Goal: Task Accomplishment & Management: Manage account settings

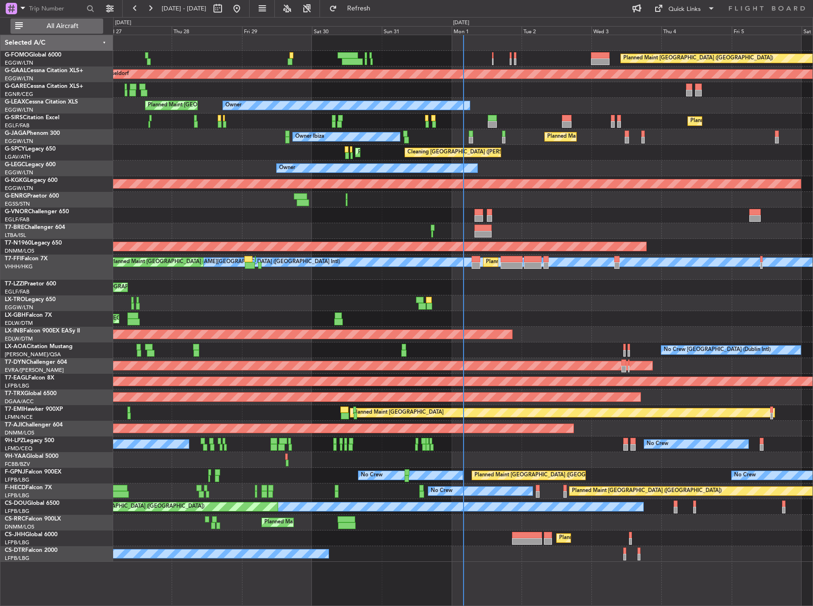
click at [58, 29] on span "All Aircraft" at bounding box center [63, 26] width 76 height 7
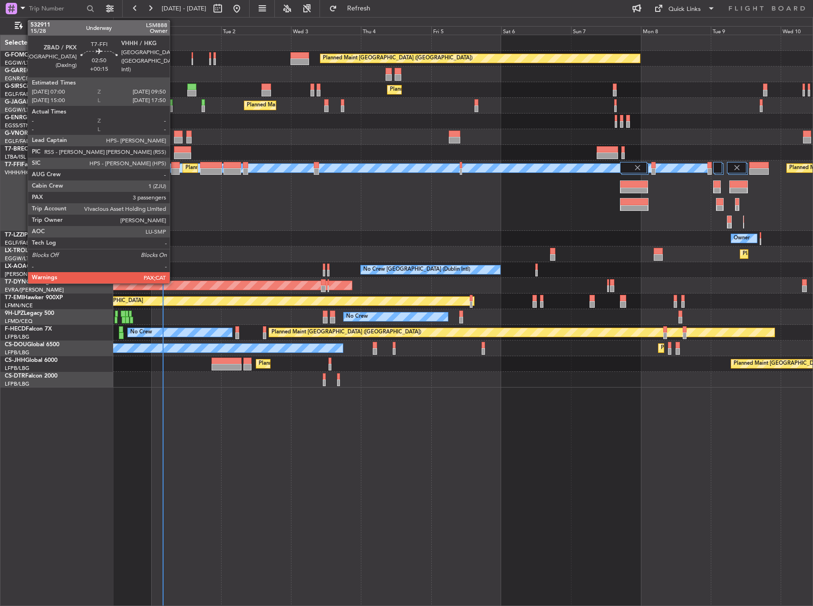
click at [174, 167] on div at bounding box center [175, 165] width 9 height 7
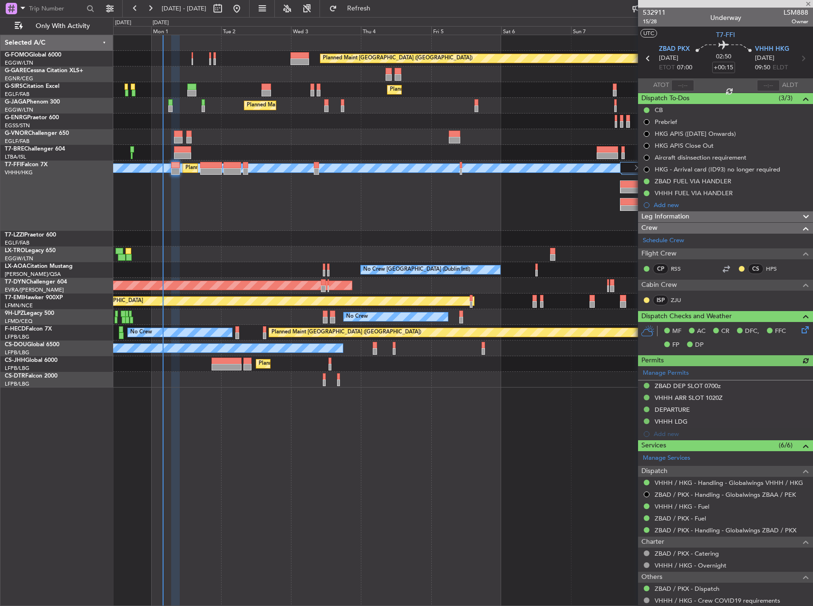
click at [208, 163] on div at bounding box center [211, 165] width 22 height 7
type input "+00:10"
type input "4"
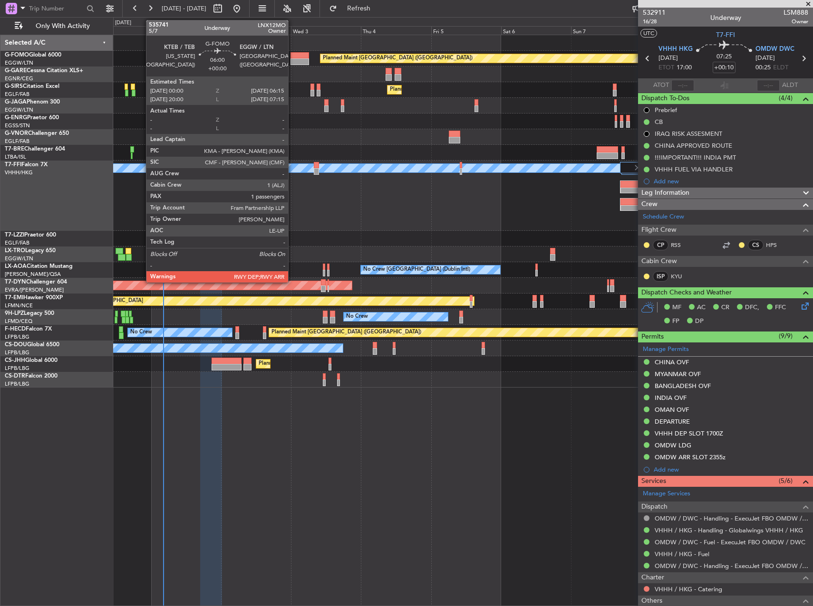
click at [292, 56] on div at bounding box center [299, 55] width 19 height 7
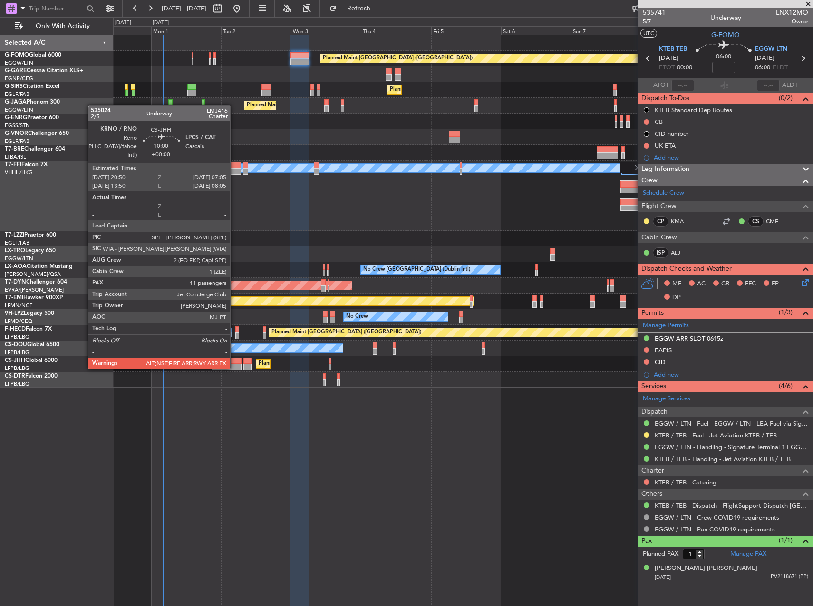
click at [234, 368] on div at bounding box center [226, 367] width 30 height 7
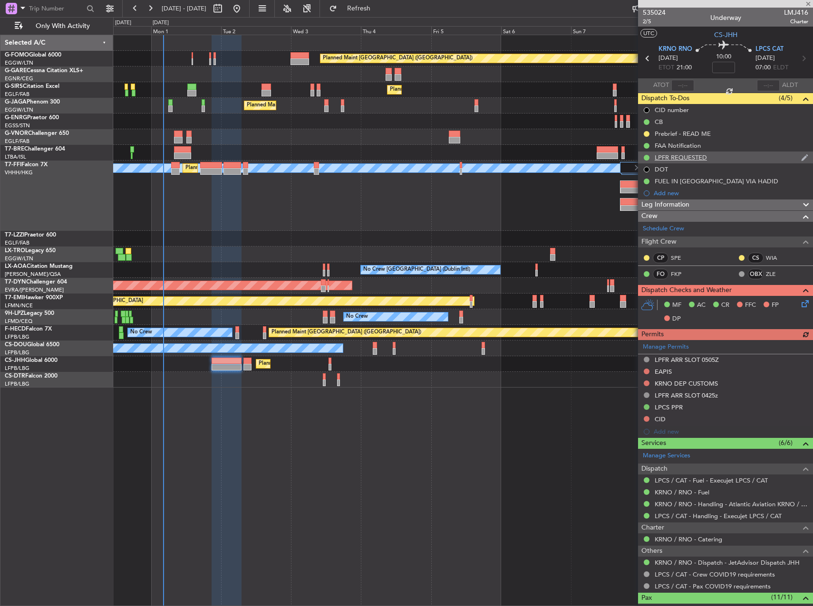
click at [730, 160] on div "LPFR REQUESTED" at bounding box center [725, 158] width 175 height 12
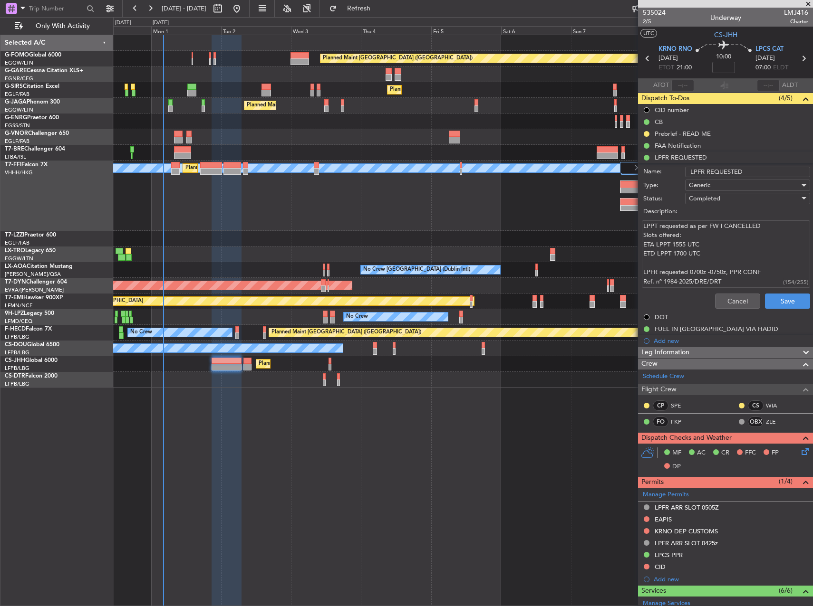
drag, startPoint x: 724, startPoint y: 257, endPoint x: 615, endPoint y: 187, distance: 129.1
click at [615, 187] on fb-app "31 Aug 2025 - 10 Sep 2025 Refresh Quick Links Only With Activity Planned Maint …" at bounding box center [406, 306] width 813 height 599
click at [755, 239] on textarea "LPPT requested as per FW | CANCELLED Slots offered: ETA LPPT 1555 UTC ETD LPPT …" at bounding box center [725, 254] width 168 height 68
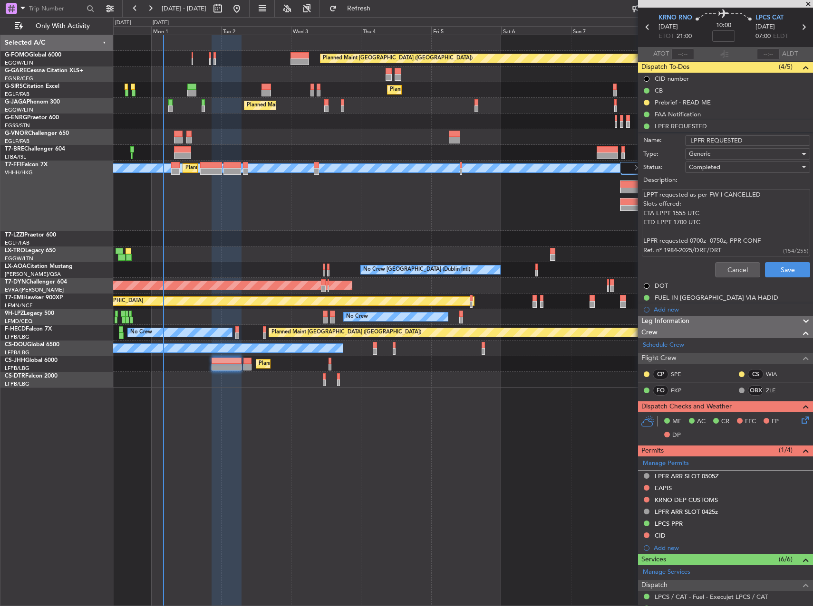
scroll to position [48, 0]
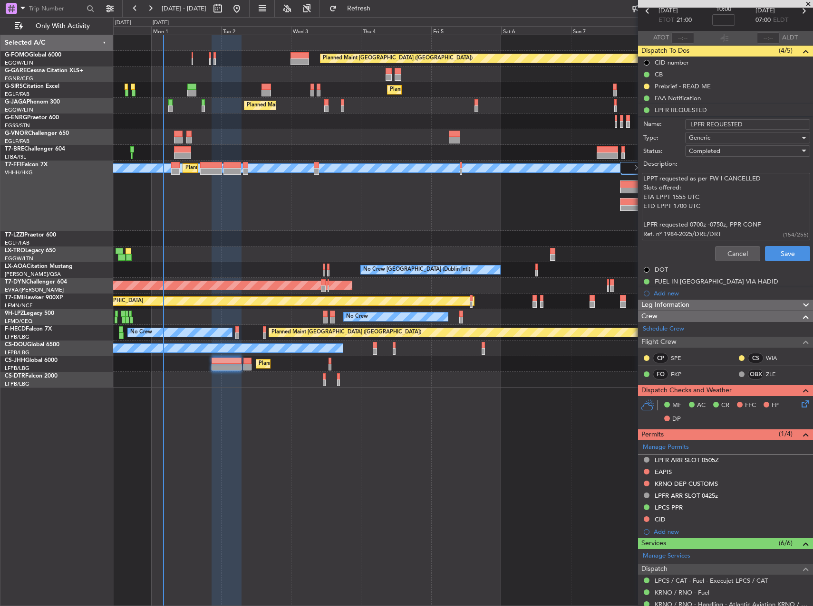
drag, startPoint x: 695, startPoint y: 227, endPoint x: 794, endPoint y: 223, distance: 98.9
click at [794, 223] on textarea "LPPT requested as per FW | CANCELLED Slots offered: ETA LPPT 1555 UTC ETD LPPT …" at bounding box center [725, 207] width 168 height 68
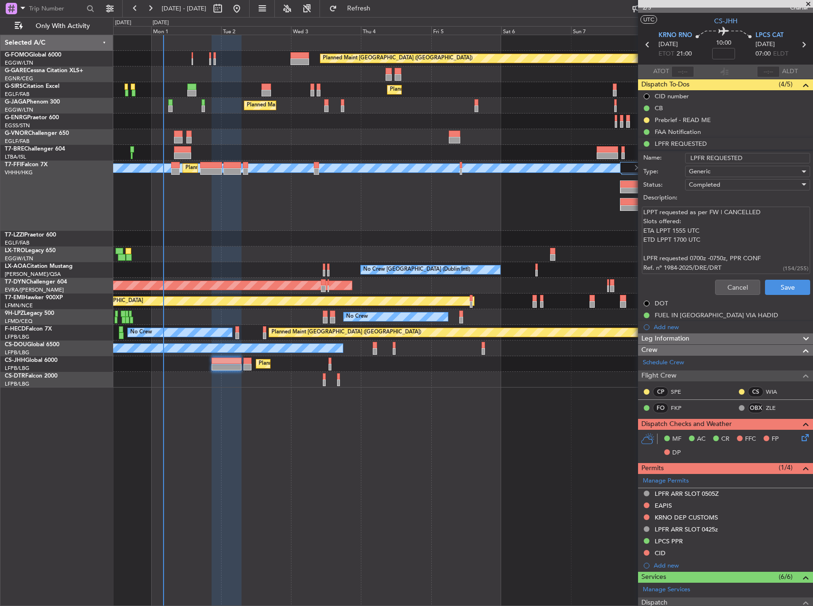
scroll to position [0, 0]
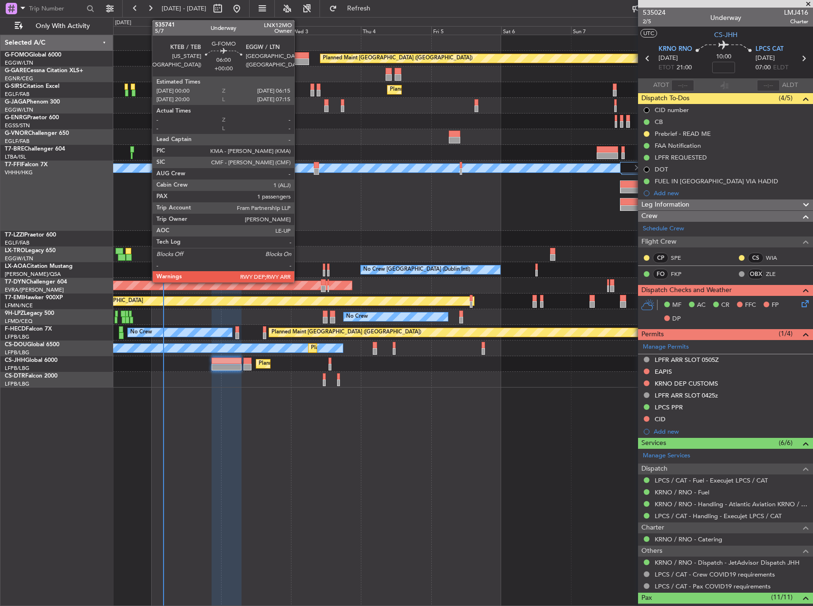
click at [298, 60] on div at bounding box center [299, 61] width 19 height 7
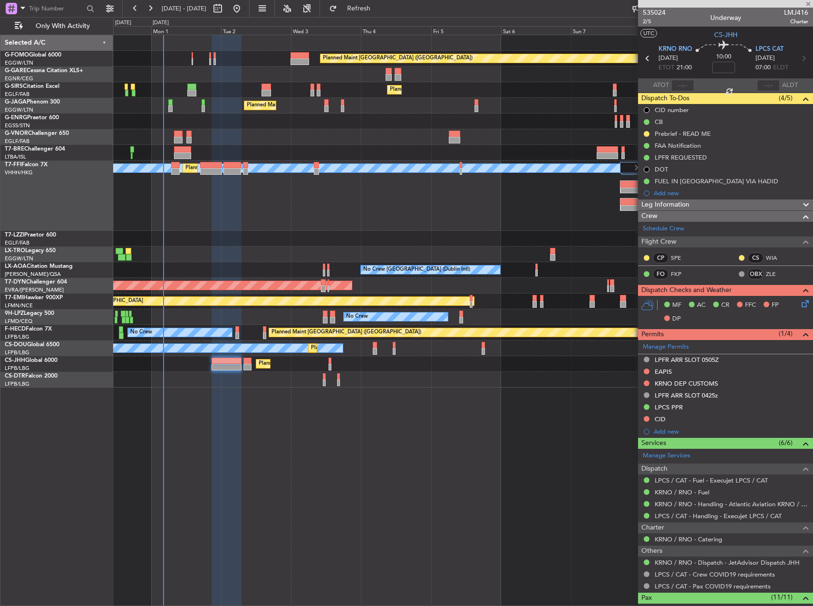
type input "1"
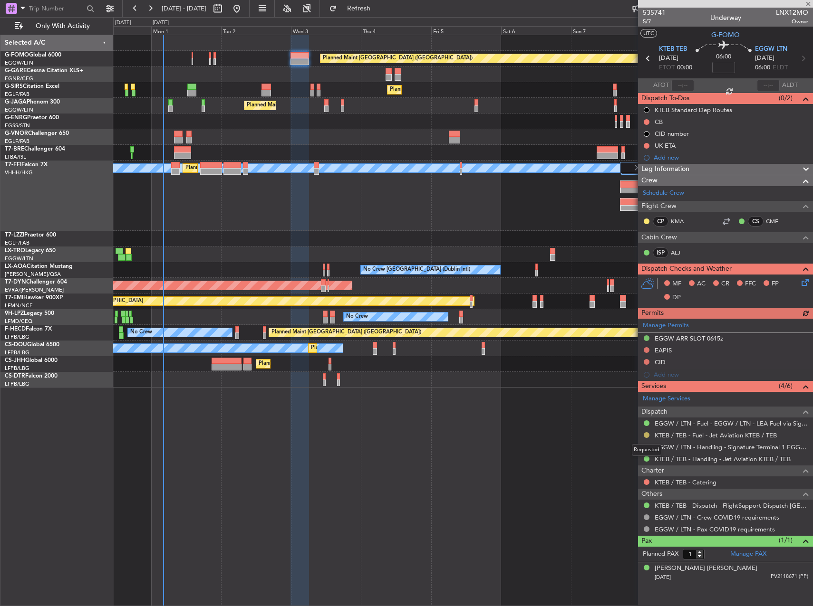
click at [644, 433] on button at bounding box center [646, 435] width 6 height 6
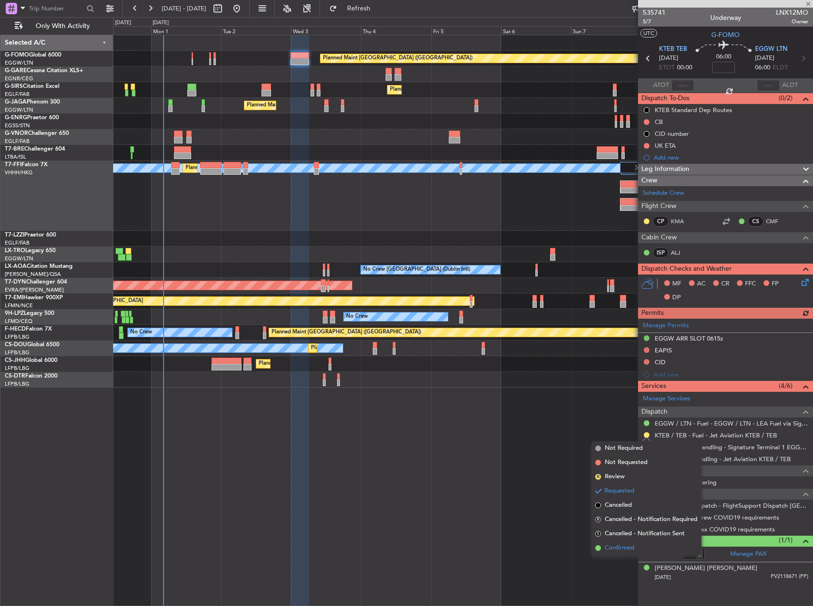
click at [625, 547] on span "Confirmed" at bounding box center [618, 549] width 29 height 10
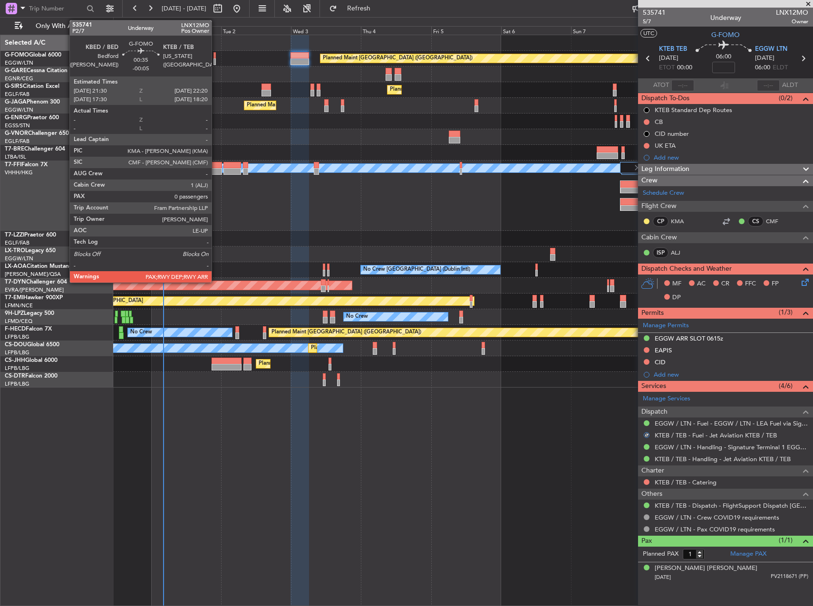
click at [214, 57] on div at bounding box center [214, 55] width 3 height 7
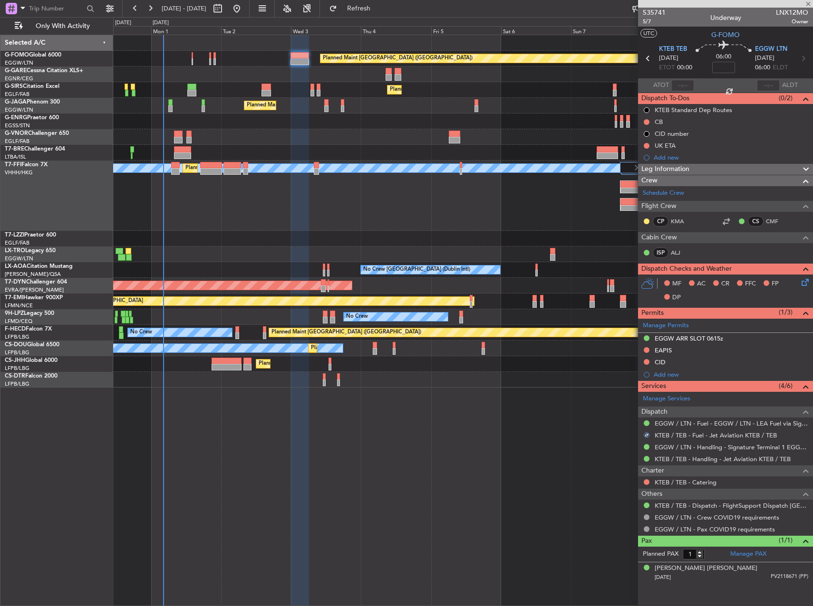
type input "-00:05"
type input "0"
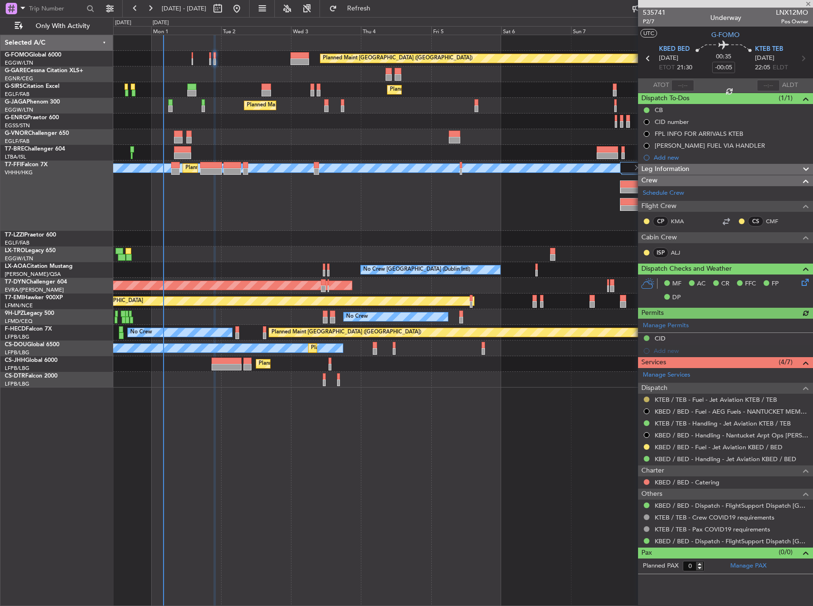
click at [646, 400] on button at bounding box center [646, 400] width 6 height 6
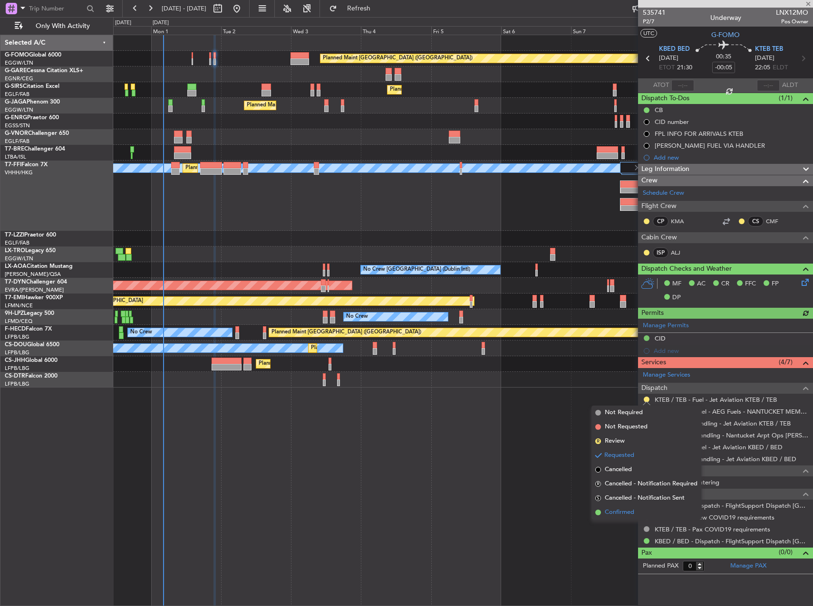
click at [632, 516] on span "Confirmed" at bounding box center [618, 513] width 29 height 10
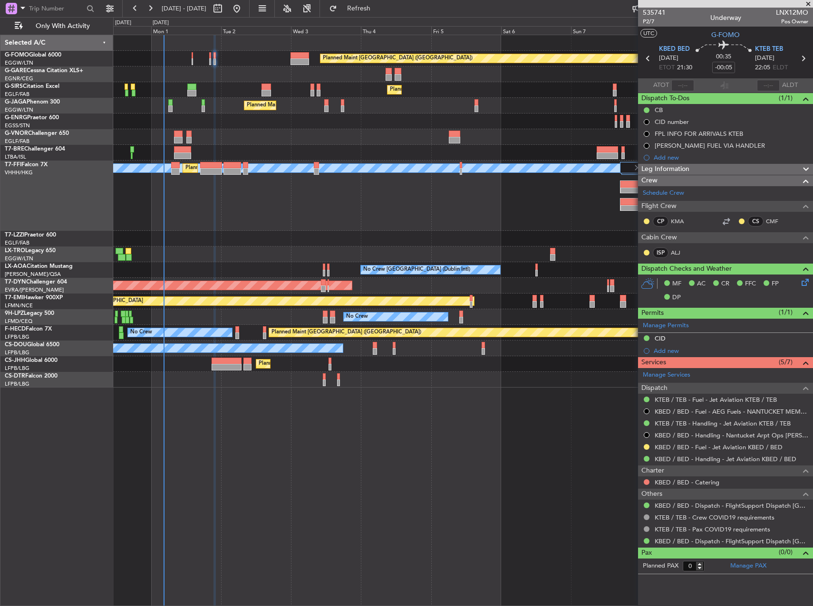
click at [189, 57] on div "Planned Maint [GEOGRAPHIC_DATA] ([GEOGRAPHIC_DATA])" at bounding box center [462, 59] width 699 height 16
click at [193, 55] on div "Planned Maint [GEOGRAPHIC_DATA] ([GEOGRAPHIC_DATA])" at bounding box center [462, 59] width 699 height 16
click at [173, 135] on div at bounding box center [462, 137] width 699 height 16
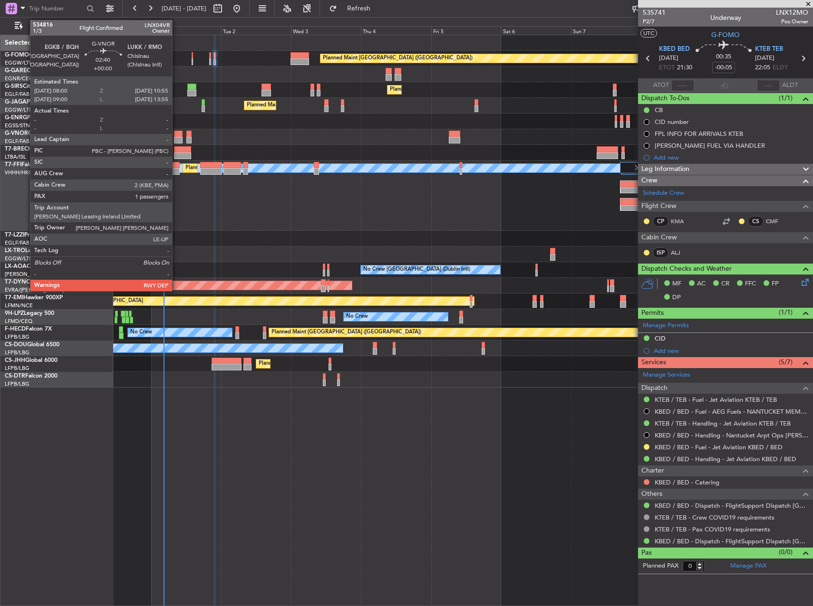
click at [176, 135] on div at bounding box center [178, 134] width 9 height 7
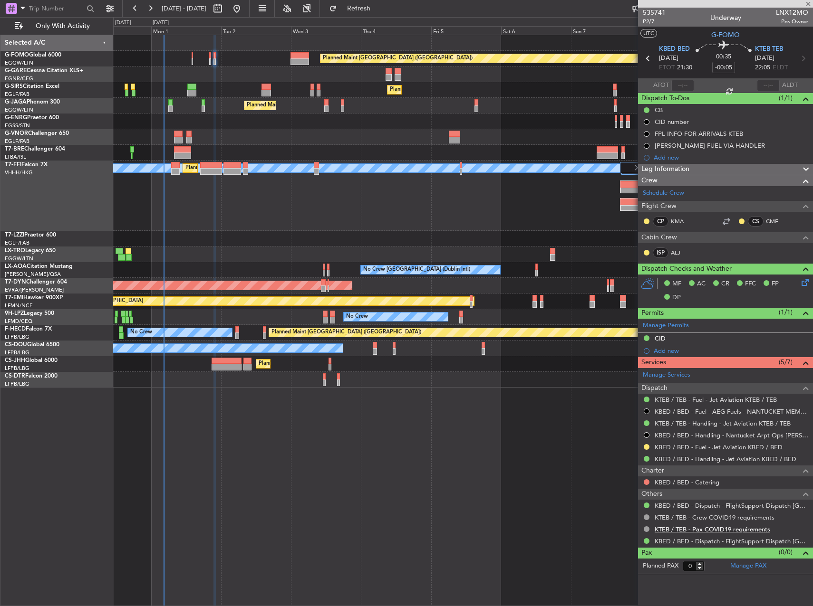
type input "1"
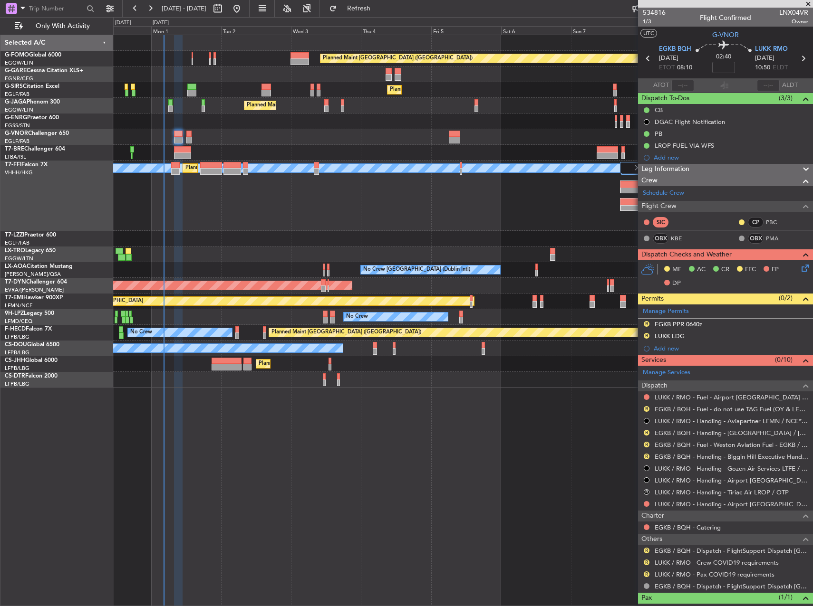
click at [192, 54] on div at bounding box center [192, 55] width 2 height 7
type input "-00:15"
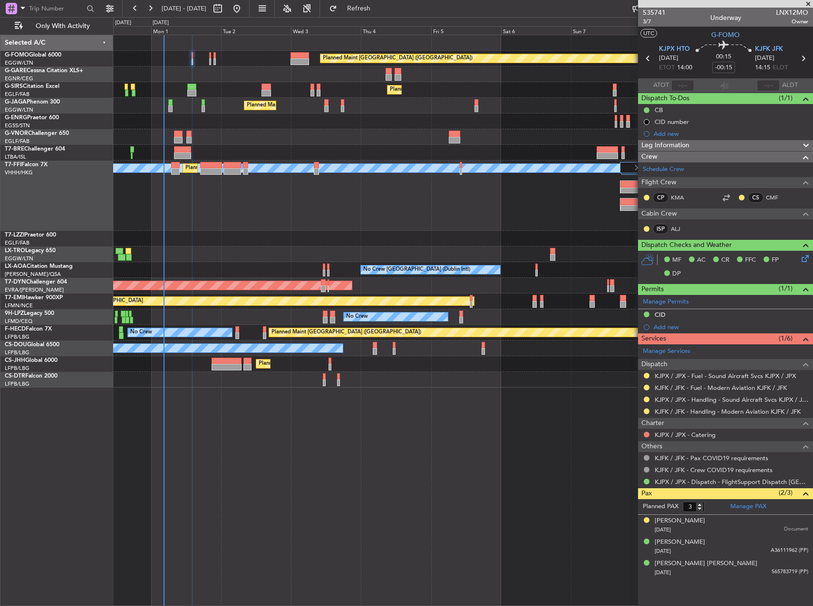
click at [211, 55] on div "Planned Maint [GEOGRAPHIC_DATA] ([GEOGRAPHIC_DATA])" at bounding box center [462, 59] width 699 height 16
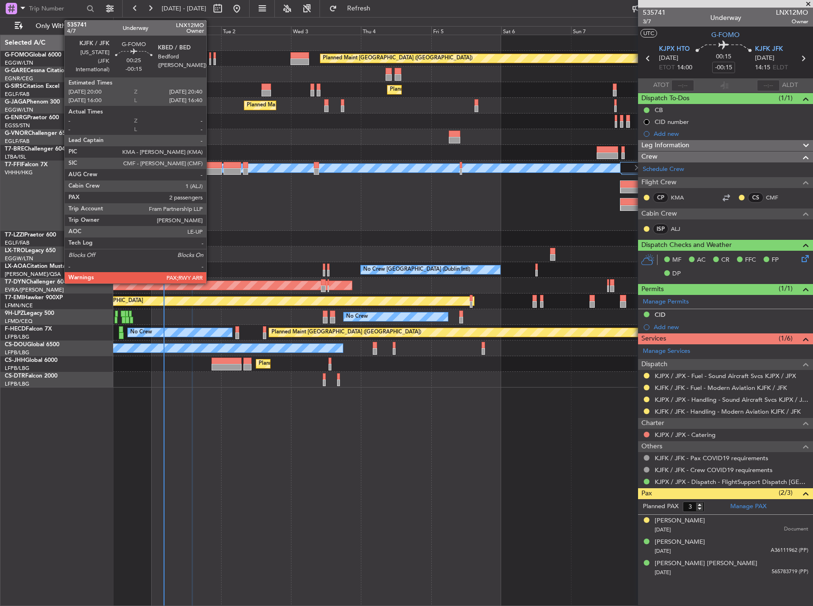
click at [211, 57] on div at bounding box center [210, 55] width 2 height 7
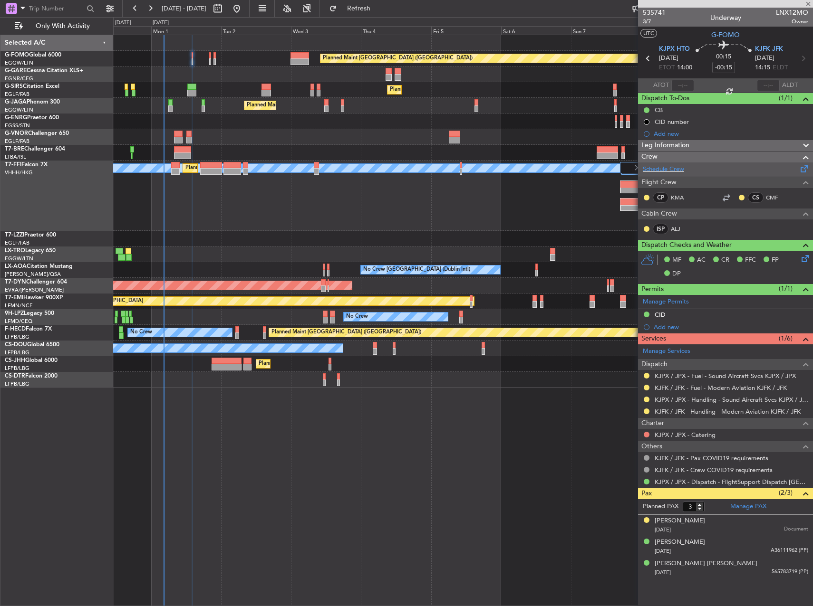
type input "2"
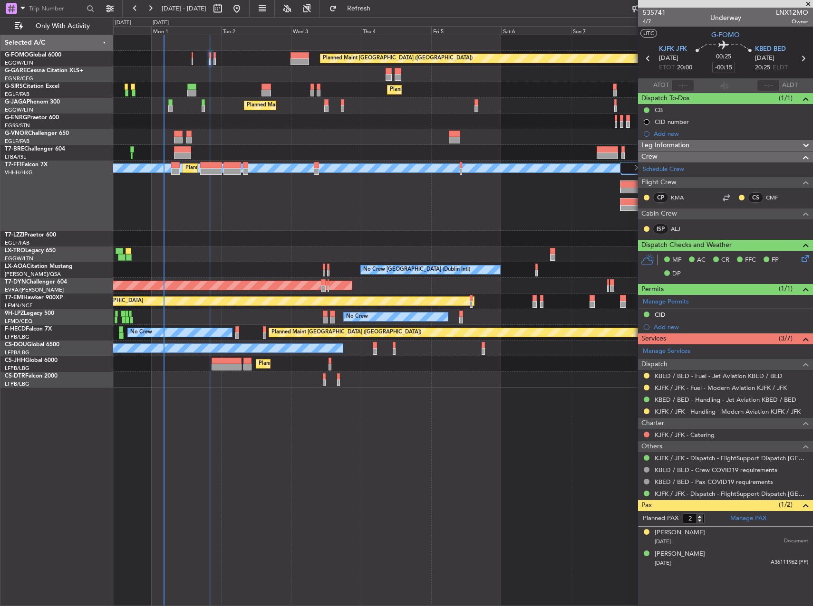
click at [680, 141] on span "Leg Information" at bounding box center [665, 145] width 48 height 11
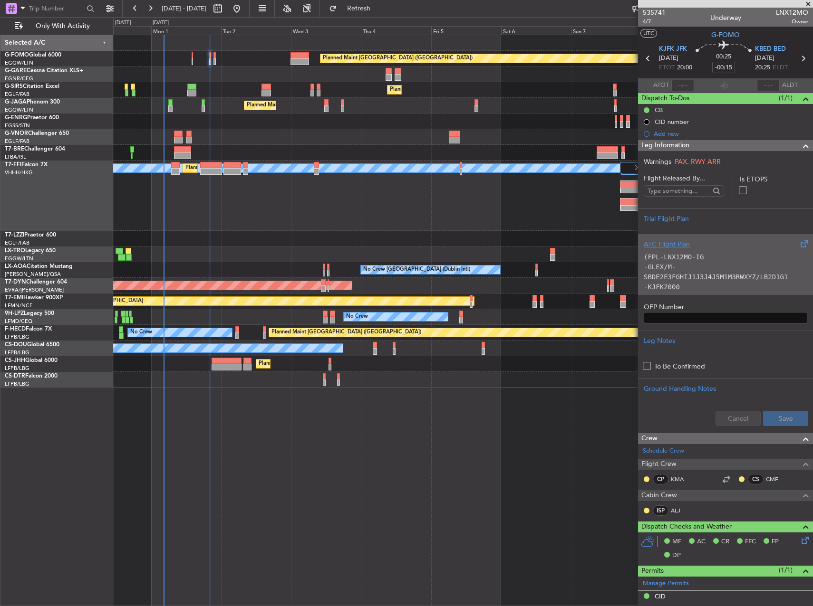
click at [693, 270] on p "-GLEX/M-SBDE2E3FGHIJ1J3J4J5M1M3RWXYZ/LB2D1G1" at bounding box center [724, 272] width 163 height 20
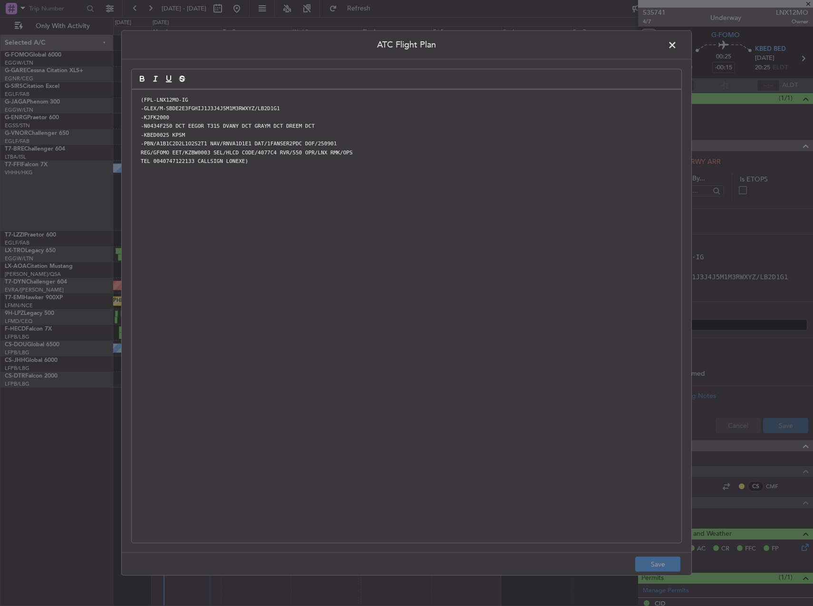
click at [592, 276] on div "(FPL-LNX12MO-IG -GLEX/M-SBDE2E3FGHIJ1J3J4J5M1M3RWXYZ/LB2D1G1 -KJFK2000 -N0434F2…" at bounding box center [406, 316] width 549 height 453
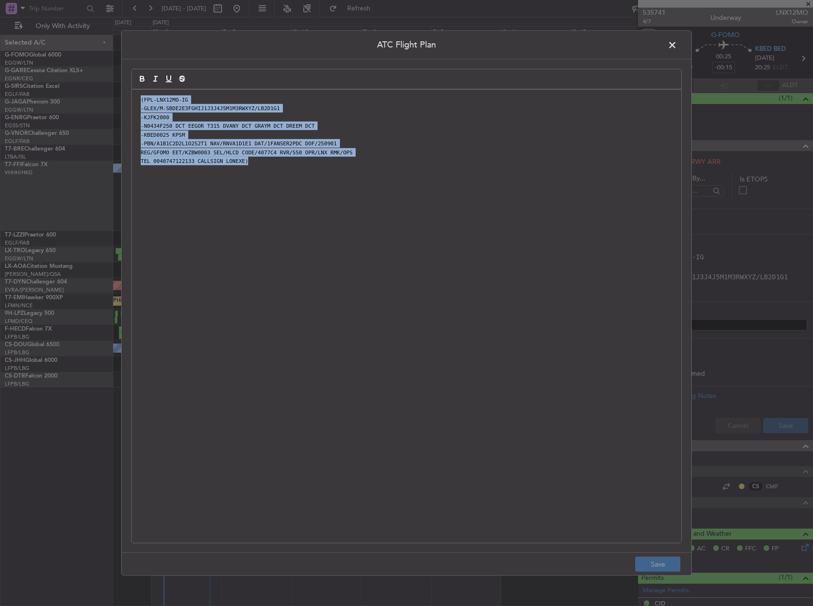
paste div
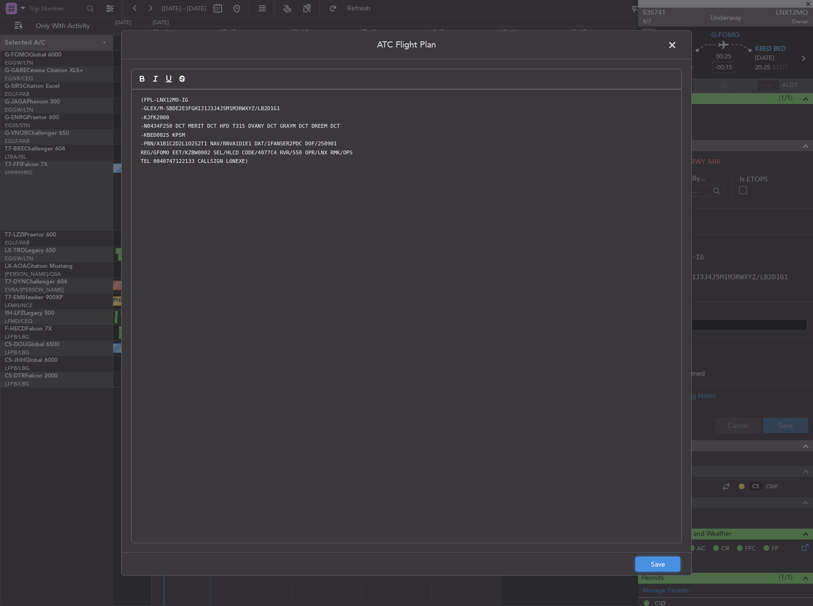
click at [676, 560] on button "Save" at bounding box center [657, 564] width 45 height 15
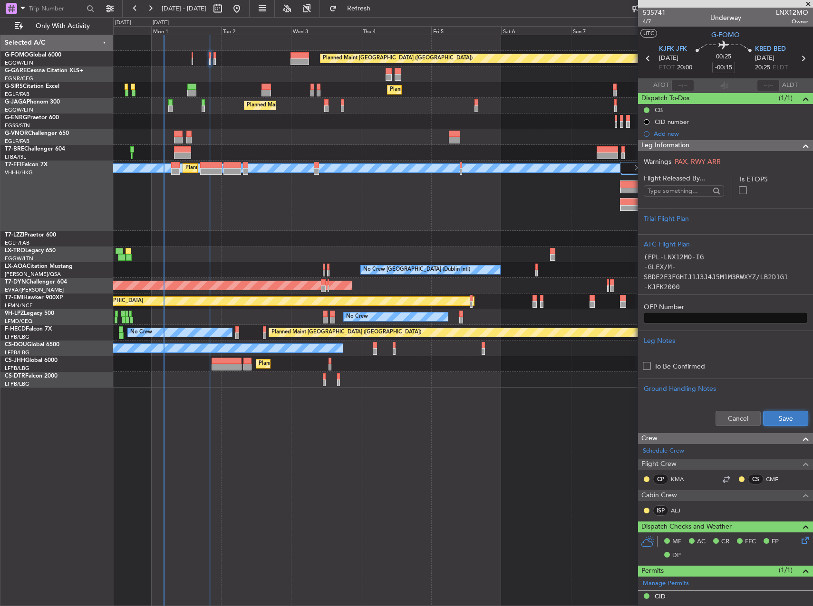
click at [766, 422] on button "Save" at bounding box center [785, 418] width 45 height 15
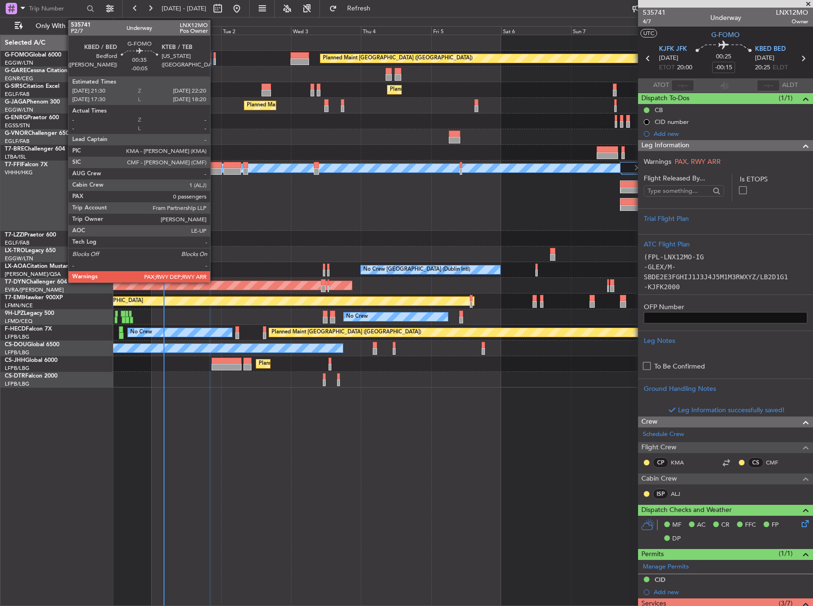
click at [214, 58] on div at bounding box center [214, 61] width 3 height 7
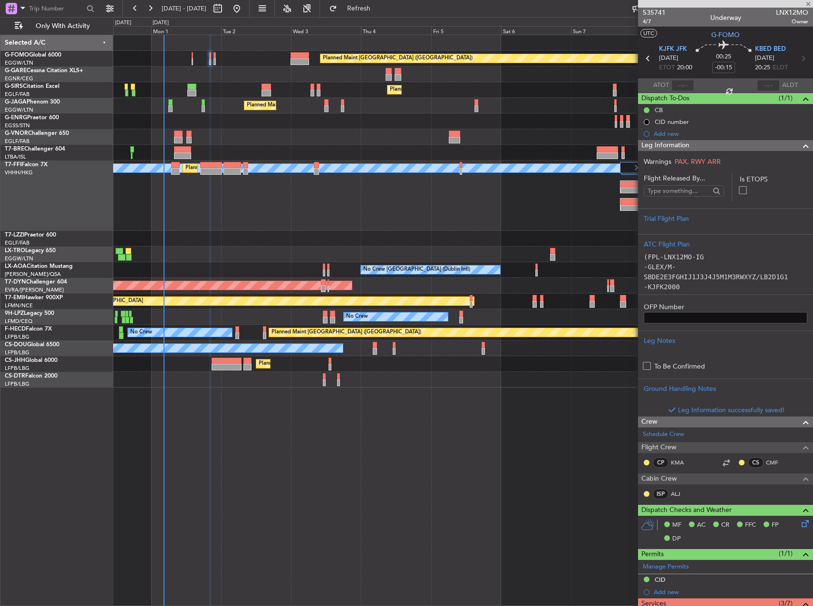
type input "-00:05"
type input "0"
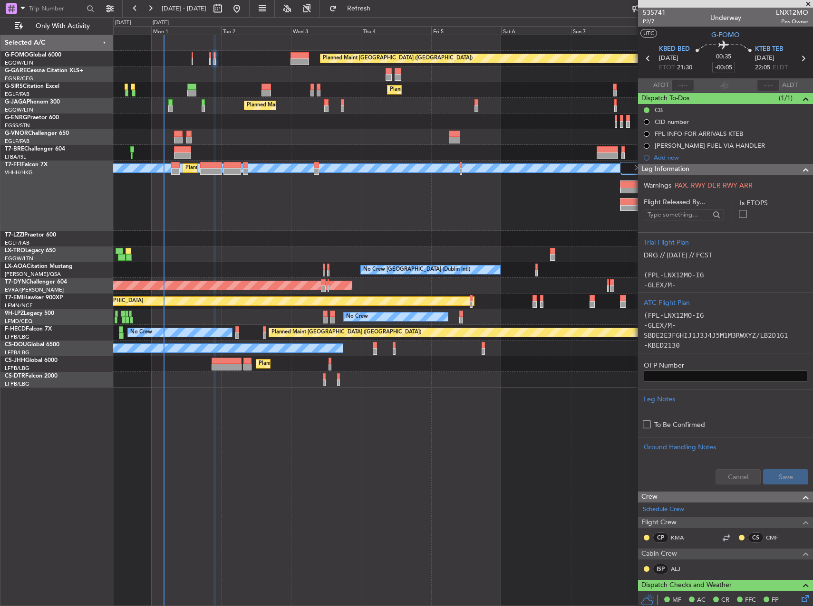
click at [649, 23] on span "P2/7" at bounding box center [653, 22] width 23 height 8
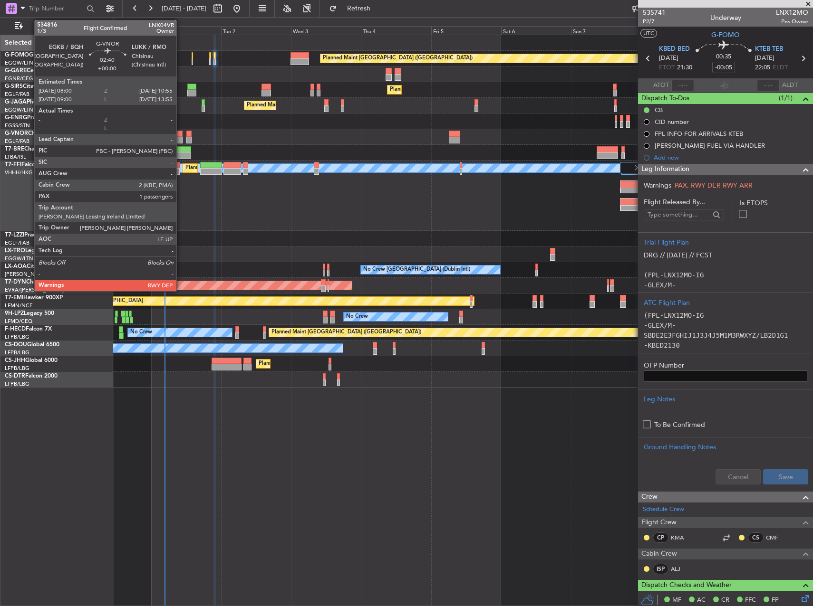
click at [181, 135] on div at bounding box center [178, 134] width 9 height 7
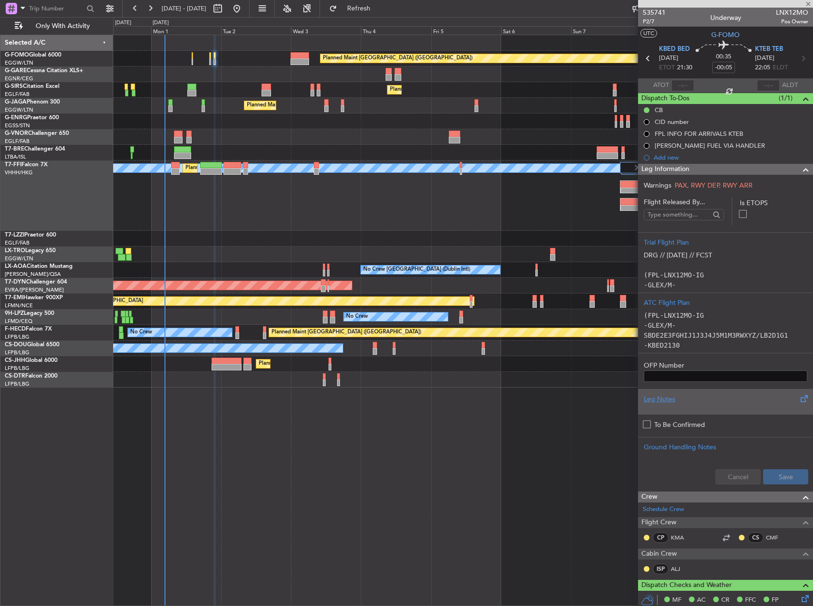
type input "1"
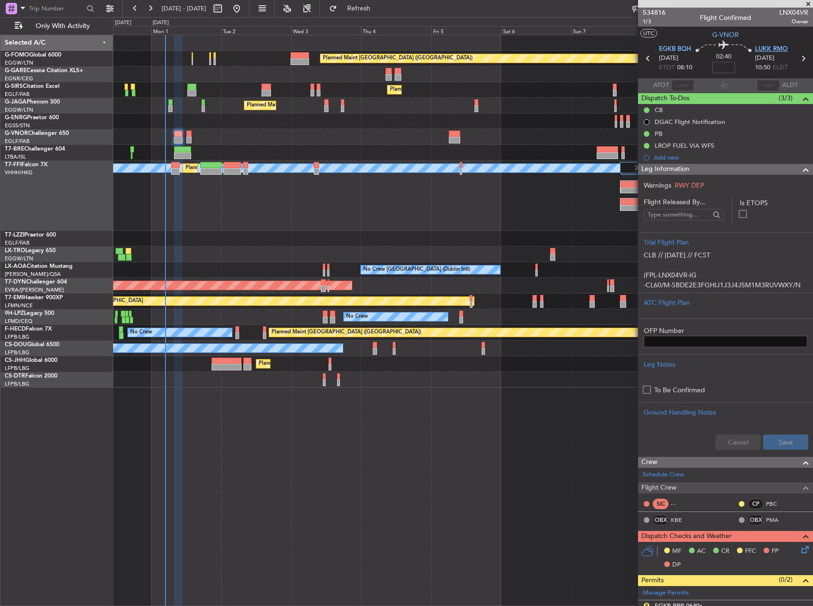
click at [773, 50] on span "LUKK RMO" at bounding box center [771, 50] width 33 height 10
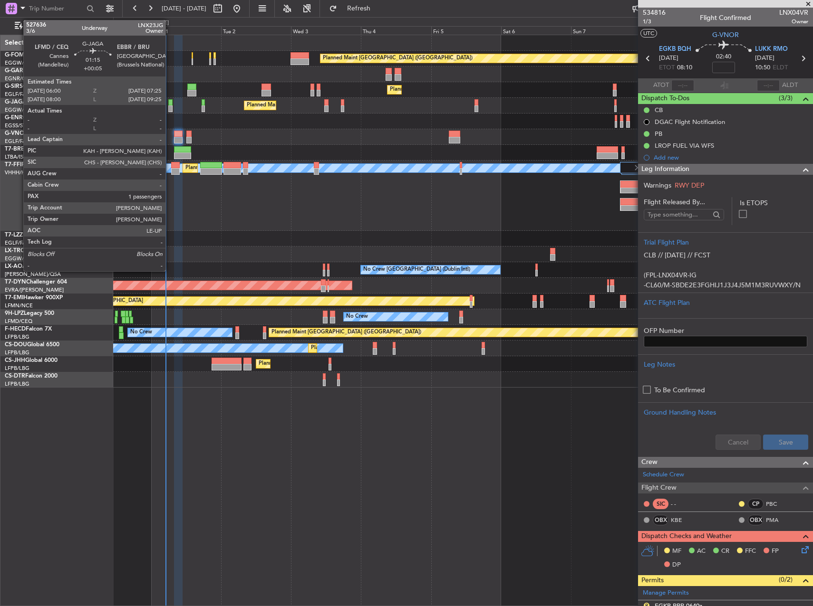
click at [170, 105] on div at bounding box center [170, 108] width 4 height 7
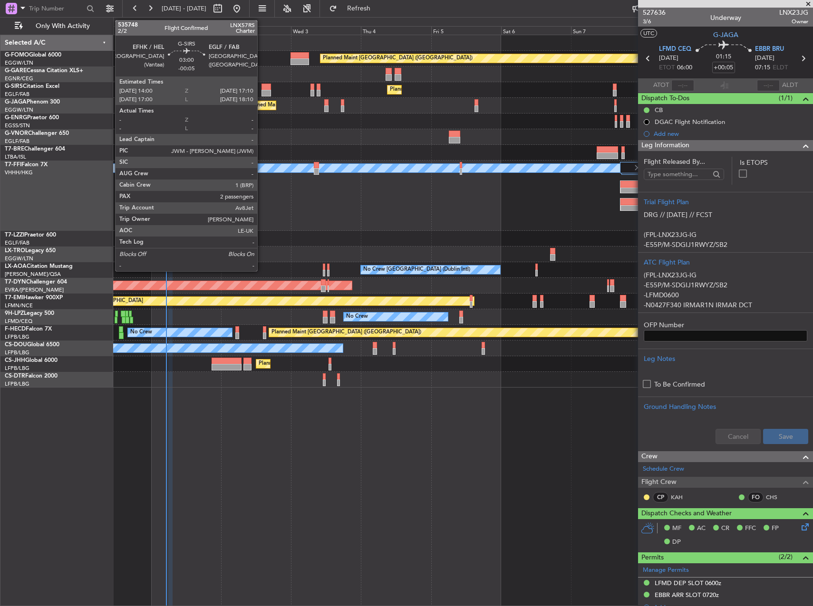
click at [261, 88] on div at bounding box center [266, 87] width 10 height 7
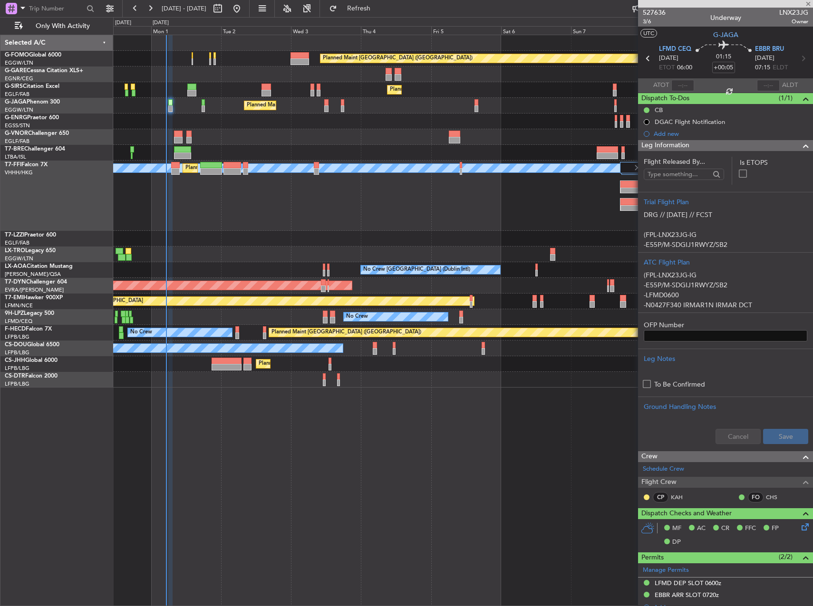
type input "-00:05"
type input "2"
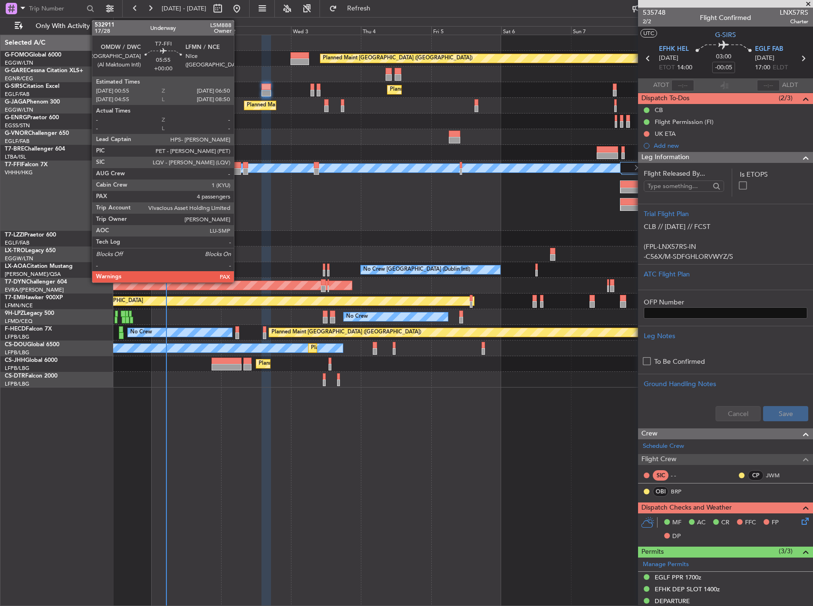
click at [239, 166] on div at bounding box center [232, 165] width 18 height 7
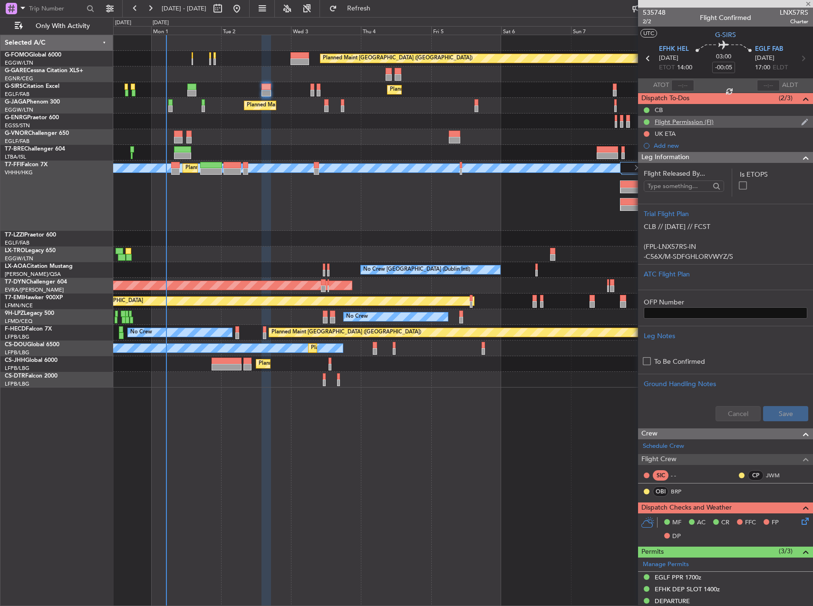
type input "4"
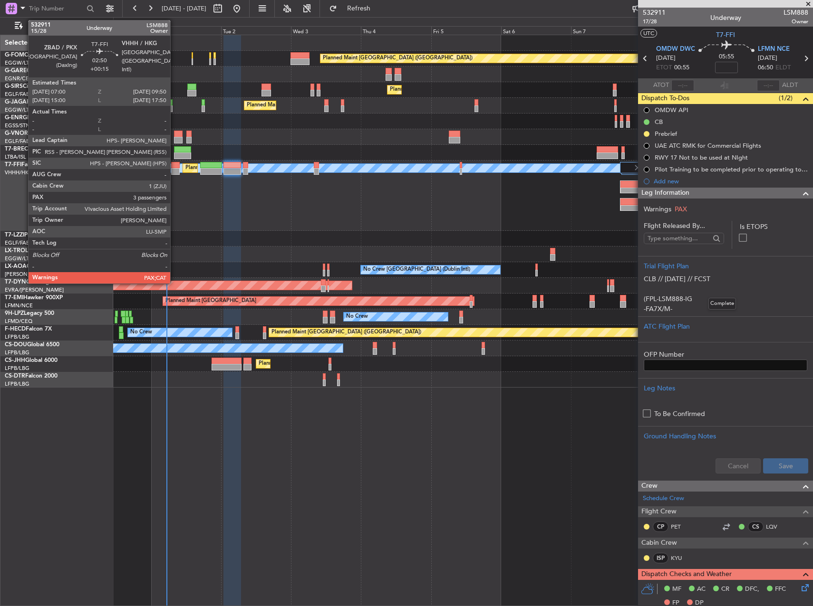
click at [174, 168] on div at bounding box center [175, 171] width 9 height 7
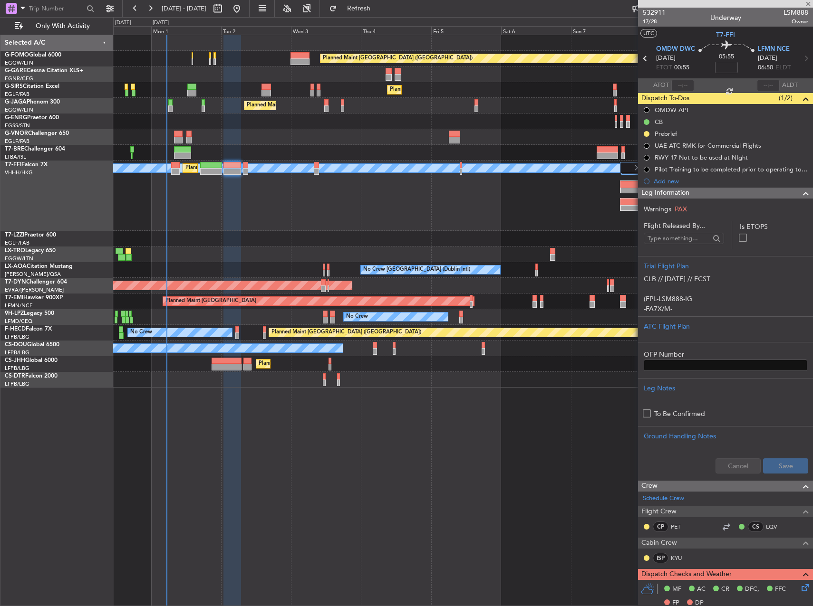
type input "+00:15"
type input "5"
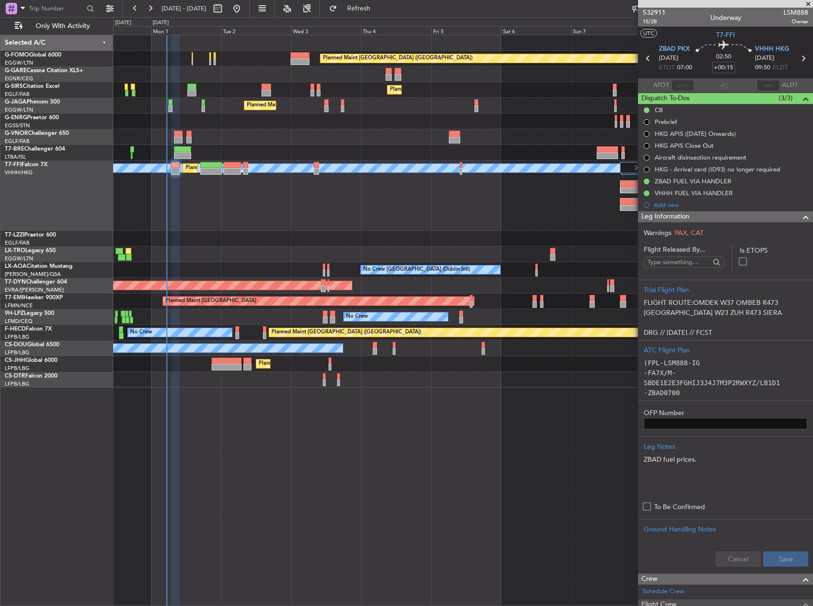
click at [213, 176] on div "Planned Maint Tianjin (Binhai) MEL Hong Kong (Hong Kong Intl) Planned Maint Hon…" at bounding box center [462, 196] width 699 height 70
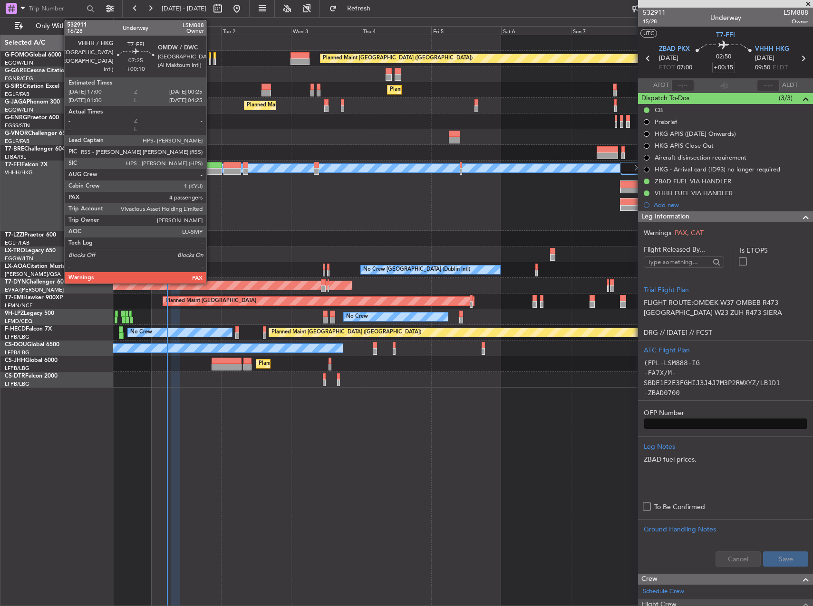
click at [213, 165] on div at bounding box center [211, 165] width 22 height 7
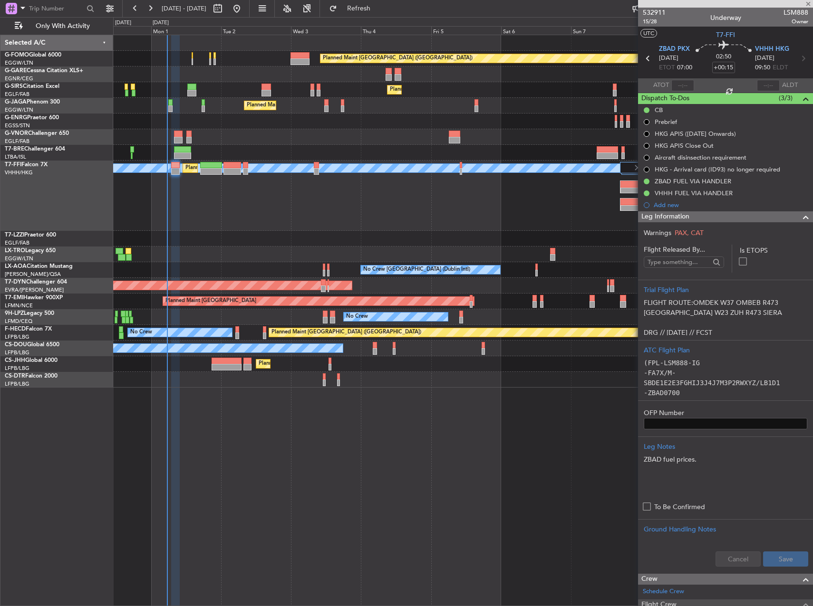
type input "+00:10"
type input "4"
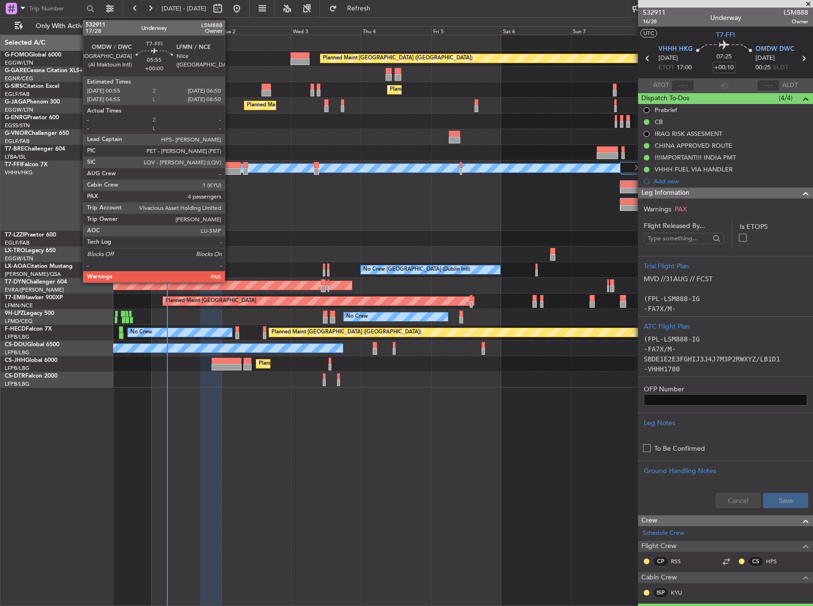
click at [229, 163] on div at bounding box center [232, 165] width 18 height 7
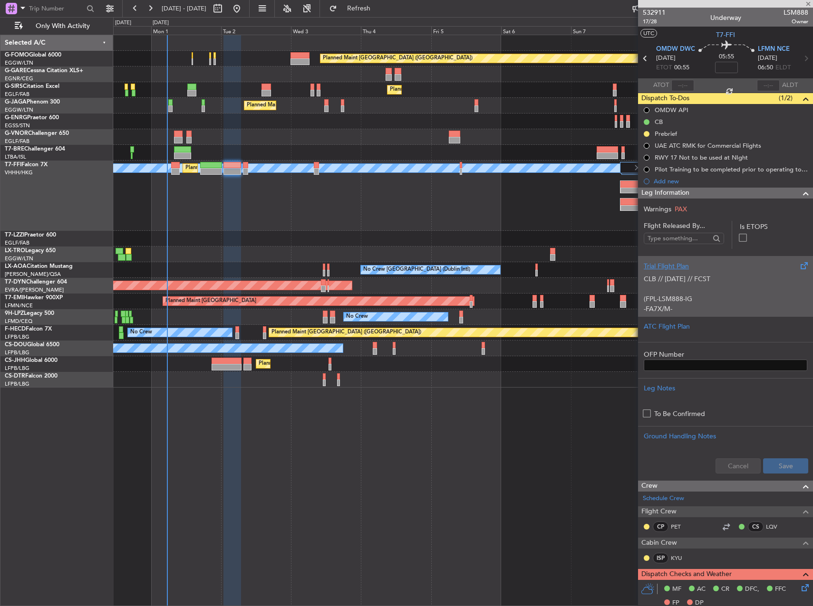
click at [664, 295] on p "CLB // 31AUG // FCST (FPL-LSM888-IG -FA7X/M-SBDE1E2E3FGHIJ3J4J7M3P2RWXYZ/LB1D1 …" at bounding box center [724, 389] width 163 height 230
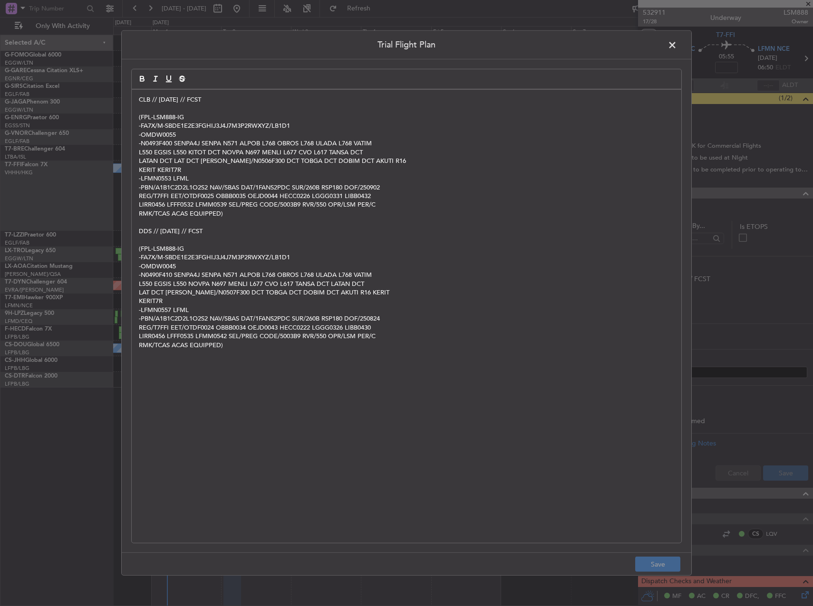
click at [138, 98] on div "CLB // 31AUG // FCST (FPL-LSM888-IG -FA7X/M-SBDE1E2E3FGHIJ3J4J7M3P2RWXYZ/LB1D1 …" at bounding box center [406, 316] width 549 height 453
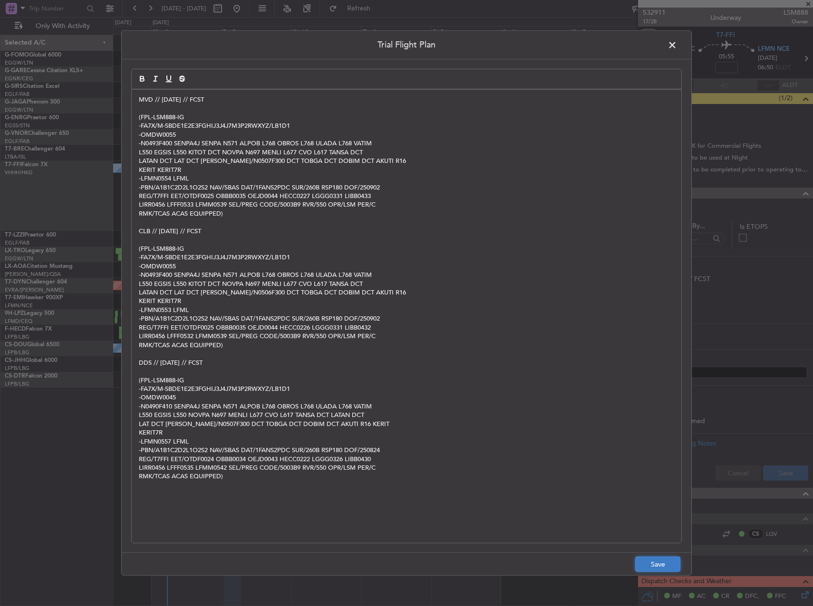
click at [662, 566] on button "Save" at bounding box center [657, 564] width 45 height 15
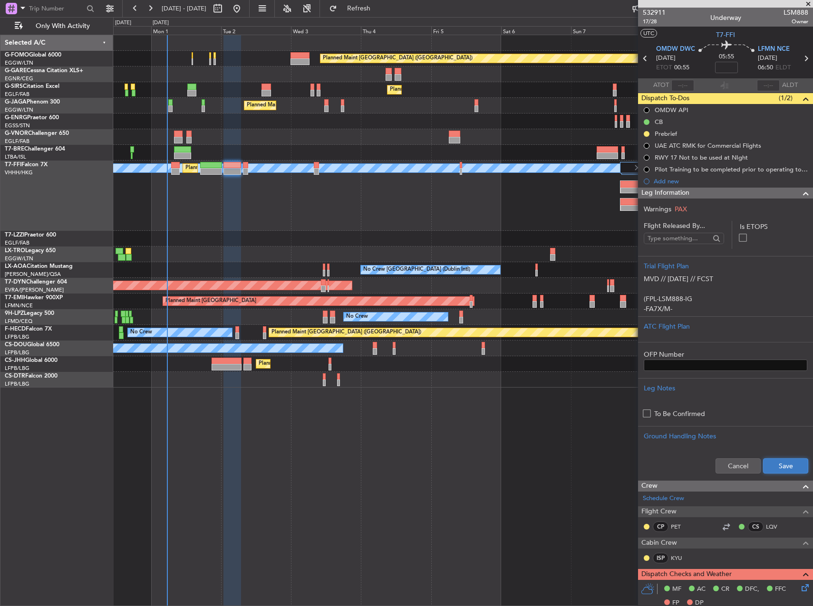
click at [772, 467] on button "Save" at bounding box center [785, 466] width 45 height 15
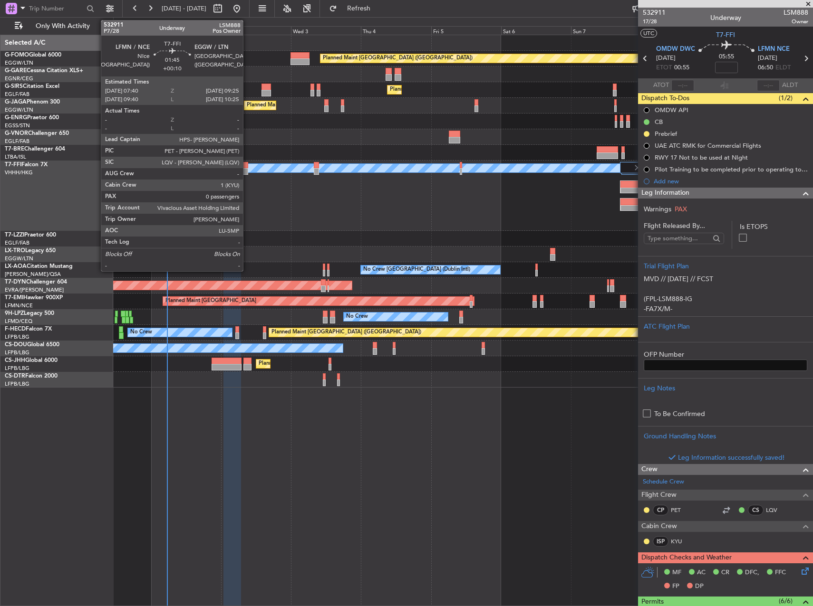
click at [247, 164] on div at bounding box center [245, 165] width 5 height 7
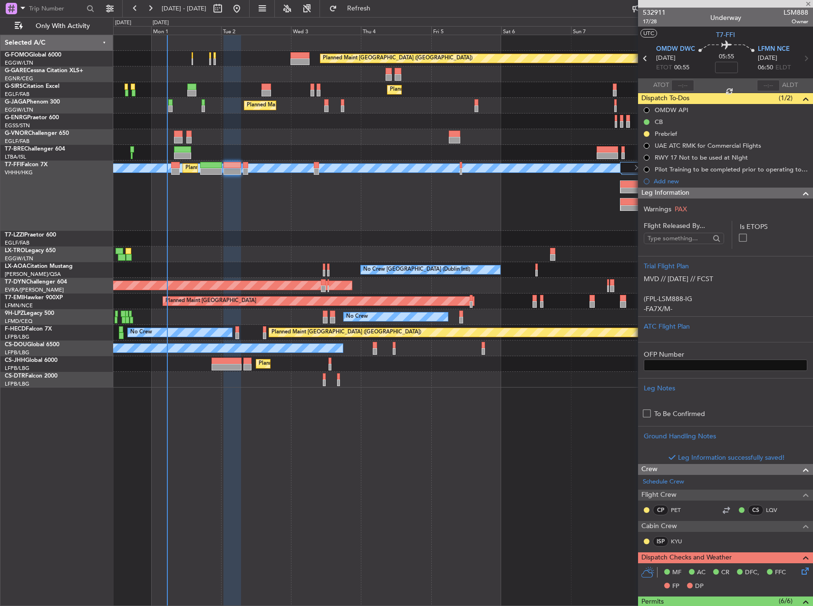
type input "+00:10"
type input "0"
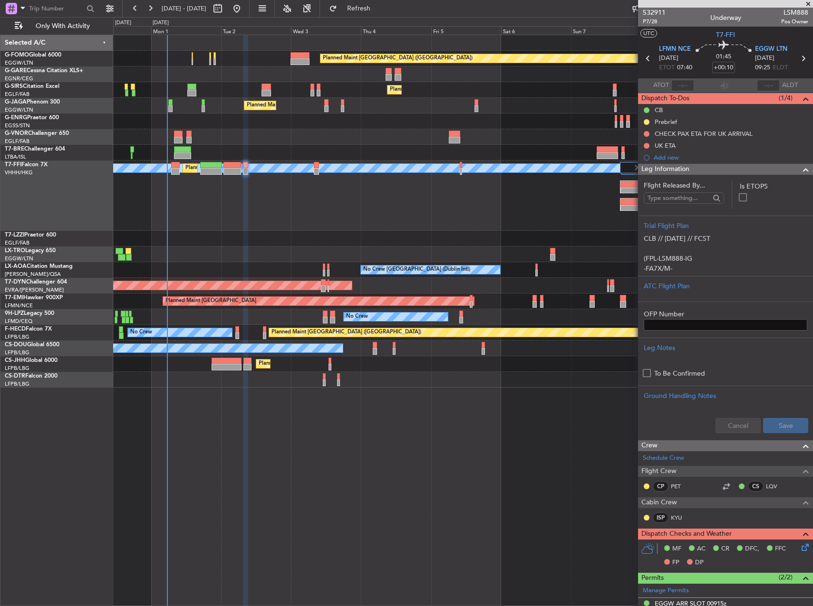
click at [239, 329] on div "Planned Maint Paris (Le Bourget) No Crew" at bounding box center [462, 333] width 699 height 16
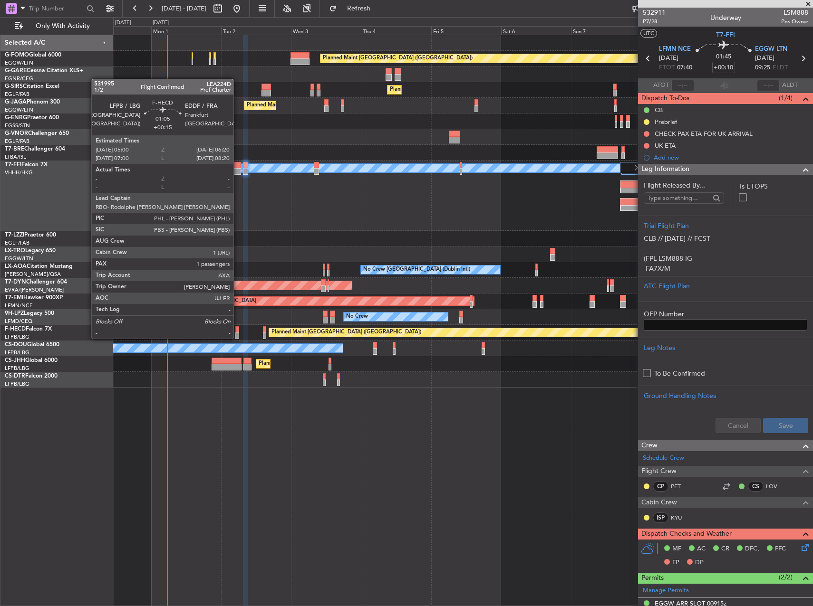
click at [238, 329] on div at bounding box center [237, 329] width 4 height 7
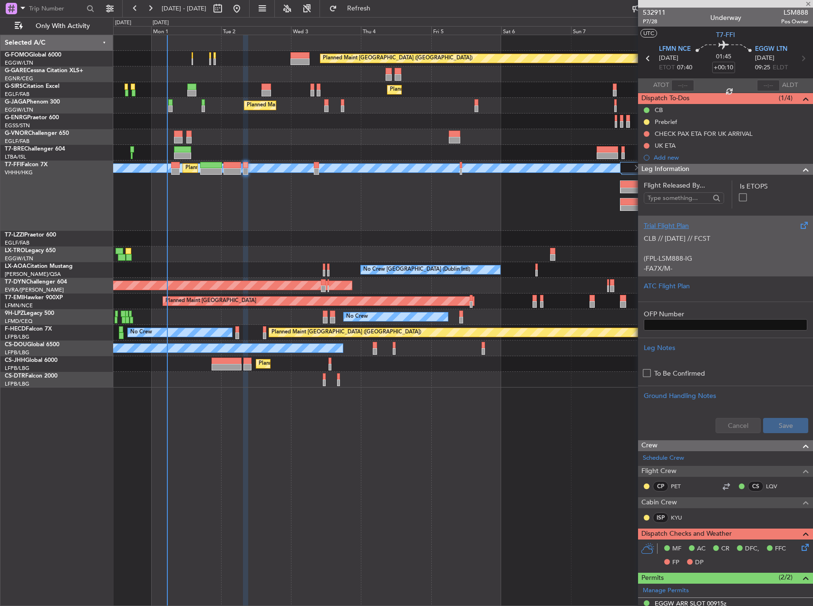
type input "+00:15"
type input "1"
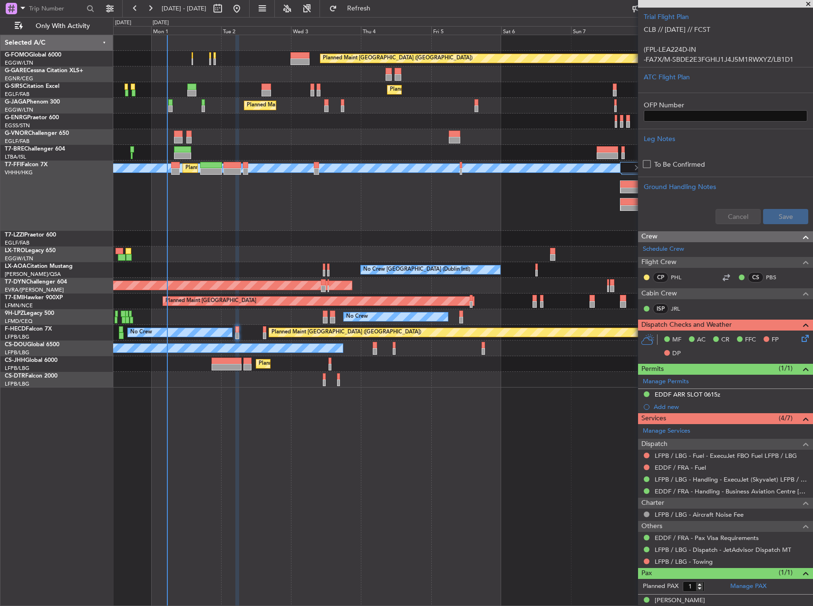
scroll to position [219, 0]
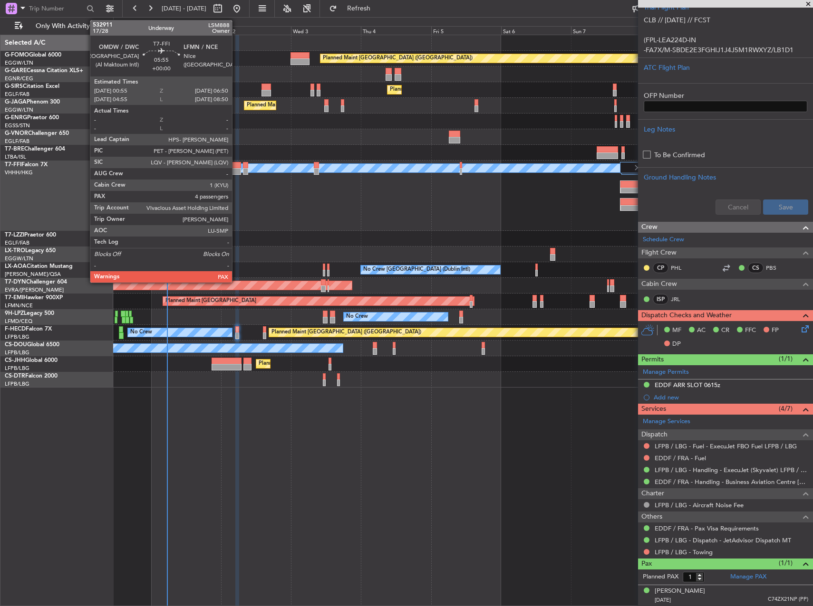
click at [237, 164] on div at bounding box center [232, 165] width 18 height 7
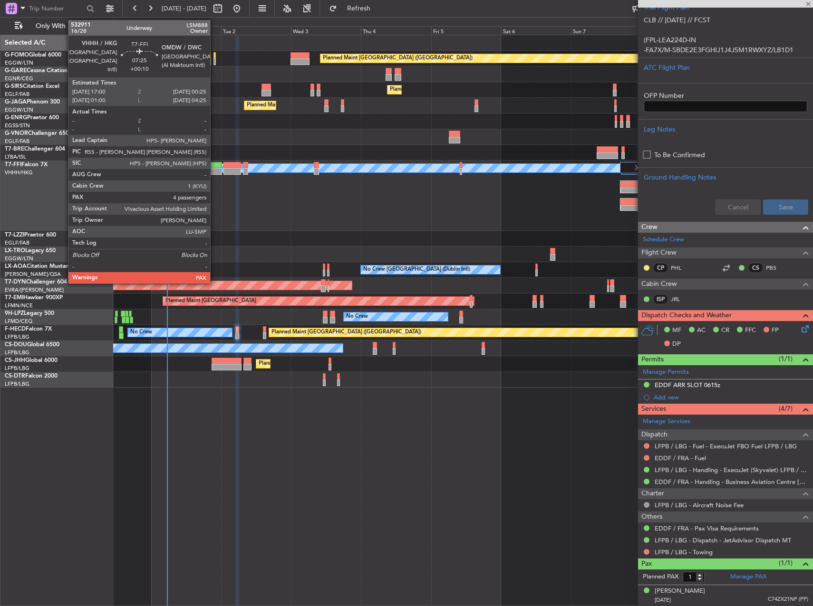
type input "4"
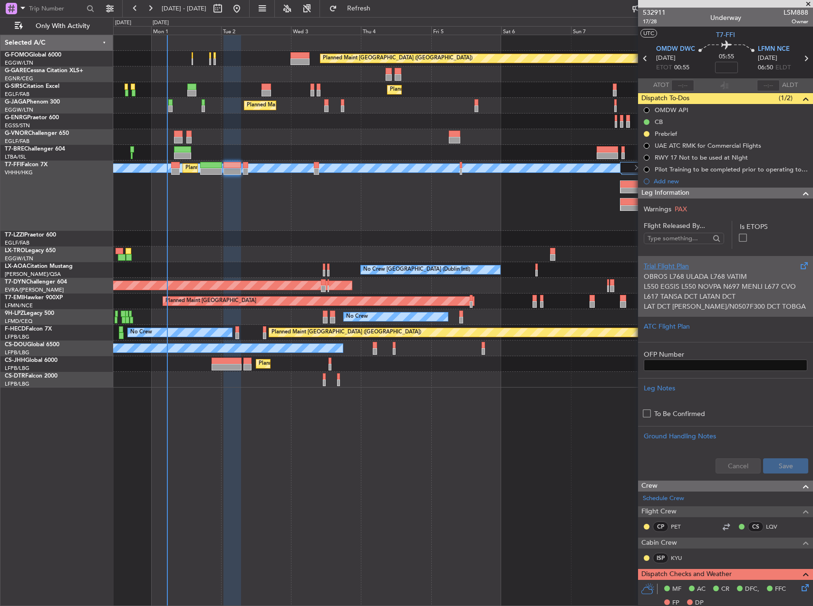
scroll to position [523, 0]
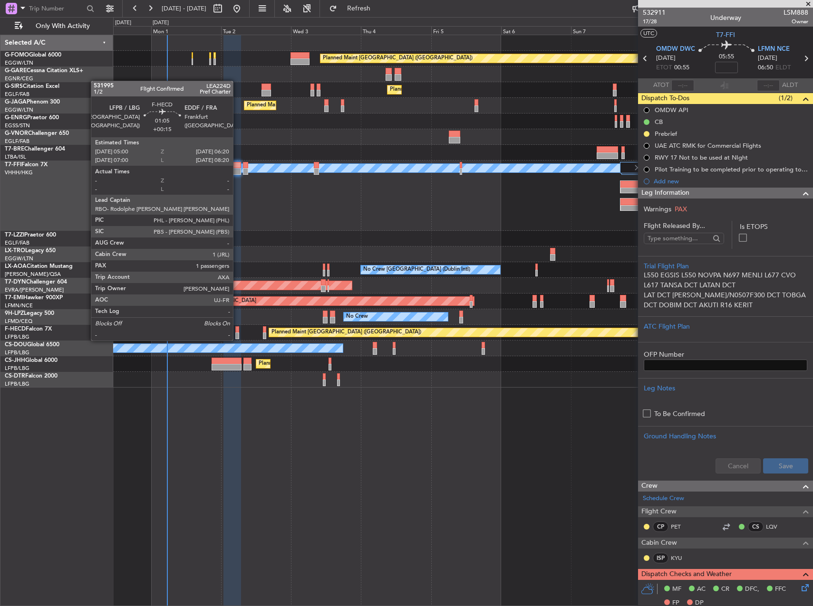
click at [237, 331] on div at bounding box center [237, 329] width 4 height 7
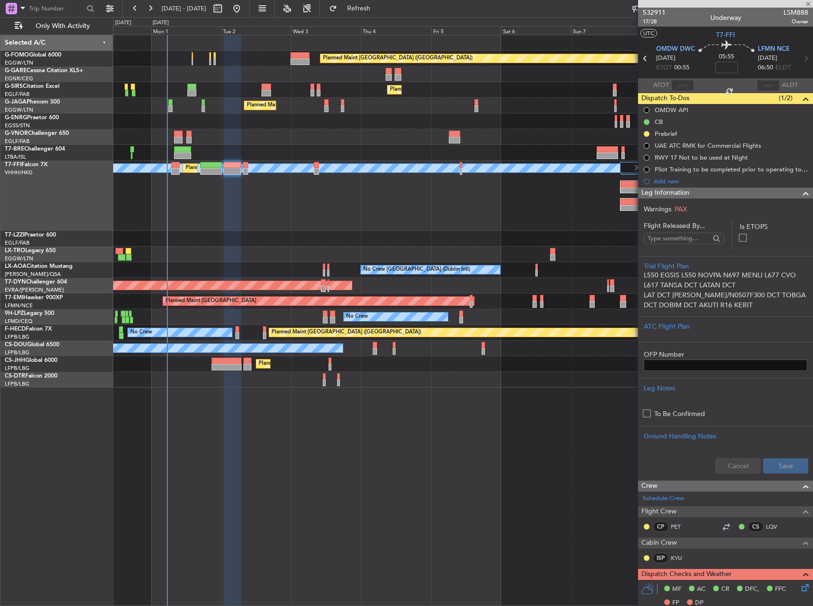
type input "+00:15"
type input "1"
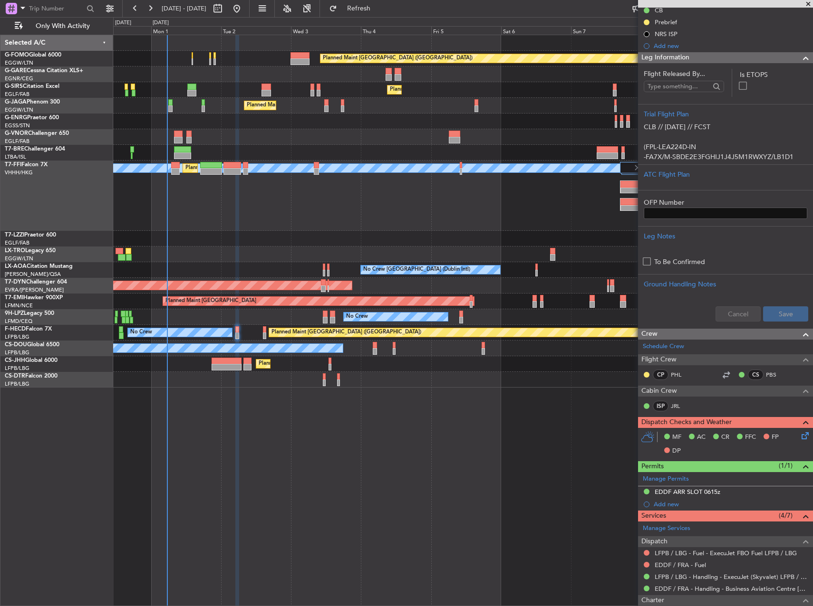
scroll to position [0, 0]
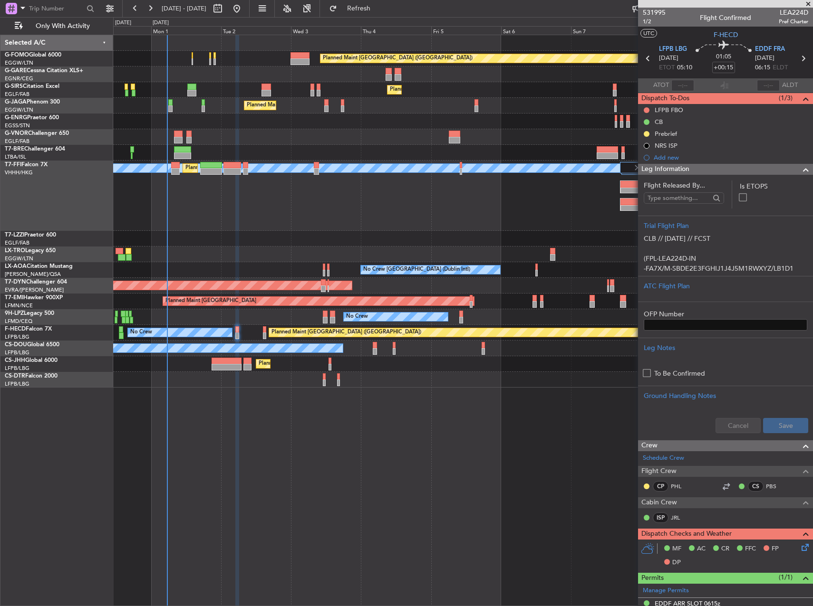
click at [262, 330] on div "Planned Maint Paris (Le Bourget) No Crew" at bounding box center [462, 333] width 699 height 16
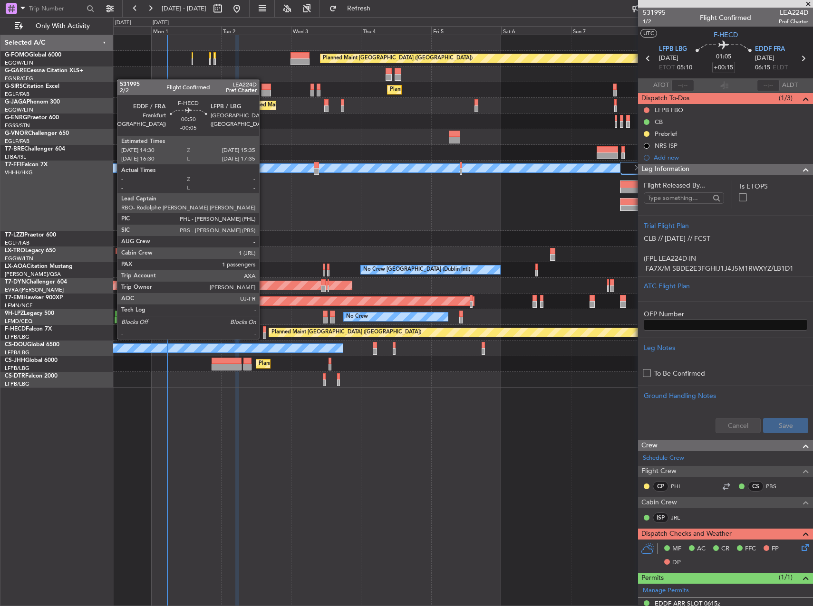
click at [263, 330] on div at bounding box center [264, 329] width 3 height 7
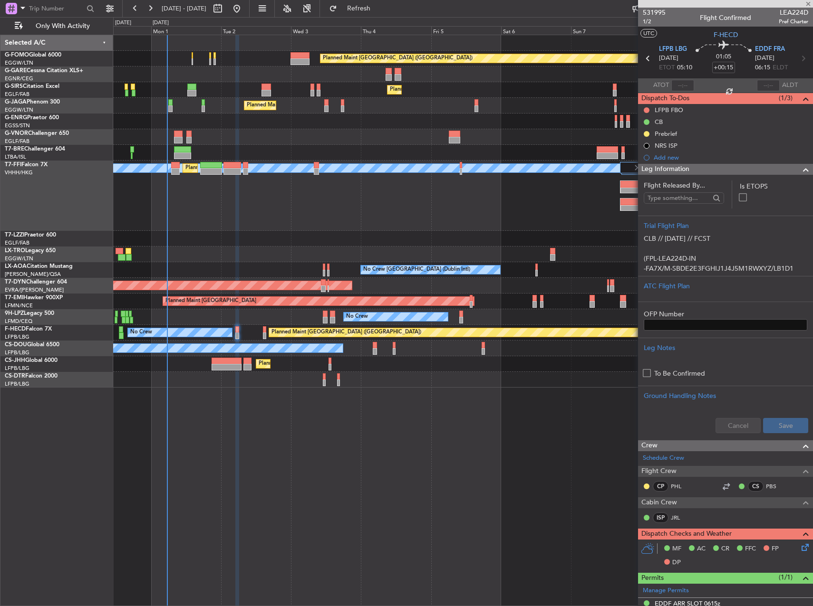
type input "-00:05"
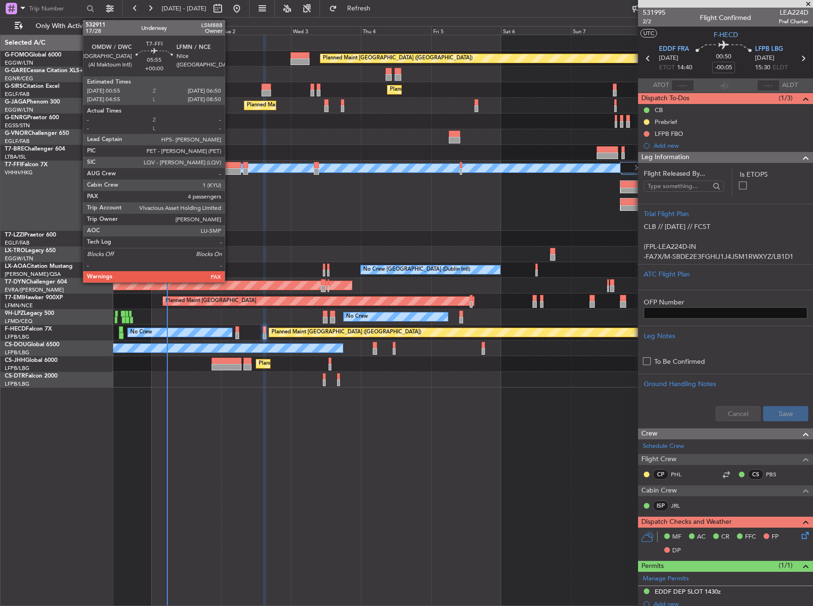
click at [229, 170] on div at bounding box center [232, 171] width 18 height 7
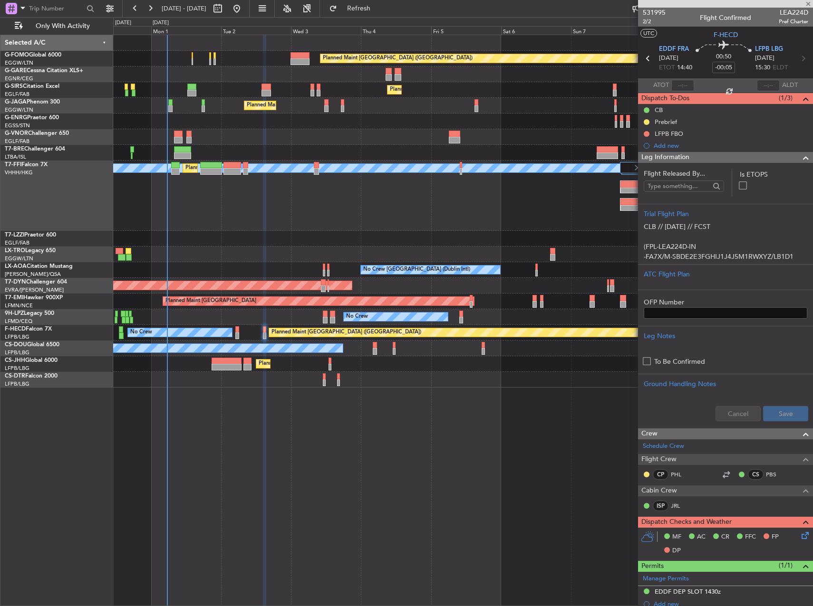
type input "4"
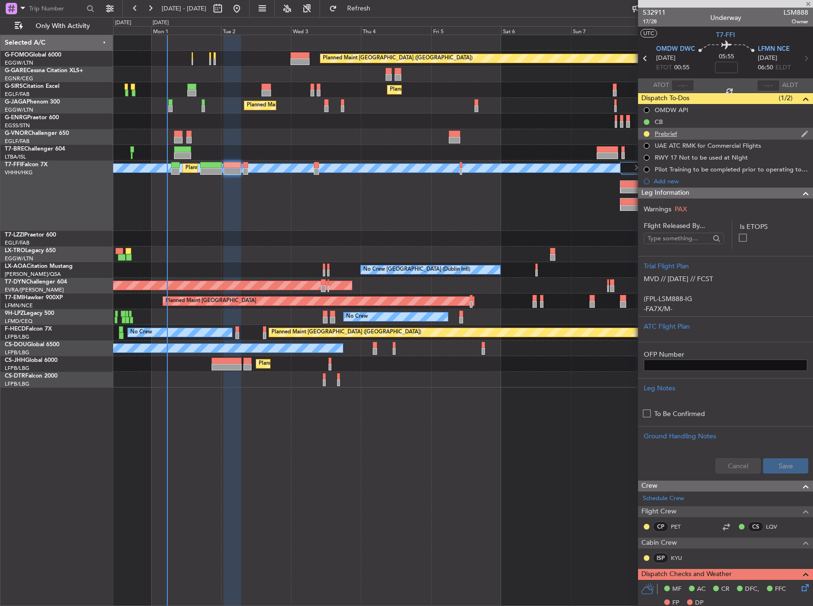
click at [676, 135] on div "Prebrief" at bounding box center [665, 134] width 22 height 8
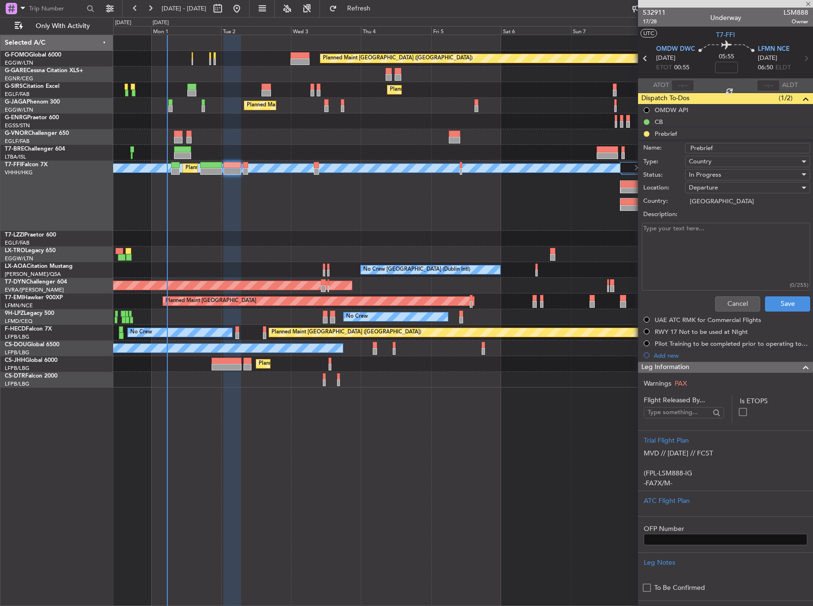
click at [693, 262] on textarea "Description:" at bounding box center [725, 257] width 168 height 68
type textarea "29K lbs fuel"
click at [771, 304] on button "Save" at bounding box center [787, 304] width 45 height 15
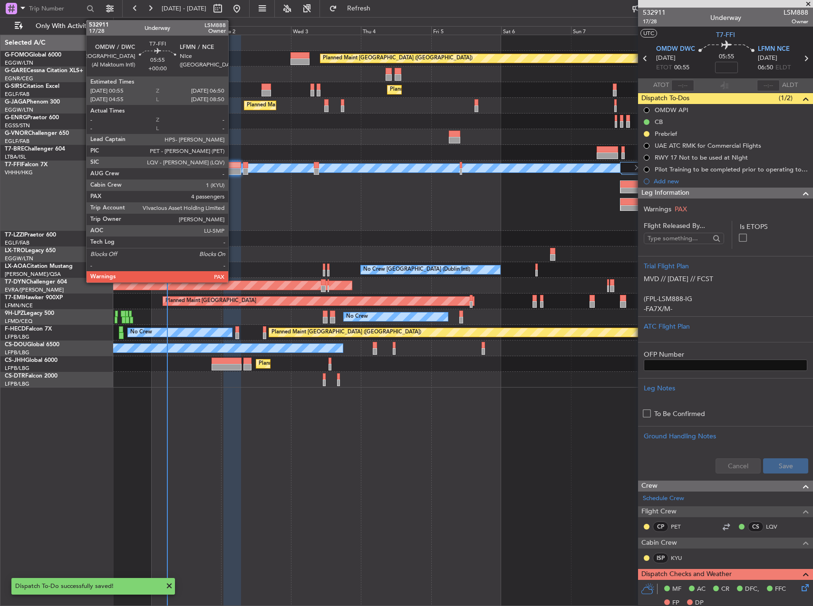
click at [232, 168] on div at bounding box center [232, 171] width 18 height 7
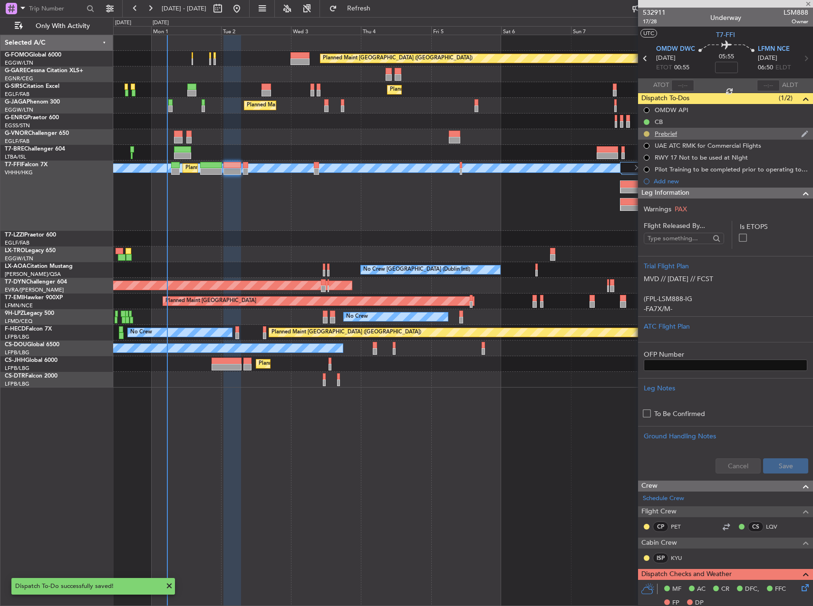
click at [644, 134] on button at bounding box center [646, 134] width 6 height 6
click at [645, 134] on button at bounding box center [646, 134] width 6 height 6
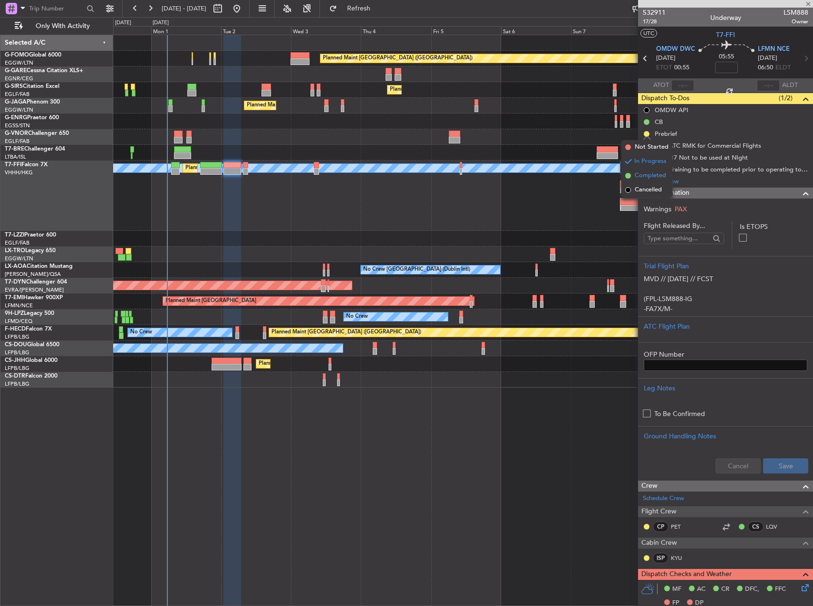
click at [647, 174] on span "Completed" at bounding box center [649, 176] width 31 height 10
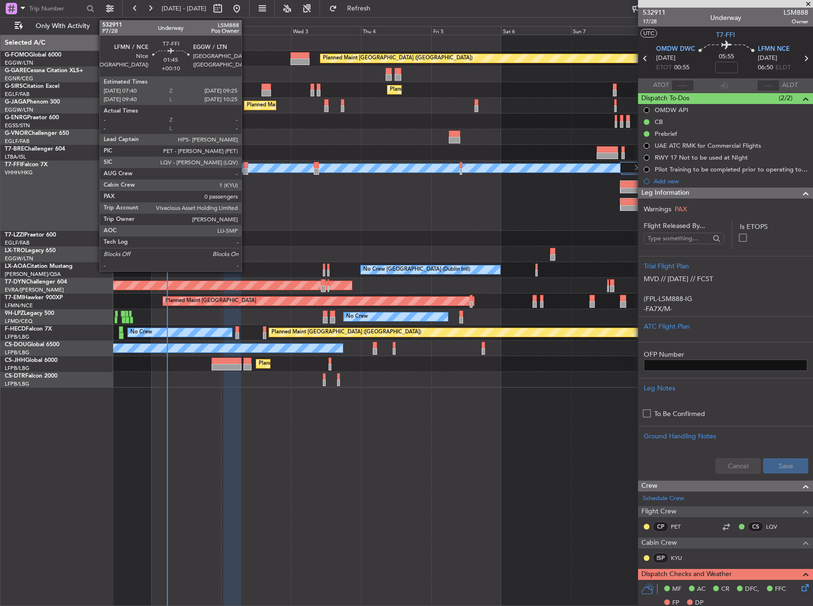
click at [245, 165] on div at bounding box center [245, 165] width 5 height 7
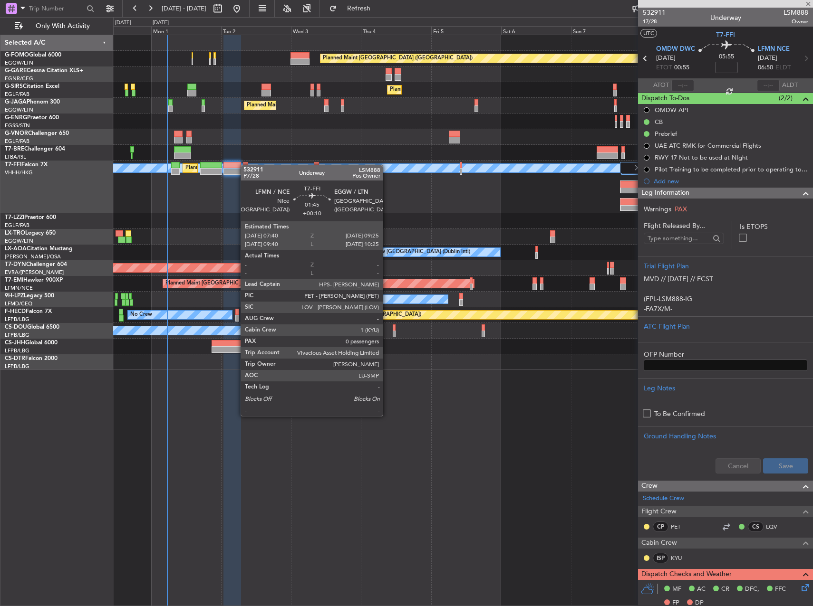
type input "+00:10"
type input "0"
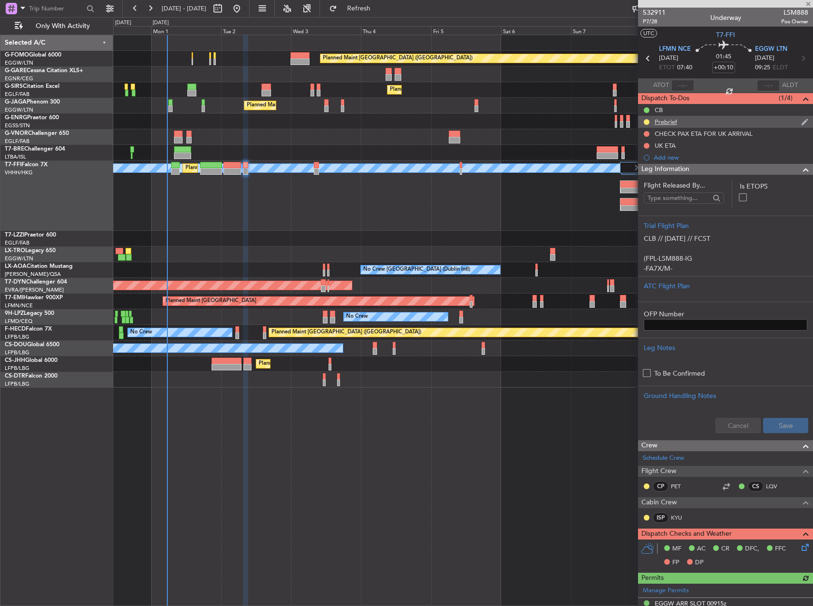
click at [661, 123] on div "Prebrief" at bounding box center [665, 122] width 22 height 8
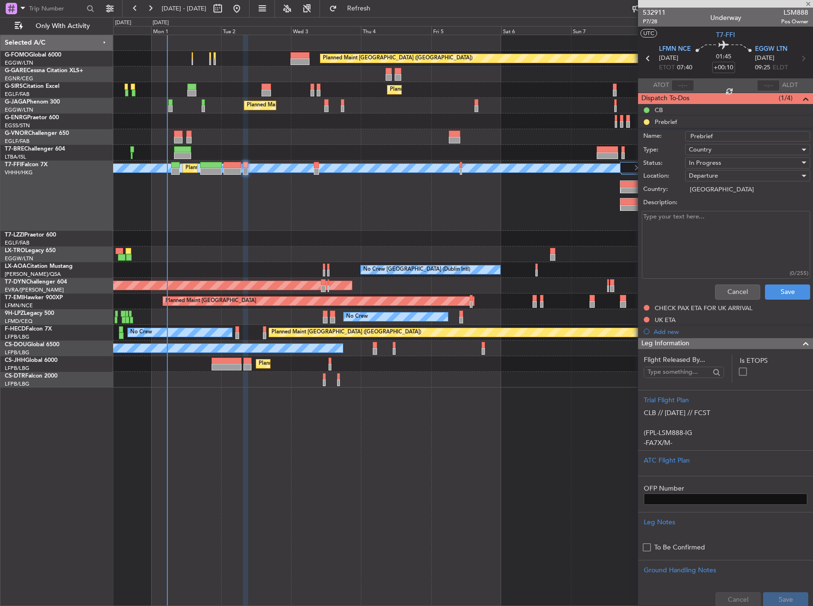
click at [670, 226] on textarea "Description:" at bounding box center [725, 245] width 168 height 68
type textarea "REMAINING"
click at [716, 159] on span "In Progress" at bounding box center [705, 163] width 32 height 9
click at [721, 209] on span "Completed" at bounding box center [742, 210] width 111 height 14
click at [784, 287] on button "Save" at bounding box center [787, 292] width 45 height 15
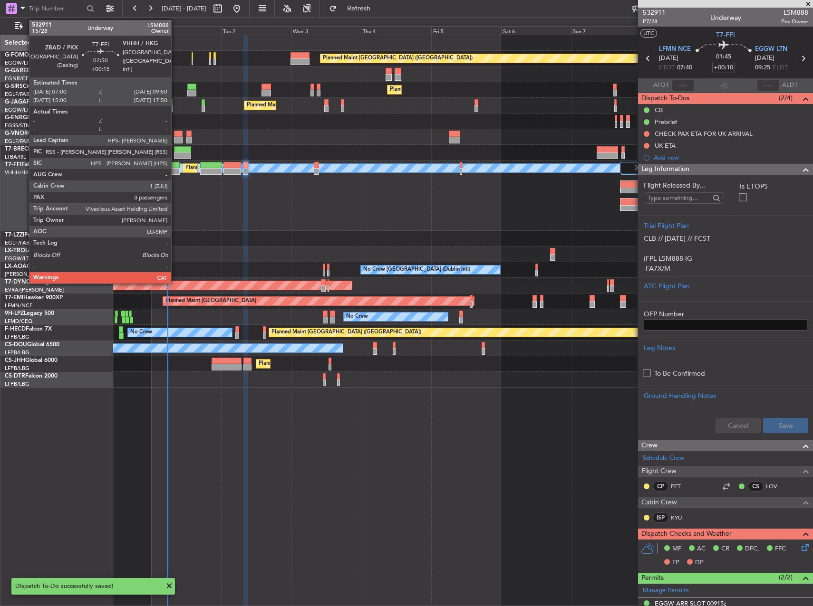
click at [175, 165] on div at bounding box center [175, 165] width 9 height 7
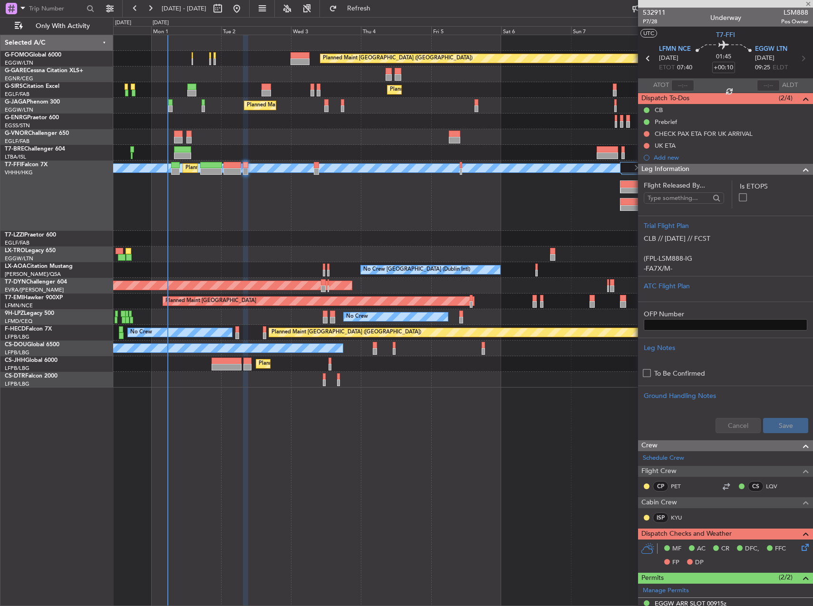
type input "+00:15"
type input "3"
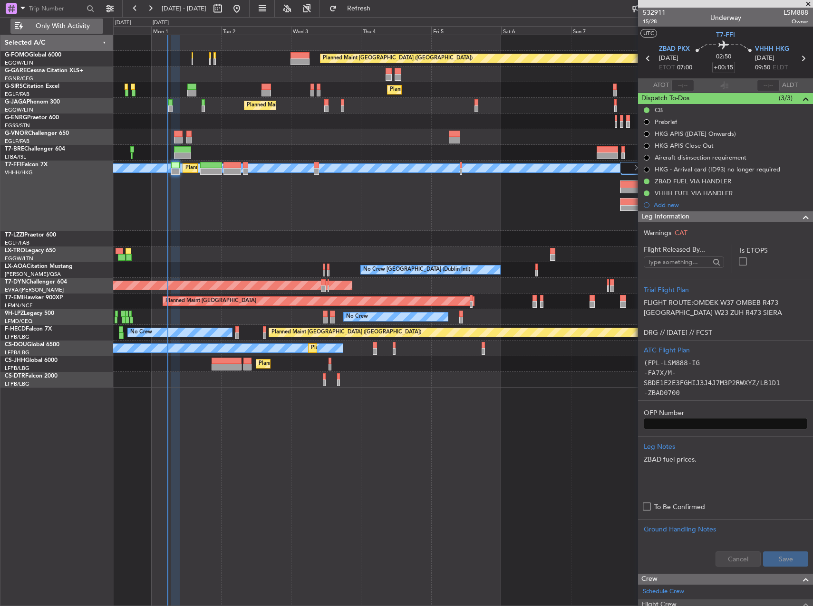
drag, startPoint x: 65, startPoint y: 28, endPoint x: 72, endPoint y: 29, distance: 7.7
click at [67, 28] on span "Only With Activity" at bounding box center [63, 26] width 76 height 7
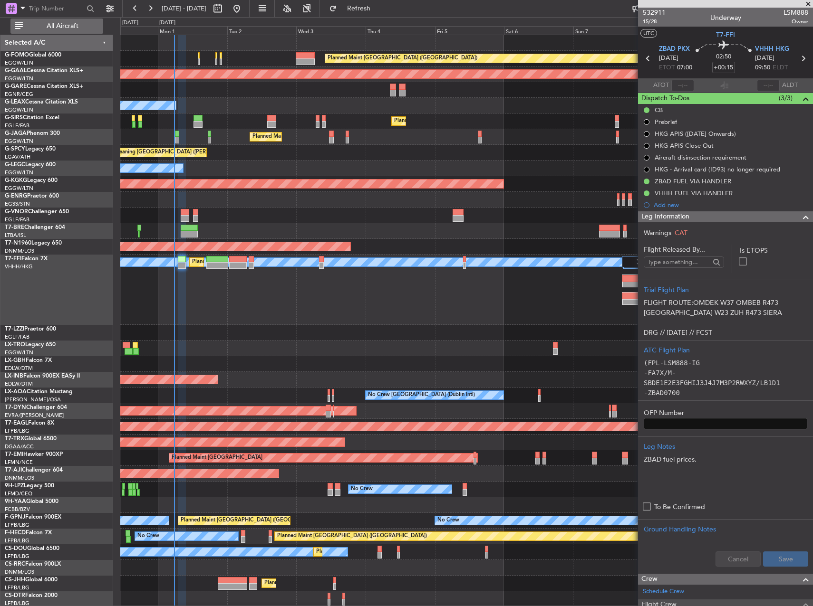
click at [54, 25] on span "All Aircraft" at bounding box center [63, 26] width 76 height 7
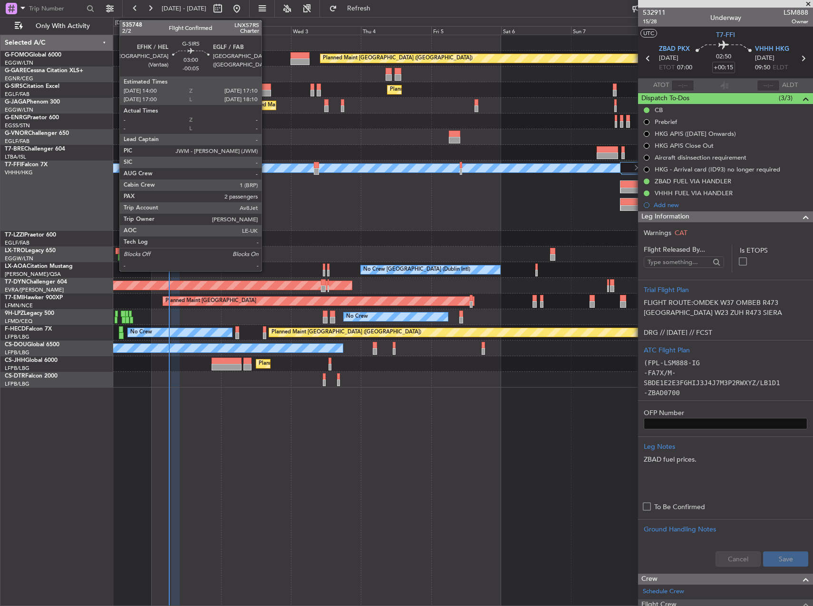
click at [266, 89] on div at bounding box center [266, 87] width 10 height 7
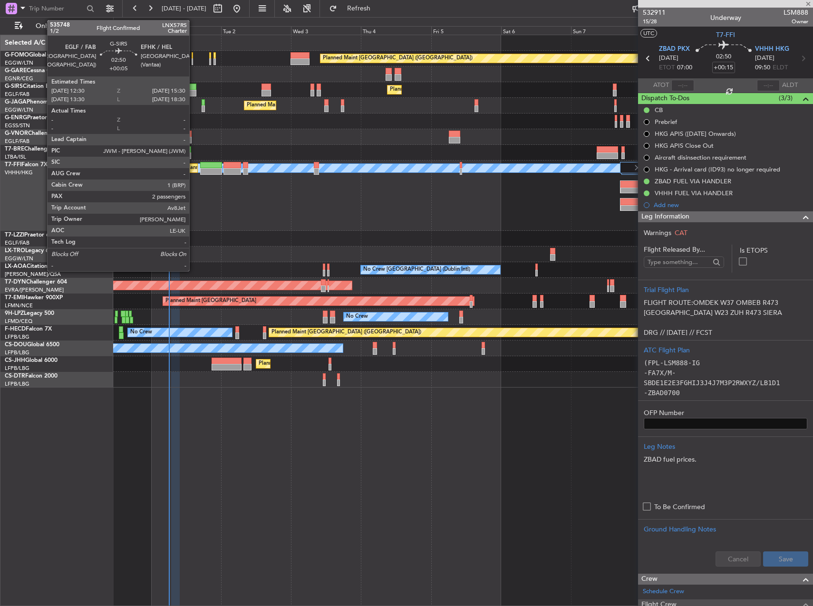
type input "-00:05"
type input "2"
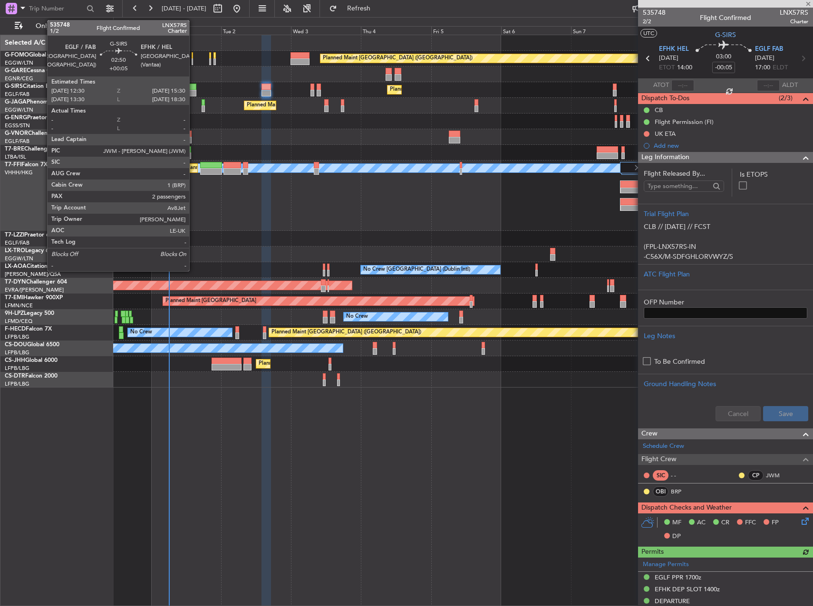
click at [193, 91] on div at bounding box center [191, 93] width 9 height 7
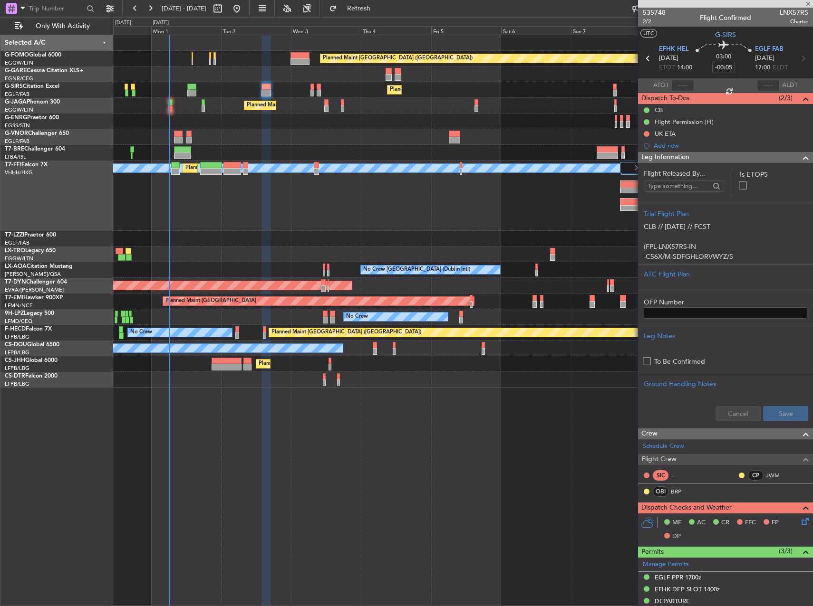
type input "+00:05"
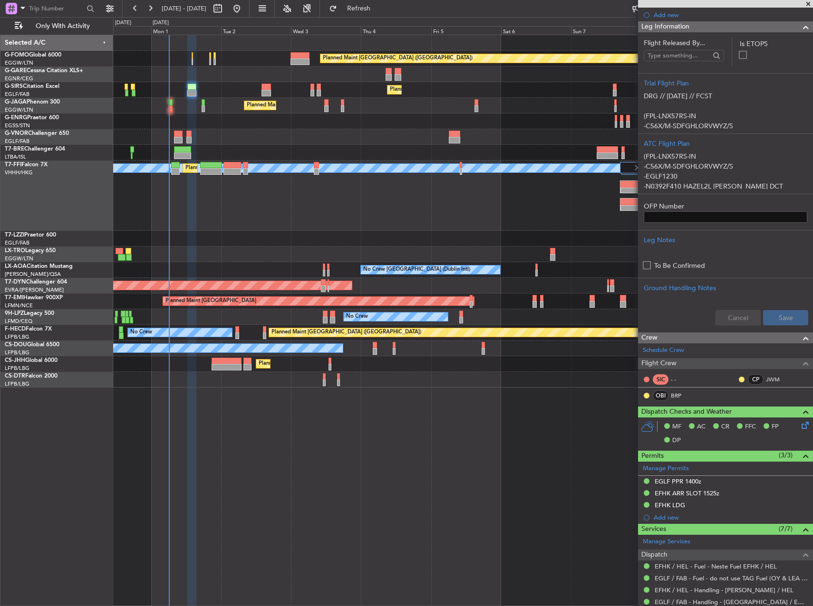
scroll to position [296, 0]
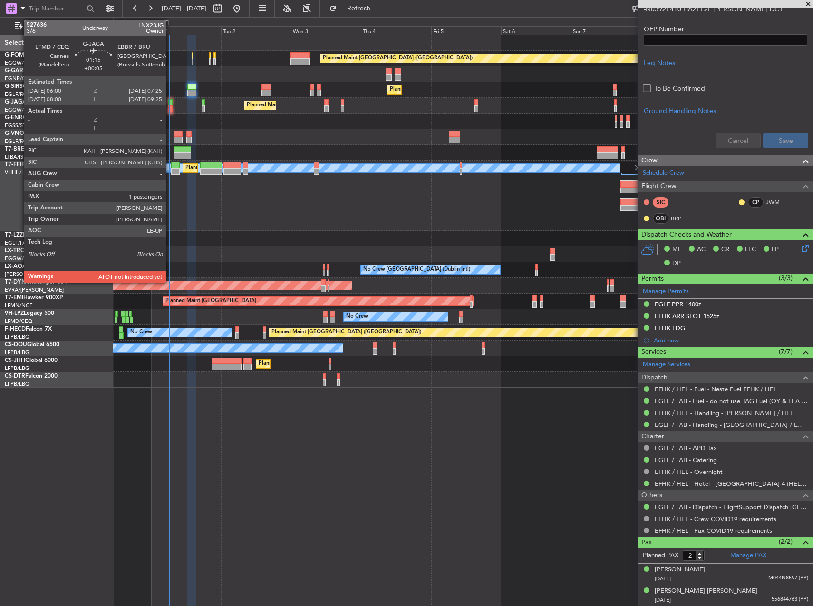
click at [170, 104] on div at bounding box center [170, 102] width 4 height 7
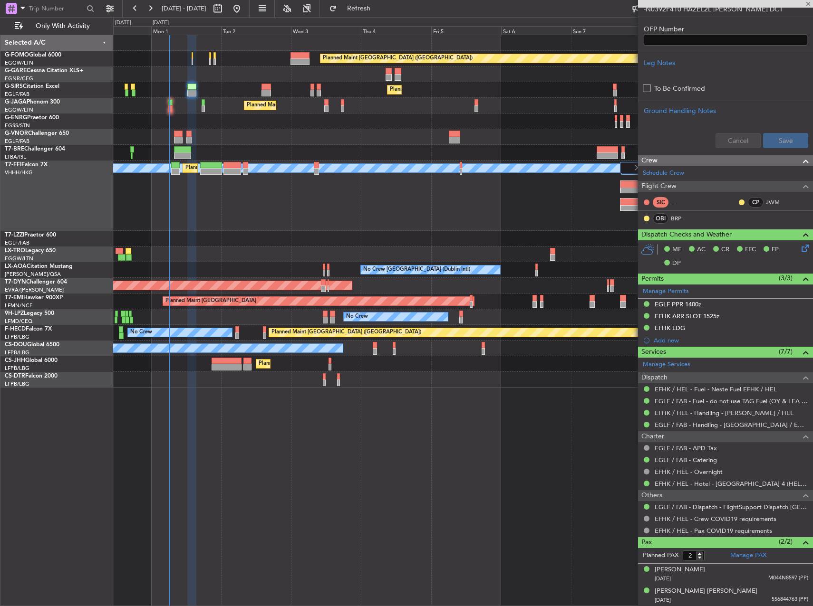
type input "1"
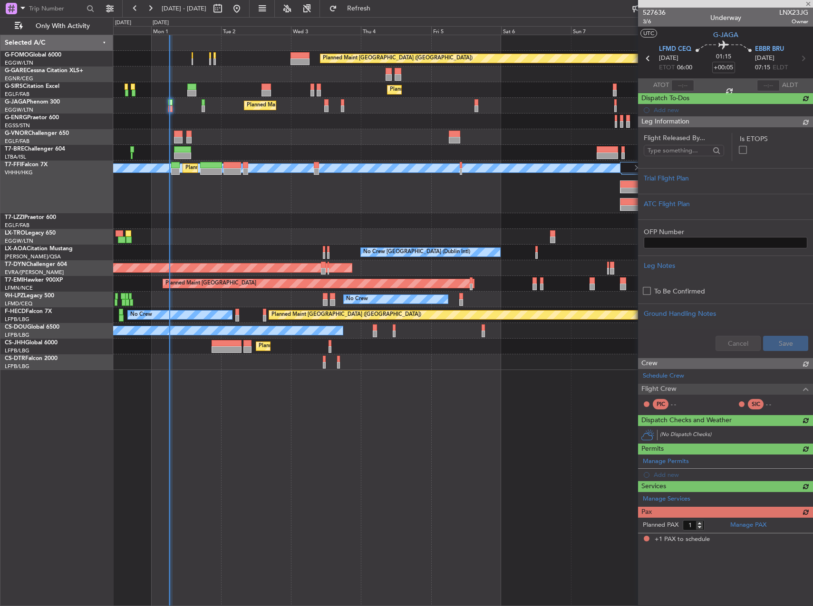
scroll to position [0, 0]
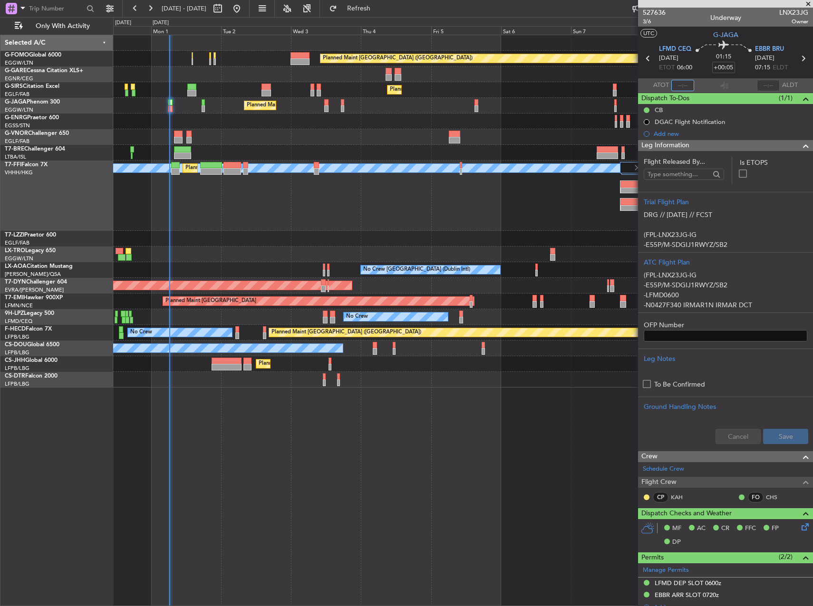
click at [673, 84] on input "text" at bounding box center [682, 85] width 23 height 11
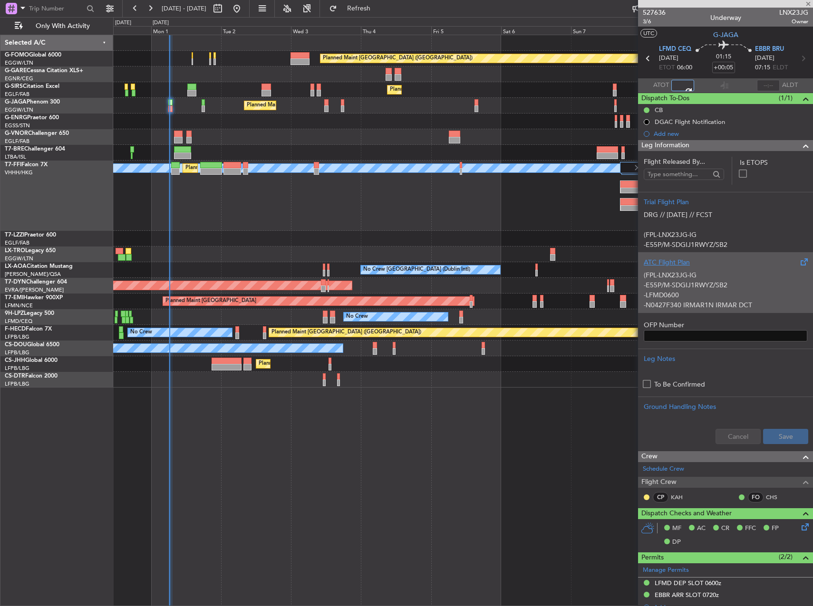
type input "06:05"
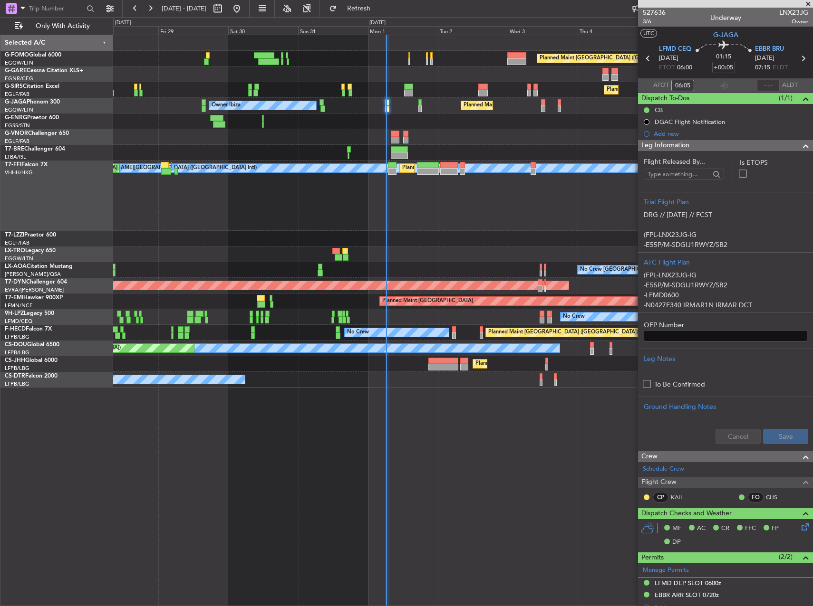
click at [521, 159] on div "Planned Maint London (Luton) Planned Maint London (Farnborough) Planned Maint L…" at bounding box center [462, 211] width 699 height 353
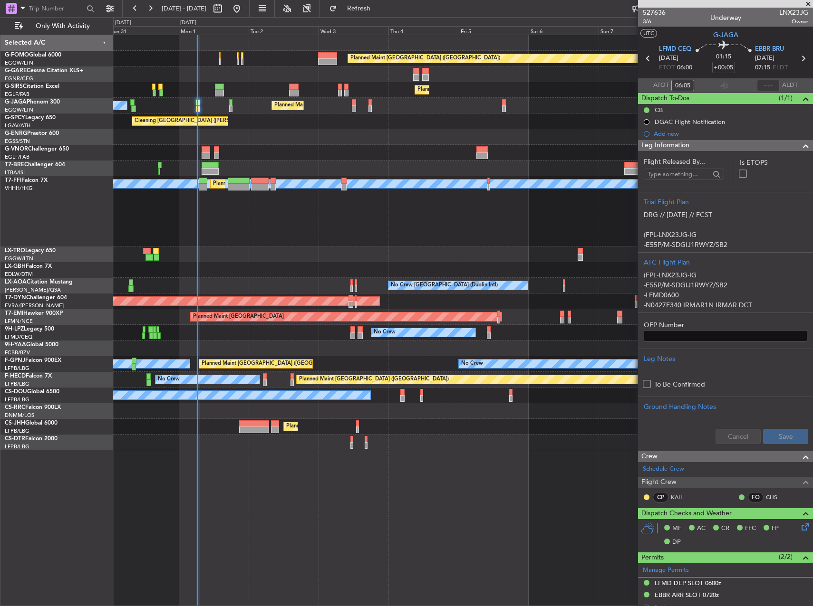
click at [238, 278] on div "No Crew Dublin (Dublin Intl) No Crew Sabadell" at bounding box center [462, 286] width 699 height 16
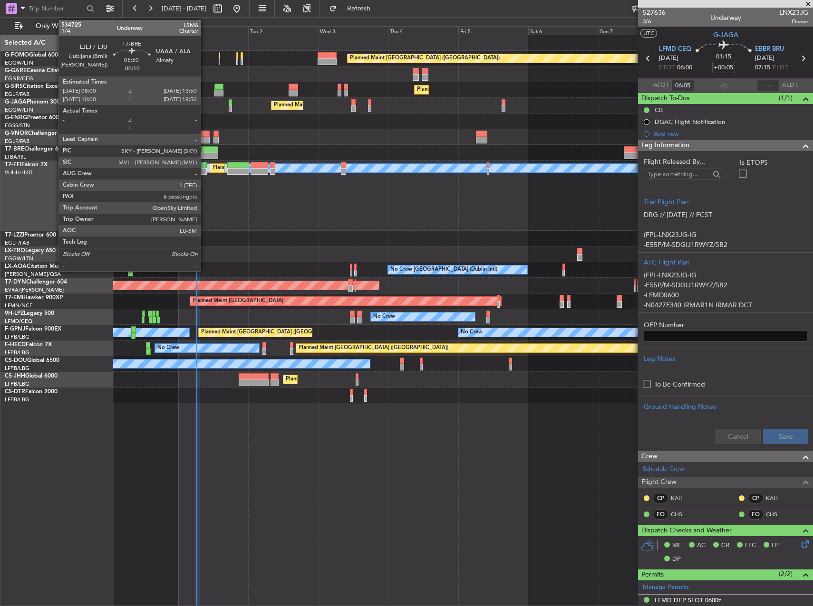
click at [205, 148] on div at bounding box center [209, 149] width 17 height 7
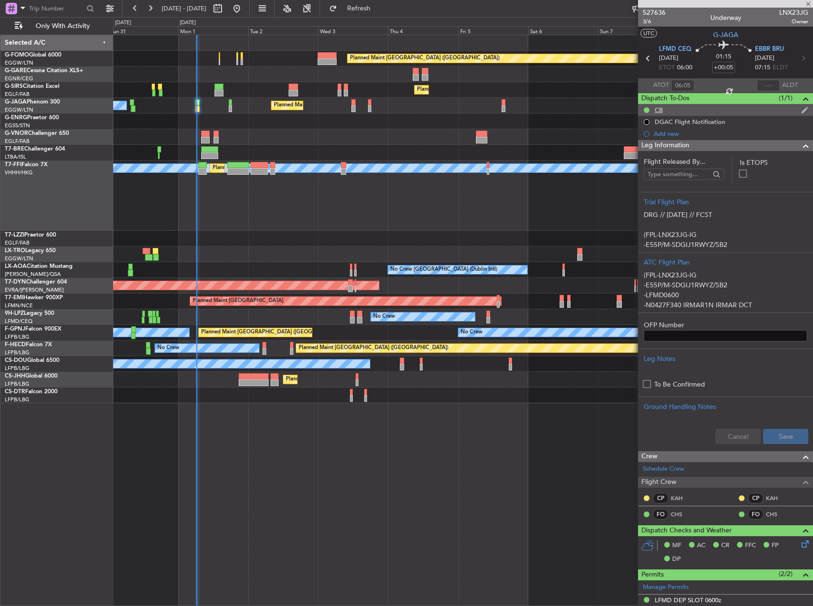
type input "-00:10"
type input "6"
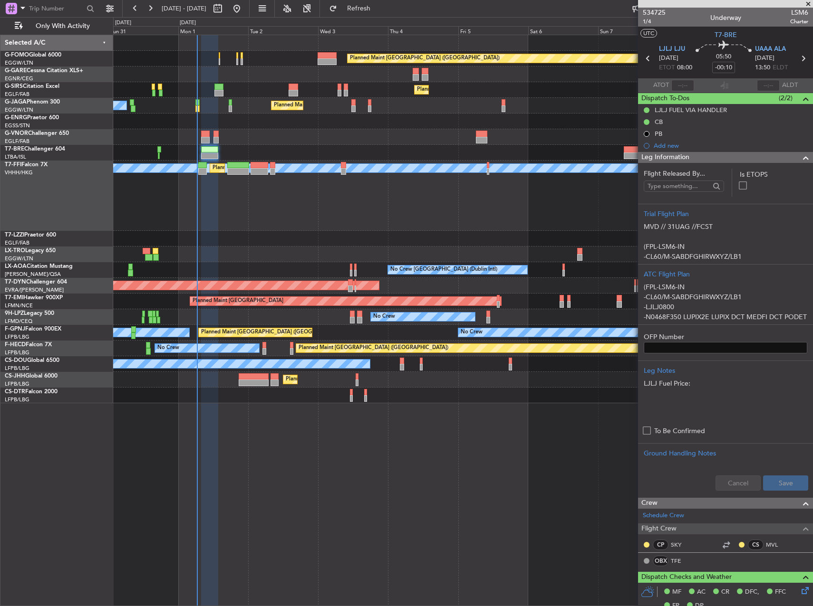
click at [202, 130] on div at bounding box center [462, 137] width 699 height 16
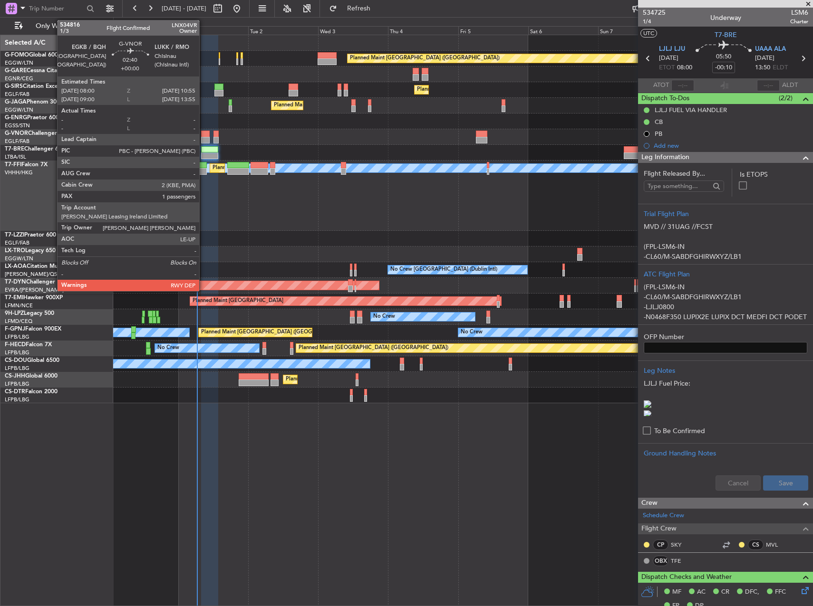
click at [203, 134] on div at bounding box center [205, 134] width 9 height 7
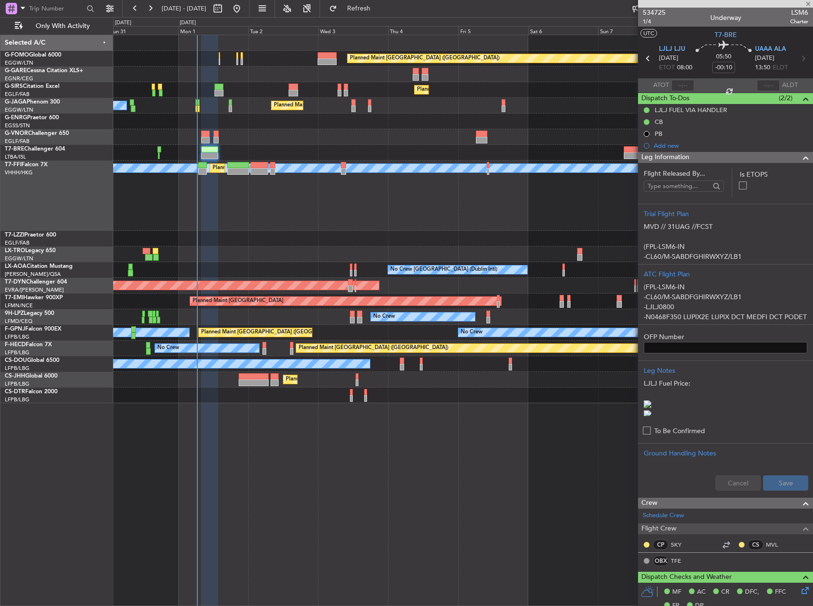
type input "1"
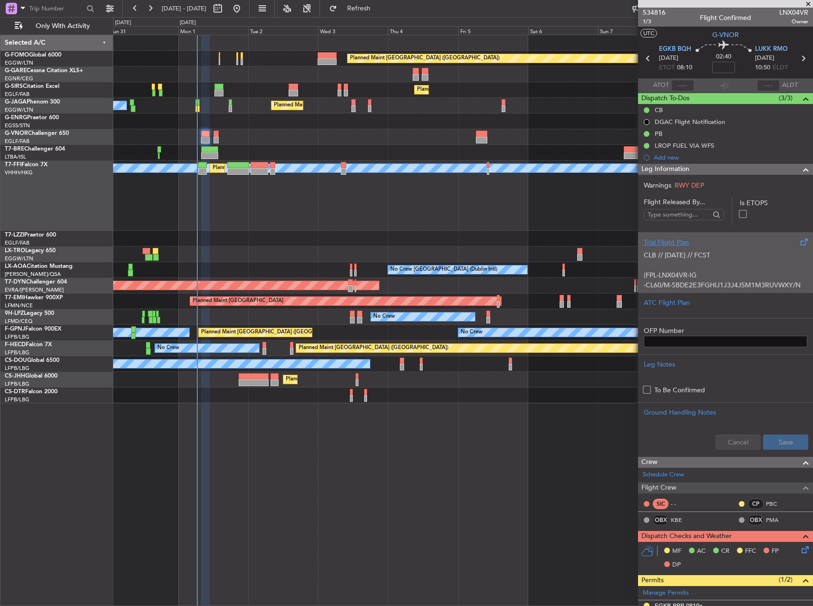
click at [696, 276] on p "(FPL-LNX04VR-IG" at bounding box center [724, 275] width 163 height 10
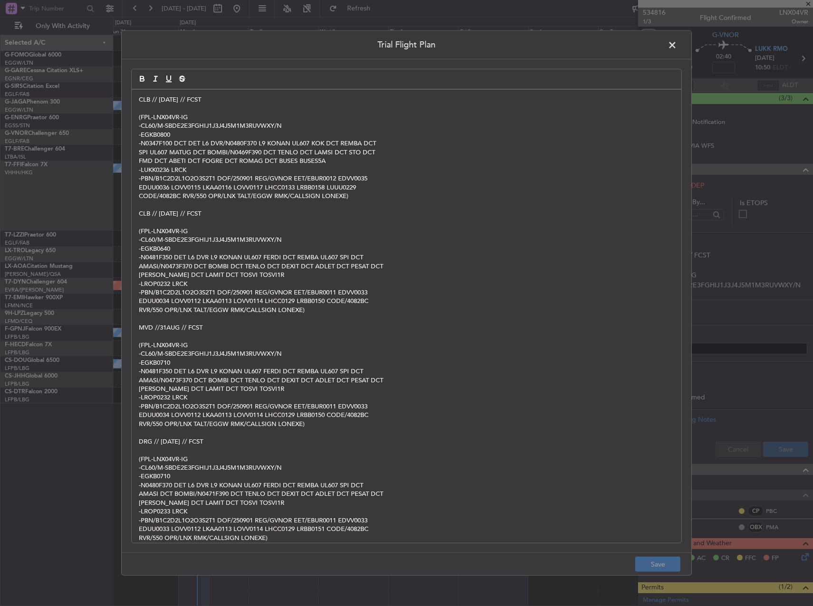
click at [677, 36] on header "Trial Flight Plan" at bounding box center [406, 45] width 569 height 29
click at [677, 42] on span at bounding box center [677, 47] width 0 height 19
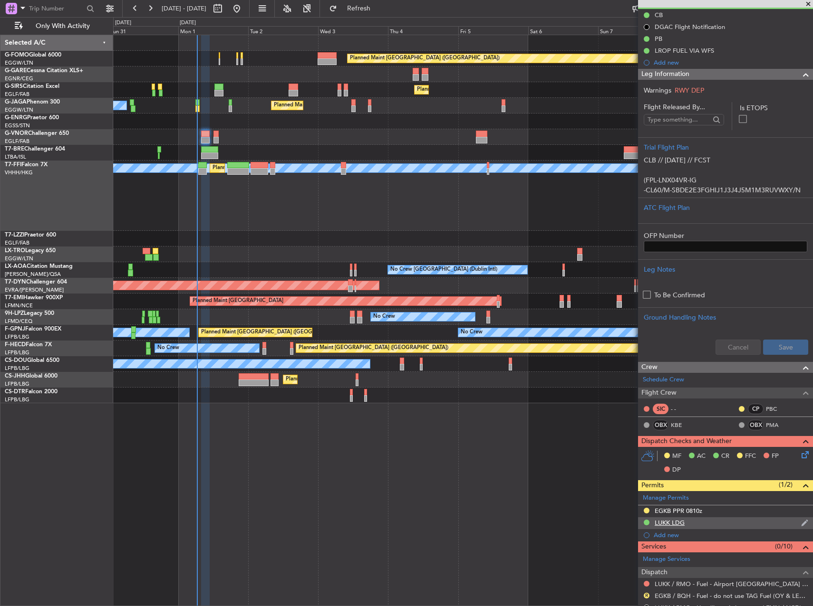
scroll to position [238, 0]
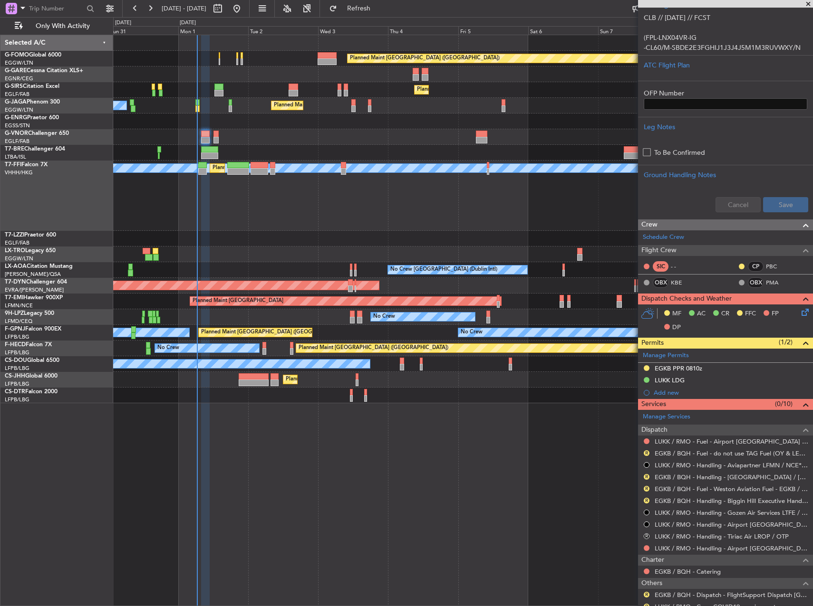
click at [711, 377] on div "LUKK LDG" at bounding box center [725, 381] width 175 height 12
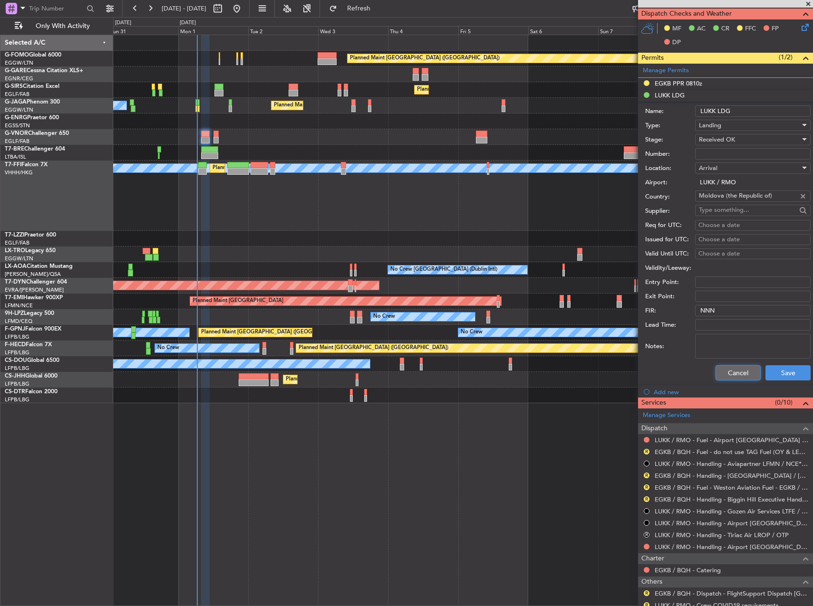
click at [735, 375] on button "Cancel" at bounding box center [737, 372] width 45 height 15
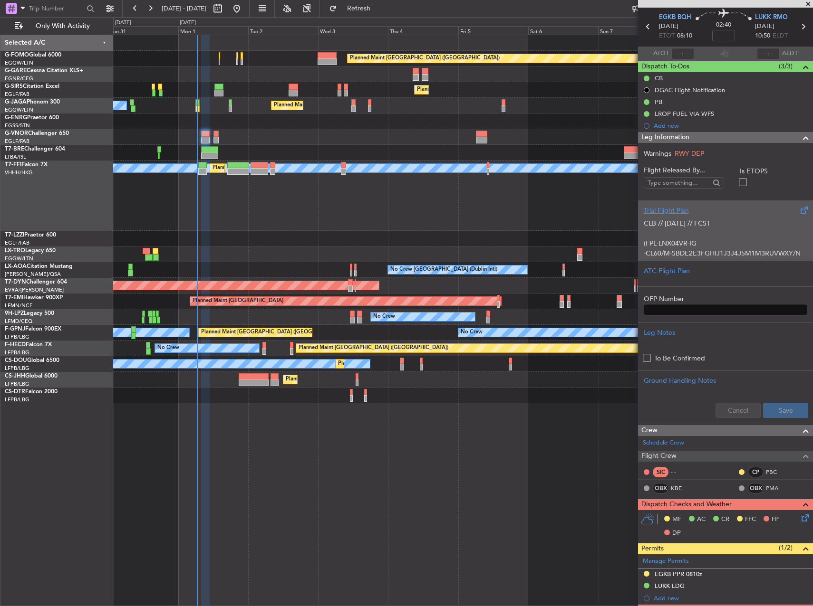
scroll to position [0, 0]
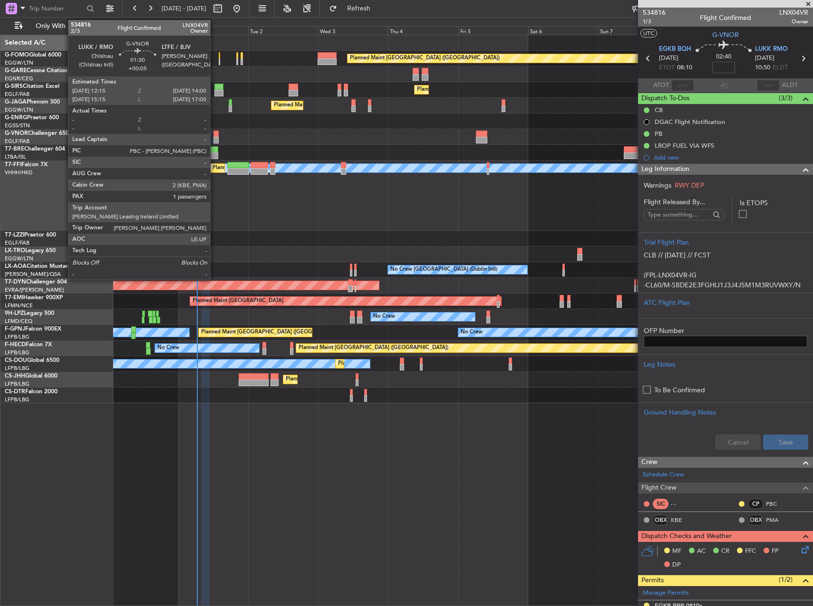
click at [214, 133] on div at bounding box center [215, 134] width 5 height 7
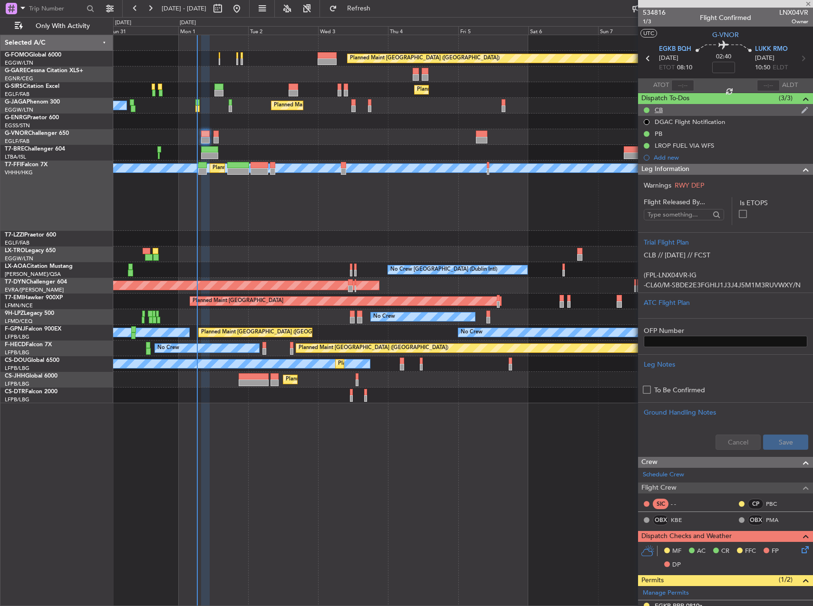
type input "+00:05"
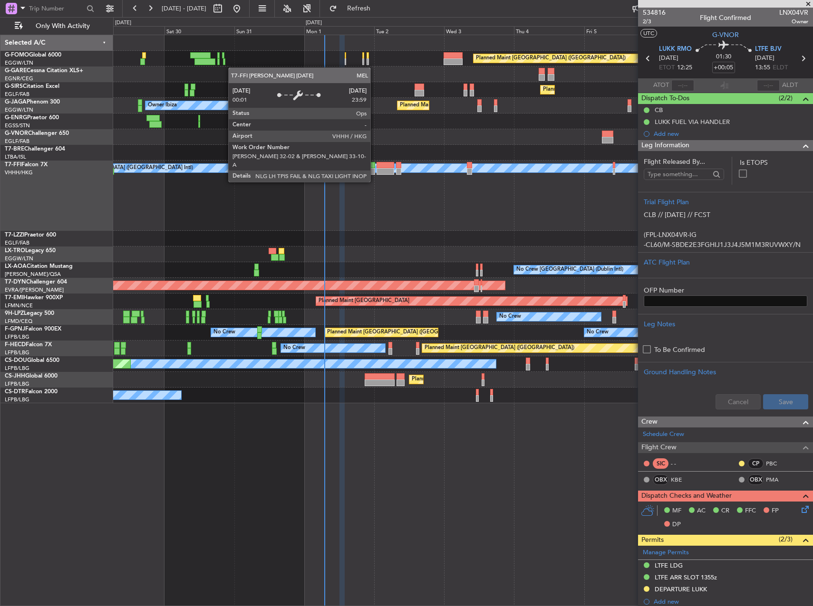
click at [501, 171] on div "[PERSON_NAME][GEOGRAPHIC_DATA] ([GEOGRAPHIC_DATA] Intl)" at bounding box center [444, 168] width 838 height 9
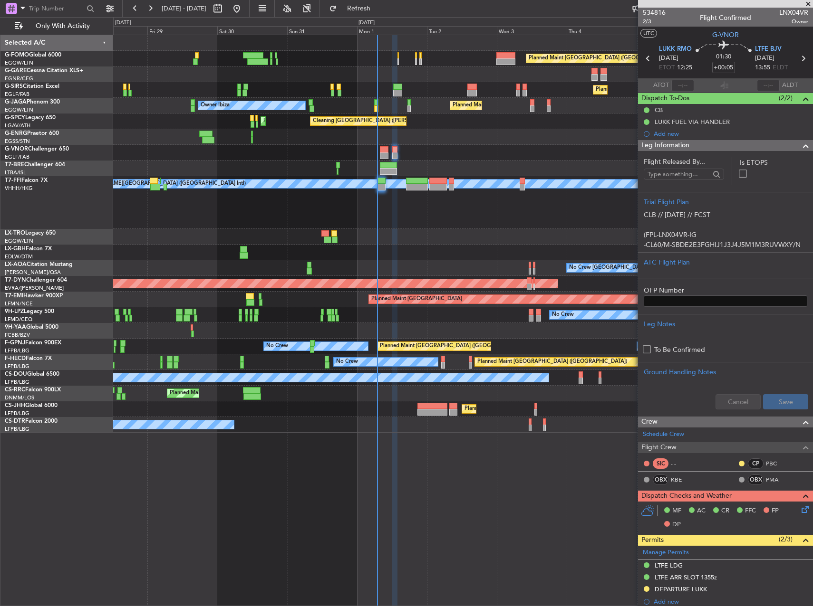
click at [387, 201] on div "Planned Maint Hong Kong (Hong Kong Intl) MEL Hong Kong (Hong Kong Intl) Planned…" at bounding box center [462, 202] width 699 height 53
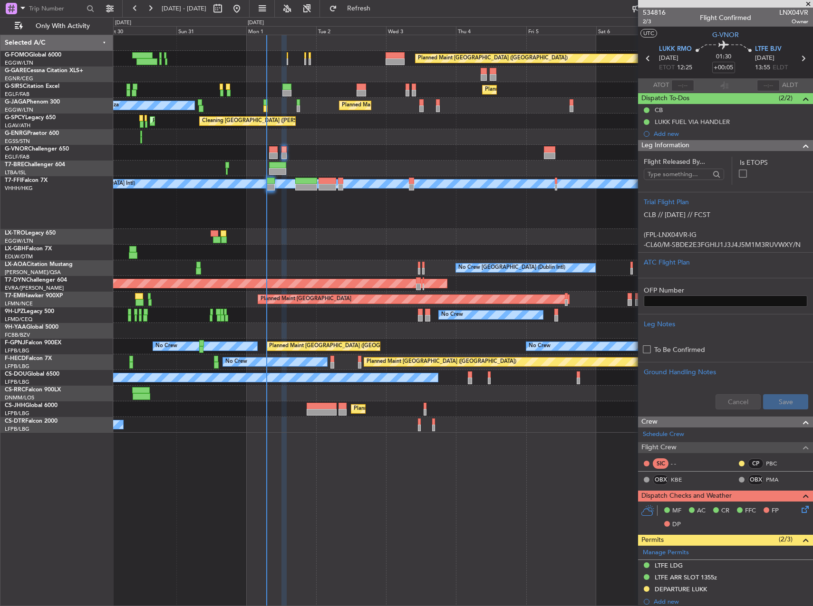
click at [400, 249] on div at bounding box center [462, 253] width 699 height 16
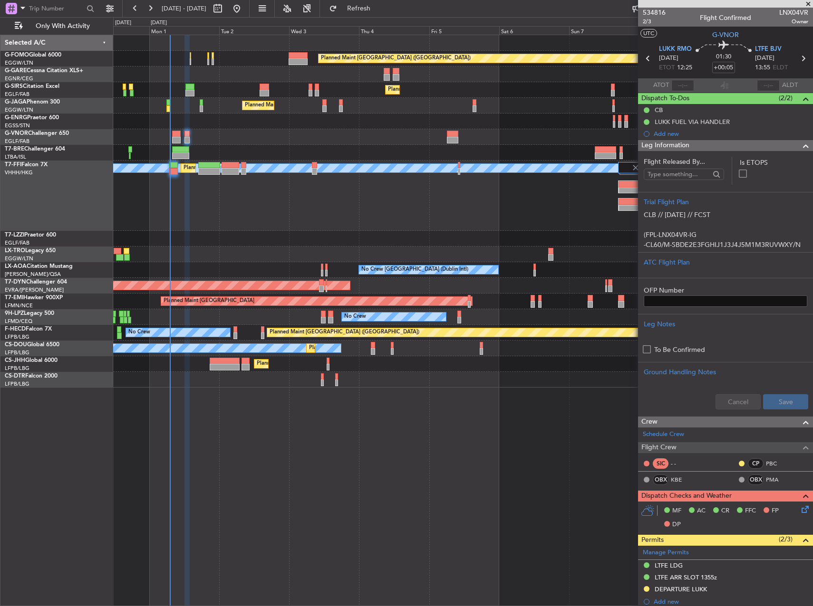
click at [500, 228] on div "MEL Hong Kong (Hong Kong Intl) Planned Maint Tianjin (Binhai) Planned Maint Hon…" at bounding box center [462, 196] width 699 height 70
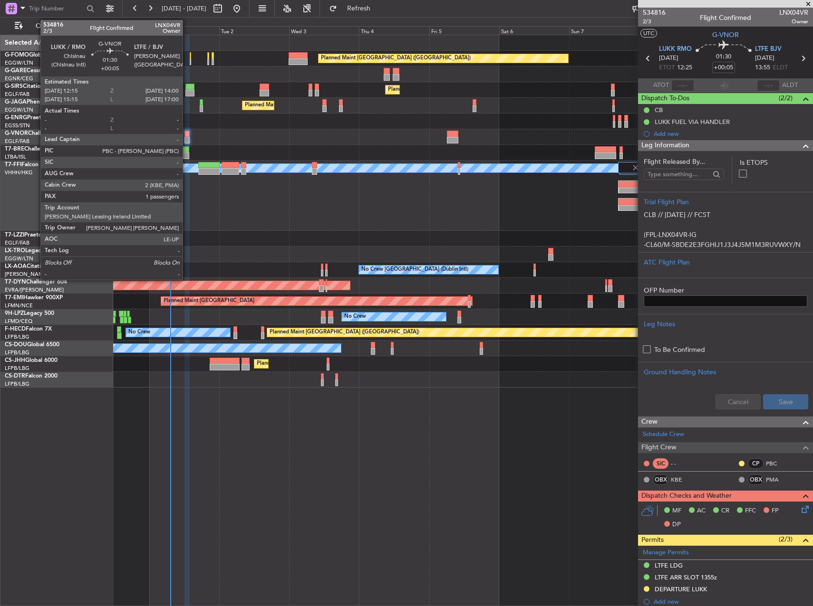
click at [186, 132] on div at bounding box center [186, 134] width 5 height 7
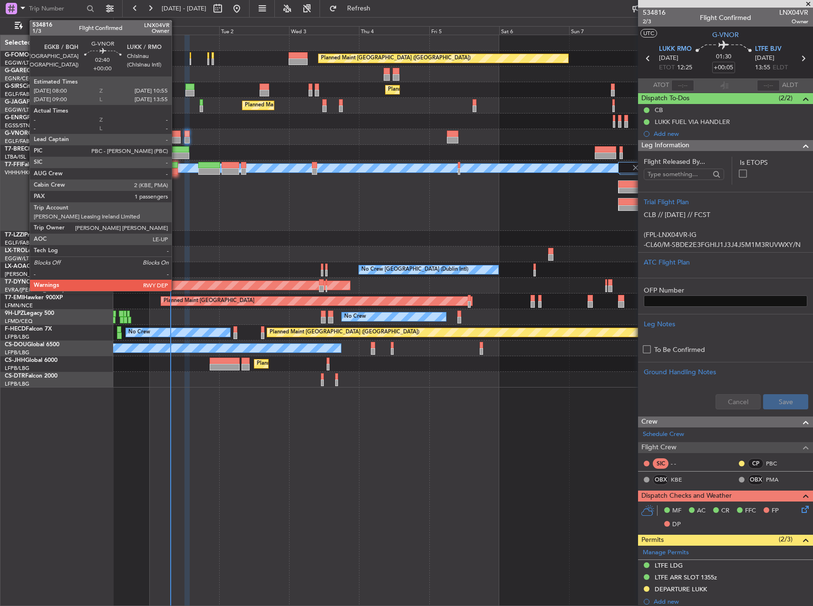
click at [176, 132] on div at bounding box center [176, 134] width 9 height 7
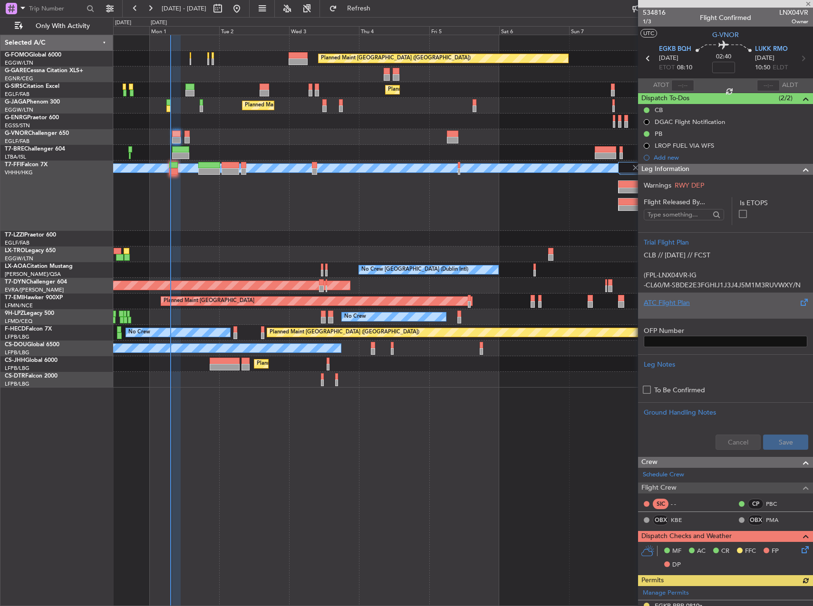
click at [701, 298] on div "ATC Flight Plan" at bounding box center [724, 303] width 163 height 10
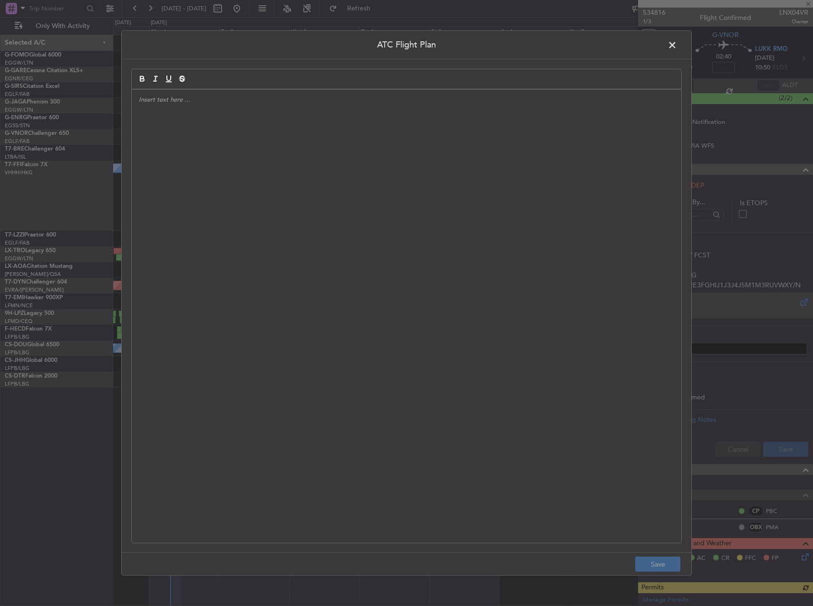
click at [492, 273] on div at bounding box center [406, 316] width 549 height 453
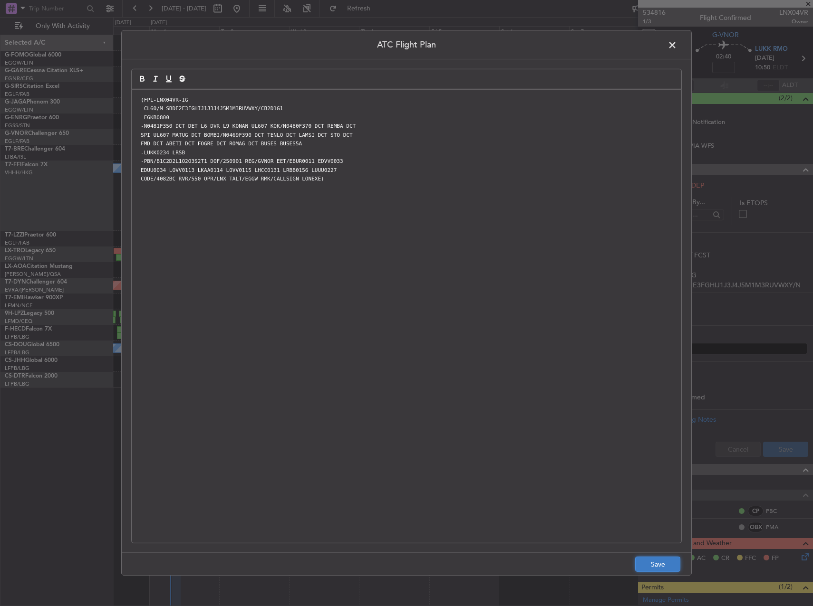
click at [655, 563] on button "Save" at bounding box center [657, 564] width 45 height 15
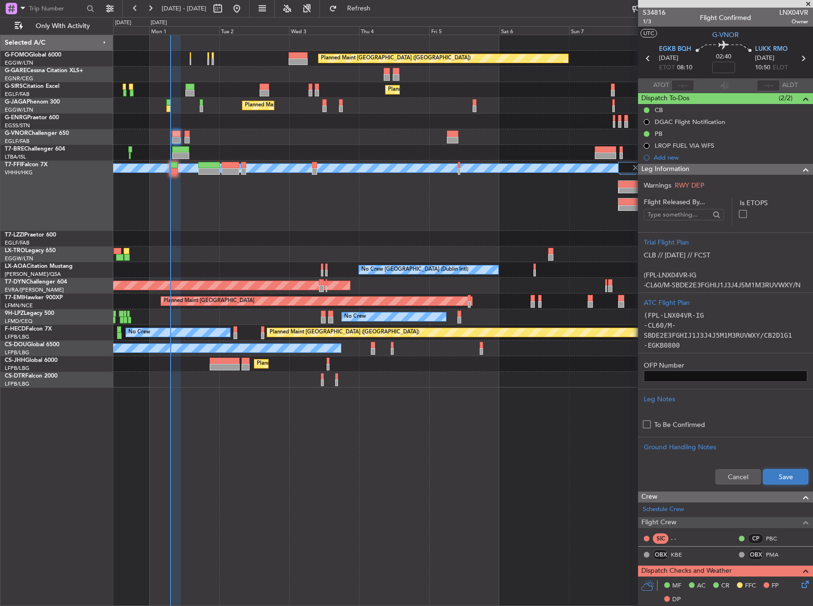
click at [775, 475] on button "Save" at bounding box center [785, 476] width 45 height 15
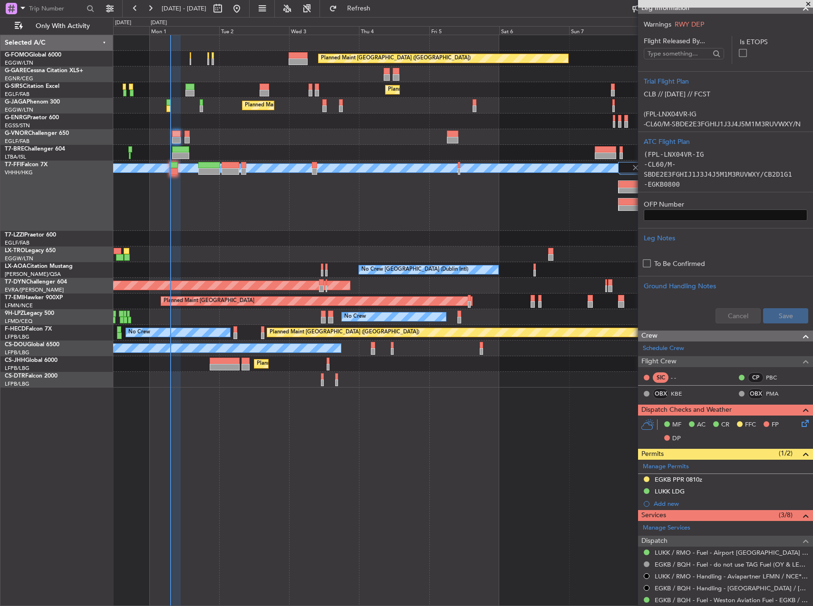
scroll to position [333, 0]
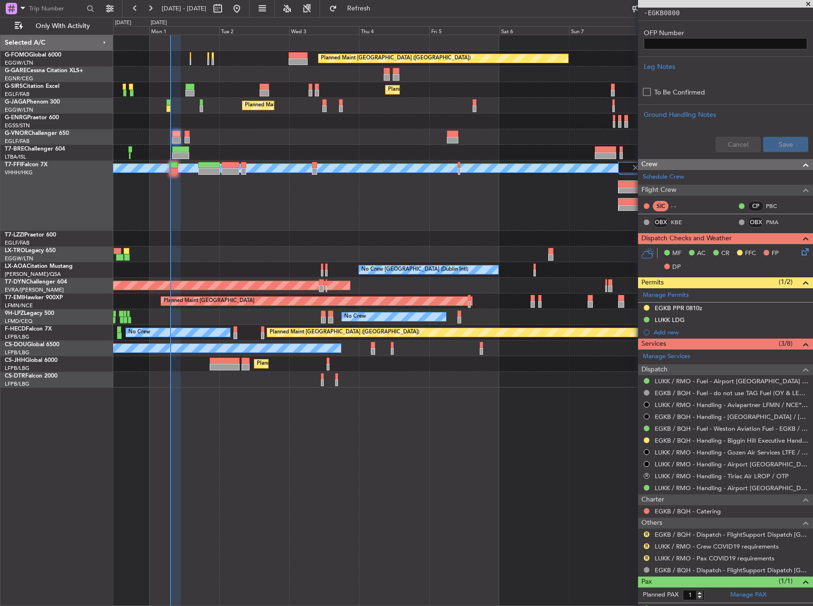
click at [799, 254] on icon at bounding box center [803, 251] width 8 height 8
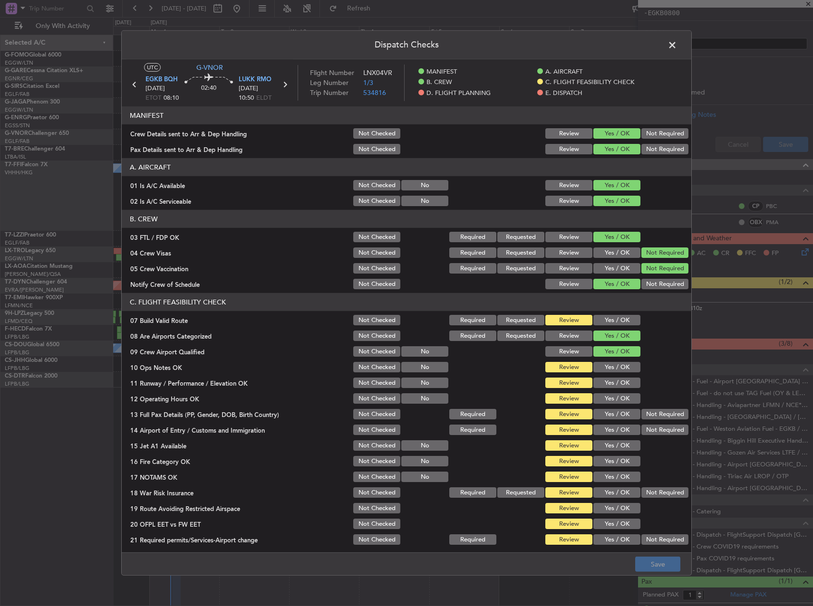
click at [592, 314] on div "Yes / OK" at bounding box center [616, 320] width 48 height 13
click at [594, 323] on button "Yes / OK" at bounding box center [616, 320] width 47 height 10
click at [604, 365] on button "Yes / OK" at bounding box center [616, 367] width 47 height 10
click at [604, 385] on button "Yes / OK" at bounding box center [616, 383] width 47 height 10
click at [605, 407] on section "C. FLIGHT FEASIBILITY CHECK 07 Build Valid Route Not Checked Required Requested…" at bounding box center [406, 419] width 569 height 253
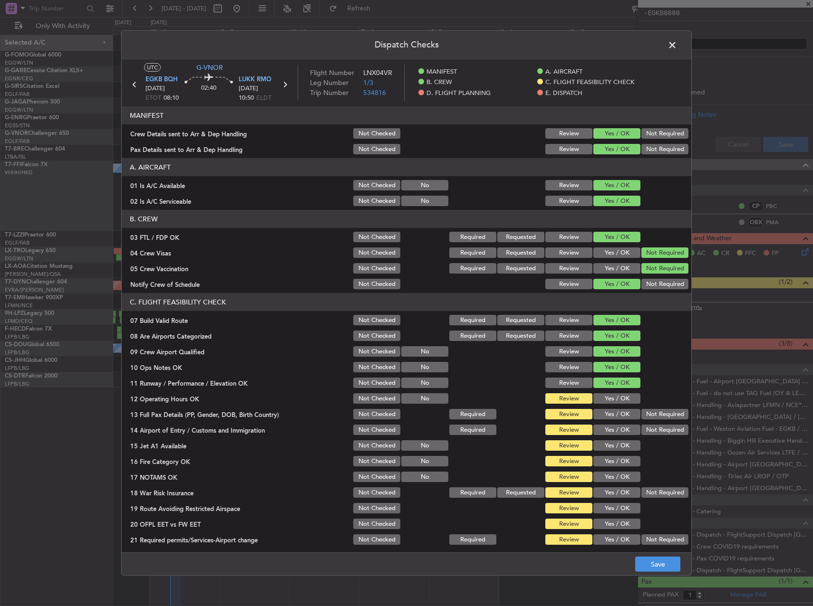
drag, startPoint x: 604, startPoint y: 401, endPoint x: 604, endPoint y: 409, distance: 8.1
click at [604, 402] on button "Yes / OK" at bounding box center [616, 398] width 47 height 10
click at [605, 428] on button "Yes / OK" at bounding box center [616, 430] width 47 height 10
click at [605, 417] on button "Yes / OK" at bounding box center [616, 414] width 47 height 10
click at [605, 438] on section "C. FLIGHT FEASIBILITY CHECK 07 Build Valid Route Not Checked Required Requested…" at bounding box center [406, 419] width 569 height 253
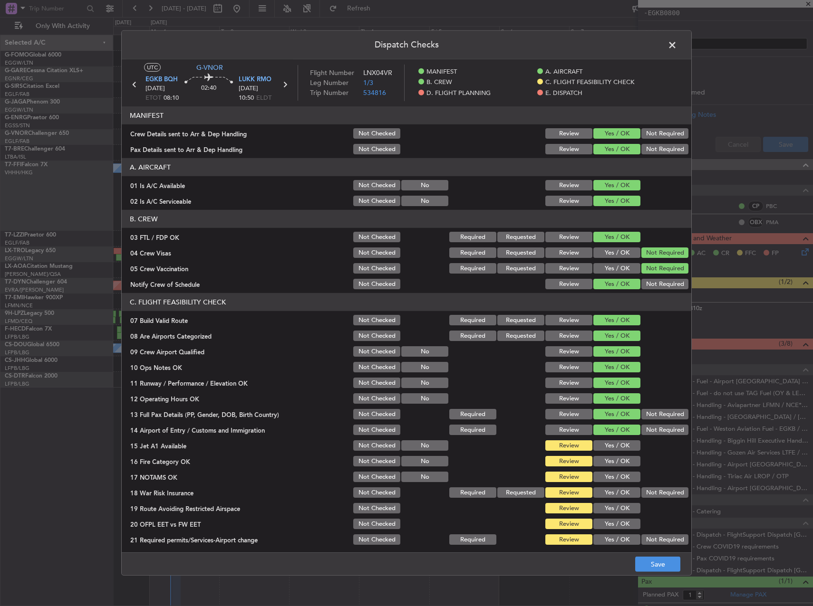
click at [606, 446] on button "Yes / OK" at bounding box center [616, 445] width 47 height 10
click at [606, 456] on button "Yes / OK" at bounding box center [616, 461] width 47 height 10
drag, startPoint x: 604, startPoint y: 468, endPoint x: 604, endPoint y: 479, distance: 11.4
click at [604, 468] on div "Yes / OK" at bounding box center [616, 461] width 48 height 13
click at [604, 479] on button "Yes / OK" at bounding box center [616, 477] width 47 height 10
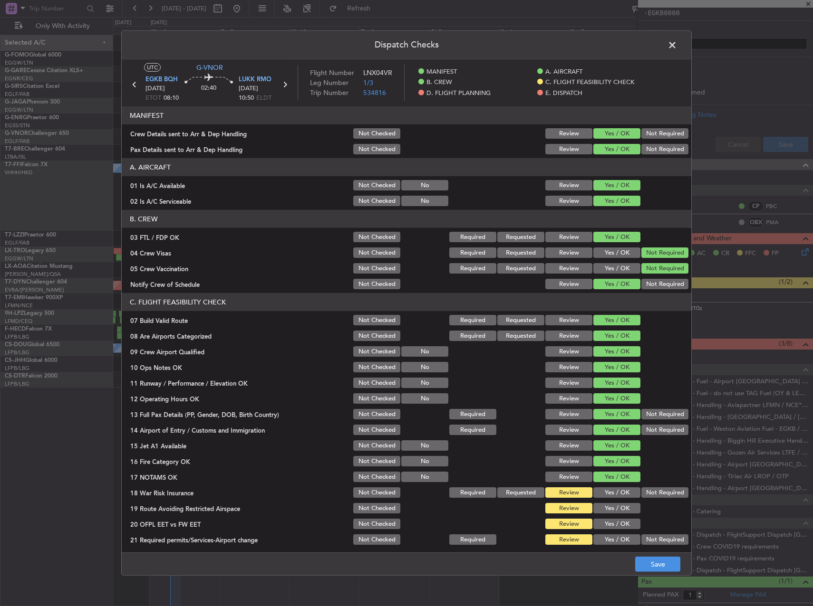
drag, startPoint x: 641, startPoint y: 482, endPoint x: 652, endPoint y: 490, distance: 13.3
click at [644, 485] on section "C. FLIGHT FEASIBILITY CHECK 07 Build Valid Route Not Checked Required Requested…" at bounding box center [406, 419] width 569 height 253
click at [652, 490] on button "Not Required" at bounding box center [664, 493] width 47 height 10
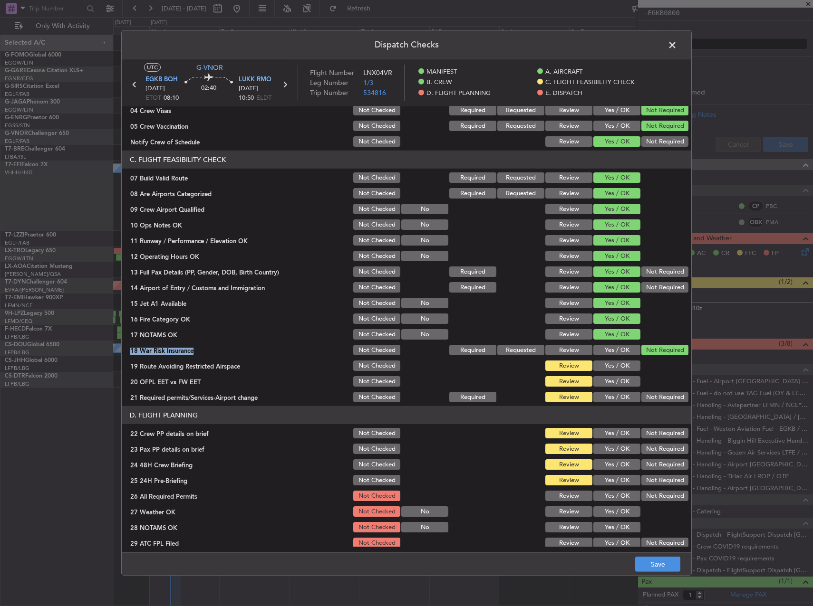
click at [607, 369] on button "Yes / OK" at bounding box center [616, 366] width 47 height 10
drag, startPoint x: 607, startPoint y: 379, endPoint x: 607, endPoint y: 389, distance: 10.0
click at [607, 380] on button "Yes / OK" at bounding box center [616, 381] width 47 height 10
click at [607, 389] on section "C. FLIGHT FEASIBILITY CHECK 07 Build Valid Route Not Checked Required Requested…" at bounding box center [406, 277] width 569 height 253
click at [607, 397] on button "Yes / OK" at bounding box center [616, 397] width 47 height 10
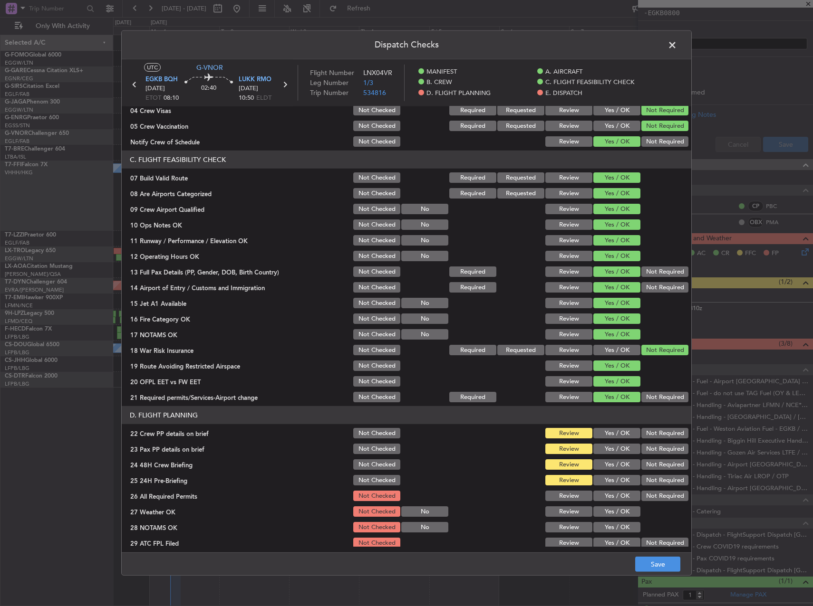
click at [606, 349] on button "Yes / OK" at bounding box center [616, 350] width 47 height 10
drag, startPoint x: 607, startPoint y: 368, endPoint x: 604, endPoint y: 376, distance: 8.4
click at [604, 374] on section "C. FLIGHT FEASIBILITY CHECK 07 Build Valid Route Not Checked Required Requested…" at bounding box center [406, 277] width 569 height 253
click at [606, 434] on button "Yes / OK" at bounding box center [616, 433] width 47 height 10
click at [607, 449] on button "Yes / OK" at bounding box center [616, 449] width 47 height 10
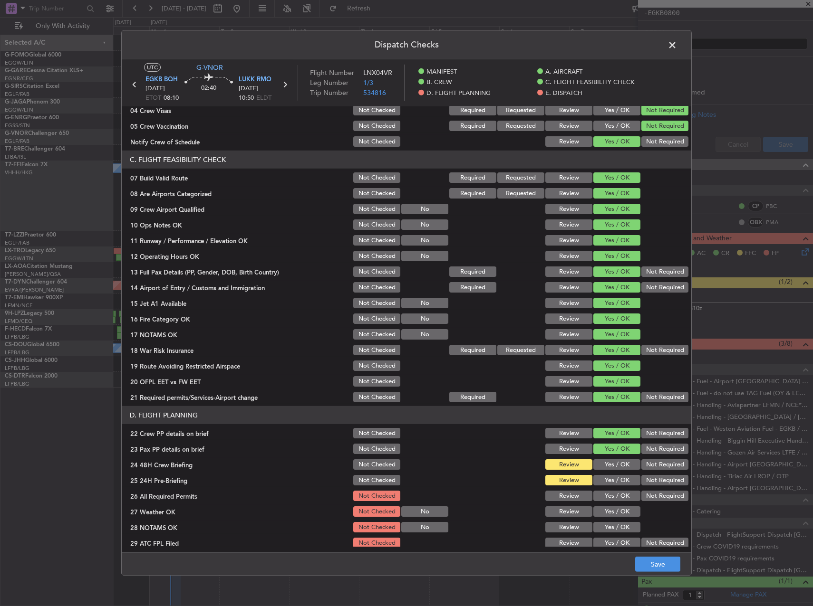
drag, startPoint x: 655, startPoint y: 463, endPoint x: 655, endPoint y: 479, distance: 15.7
click at [655, 464] on button "Not Required" at bounding box center [664, 464] width 47 height 10
click at [655, 479] on button "Not Required" at bounding box center [664, 480] width 47 height 10
click at [656, 487] on div "Not Required" at bounding box center [664, 480] width 48 height 13
click at [612, 467] on button "Yes / OK" at bounding box center [616, 464] width 47 height 10
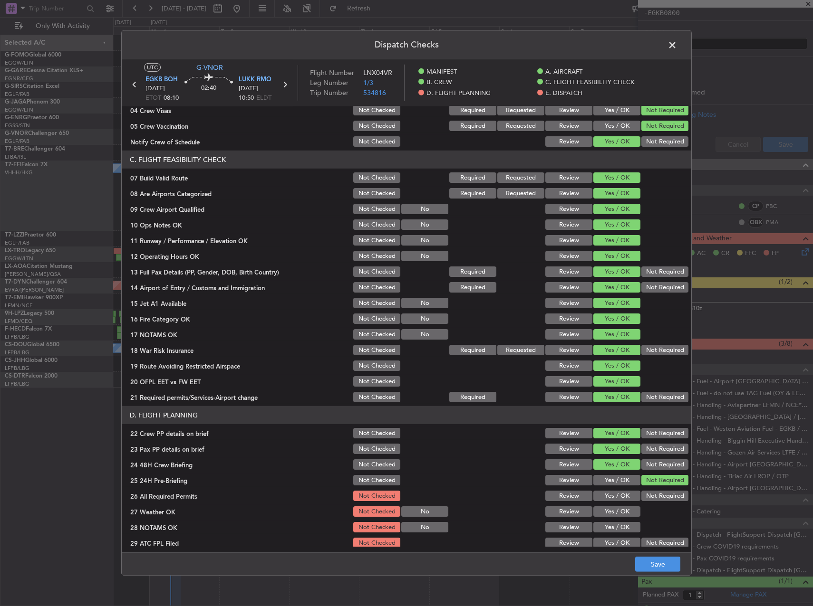
drag, startPoint x: 612, startPoint y: 478, endPoint x: 608, endPoint y: 500, distance: 22.1
click at [612, 479] on button "Yes / OK" at bounding box center [616, 480] width 47 height 10
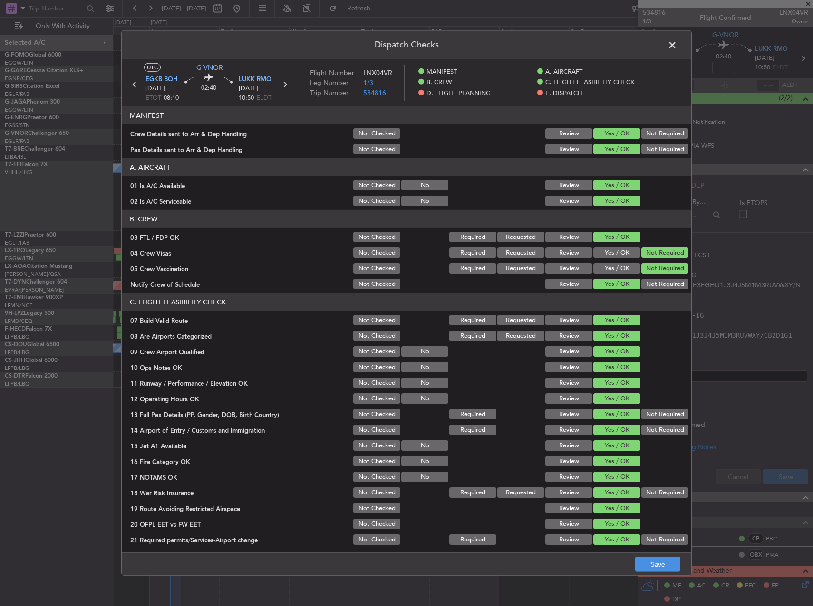
scroll to position [333, 0]
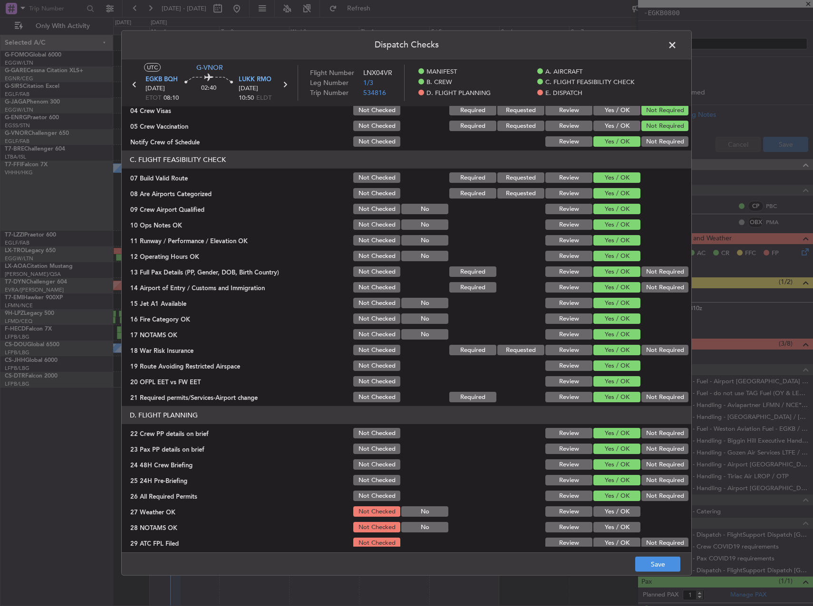
drag, startPoint x: 0, startPoint y: 0, endPoint x: 608, endPoint y: 512, distance: 794.9
click at [608, 509] on button "Yes / OK" at bounding box center [616, 512] width 47 height 10
click at [609, 526] on button "Yes / OK" at bounding box center [616, 527] width 47 height 10
click at [609, 536] on section "D. FLIGHT PLANNING 22 Crew PP details on brief Not Checked Review Yes / OK Not …" at bounding box center [406, 501] width 569 height 191
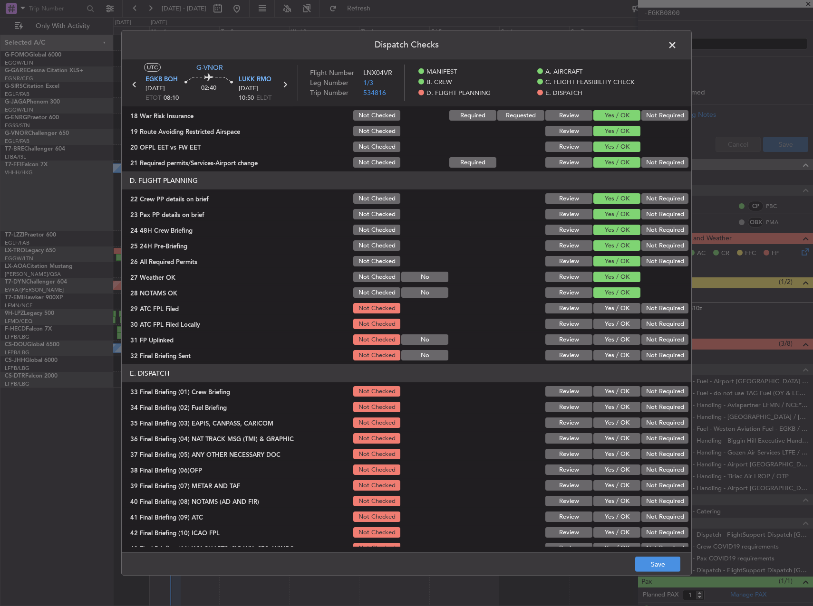
scroll to position [380, 0]
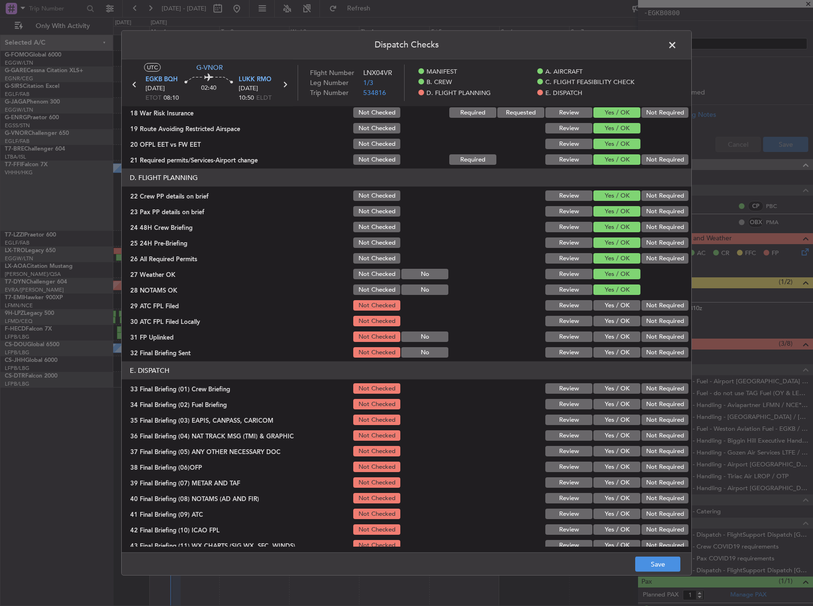
click at [611, 301] on button "Yes / OK" at bounding box center [616, 305] width 47 height 10
click at [615, 307] on button "Yes / OK" at bounding box center [616, 305] width 47 height 10
click at [652, 322] on button "Not Required" at bounding box center [664, 321] width 47 height 10
click at [620, 337] on button "Yes / OK" at bounding box center [616, 337] width 47 height 10
click at [647, 347] on div "Not Required" at bounding box center [664, 352] width 48 height 13
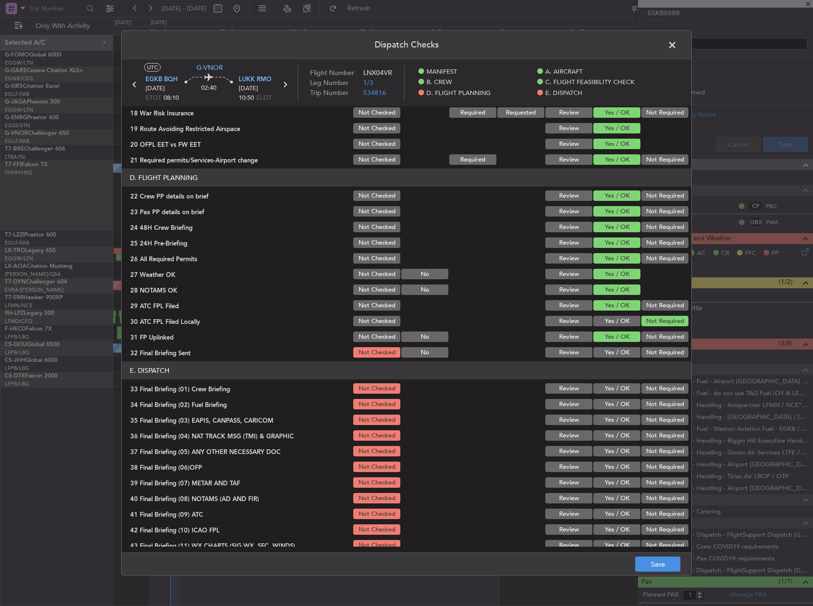
click at [647, 347] on button "Not Required" at bounding box center [664, 352] width 47 height 10
click at [612, 389] on button "Yes / OK" at bounding box center [616, 388] width 47 height 10
click at [608, 402] on button "Yes / OK" at bounding box center [616, 404] width 47 height 10
click at [650, 419] on button "Not Required" at bounding box center [664, 420] width 47 height 10
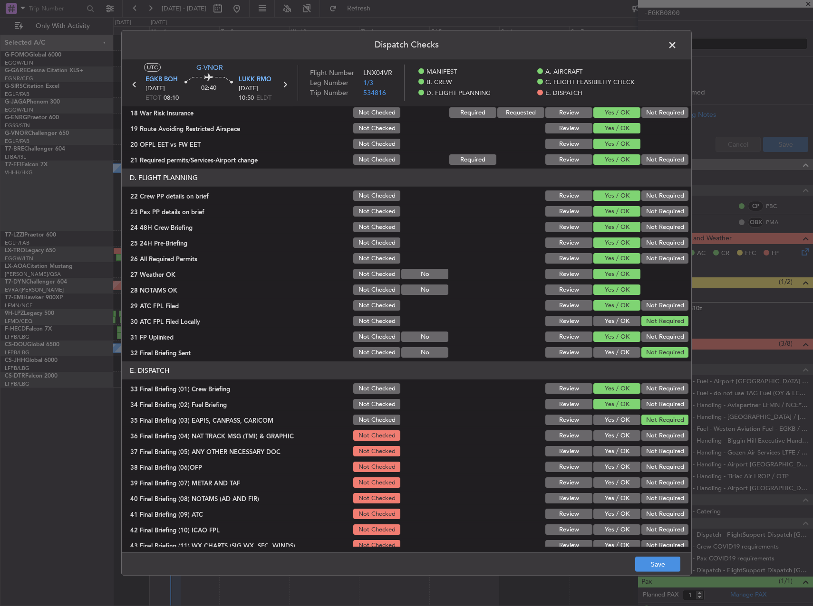
click at [654, 437] on button "Not Required" at bounding box center [664, 436] width 47 height 10
click at [653, 451] on button "Not Required" at bounding box center [664, 451] width 47 height 10
click at [610, 467] on button "Yes / OK" at bounding box center [616, 467] width 47 height 10
click at [611, 485] on button "Yes / OK" at bounding box center [616, 483] width 47 height 10
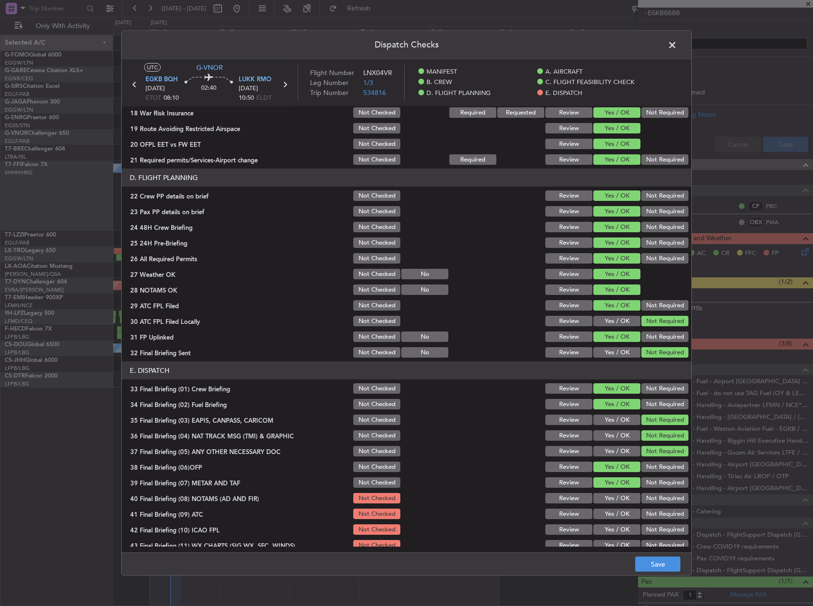
click at [613, 501] on button "Yes / OK" at bounding box center [616, 498] width 47 height 10
click at [613, 514] on button "Yes / OK" at bounding box center [616, 514] width 47 height 10
click at [613, 527] on button "Yes / OK" at bounding box center [616, 530] width 47 height 10
click at [619, 542] on button "Yes / OK" at bounding box center [616, 545] width 47 height 10
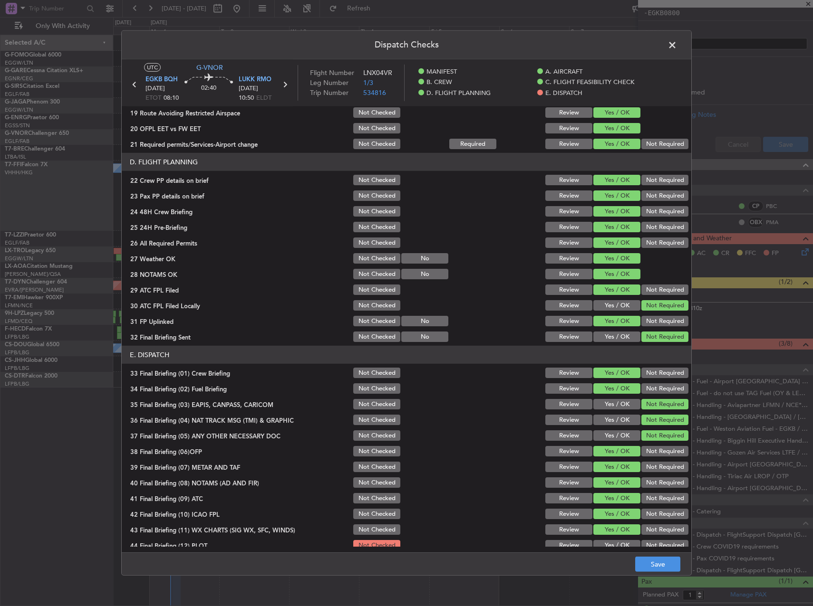
scroll to position [403, 0]
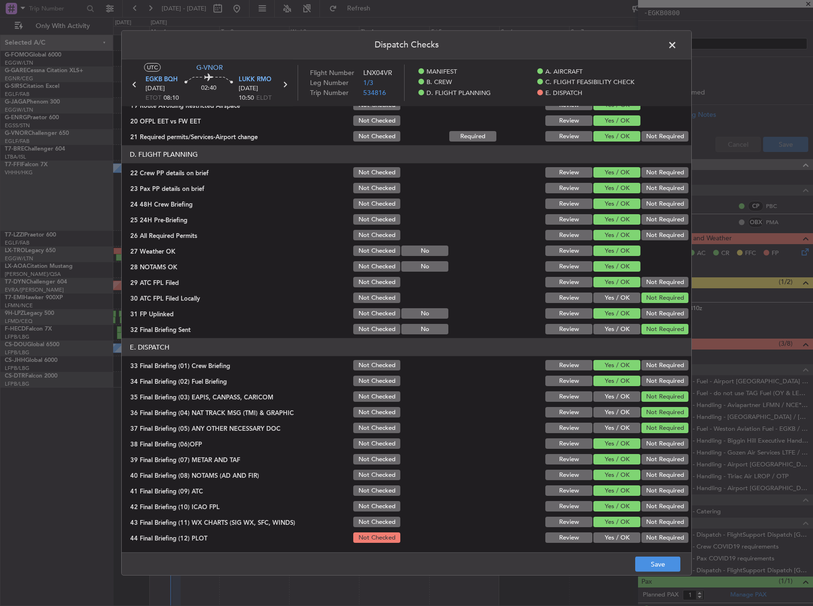
click at [612, 537] on button "Yes / OK" at bounding box center [616, 538] width 47 height 10
click at [648, 569] on button "Save" at bounding box center [657, 564] width 45 height 15
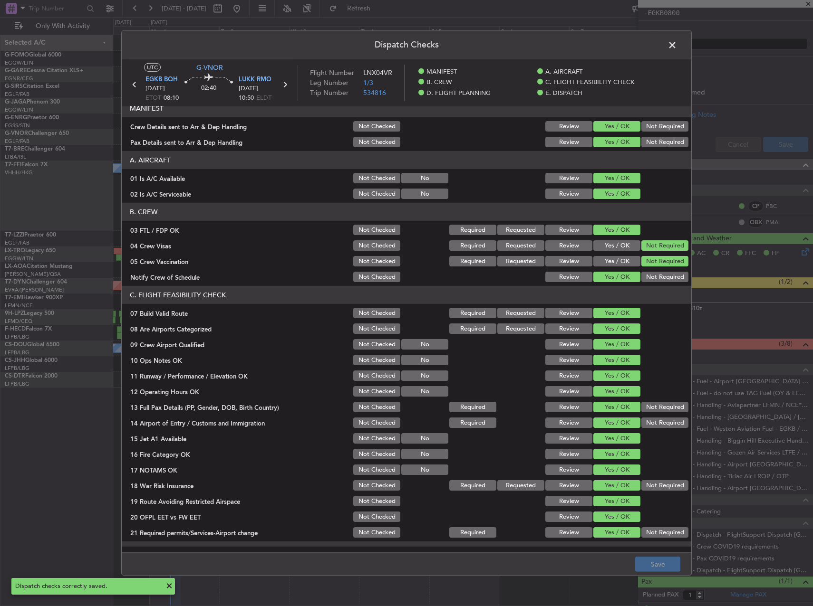
scroll to position [0, 0]
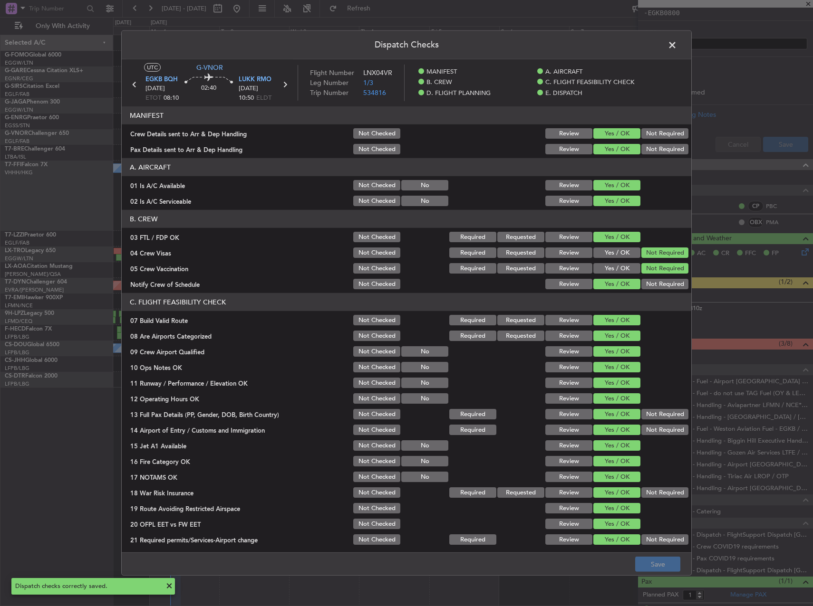
click at [677, 45] on span at bounding box center [677, 47] width 0 height 19
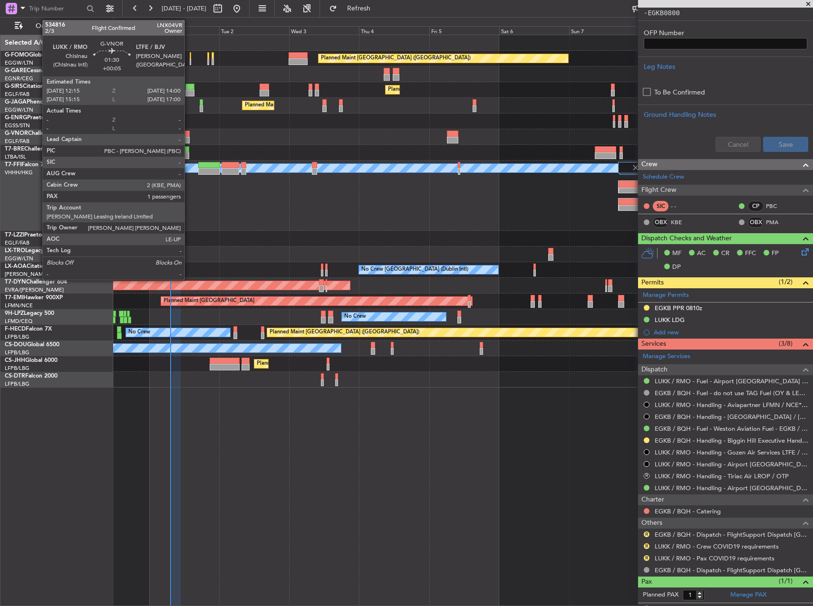
click at [189, 133] on div at bounding box center [186, 134] width 5 height 7
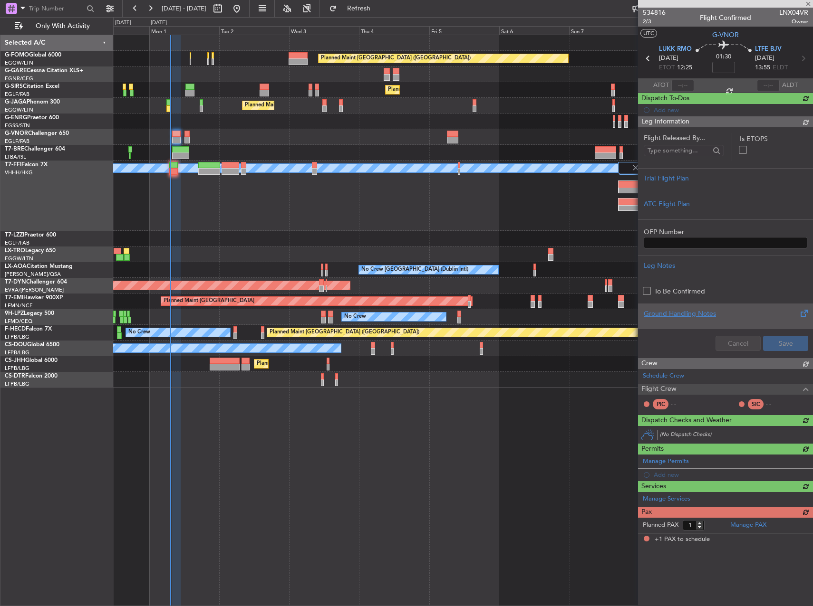
type input "+00:05"
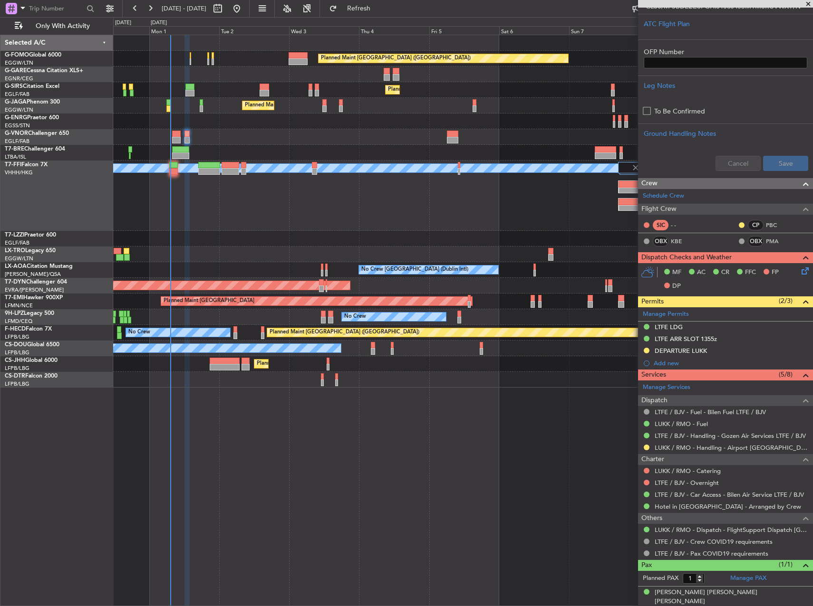
scroll to position [240, 0]
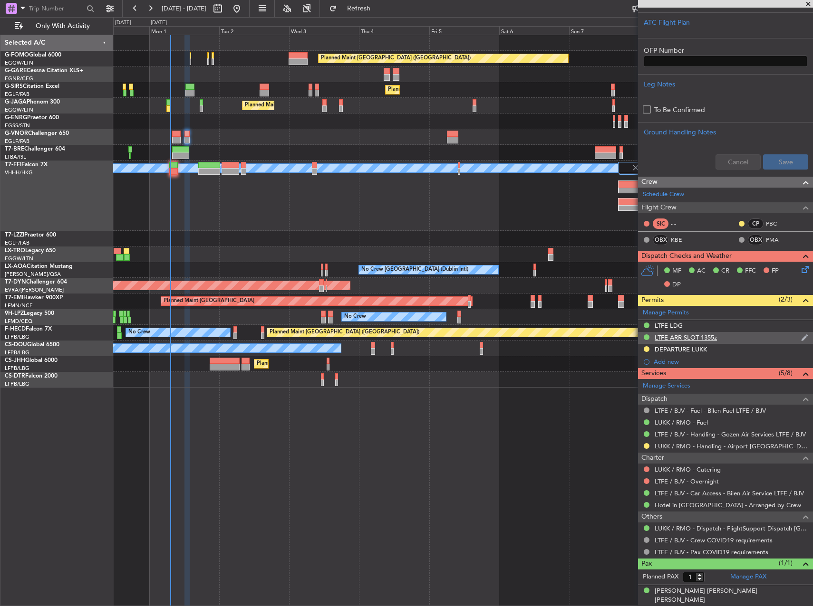
click at [720, 341] on div "LTFE ARR SLOT 1355z" at bounding box center [725, 338] width 175 height 12
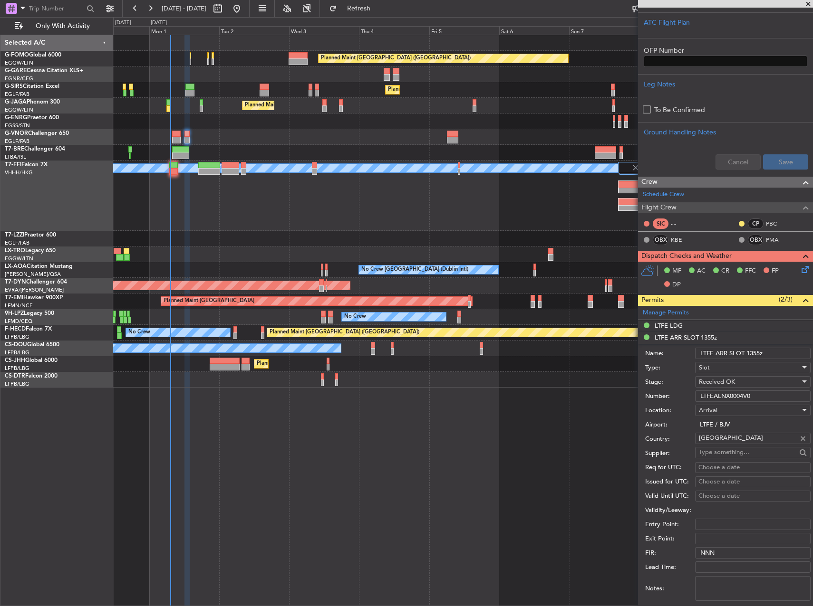
click at [756, 393] on input "LTFEALNX0004V0" at bounding box center [752, 396] width 115 height 11
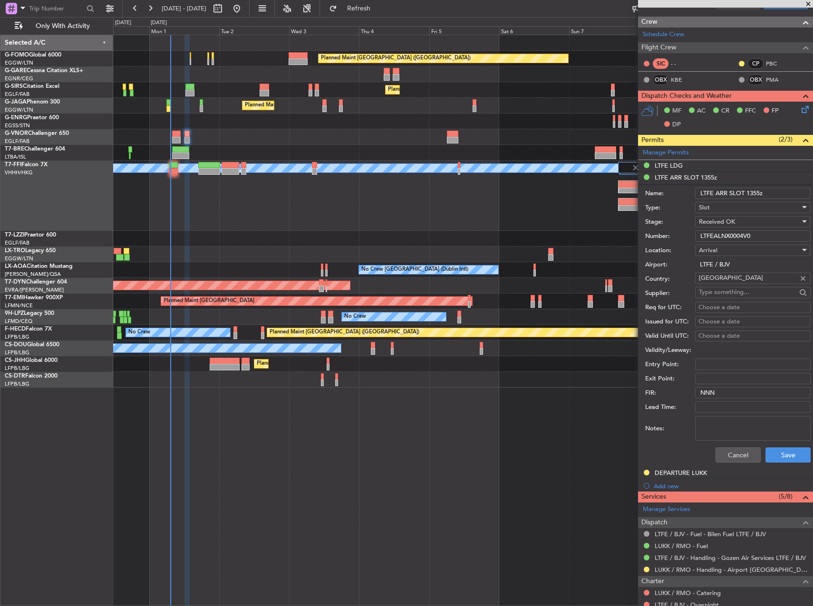
scroll to position [475, 0]
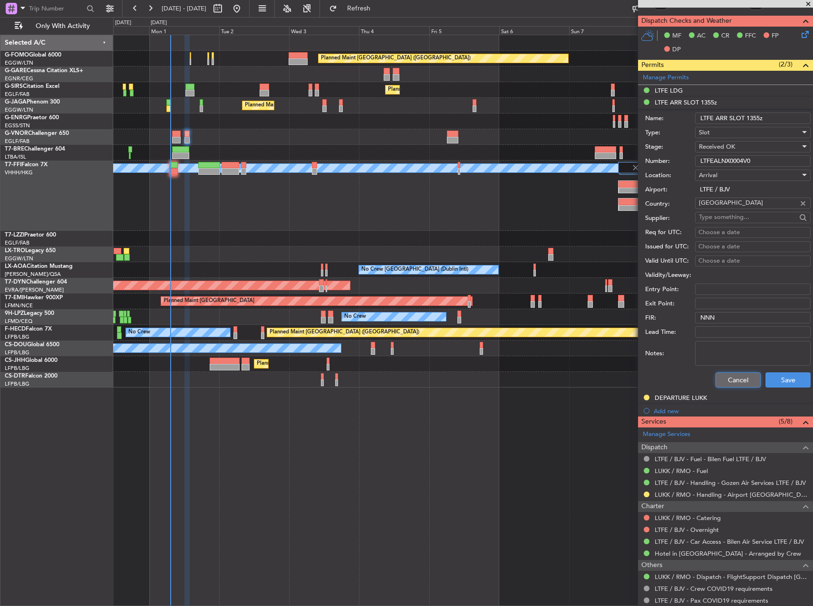
click at [736, 384] on button "Cancel" at bounding box center [737, 380] width 45 height 15
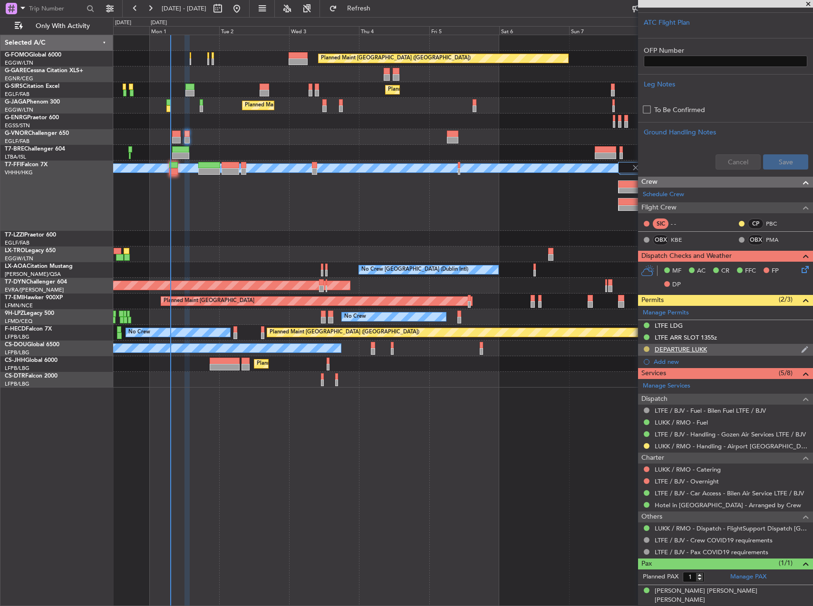
click at [646, 346] on button at bounding box center [646, 349] width 6 height 6
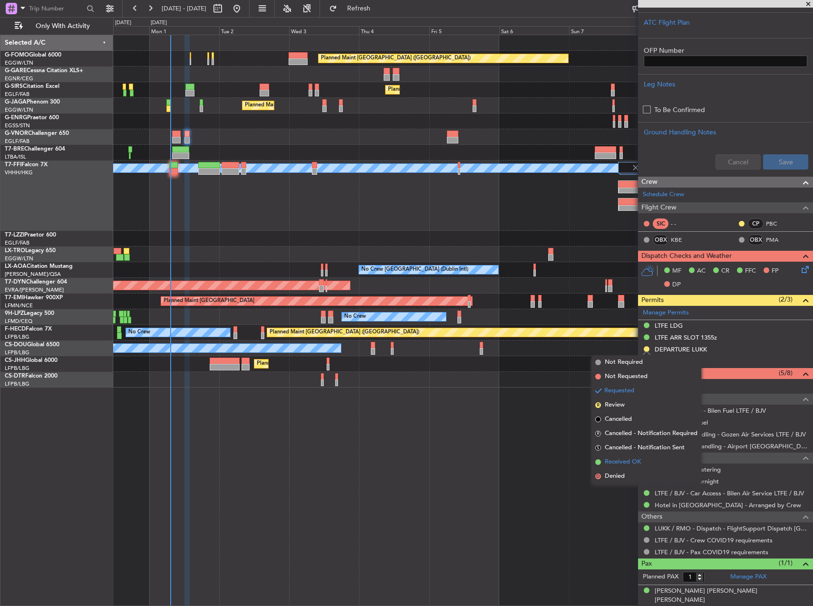
click at [620, 464] on span "Received OK" at bounding box center [622, 463] width 36 height 10
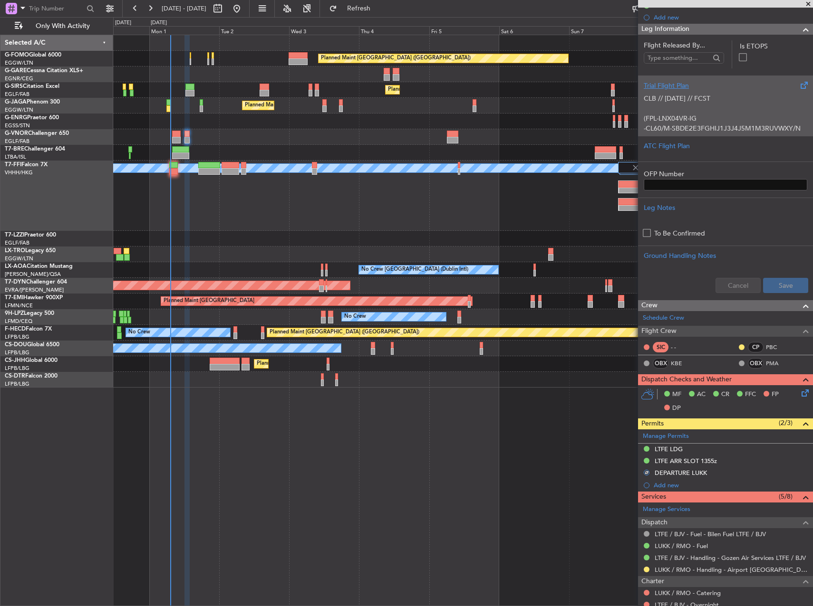
scroll to position [0, 0]
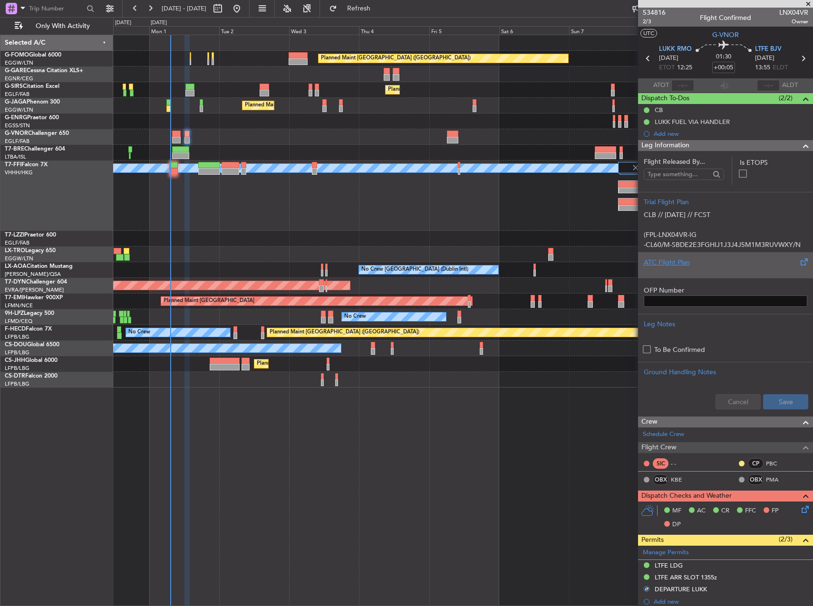
click at [706, 264] on div "ATC Flight Plan" at bounding box center [724, 263] width 163 height 10
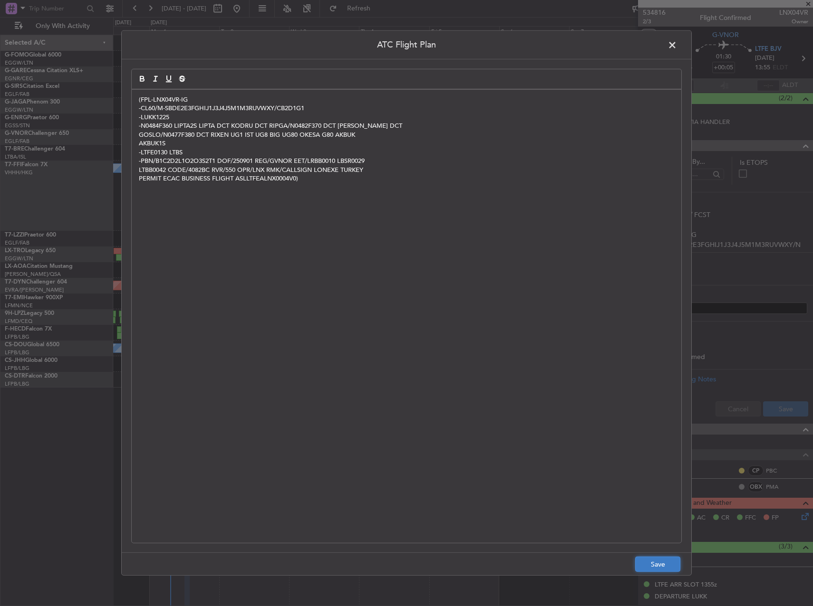
click at [656, 561] on button "Save" at bounding box center [657, 564] width 45 height 15
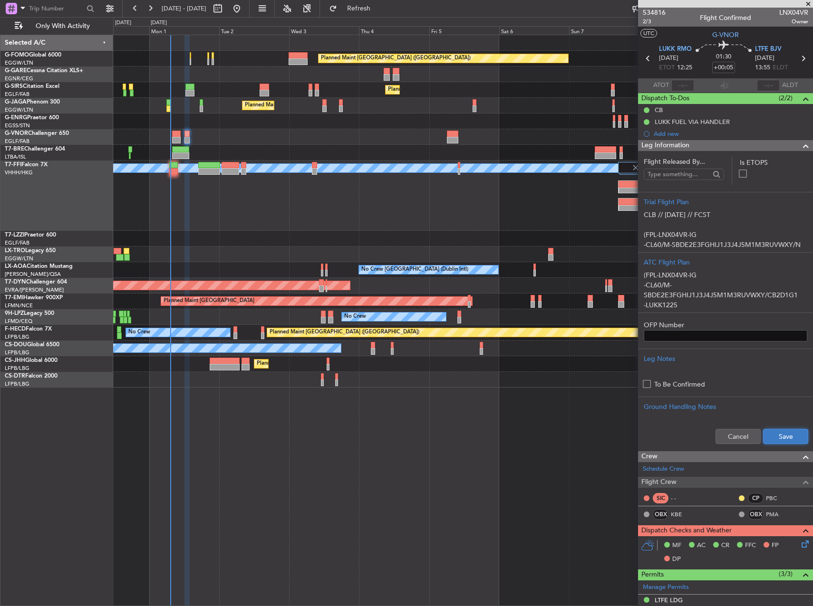
click at [778, 438] on button "Save" at bounding box center [785, 436] width 45 height 15
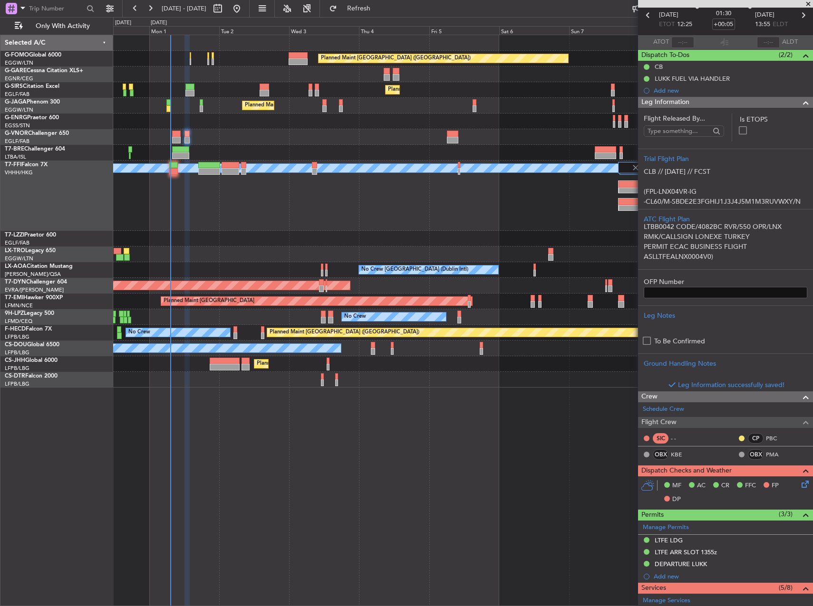
scroll to position [258, 0]
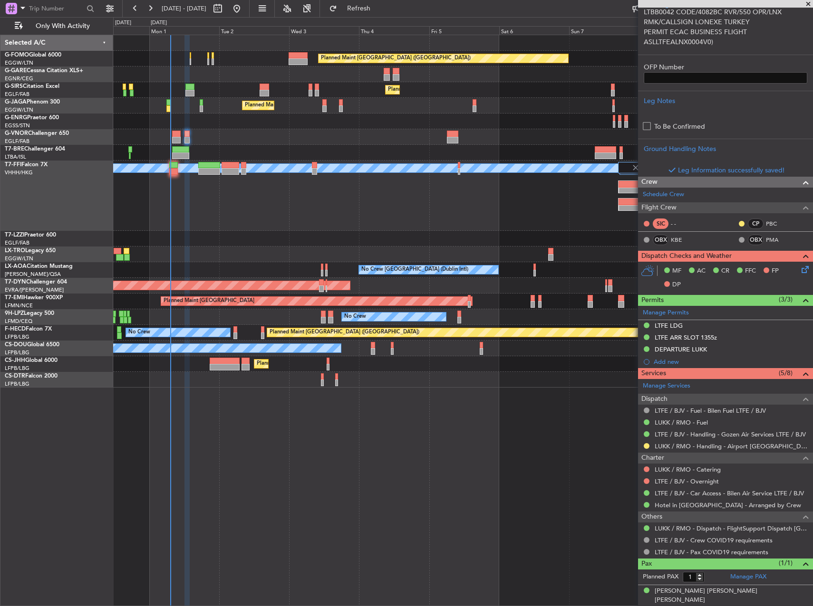
click at [799, 267] on icon at bounding box center [803, 268] width 8 height 8
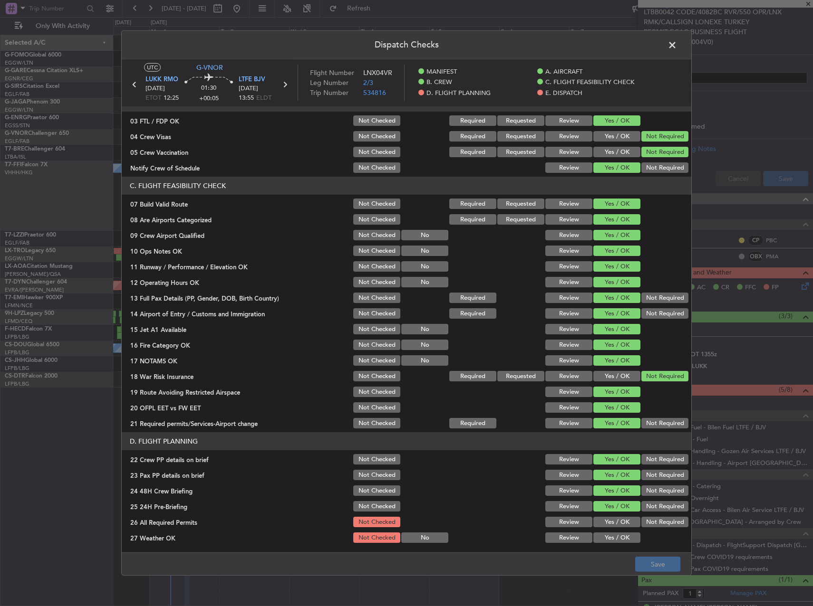
scroll to position [285, 0]
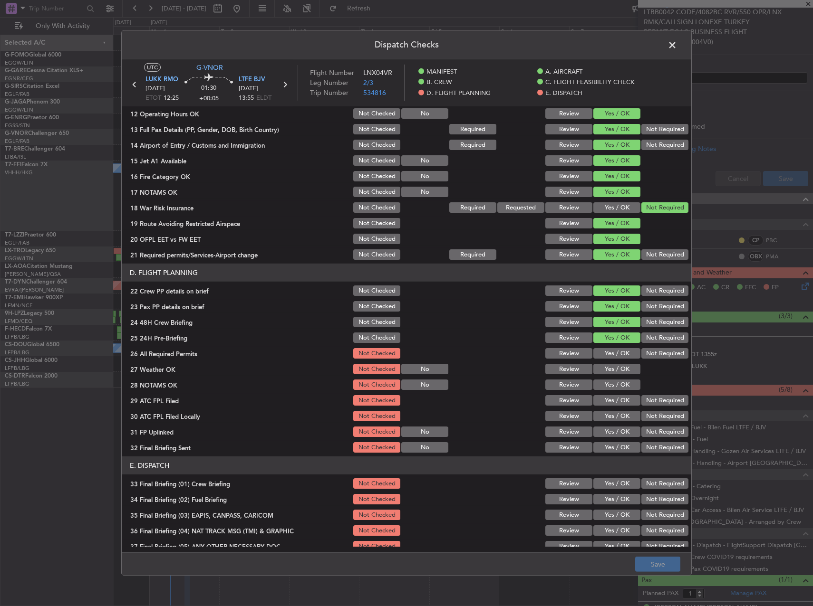
click at [613, 351] on button "Yes / OK" at bounding box center [616, 353] width 47 height 10
click at [611, 364] on button "Yes / OK" at bounding box center [616, 369] width 47 height 10
drag, startPoint x: 605, startPoint y: 386, endPoint x: 604, endPoint y: 393, distance: 7.3
click at [605, 387] on button "Yes / OK" at bounding box center [616, 385] width 47 height 10
drag, startPoint x: 603, startPoint y: 402, endPoint x: 640, endPoint y: 404, distance: 36.6
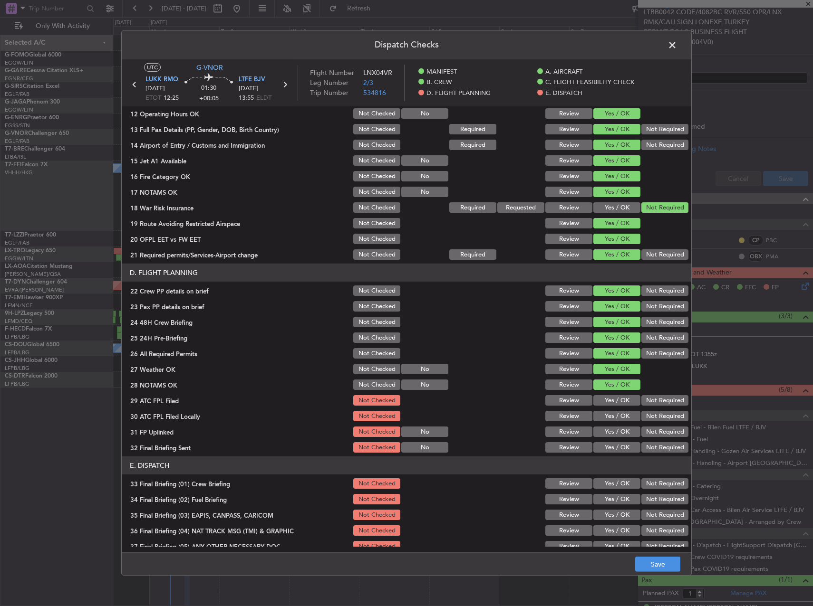
click at [607, 402] on button "Yes / OK" at bounding box center [616, 400] width 47 height 10
click at [654, 409] on section "D. FLIGHT PLANNING 22 Crew PP details on brief Not Checked Review Yes / OK Not …" at bounding box center [406, 359] width 569 height 191
click at [656, 416] on button "Not Required" at bounding box center [664, 416] width 47 height 10
click at [649, 427] on button "Not Required" at bounding box center [664, 432] width 47 height 10
click at [616, 445] on div "Yes / OK" at bounding box center [616, 447] width 48 height 13
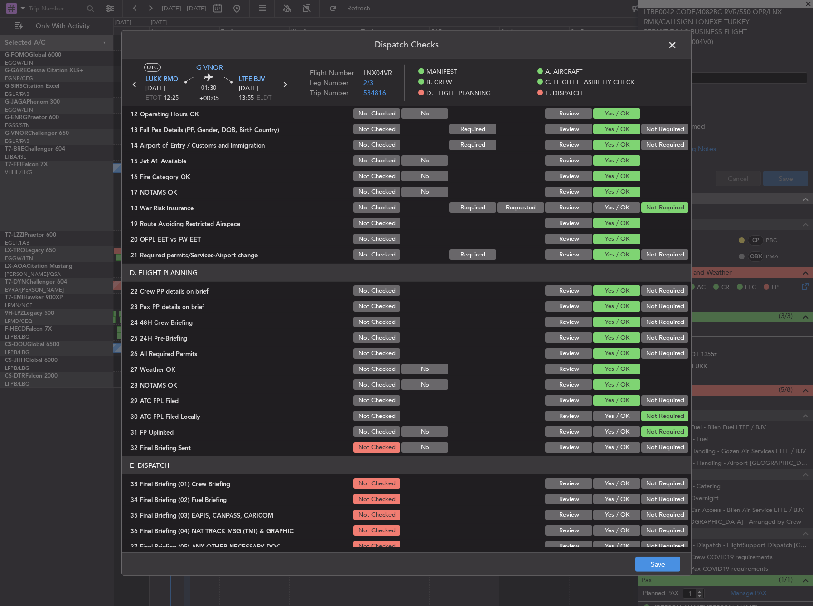
click at [618, 450] on button "Yes / OK" at bounding box center [616, 447] width 47 height 10
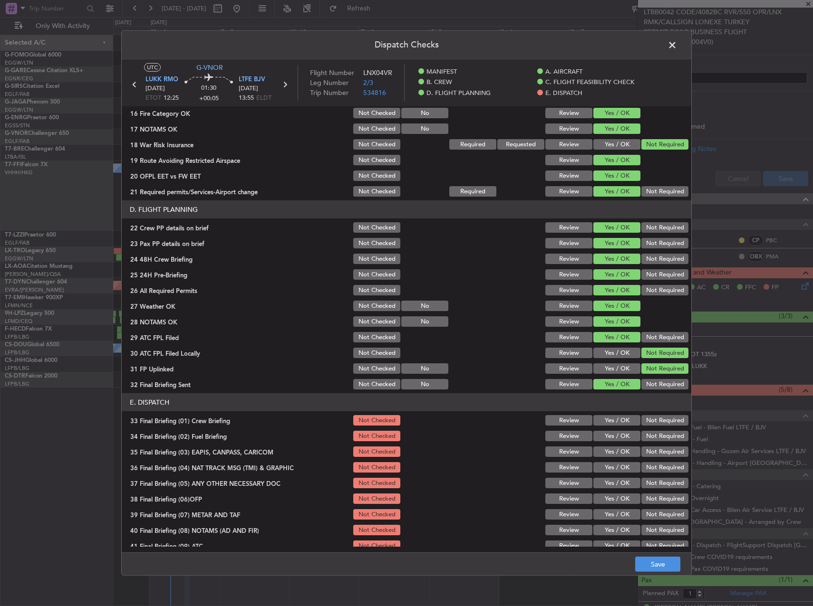
scroll to position [403, 0]
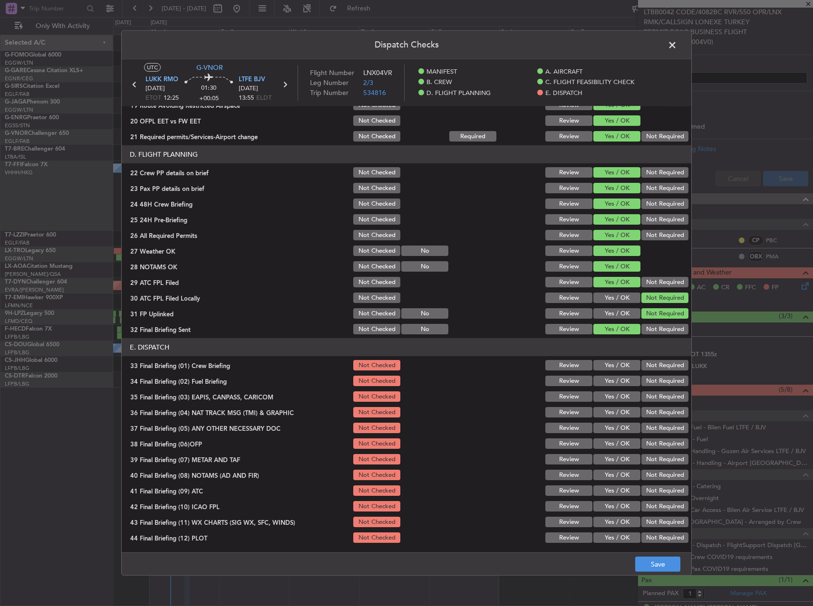
click at [606, 359] on section "E. DISPATCH 33 Final Briefing (01) Crew Briefing Not Checked Review Yes / OK No…" at bounding box center [406, 441] width 569 height 206
drag, startPoint x: 606, startPoint y: 365, endPoint x: 606, endPoint y: 382, distance: 16.6
click at [606, 366] on button "Yes / OK" at bounding box center [616, 365] width 47 height 10
click at [606, 383] on button "Yes / OK" at bounding box center [616, 381] width 47 height 10
click at [651, 398] on button "Not Required" at bounding box center [664, 397] width 47 height 10
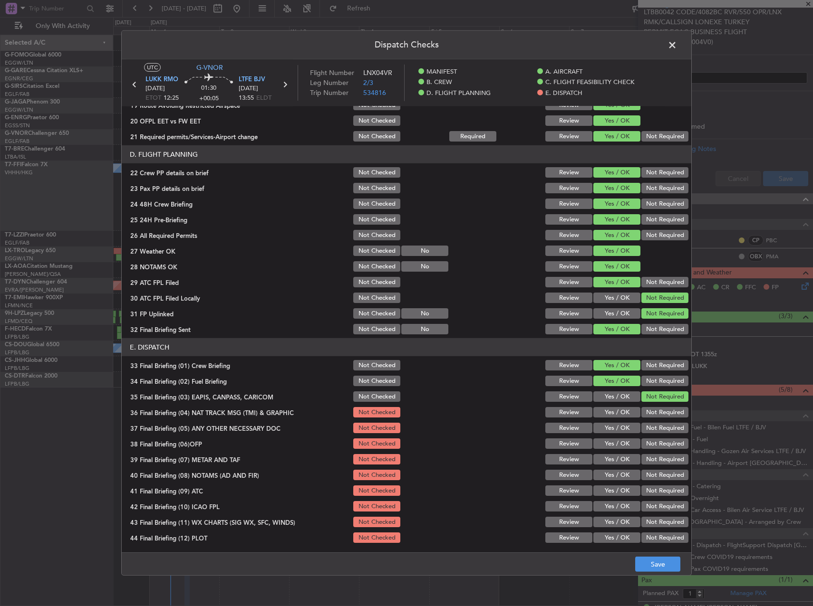
click at [650, 406] on section "E. DISPATCH 33 Final Briefing (01) Crew Briefing Not Checked Review Yes / OK No…" at bounding box center [406, 441] width 569 height 206
click at [651, 408] on button "Not Required" at bounding box center [664, 412] width 47 height 10
drag, startPoint x: 650, startPoint y: 419, endPoint x: 648, endPoint y: 428, distance: 9.7
click at [648, 419] on div "Not Required" at bounding box center [664, 412] width 48 height 13
click at [648, 432] on button "Not Required" at bounding box center [664, 428] width 47 height 10
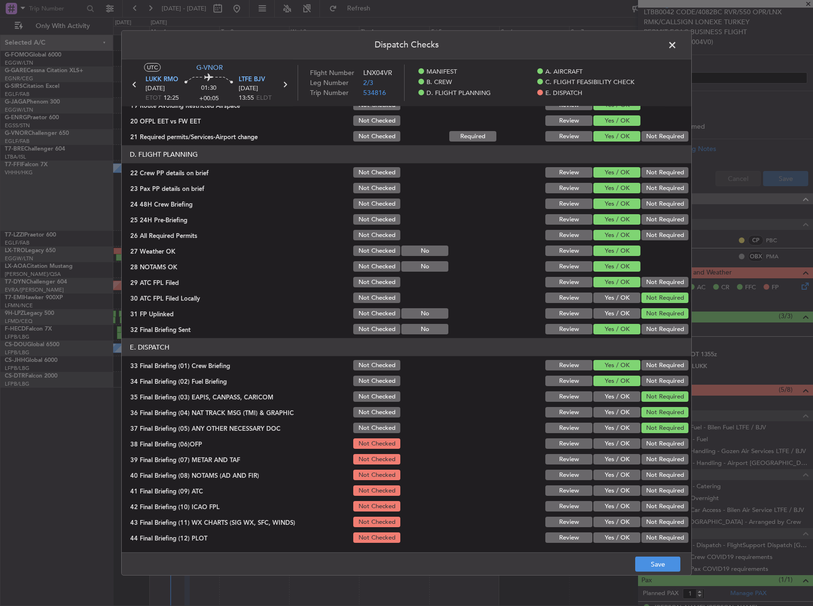
click at [613, 432] on button "Yes / OK" at bounding box center [616, 428] width 47 height 10
click at [607, 442] on button "Yes / OK" at bounding box center [616, 444] width 47 height 10
click at [607, 454] on section "E. DISPATCH 33 Final Briefing (01) Crew Briefing Not Checked Review Yes / OK No…" at bounding box center [406, 441] width 569 height 206
click at [607, 467] on section "E. DISPATCH 33 Final Briefing (01) Crew Briefing Not Checked Review Yes / OK No…" at bounding box center [406, 441] width 569 height 206
click at [605, 449] on button "Yes / OK" at bounding box center [616, 444] width 47 height 10
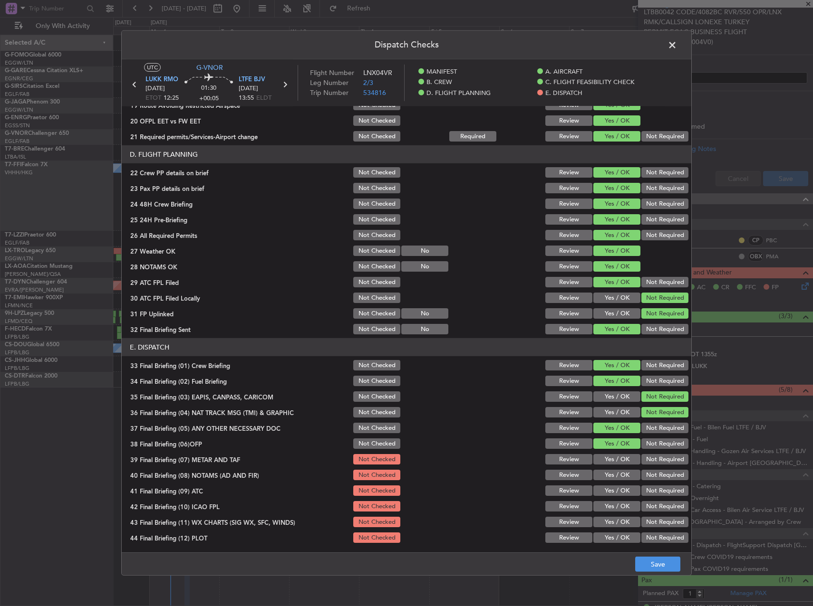
click at [650, 428] on button "Not Required" at bounding box center [664, 428] width 47 height 10
drag, startPoint x: 618, startPoint y: 455, endPoint x: 609, endPoint y: 471, distance: 18.9
click at [617, 455] on button "Yes / OK" at bounding box center [616, 459] width 47 height 10
click at [608, 478] on button "Yes / OK" at bounding box center [616, 475] width 47 height 10
click at [606, 493] on button "Yes / OK" at bounding box center [616, 491] width 47 height 10
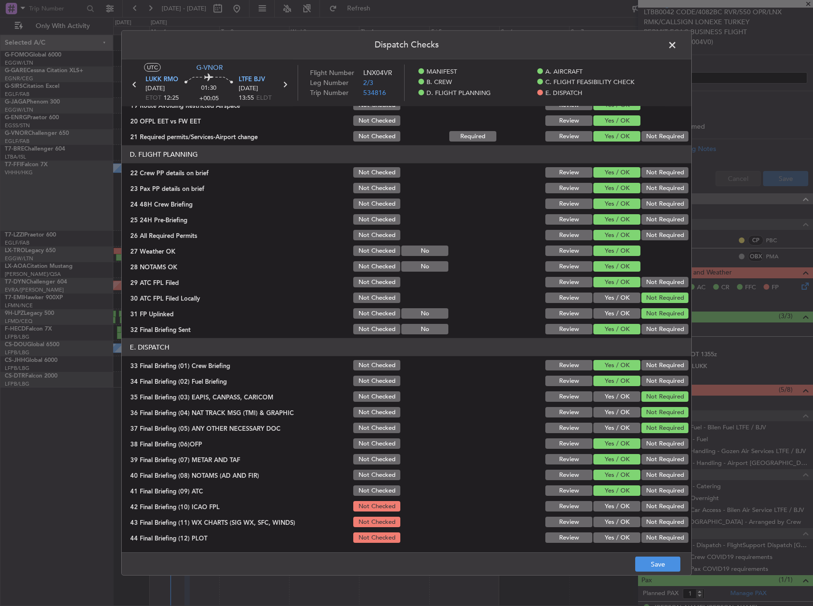
click at [609, 506] on button "Yes / OK" at bounding box center [616, 506] width 47 height 10
click at [608, 523] on button "Yes / OK" at bounding box center [616, 522] width 47 height 10
click at [619, 541] on button "Yes / OK" at bounding box center [616, 538] width 47 height 10
click at [647, 558] on button "Save" at bounding box center [657, 564] width 45 height 15
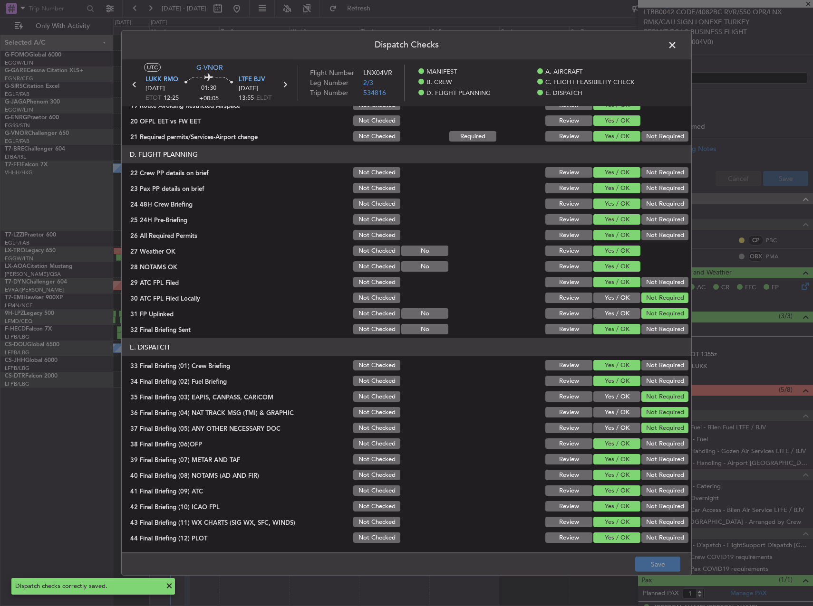
click at [677, 52] on span at bounding box center [677, 47] width 0 height 19
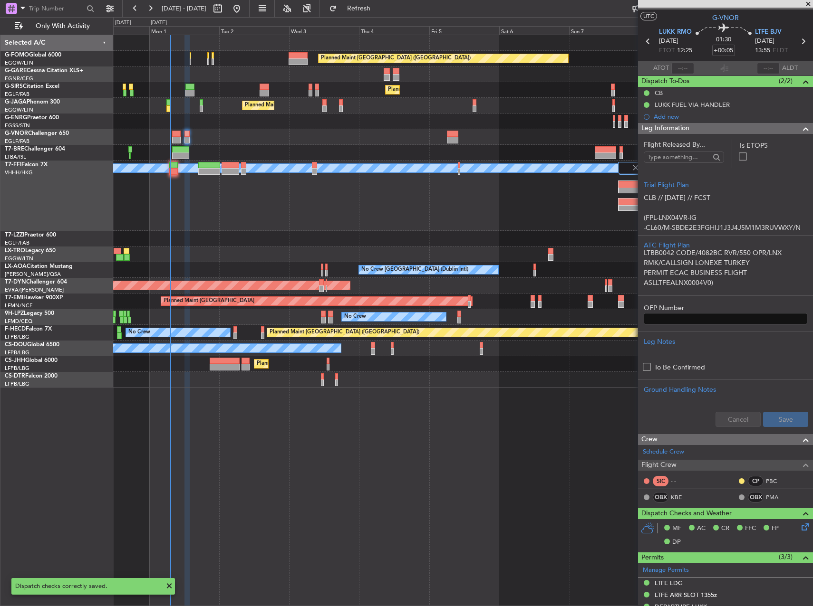
scroll to position [0, 0]
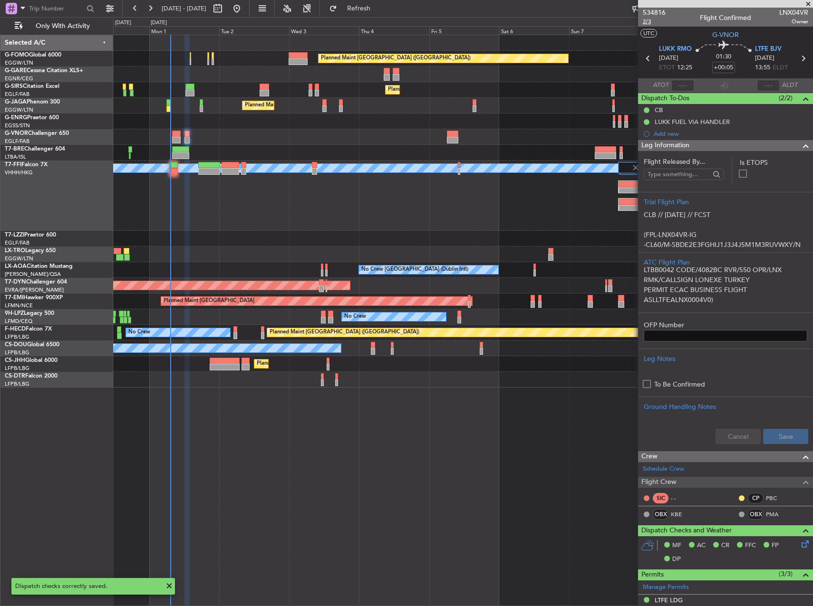
click at [647, 21] on span "2/3" at bounding box center [653, 22] width 23 height 8
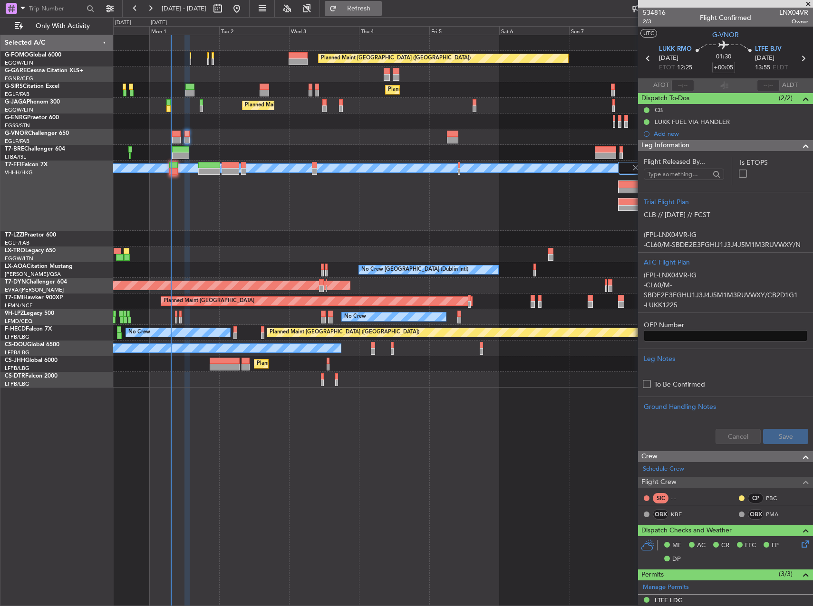
click at [381, 13] on button "Refresh" at bounding box center [353, 8] width 57 height 15
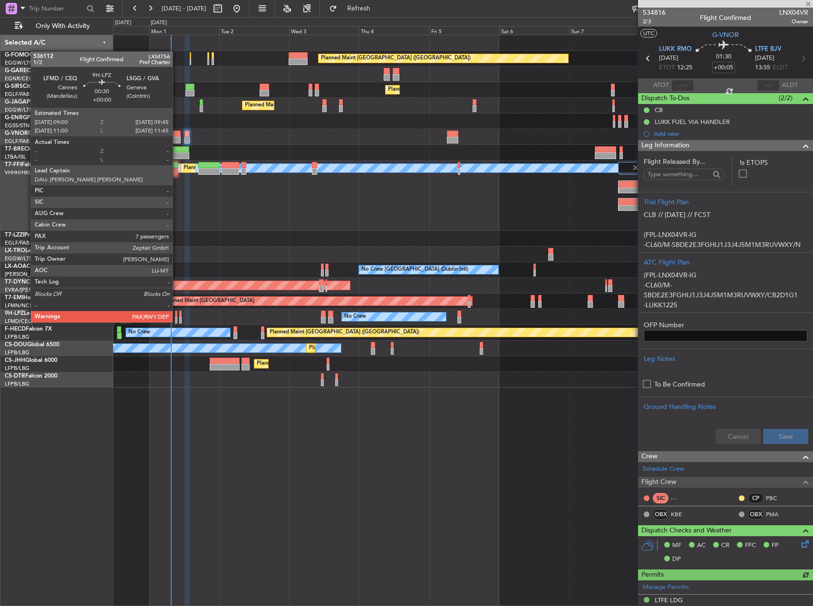
click at [177, 313] on div at bounding box center [176, 314] width 2 height 7
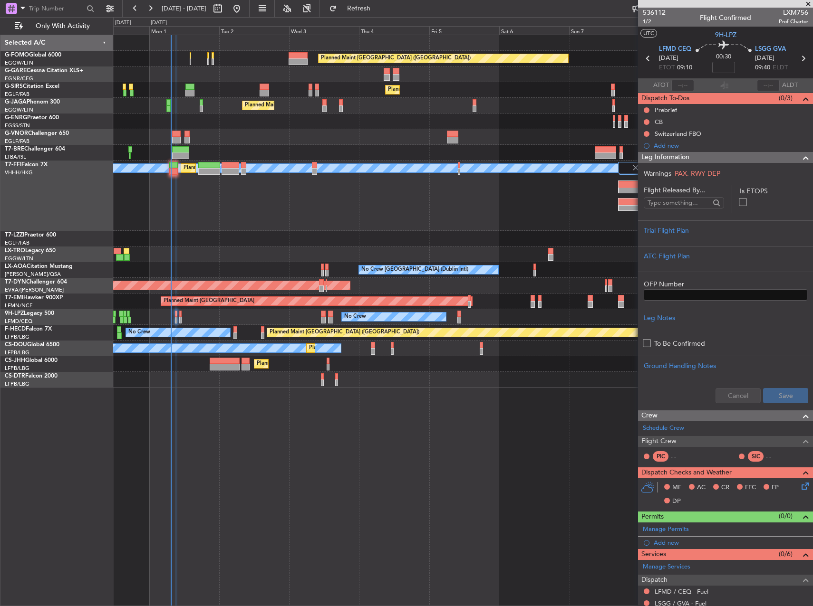
click at [401, 18] on div "0 0 Sun 31 Mon 1 Tue 2 [DATE] Thu 4 Fri 5 Sat 6 Sun 7 Mon 8 Tue 9 [DATE]" at bounding box center [463, 26] width 699 height 17
click at [379, 12] on span "Refresh" at bounding box center [359, 8] width 40 height 7
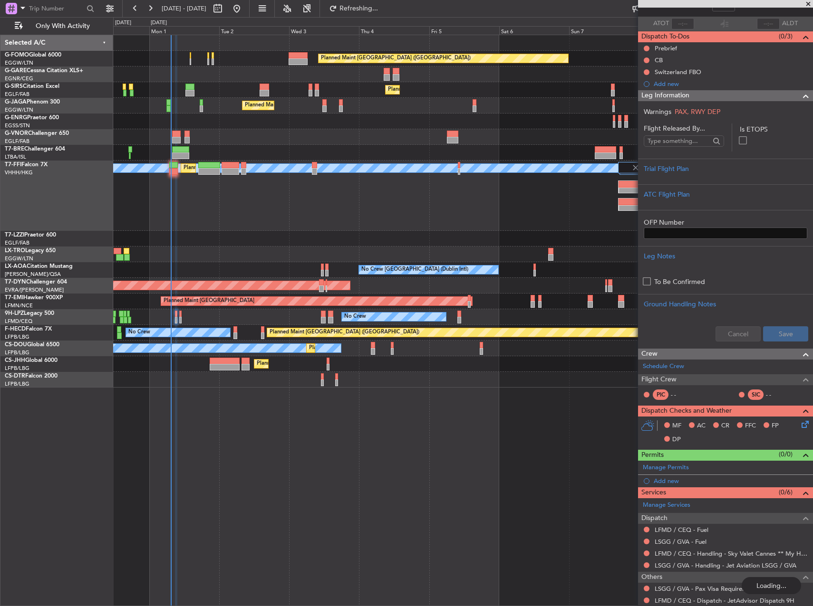
scroll to position [95, 0]
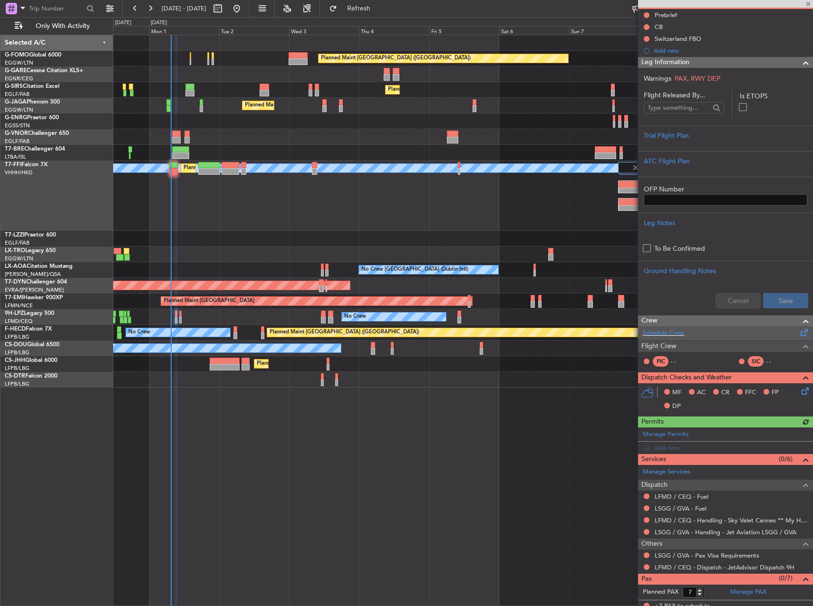
click at [690, 330] on div "Schedule Crew" at bounding box center [725, 333] width 175 height 14
click at [379, 9] on span "Refresh" at bounding box center [359, 8] width 40 height 7
click at [379, 6] on span "Refresh" at bounding box center [359, 8] width 40 height 7
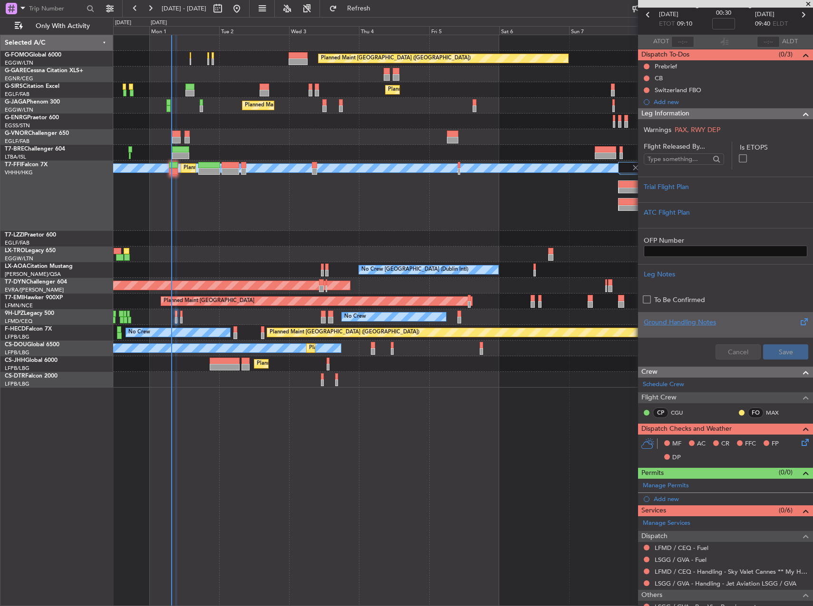
scroll to position [0, 0]
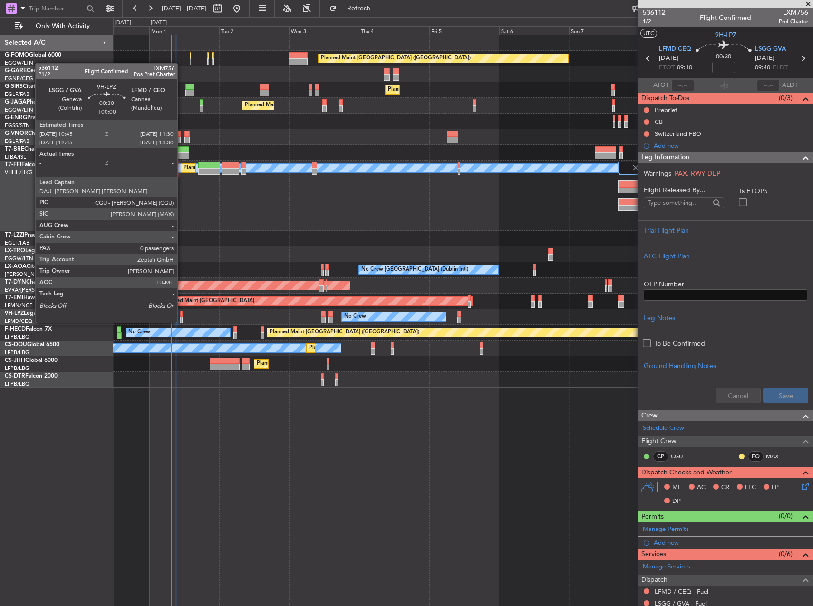
click at [182, 314] on div at bounding box center [181, 314] width 2 height 7
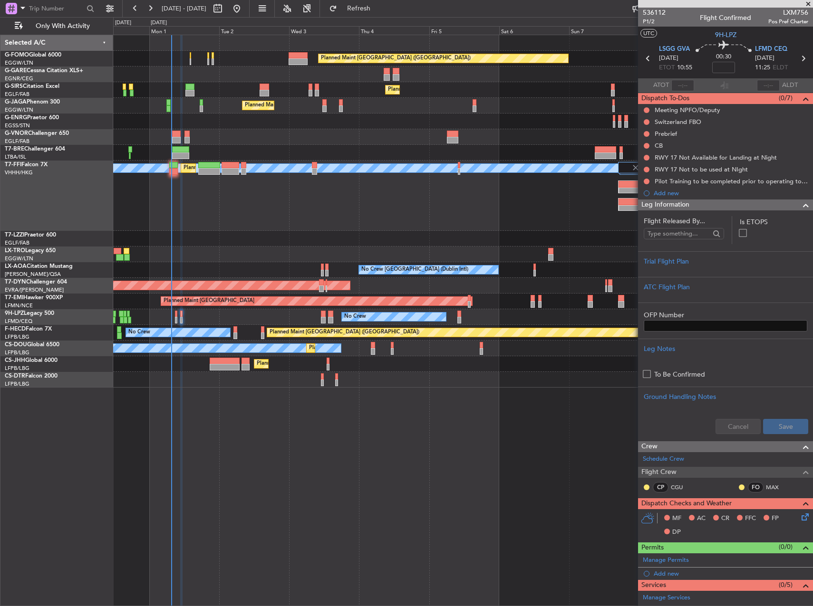
click at [174, 313] on div "No Crew No Crew" at bounding box center [462, 317] width 699 height 16
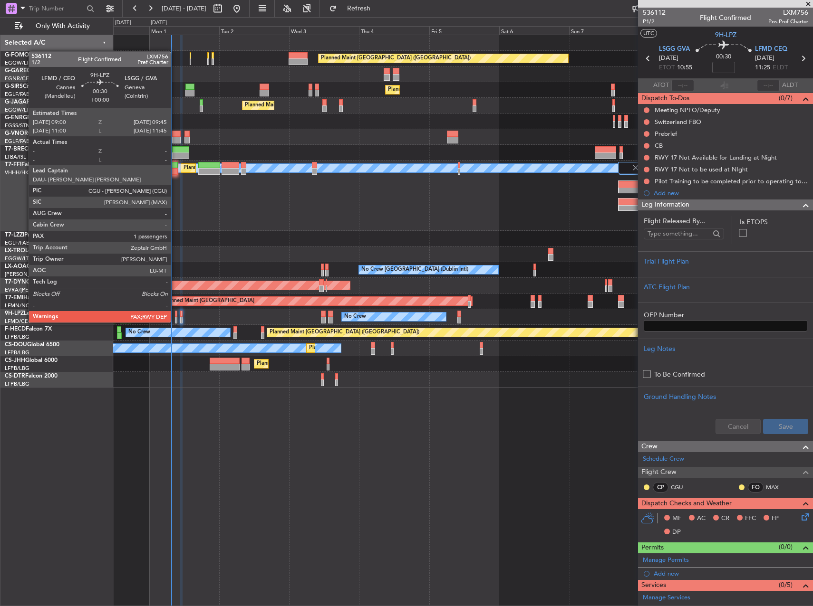
click at [176, 313] on div at bounding box center [176, 314] width 2 height 7
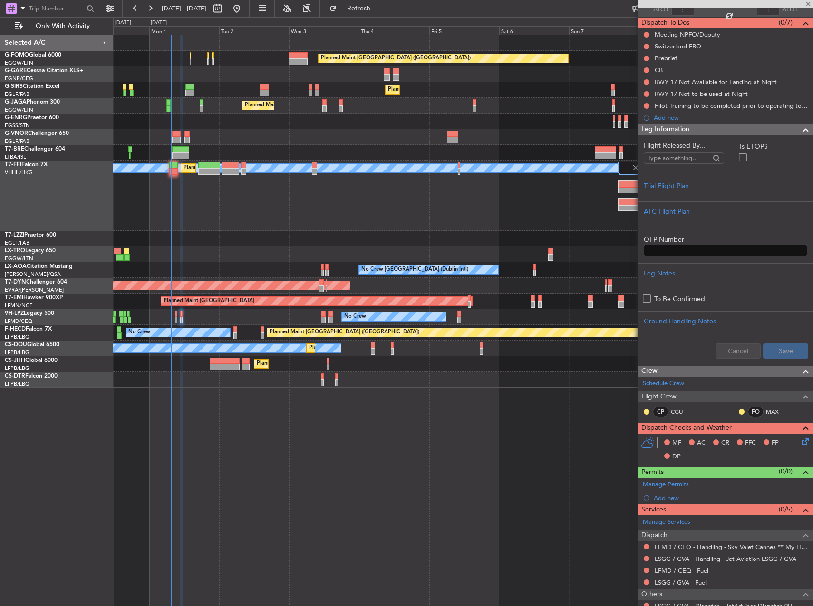
scroll to position [108, 0]
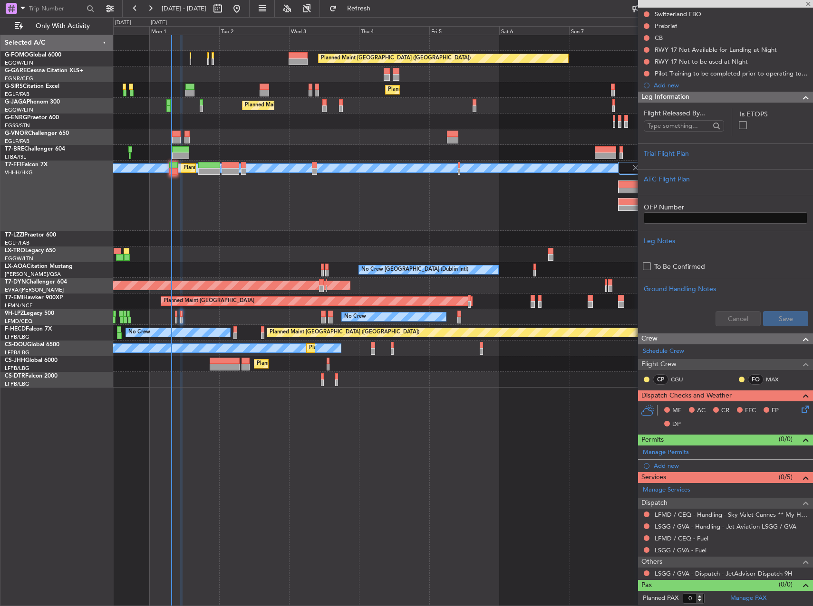
type input "7"
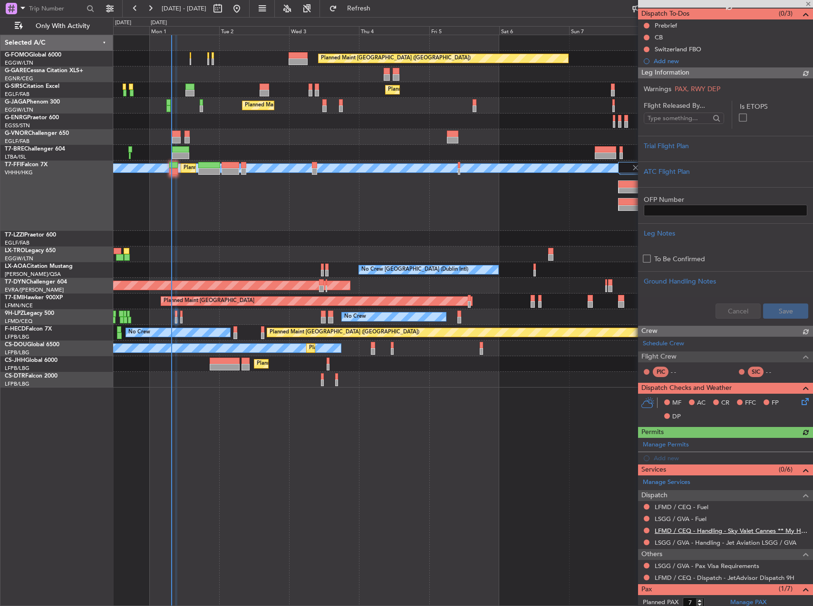
scroll to position [122, 0]
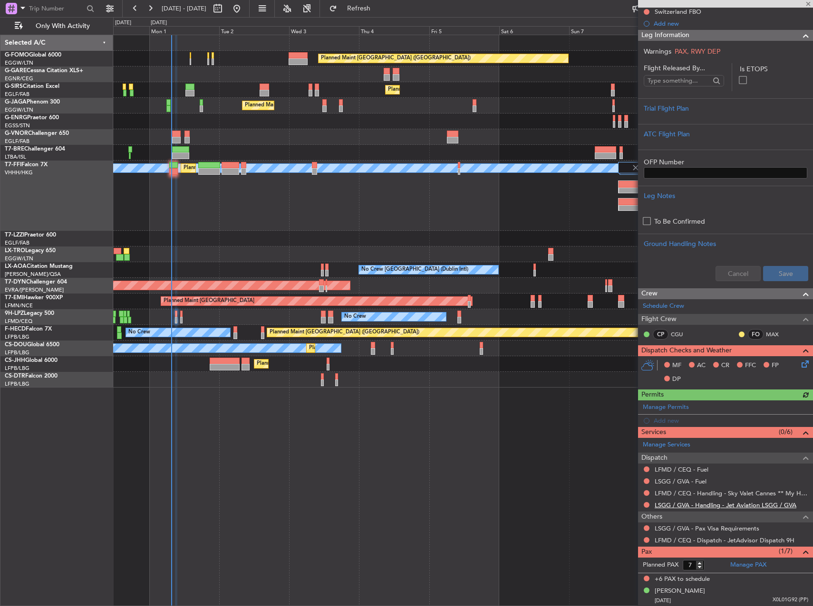
click at [739, 505] on link "LSGG / GVA - Handling - Jet Aviation LSGG / GVA" at bounding box center [725, 505] width 142 height 8
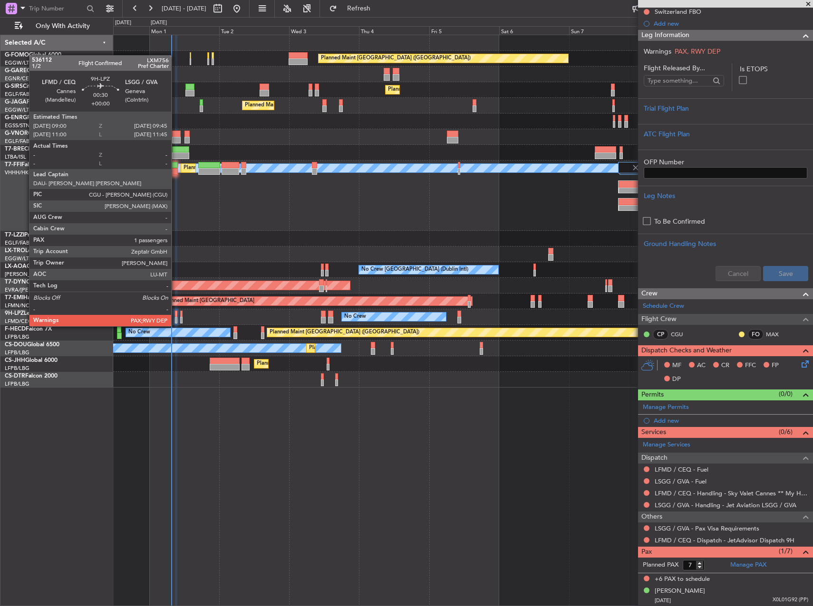
click at [175, 317] on div at bounding box center [176, 320] width 2 height 7
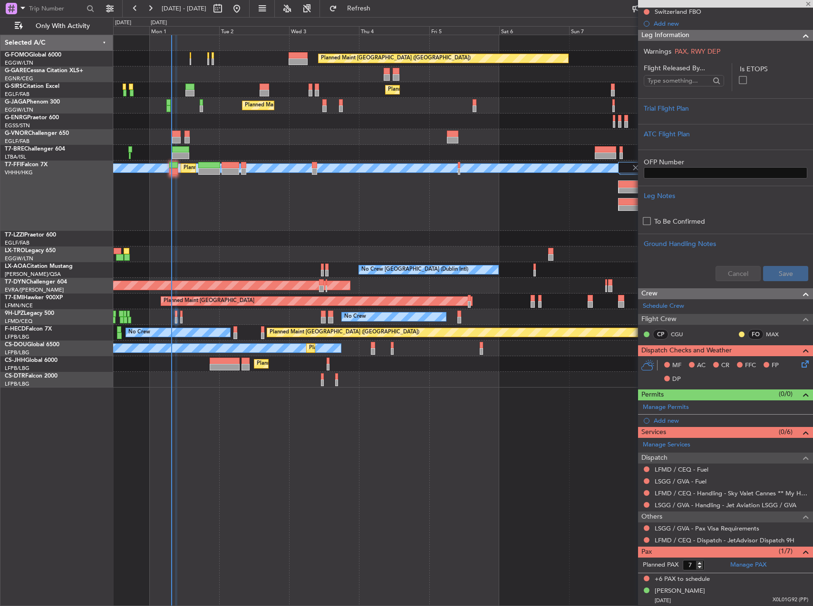
scroll to position [0, 0]
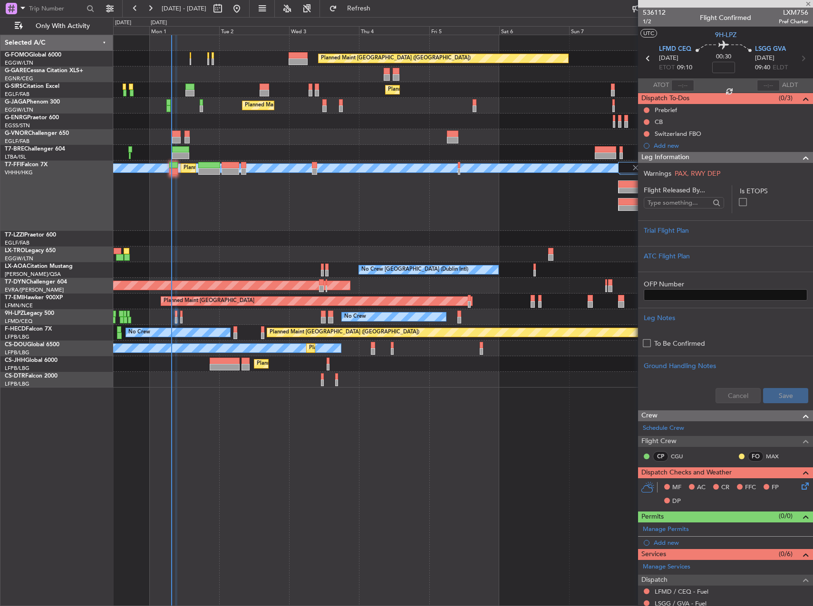
click at [793, 14] on span "LXM756" at bounding box center [792, 13] width 29 height 10
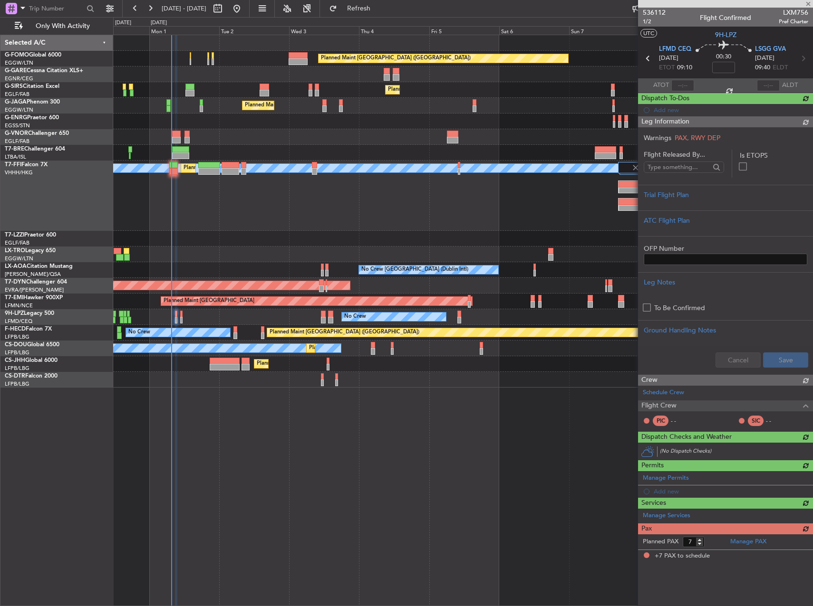
click at [791, 14] on span "LXM756" at bounding box center [792, 13] width 29 height 10
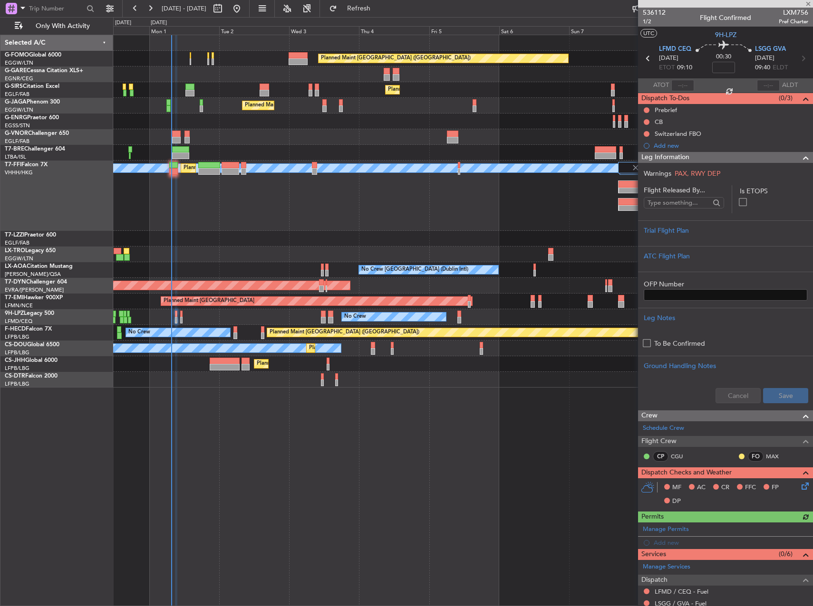
click at [797, 10] on span "LXM756" at bounding box center [792, 13] width 29 height 10
copy span "LXM756"
click at [672, 234] on div "Trial Flight Plan" at bounding box center [724, 231] width 163 height 10
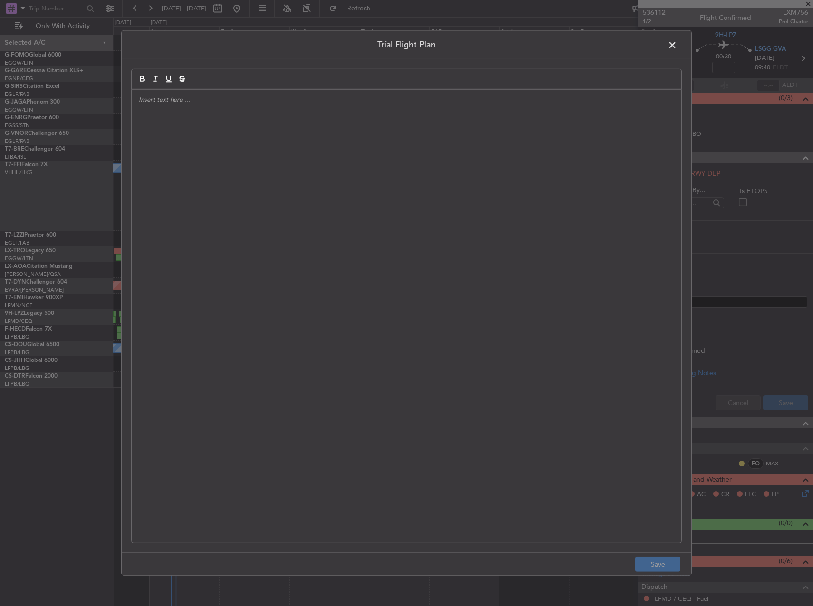
click at [216, 207] on div at bounding box center [406, 316] width 549 height 453
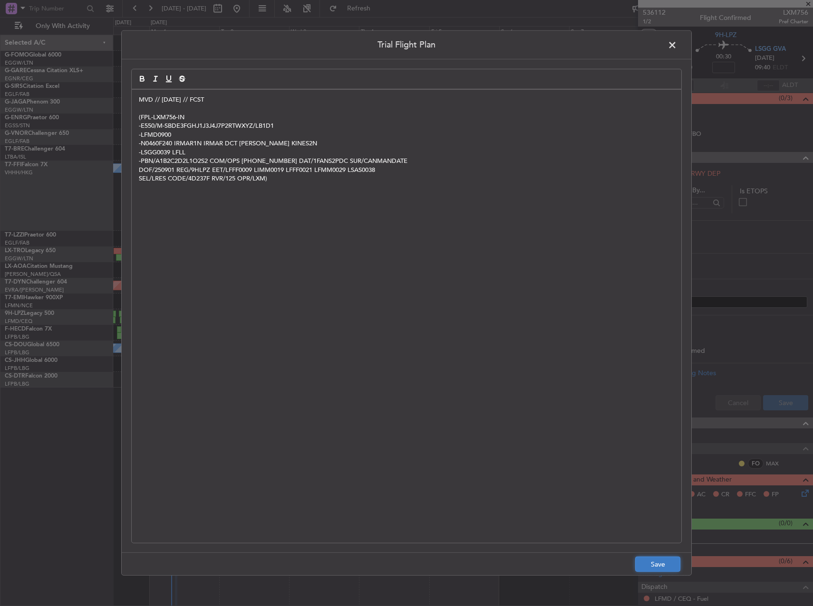
click at [673, 565] on button "Save" at bounding box center [657, 564] width 45 height 15
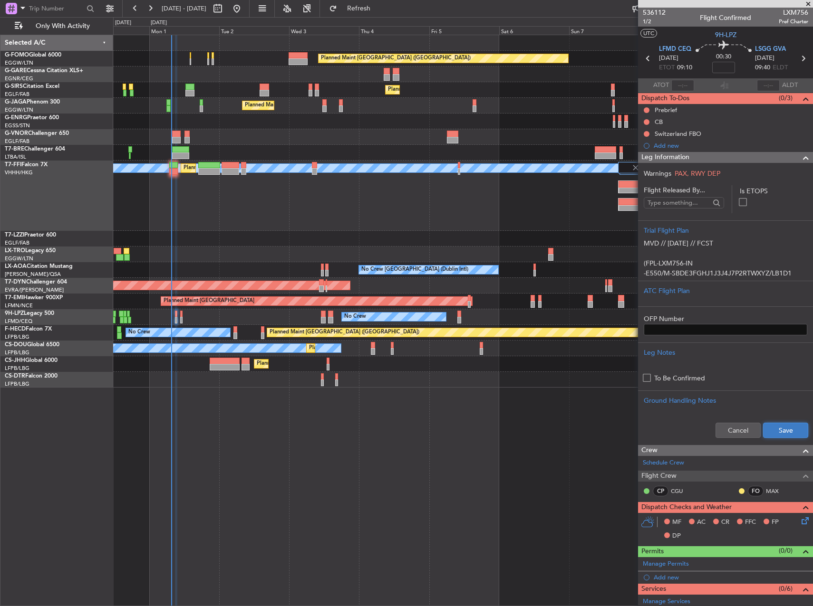
click at [785, 433] on button "Save" at bounding box center [785, 430] width 45 height 15
click at [723, 67] on input at bounding box center [723, 67] width 23 height 11
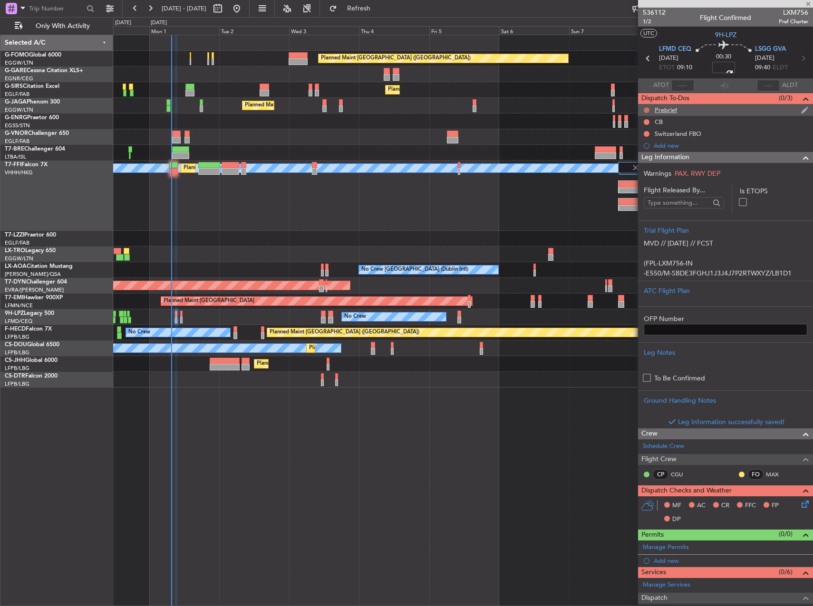
type input "+00:10"
click at [644, 108] on button at bounding box center [646, 110] width 6 height 6
click at [646, 138] on span "In Progress" at bounding box center [651, 138] width 32 height 10
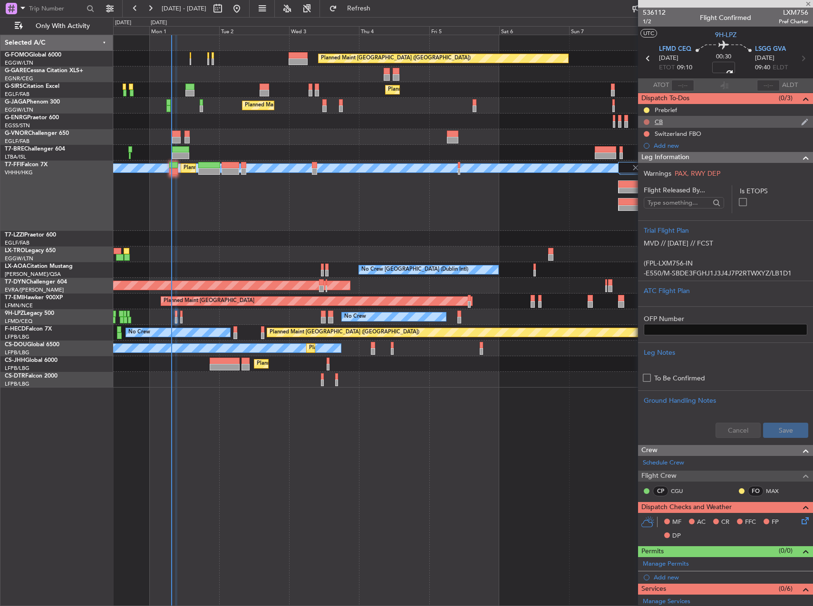
click at [646, 121] on button at bounding box center [646, 122] width 6 height 6
click at [646, 162] on span "Completed" at bounding box center [650, 164] width 31 height 10
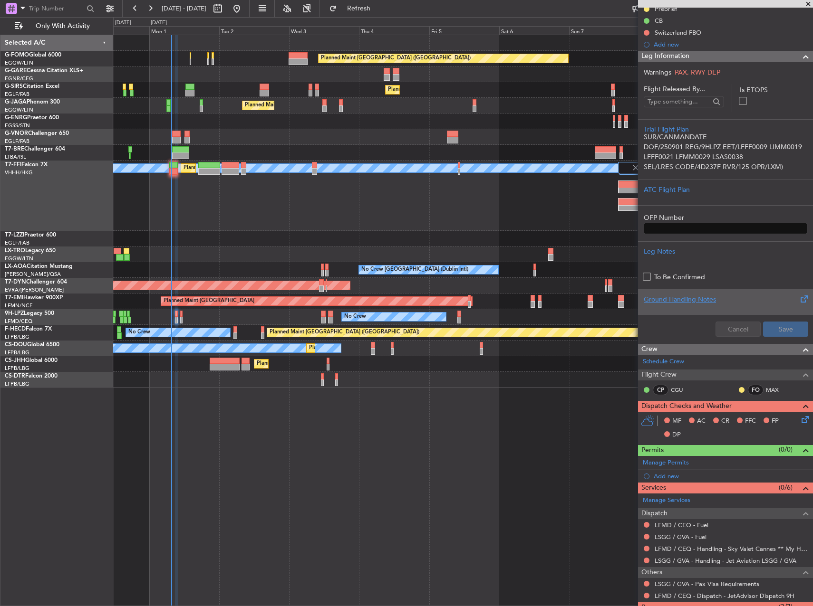
scroll to position [178, 0]
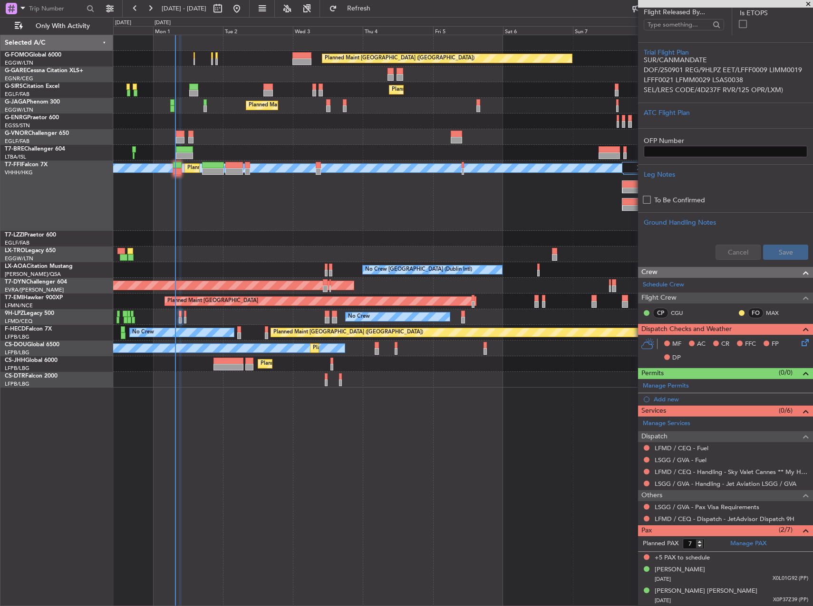
click at [388, 228] on div "[PERSON_NAME][GEOGRAPHIC_DATA] ([GEOGRAPHIC_DATA] Intl) Planned Maint Tianjin (…" at bounding box center [462, 196] width 699 height 70
click at [367, 471] on div "Planned Maint [GEOGRAPHIC_DATA] ([GEOGRAPHIC_DATA]) Planned Maint [GEOGRAPHIC_D…" at bounding box center [462, 321] width 699 height 572
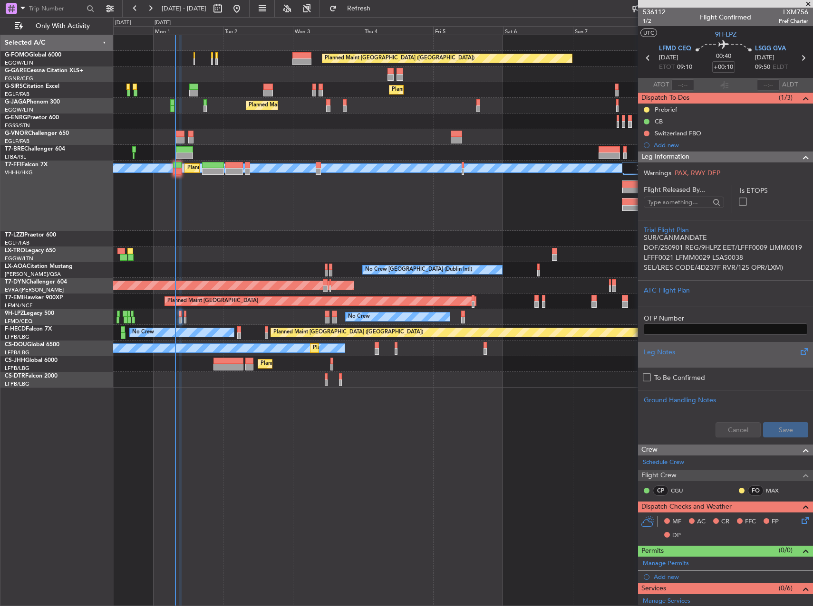
scroll to position [0, 0]
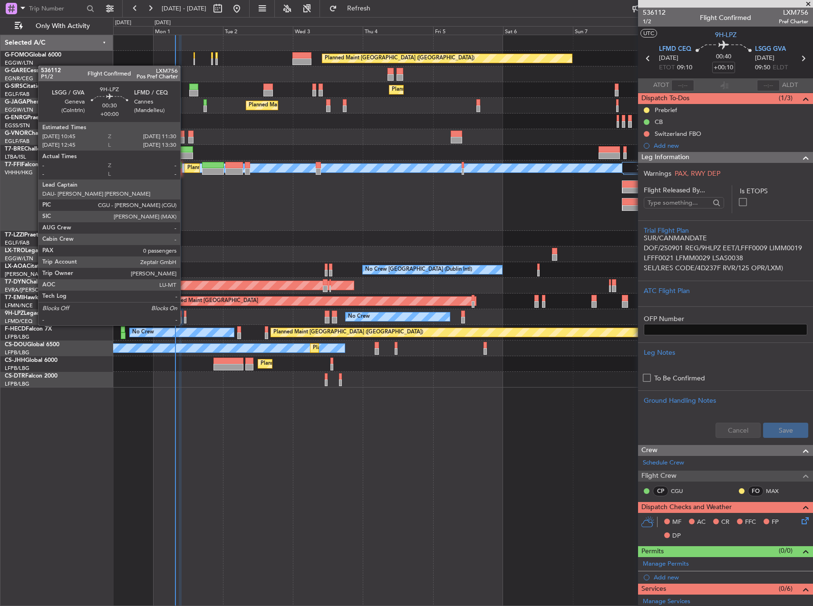
click at [184, 316] on div at bounding box center [185, 314] width 2 height 7
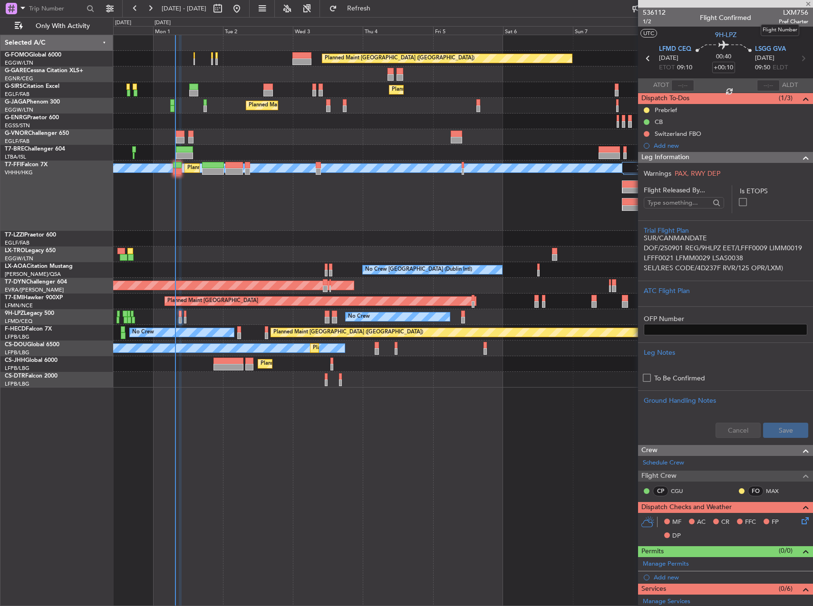
type input "0"
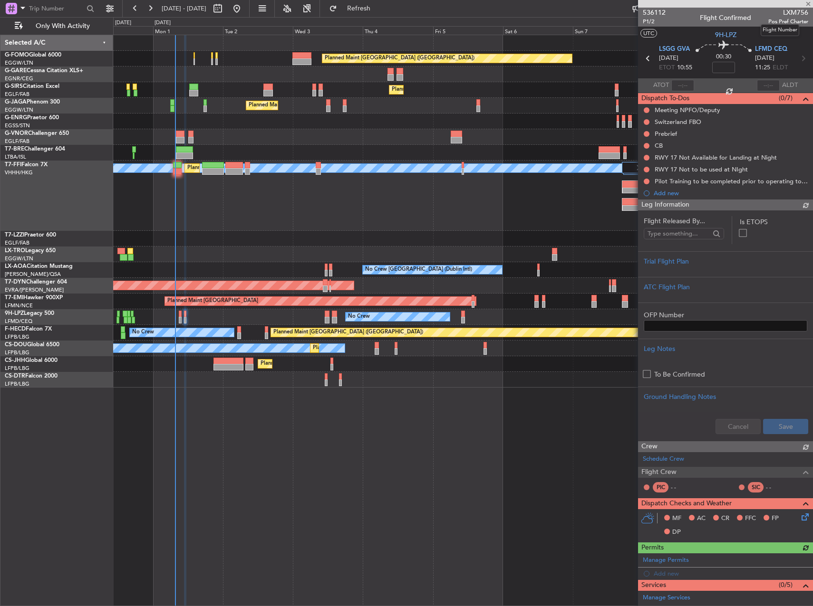
click at [797, 12] on span "LXM756" at bounding box center [788, 13] width 40 height 10
copy span "LXM756"
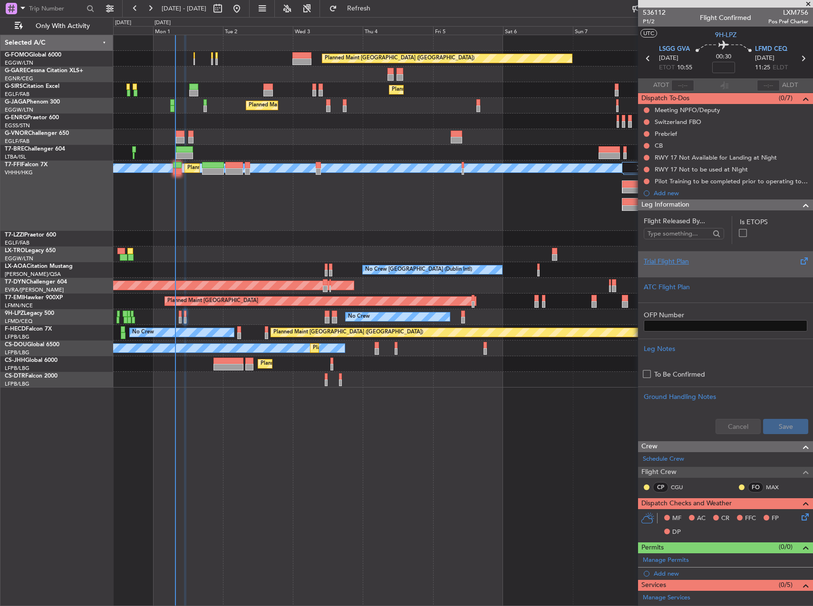
click at [695, 264] on div "Trial Flight Plan" at bounding box center [724, 262] width 163 height 10
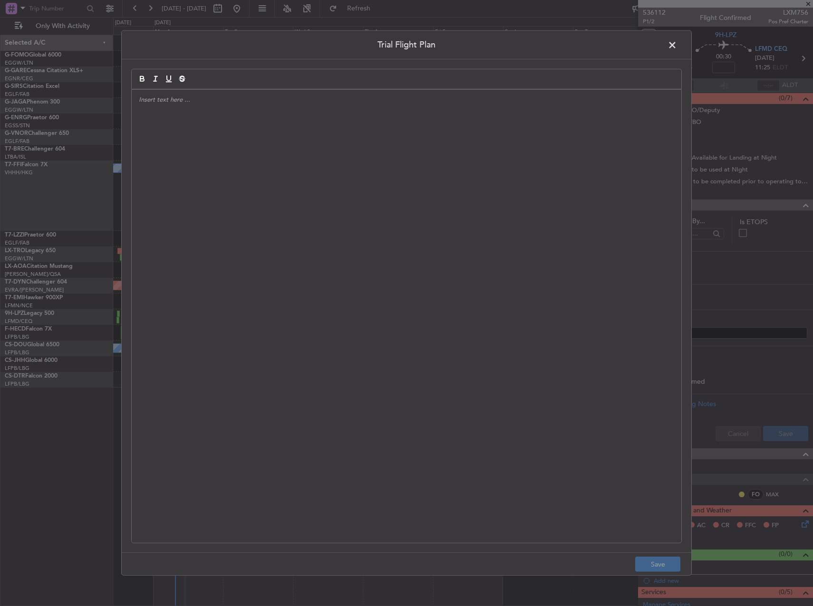
click at [340, 201] on div at bounding box center [406, 316] width 549 height 453
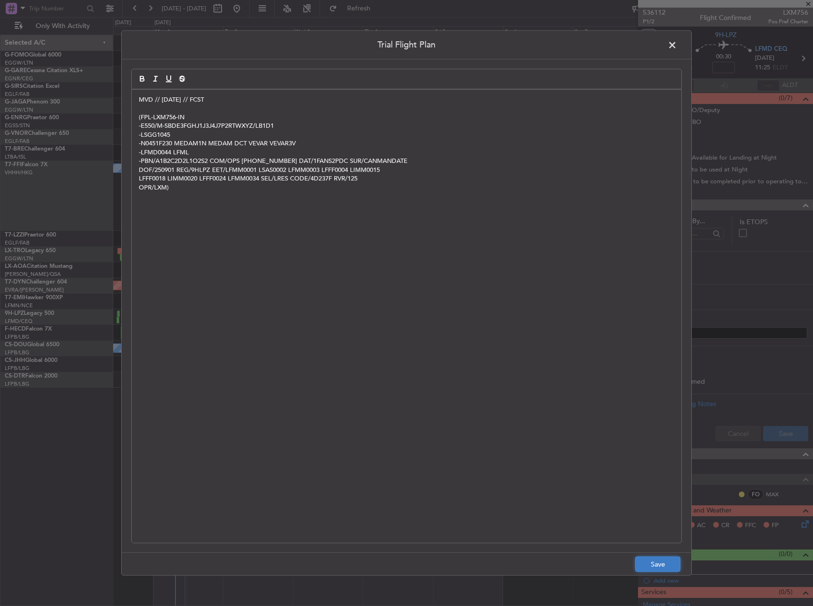
click at [658, 566] on button "Save" at bounding box center [657, 564] width 45 height 15
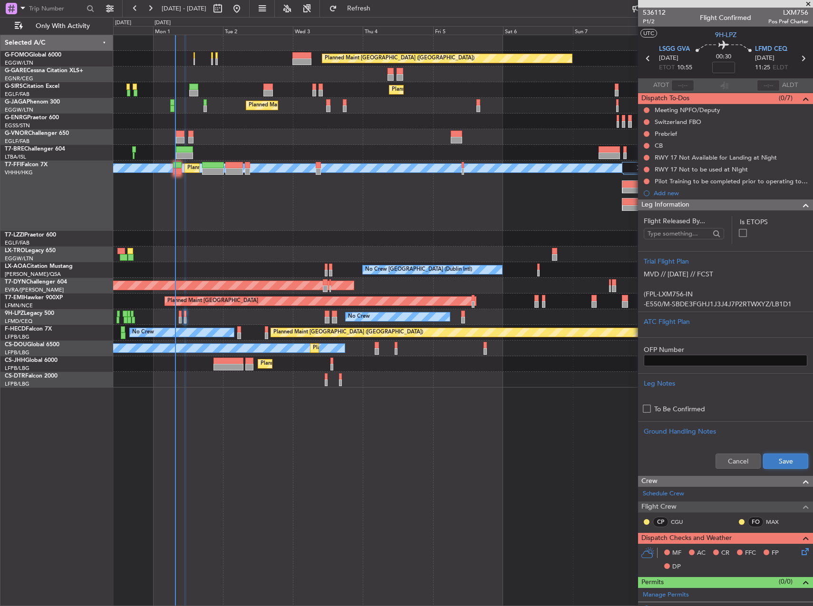
click at [778, 460] on button "Save" at bounding box center [785, 461] width 45 height 15
click at [724, 70] on mat-tooltip-component "Flight Time" at bounding box center [721, 74] width 44 height 25
click at [724, 66] on input at bounding box center [723, 67] width 23 height 11
click at [647, 144] on button at bounding box center [646, 146] width 6 height 6
click at [650, 189] on span "Completed" at bounding box center [650, 188] width 31 height 10
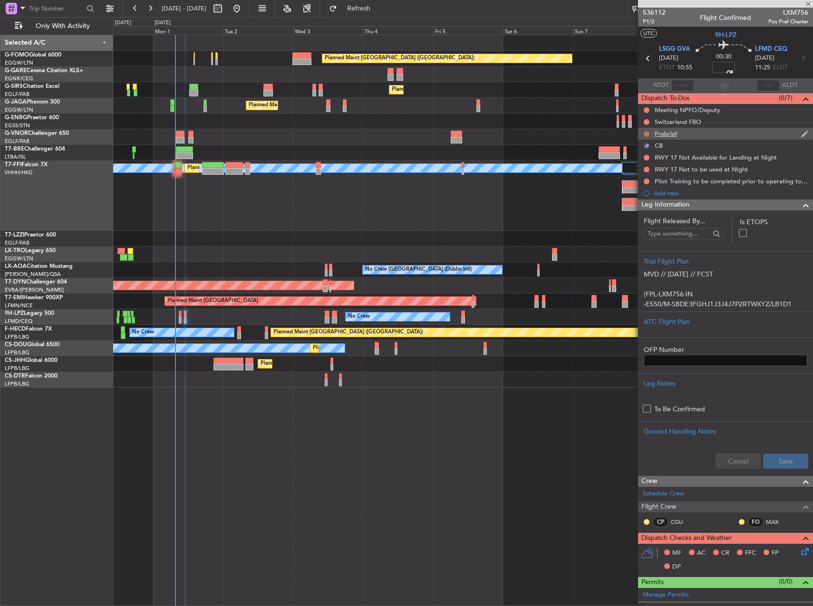
click at [646, 134] on button at bounding box center [646, 134] width 6 height 6
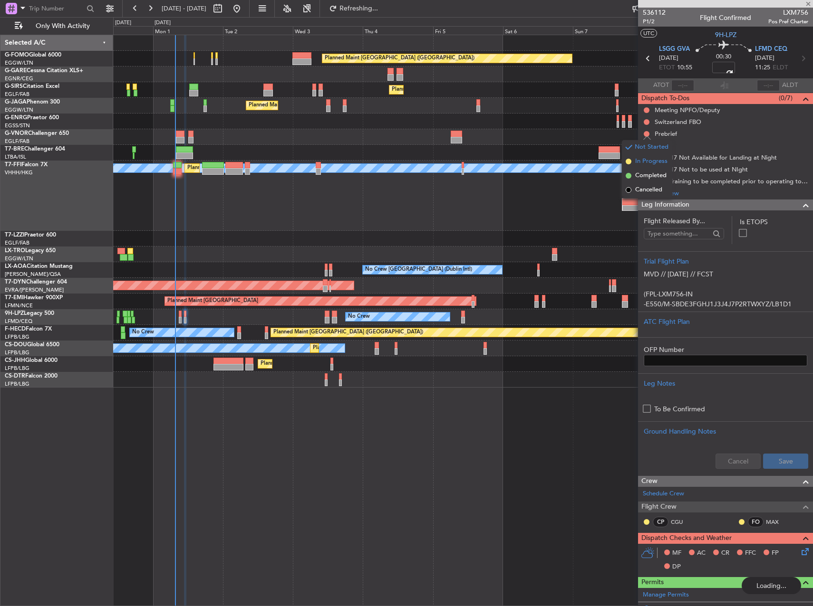
click at [646, 163] on span "In Progress" at bounding box center [651, 162] width 32 height 10
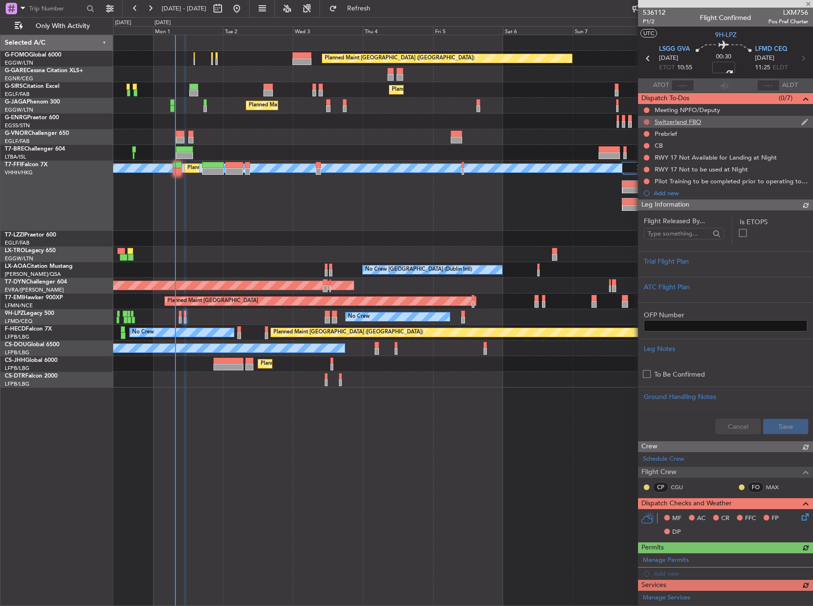
click at [645, 122] on button at bounding box center [646, 122] width 6 height 6
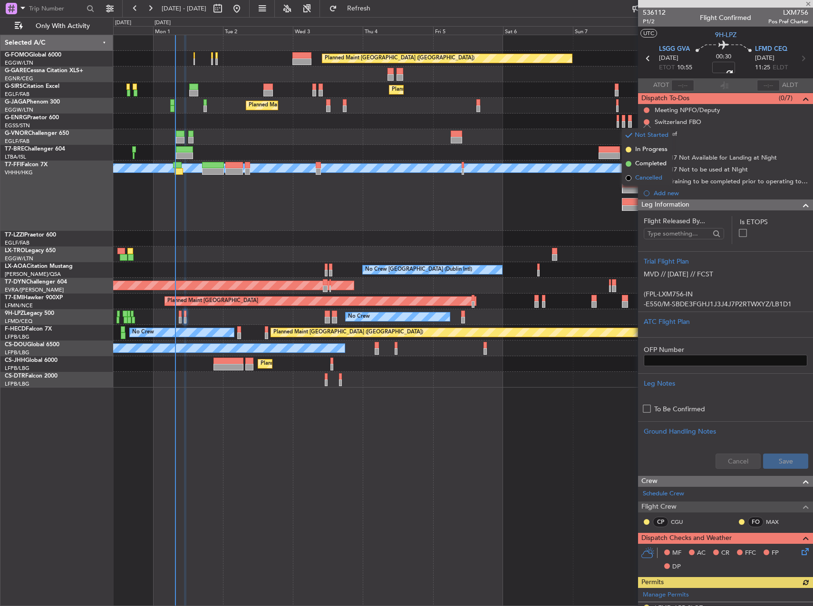
click at [643, 174] on span "Cancelled" at bounding box center [648, 178] width 27 height 10
click at [646, 146] on button at bounding box center [646, 146] width 6 height 6
click at [593, 121] on div at bounding box center [462, 122] width 699 height 16
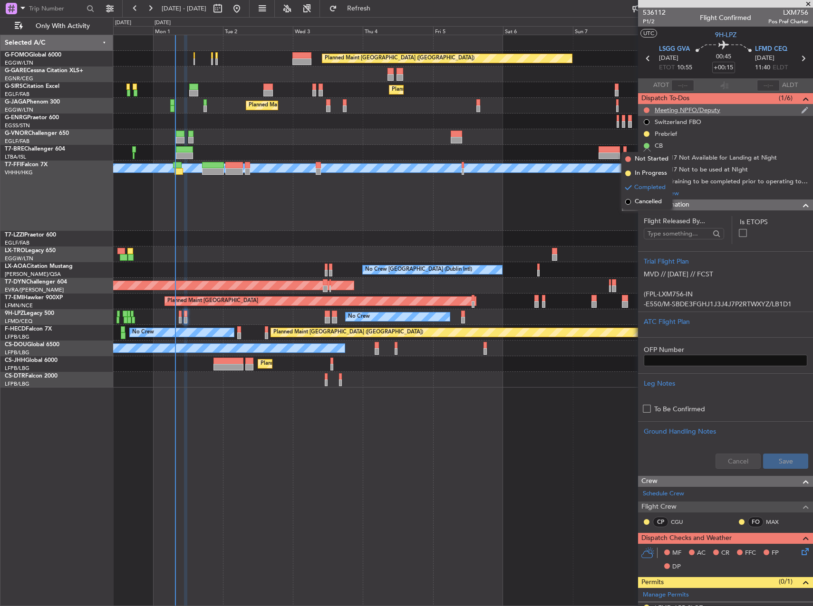
click at [643, 108] on div at bounding box center [646, 110] width 8 height 8
click at [646, 109] on button at bounding box center [646, 110] width 6 height 6
click at [644, 163] on span "Cancelled" at bounding box center [648, 167] width 27 height 10
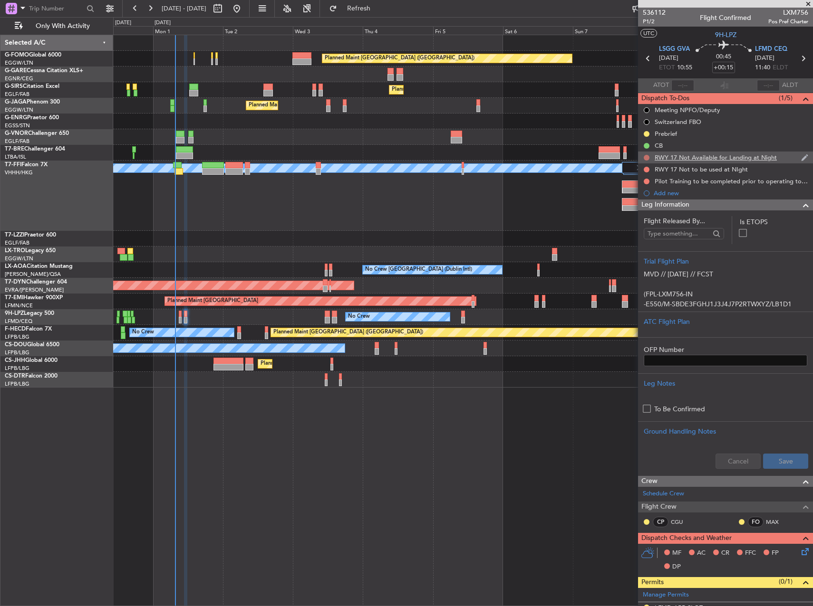
click at [645, 156] on button at bounding box center [646, 158] width 6 height 6
click at [646, 210] on span "Cancelled" at bounding box center [648, 214] width 27 height 10
click at [647, 167] on button at bounding box center [646, 170] width 6 height 6
click at [646, 223] on span "Cancelled" at bounding box center [648, 226] width 27 height 10
click at [648, 181] on button at bounding box center [646, 182] width 6 height 6
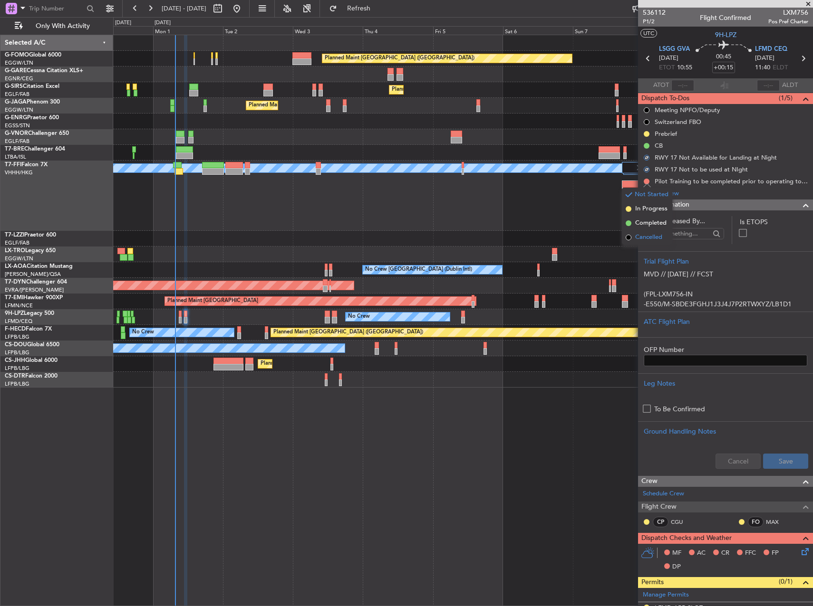
click at [642, 234] on span "Cancelled" at bounding box center [648, 238] width 27 height 10
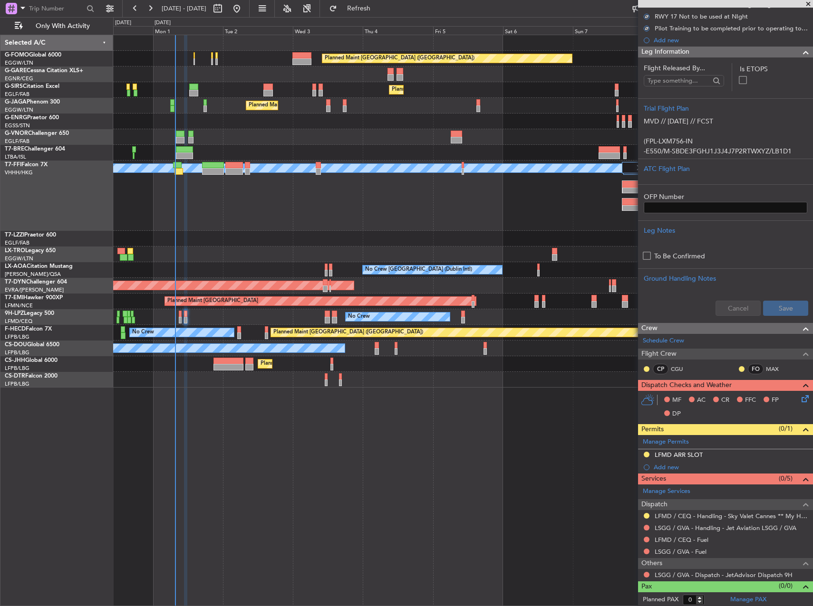
scroll to position [154, 0]
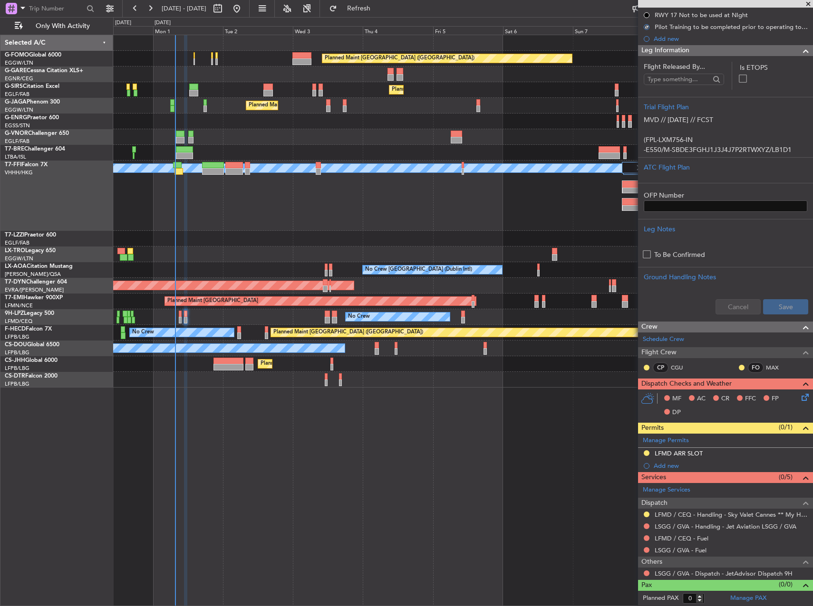
click at [795, 404] on div "MF AC CR FFC FP DP" at bounding box center [725, 406] width 175 height 33
click at [799, 397] on icon at bounding box center [803, 396] width 8 height 8
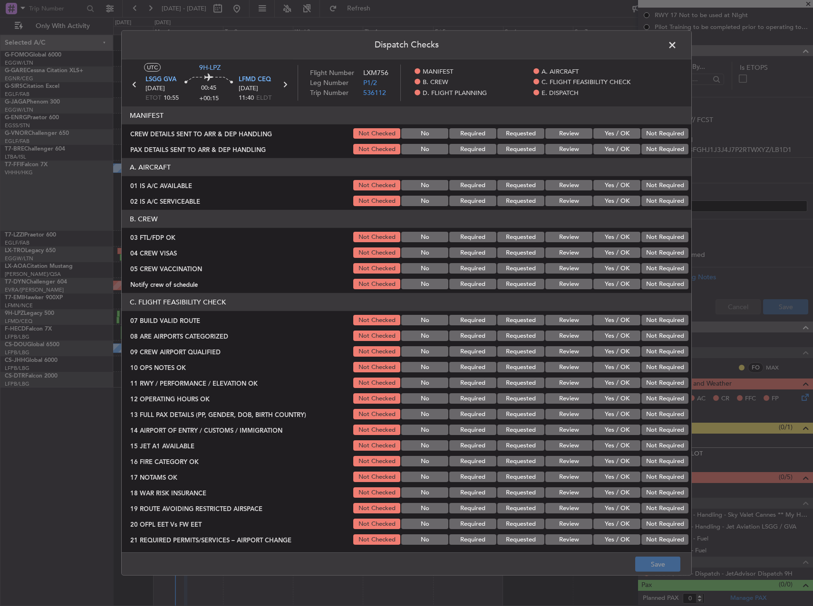
click at [608, 185] on button "Yes / OK" at bounding box center [616, 185] width 47 height 10
drag, startPoint x: 603, startPoint y: 196, endPoint x: 602, endPoint y: 203, distance: 7.4
click at [600, 197] on button "Yes / OK" at bounding box center [616, 201] width 47 height 10
click at [613, 242] on div "Yes / OK" at bounding box center [616, 236] width 48 height 13
click at [615, 240] on button "Yes / OK" at bounding box center [616, 237] width 47 height 10
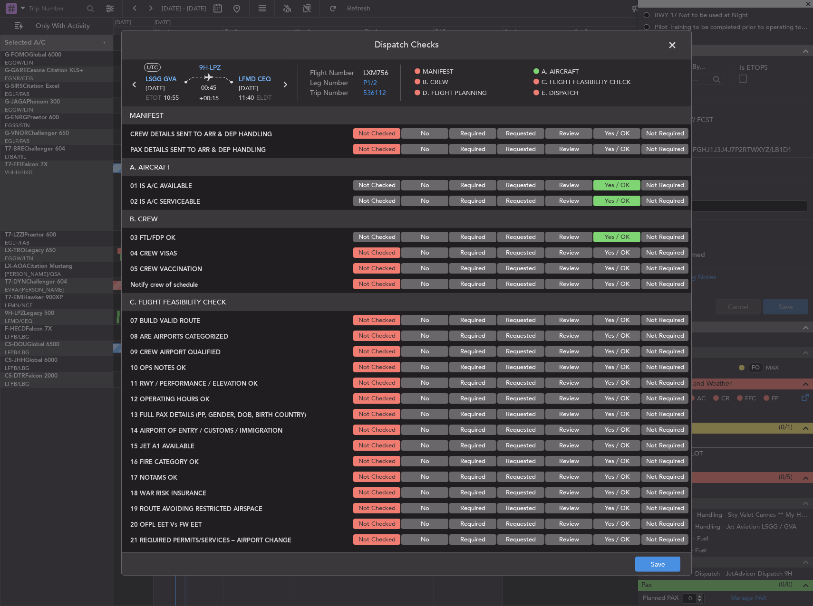
click at [646, 253] on button "Not Required" at bounding box center [664, 253] width 47 height 10
click at [646, 262] on div "Not Required" at bounding box center [664, 268] width 48 height 13
drag, startPoint x: 616, startPoint y: 278, endPoint x: 616, endPoint y: 284, distance: 6.7
click at [616, 281] on div "Yes / OK" at bounding box center [616, 284] width 48 height 13
click at [616, 284] on button "Yes / OK" at bounding box center [616, 284] width 47 height 10
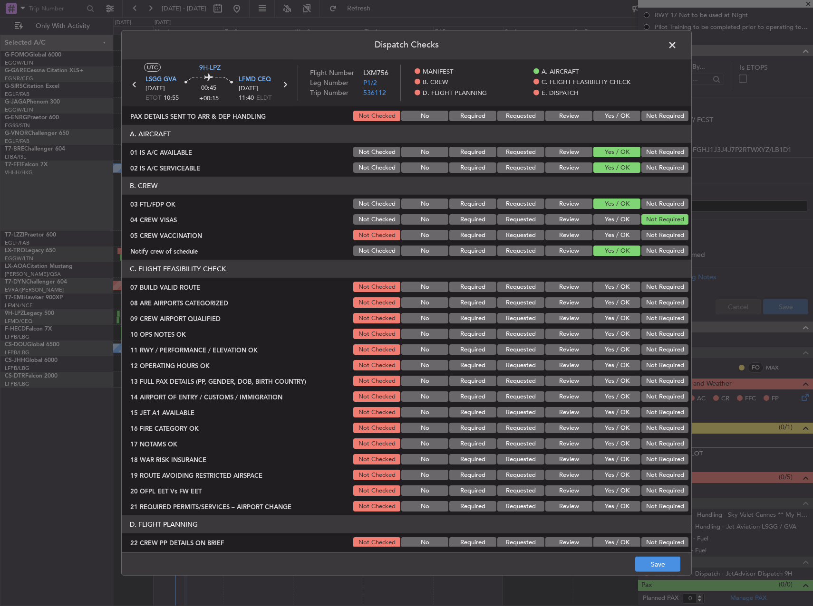
scroll to position [48, 0]
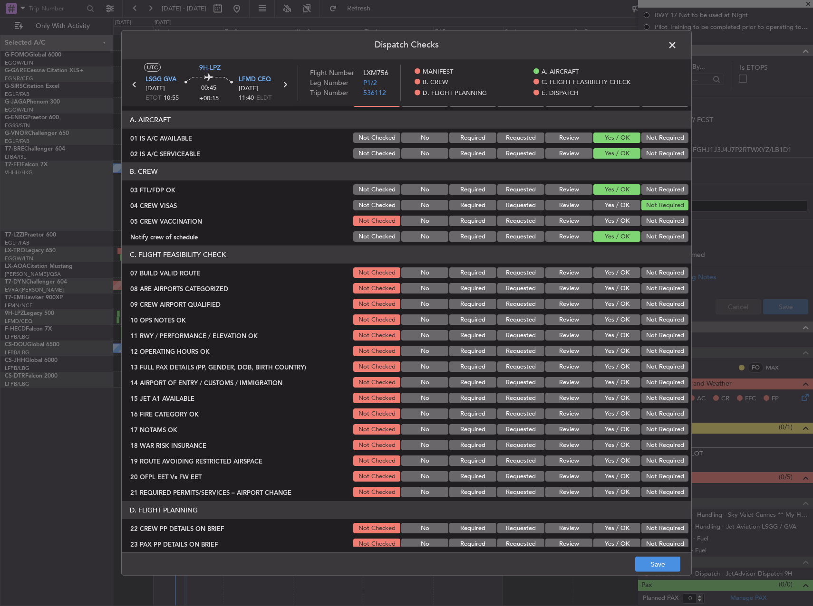
click at [647, 223] on button "Not Required" at bounding box center [664, 221] width 47 height 10
click at [608, 273] on button "Yes / OK" at bounding box center [616, 273] width 47 height 10
drag, startPoint x: 608, startPoint y: 282, endPoint x: 607, endPoint y: 291, distance: 8.6
click at [607, 283] on div "Yes / OK" at bounding box center [616, 288] width 48 height 13
click at [607, 291] on button "Yes / OK" at bounding box center [616, 288] width 47 height 10
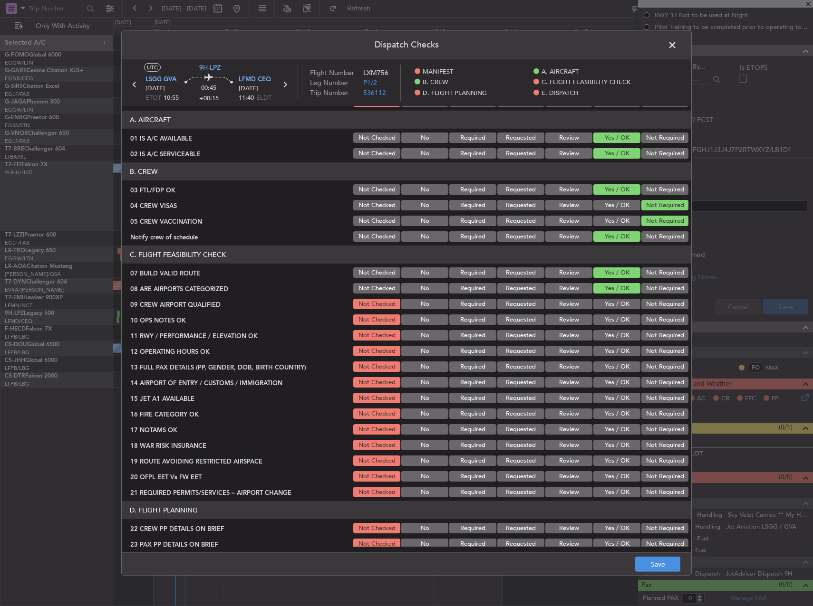
click at [605, 306] on button "Yes / OK" at bounding box center [616, 304] width 47 height 10
click at [606, 323] on button "Yes / OK" at bounding box center [616, 320] width 47 height 10
click at [605, 337] on button "Yes / OK" at bounding box center [616, 335] width 47 height 10
drag, startPoint x: 603, startPoint y: 355, endPoint x: 602, endPoint y: 363, distance: 7.7
click at [603, 355] on button "Yes / OK" at bounding box center [616, 351] width 47 height 10
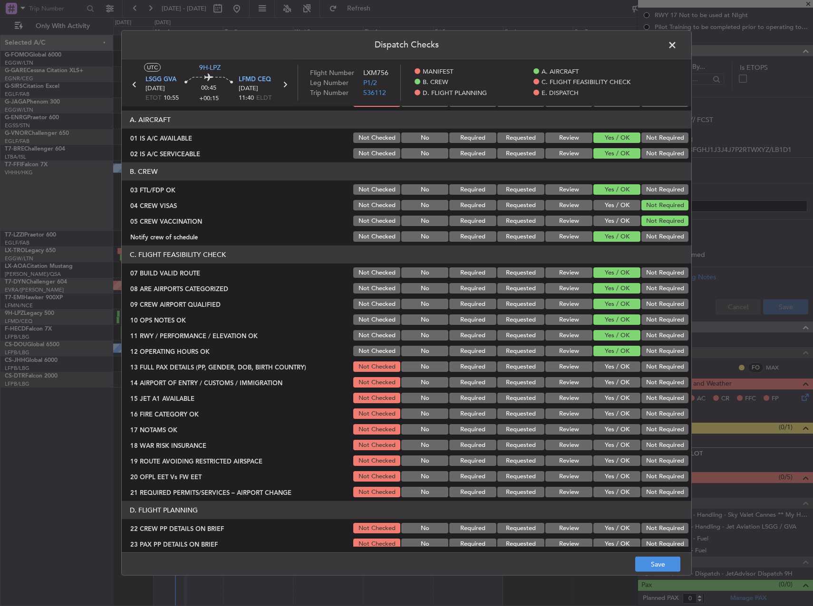
drag, startPoint x: 602, startPoint y: 363, endPoint x: 602, endPoint y: 369, distance: 6.7
click at [602, 365] on button "Yes / OK" at bounding box center [616, 367] width 47 height 10
click at [599, 381] on button "Yes / OK" at bounding box center [616, 382] width 47 height 10
click at [603, 393] on button "Yes / OK" at bounding box center [616, 398] width 47 height 10
click at [602, 409] on button "Yes / OK" at bounding box center [616, 414] width 47 height 10
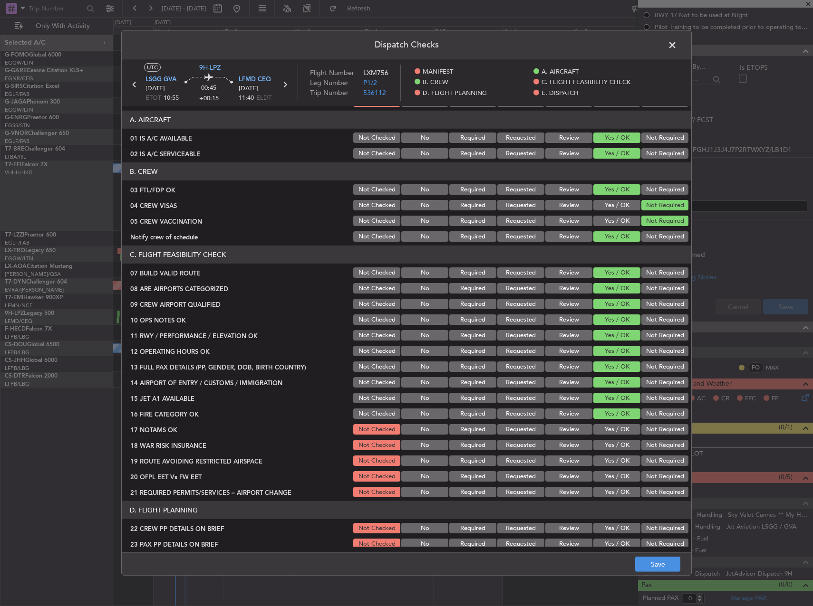
click at [602, 423] on div "Yes / OK" at bounding box center [616, 429] width 48 height 13
click at [600, 433] on button "Yes / OK" at bounding box center [616, 429] width 47 height 10
click at [647, 439] on div "Not Required" at bounding box center [664, 445] width 48 height 13
click at [650, 444] on button "Not Required" at bounding box center [664, 445] width 47 height 10
click at [605, 463] on button "Yes / OK" at bounding box center [616, 461] width 47 height 10
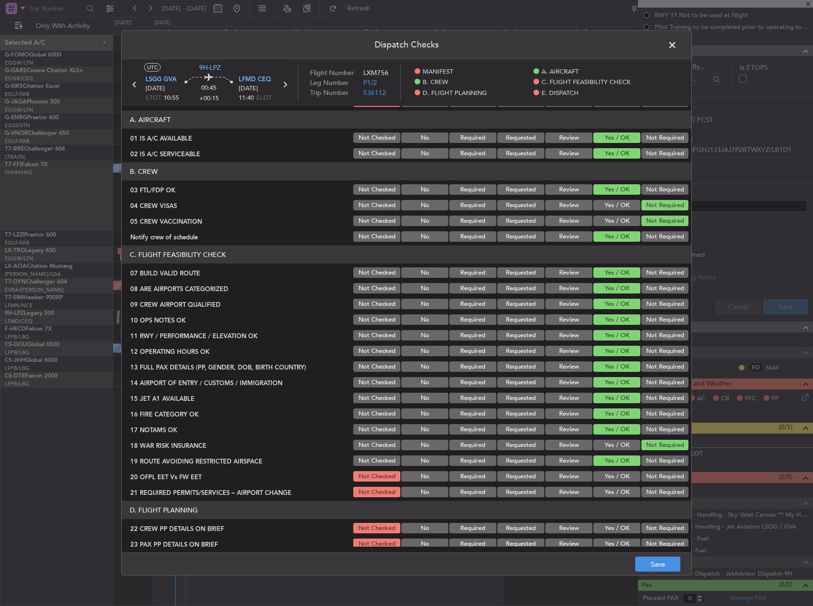
click at [606, 474] on button "Yes / OK" at bounding box center [616, 476] width 47 height 10
click at [609, 486] on section "C. FLIGHT FEASIBILITY CHECK 07 BUILD VALID ROUTE Not Checked No Required Reques…" at bounding box center [406, 372] width 569 height 253
click at [608, 492] on button "Yes / OK" at bounding box center [616, 492] width 47 height 10
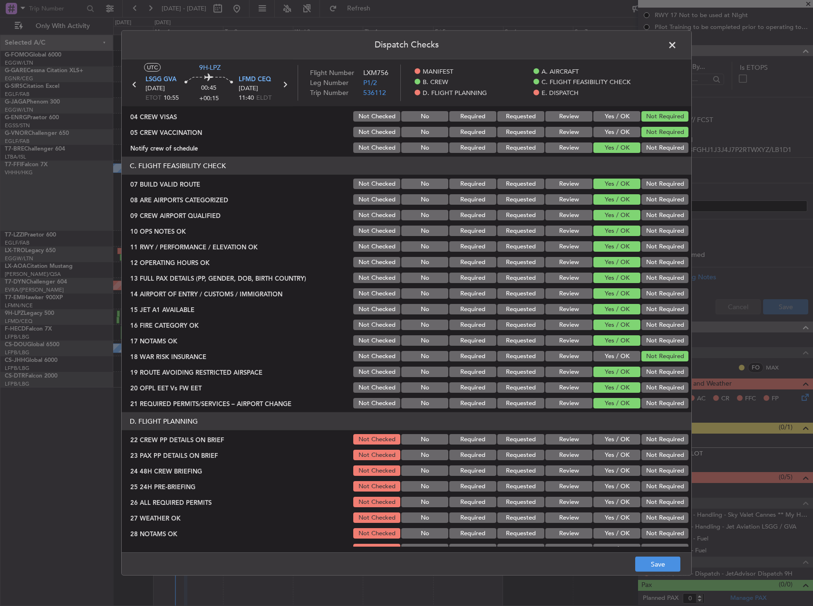
scroll to position [238, 0]
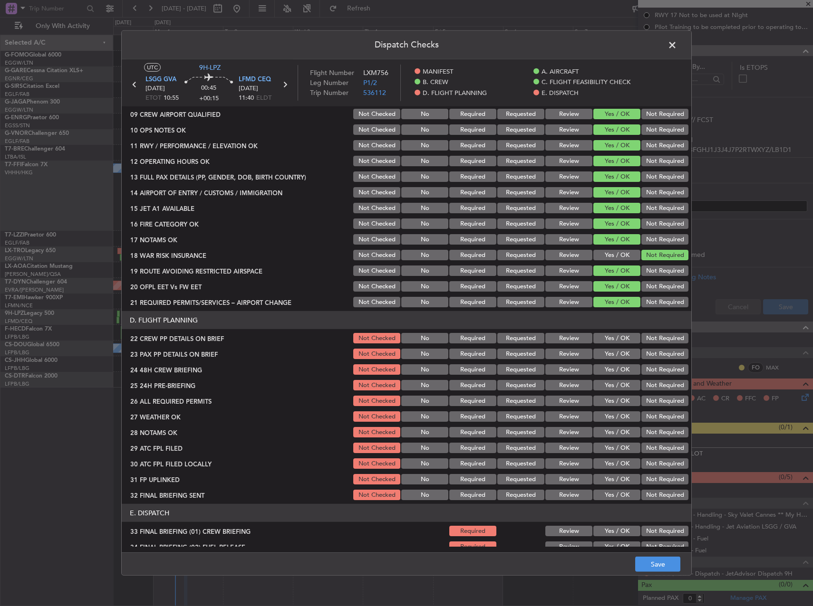
click at [606, 335] on button "Yes / OK" at bounding box center [616, 338] width 47 height 10
click at [604, 348] on div "Yes / OK" at bounding box center [616, 353] width 48 height 13
click at [605, 356] on button "Yes / OK" at bounding box center [616, 354] width 47 height 10
click at [605, 369] on button "Yes / OK" at bounding box center [616, 369] width 47 height 10
click at [605, 385] on button "Yes / OK" at bounding box center [616, 385] width 47 height 10
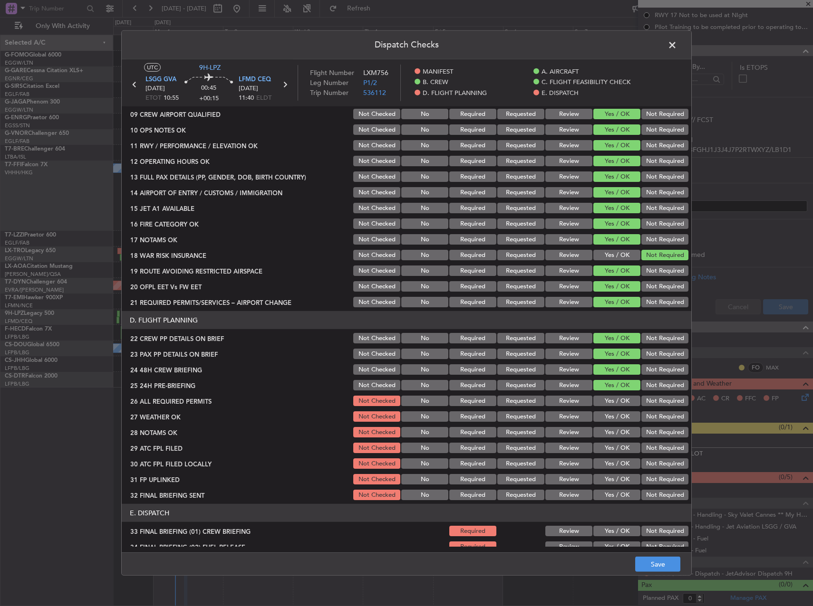
click at [604, 399] on button "Yes / OK" at bounding box center [616, 401] width 47 height 10
drag, startPoint x: 565, startPoint y: 415, endPoint x: 565, endPoint y: 424, distance: 9.1
click at [565, 415] on button "Review" at bounding box center [568, 417] width 47 height 10
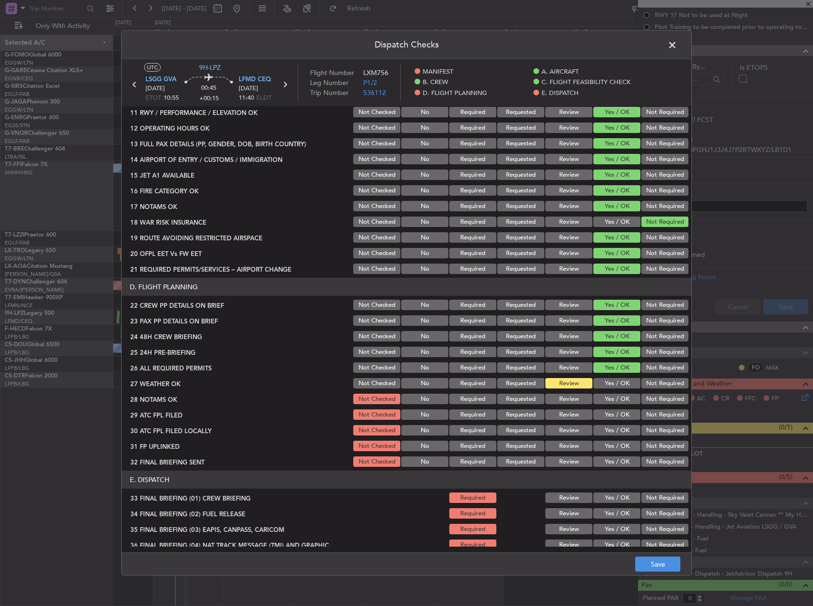
scroll to position [285, 0]
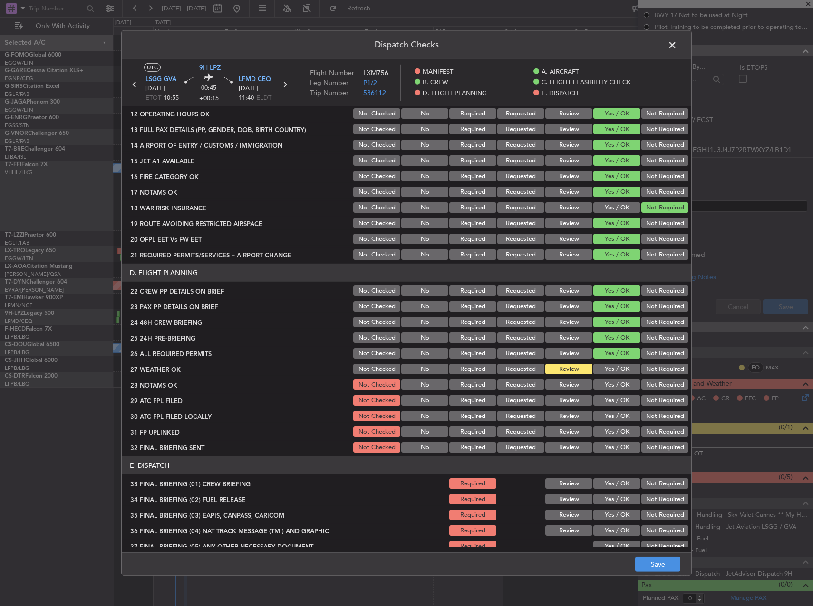
click at [565, 387] on button "Review" at bounding box center [568, 385] width 47 height 10
click at [594, 398] on button "Yes / OK" at bounding box center [616, 400] width 47 height 10
click at [618, 413] on button "Yes / OK" at bounding box center [616, 416] width 47 height 10
click at [654, 416] on button "Not Required" at bounding box center [664, 416] width 47 height 10
drag, startPoint x: 624, startPoint y: 431, endPoint x: 648, endPoint y: 445, distance: 27.7
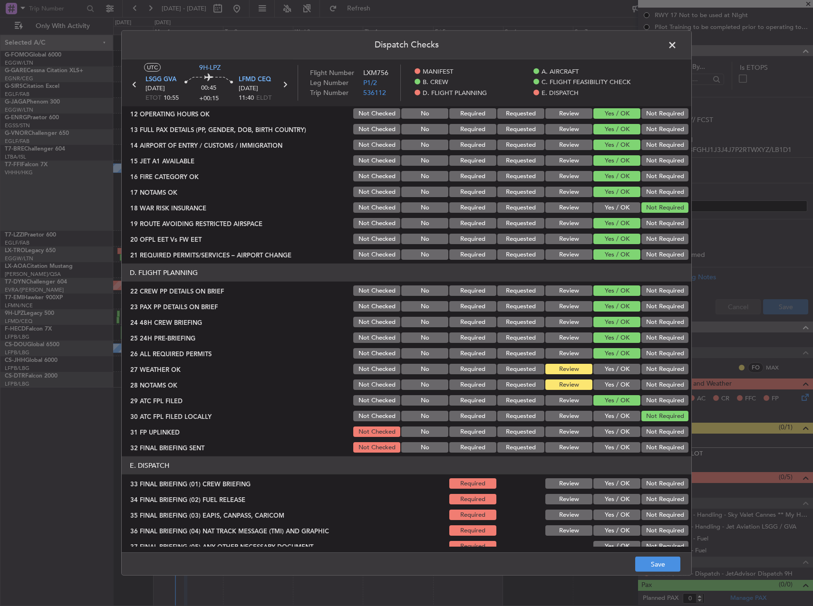
click at [622, 431] on button "Yes / OK" at bounding box center [616, 432] width 47 height 10
click at [649, 445] on button "Not Required" at bounding box center [664, 447] width 47 height 10
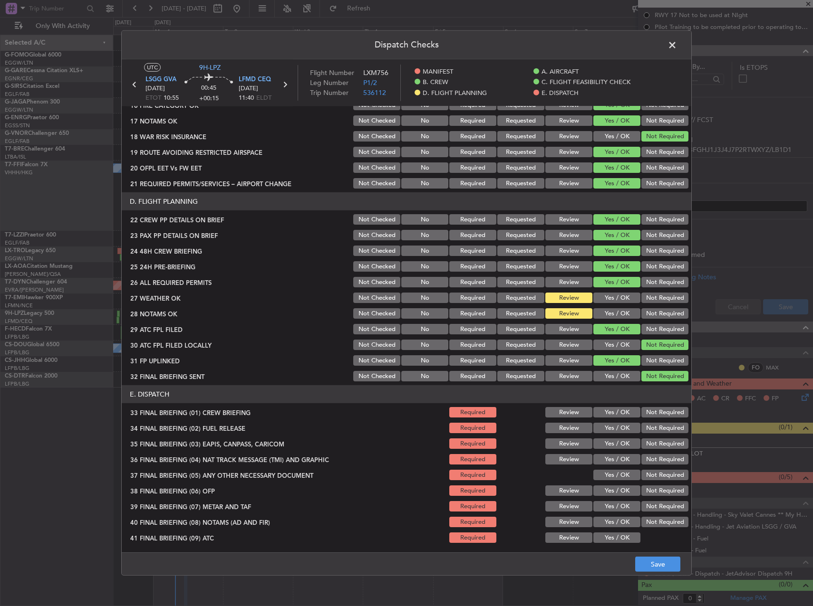
scroll to position [403, 0]
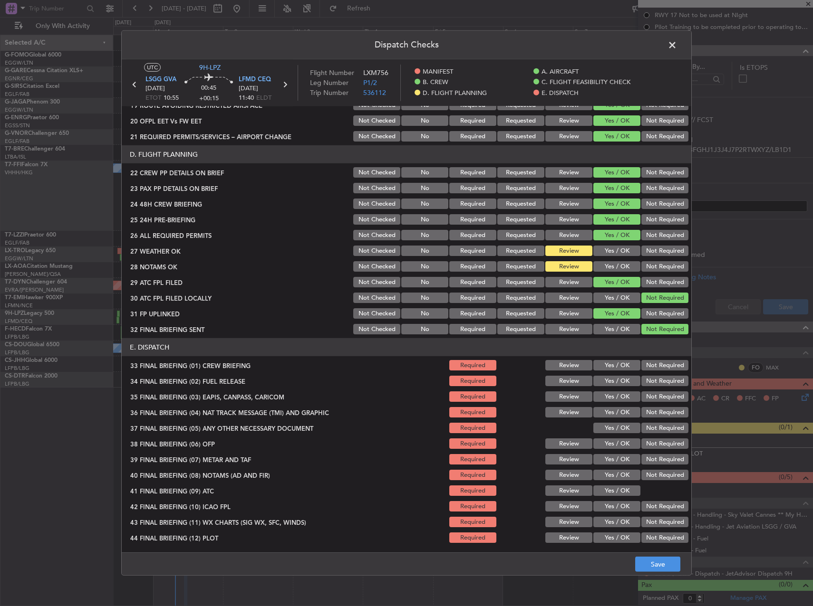
click at [601, 365] on button "Yes / OK" at bounding box center [616, 365] width 47 height 10
click at [603, 382] on button "Yes / OK" at bounding box center [616, 381] width 47 height 10
click at [652, 399] on button "Not Required" at bounding box center [664, 397] width 47 height 10
click at [652, 410] on button "Not Required" at bounding box center [664, 412] width 47 height 10
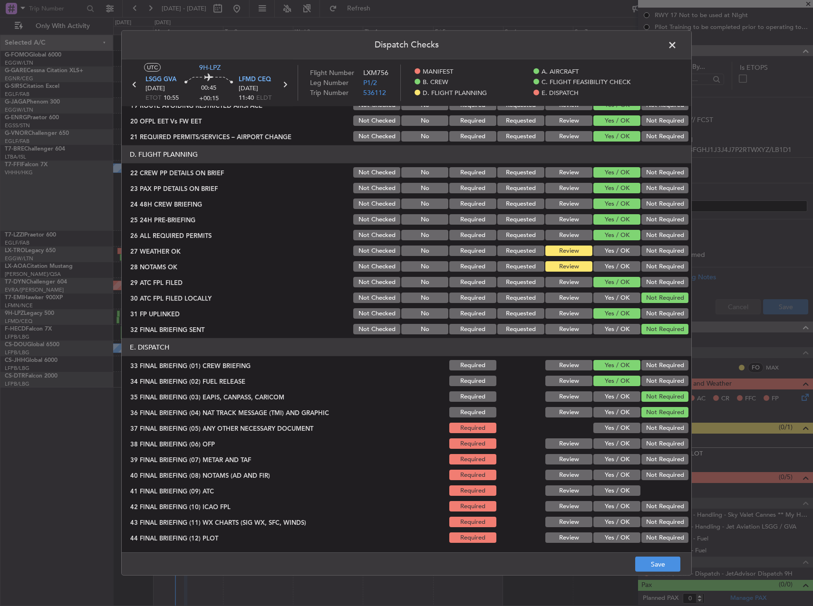
click at [651, 428] on button "Not Required" at bounding box center [664, 428] width 47 height 10
drag, startPoint x: 603, startPoint y: 454, endPoint x: 603, endPoint y: 446, distance: 8.6
click at [603, 454] on div "Yes / OK" at bounding box center [616, 459] width 48 height 13
click at [601, 443] on button "Yes / OK" at bounding box center [616, 444] width 47 height 10
click at [607, 463] on button "Yes / OK" at bounding box center [616, 459] width 47 height 10
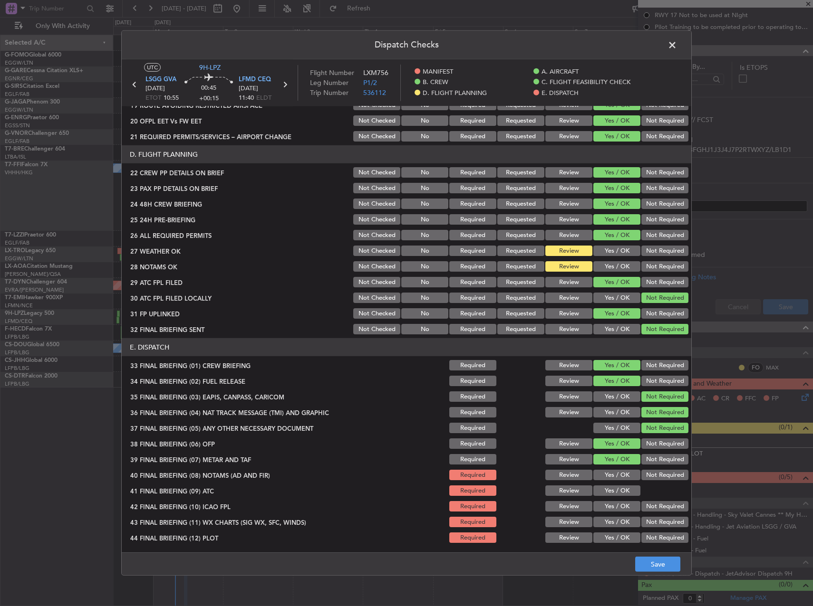
click at [608, 482] on div "Yes / OK" at bounding box center [616, 475] width 48 height 13
click at [606, 477] on button "Yes / OK" at bounding box center [616, 475] width 47 height 10
click at [605, 492] on button "Yes / OK" at bounding box center [616, 491] width 47 height 10
click at [607, 506] on button "Yes / OK" at bounding box center [616, 506] width 47 height 10
click at [610, 519] on button "Yes / OK" at bounding box center [616, 522] width 47 height 10
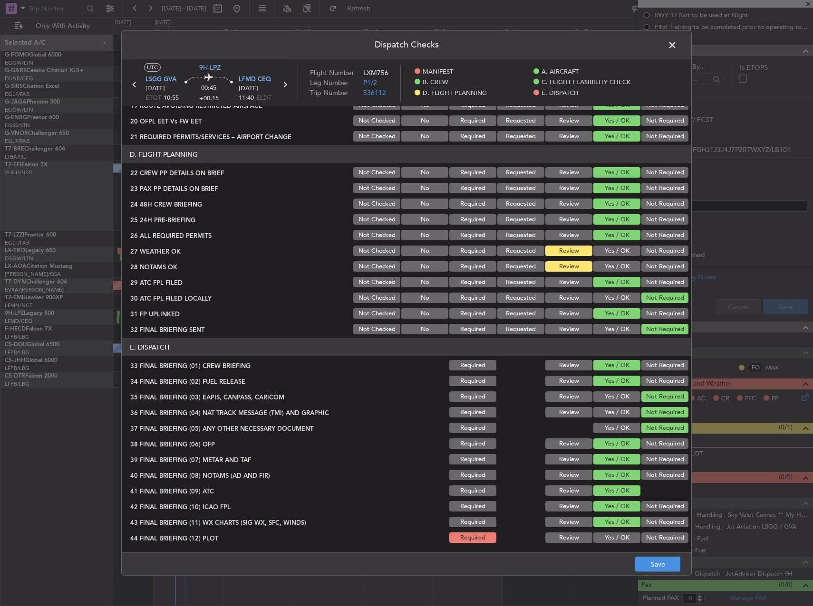
click at [612, 536] on button "Yes / OK" at bounding box center [616, 538] width 47 height 10
click at [654, 571] on button "Save" at bounding box center [657, 564] width 45 height 15
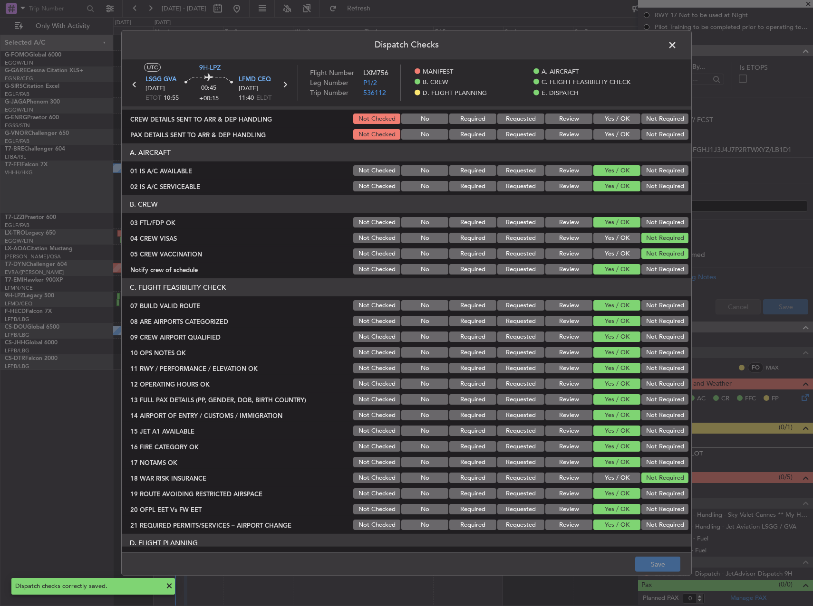
scroll to position [0, 0]
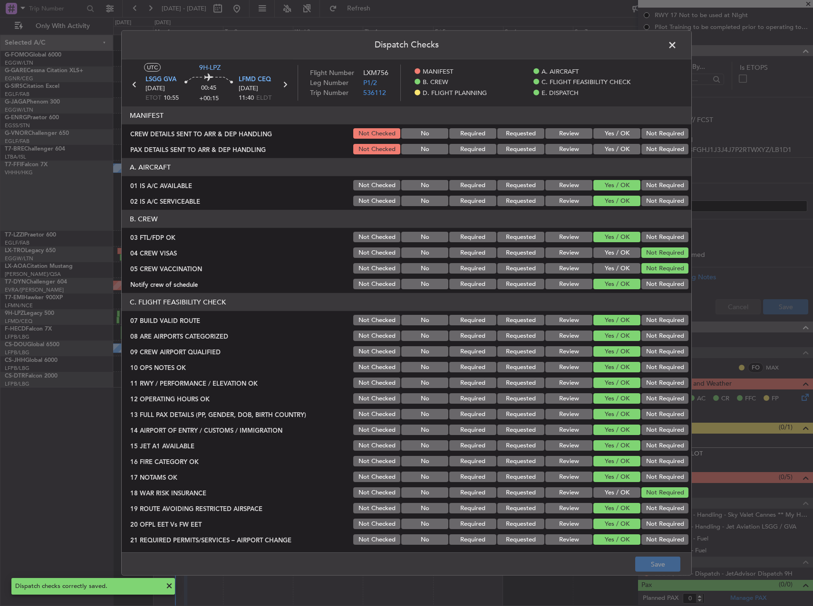
click at [677, 47] on span at bounding box center [677, 47] width 0 height 19
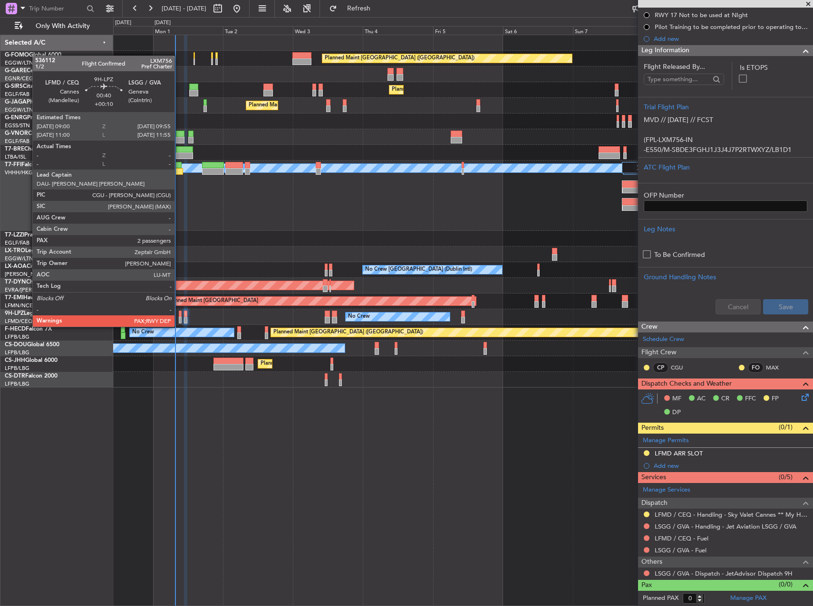
click at [179, 317] on div at bounding box center [180, 320] width 3 height 7
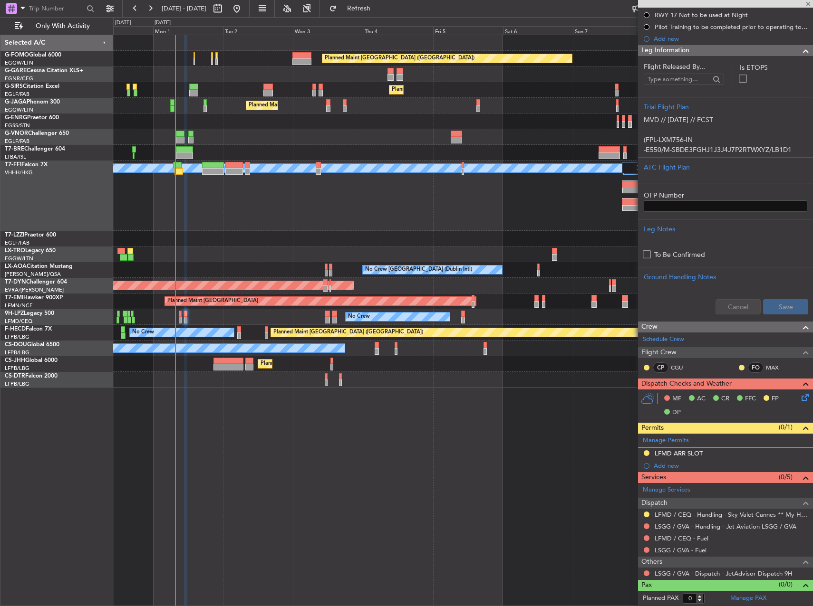
type input "+00:10"
type input "7"
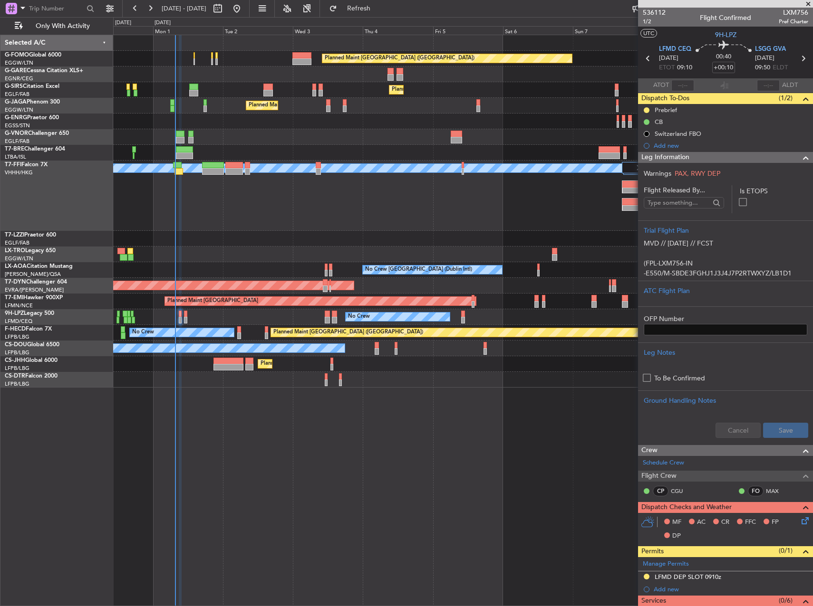
click at [178, 317] on div "No Crew No Crew" at bounding box center [462, 317] width 699 height 16
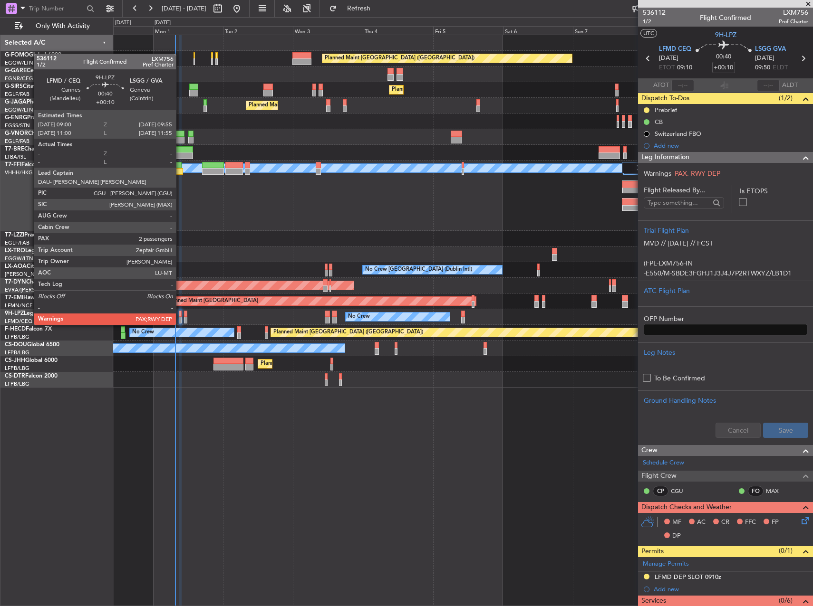
click at [180, 316] on div at bounding box center [180, 314] width 3 height 7
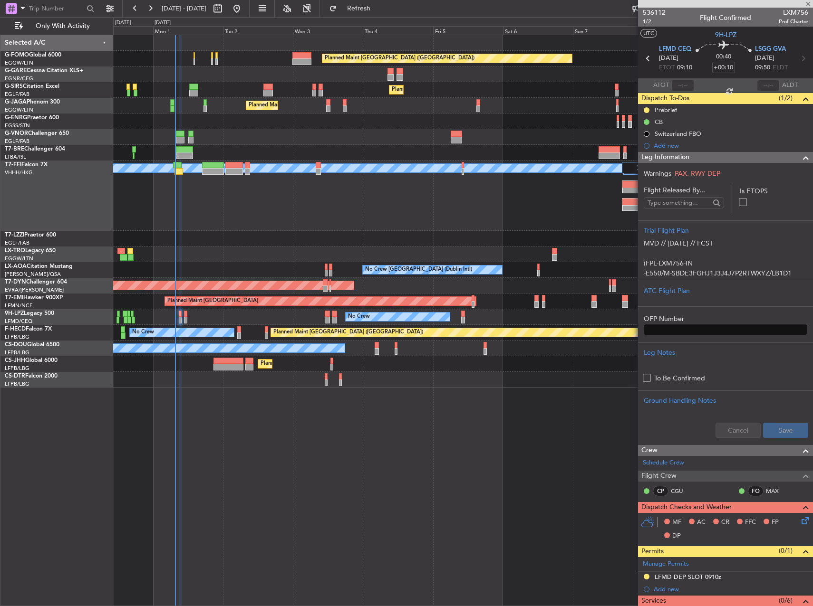
click at [666, 109] on div "Prebrief" at bounding box center [665, 110] width 22 height 8
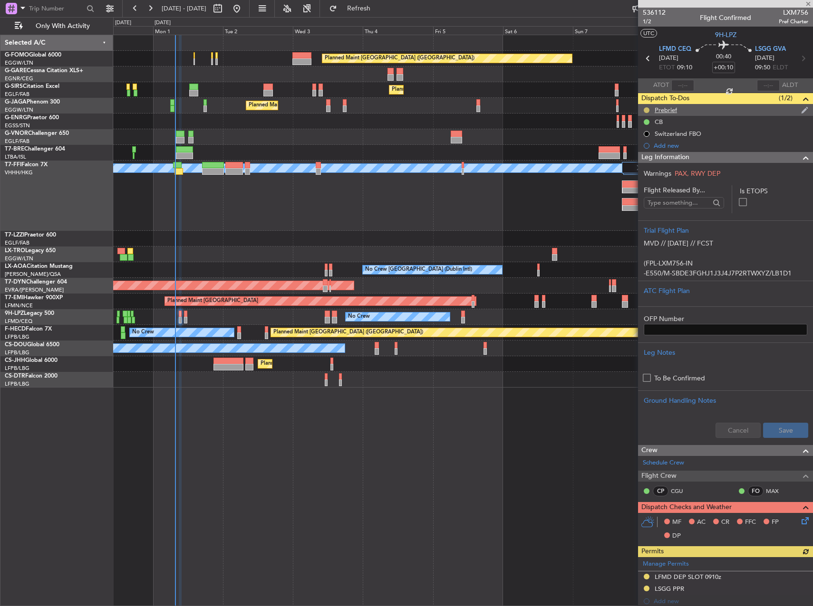
click at [647, 109] on button at bounding box center [646, 110] width 6 height 6
click at [641, 150] on span "Completed" at bounding box center [649, 152] width 31 height 10
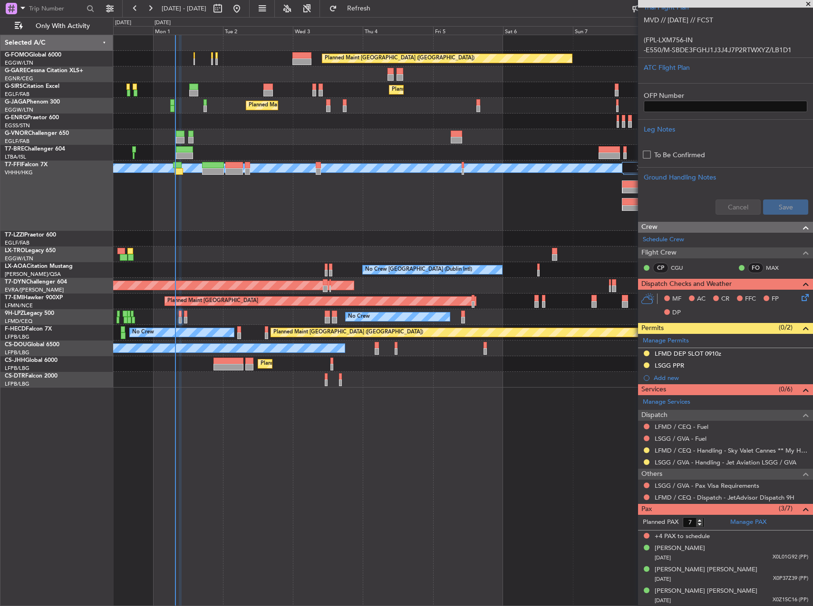
click at [799, 297] on icon at bounding box center [803, 296] width 8 height 8
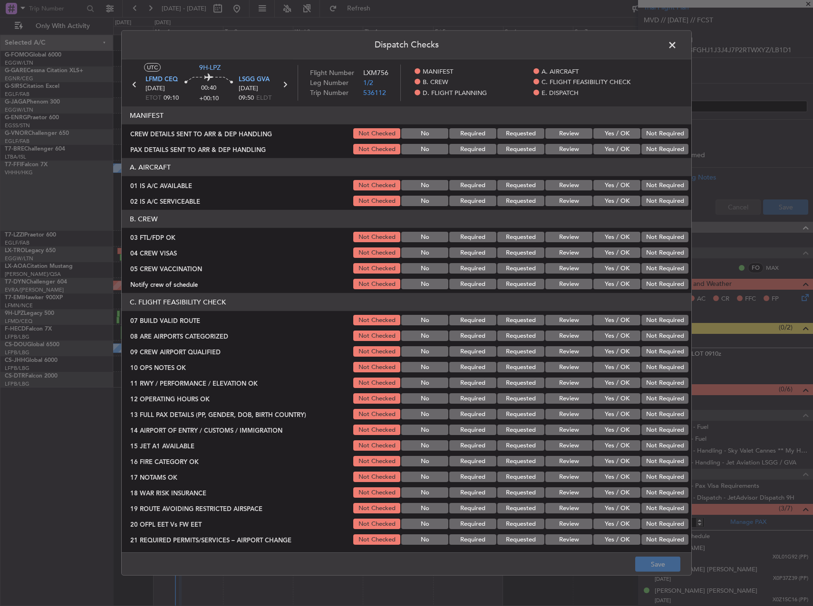
click at [602, 181] on button "Yes / OK" at bounding box center [616, 185] width 47 height 10
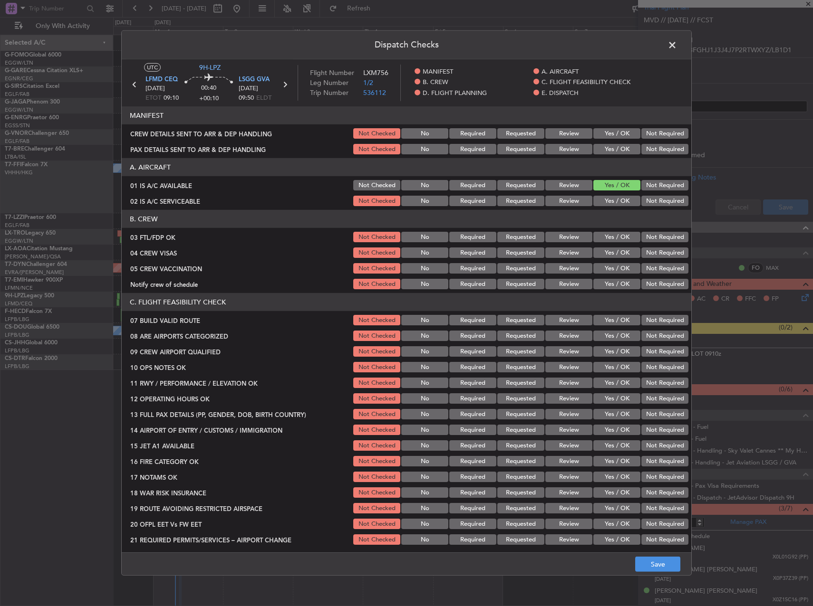
click at [608, 194] on div "Yes / OK" at bounding box center [616, 200] width 48 height 13
click at [608, 195] on div "Yes / OK" at bounding box center [616, 200] width 48 height 13
click at [607, 200] on button "Yes / OK" at bounding box center [616, 201] width 47 height 10
click at [611, 235] on button "Yes / OK" at bounding box center [616, 237] width 47 height 10
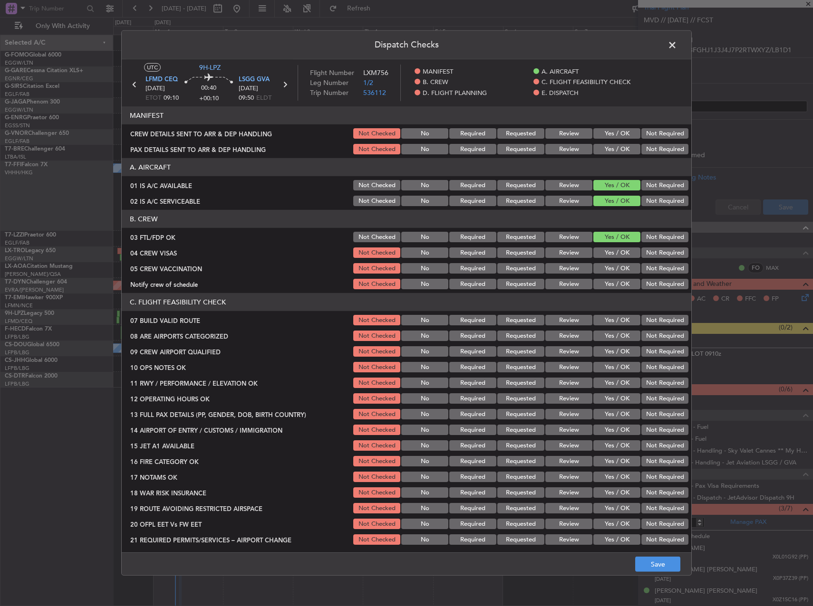
click at [655, 255] on button "Not Required" at bounding box center [664, 253] width 47 height 10
click at [650, 272] on button "Not Required" at bounding box center [664, 268] width 47 height 10
drag, startPoint x: 610, startPoint y: 291, endPoint x: 607, endPoint y: 286, distance: 6.2
click at [607, 292] on article "MANIFEST CREW DETAILS SENT TO ARR & DEP HANDLING Not Checked No Required Reques…" at bounding box center [406, 326] width 569 height 440
click at [607, 283] on button "Yes / OK" at bounding box center [616, 284] width 47 height 10
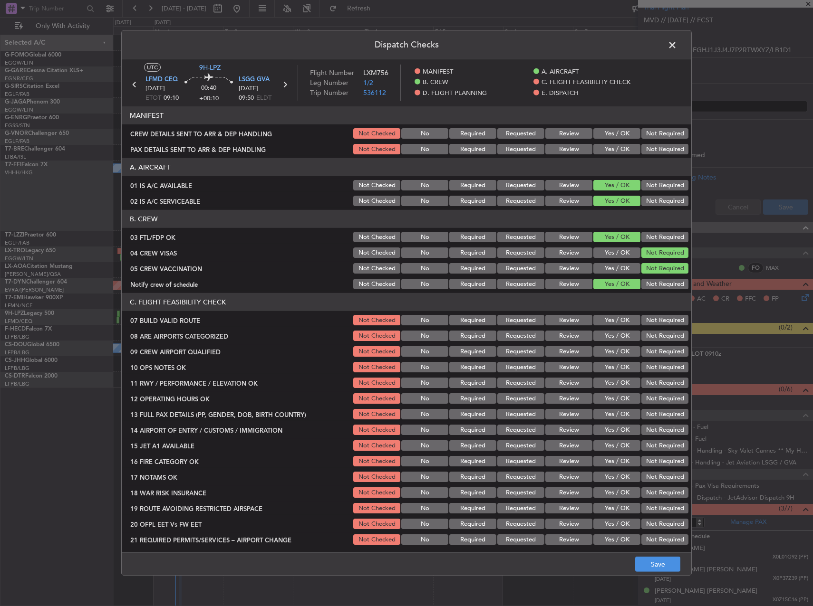
click at [613, 323] on button "Yes / OK" at bounding box center [616, 320] width 47 height 10
click at [610, 337] on button "Yes / OK" at bounding box center [616, 336] width 47 height 10
click at [609, 350] on button "Yes / OK" at bounding box center [616, 351] width 47 height 10
click at [608, 360] on section "C. FLIGHT FEASIBILITY CHECK 07 BUILD VALID ROUTE Not Checked No Required Reques…" at bounding box center [406, 419] width 569 height 253
click at [609, 371] on button "Yes / OK" at bounding box center [616, 367] width 47 height 10
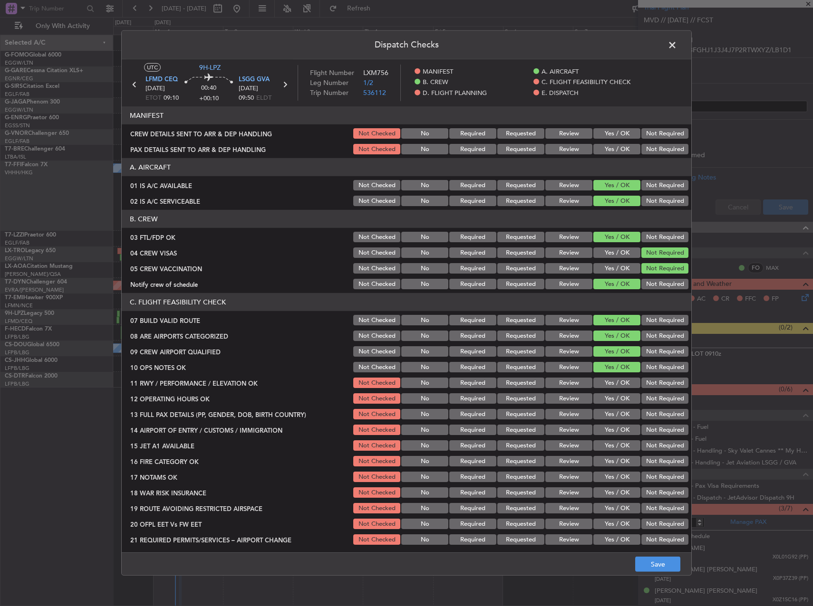
scroll to position [95, 0]
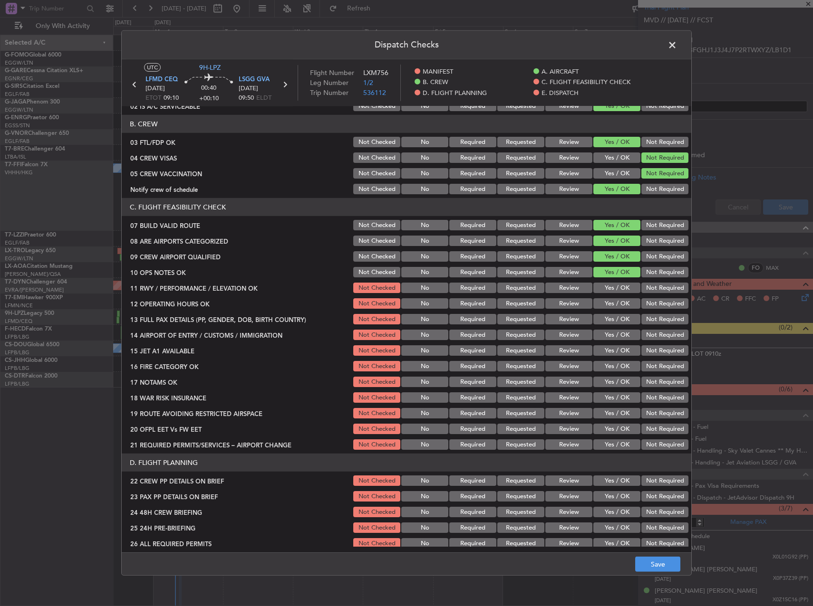
click at [614, 286] on button "Yes / OK" at bounding box center [616, 288] width 47 height 10
click at [608, 297] on div "Yes / OK" at bounding box center [616, 303] width 48 height 13
click at [608, 294] on div "Yes / OK" at bounding box center [616, 287] width 48 height 13
click at [605, 307] on button "Yes / OK" at bounding box center [616, 303] width 47 height 10
click at [608, 320] on button "Yes / OK" at bounding box center [616, 319] width 47 height 10
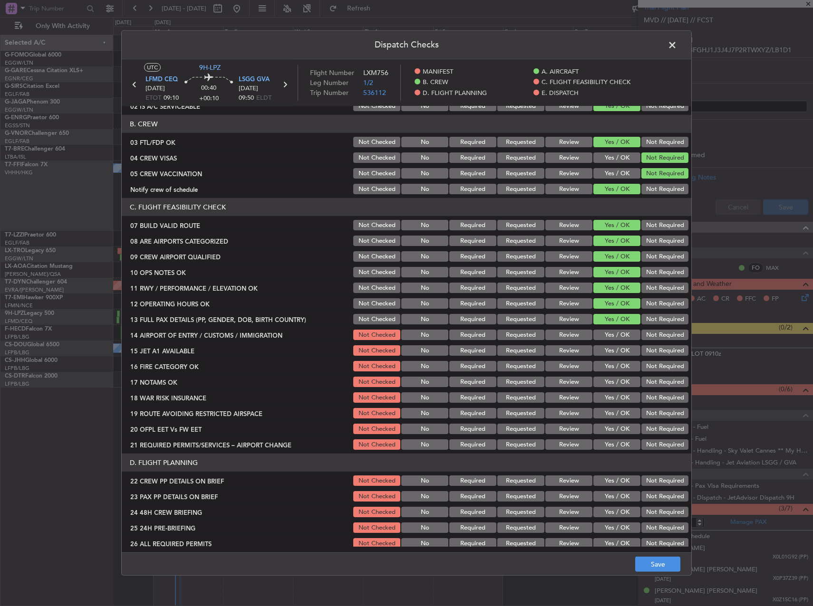
drag, startPoint x: 606, startPoint y: 333, endPoint x: 605, endPoint y: 338, distance: 4.8
click at [606, 333] on button "Yes / OK" at bounding box center [616, 335] width 47 height 10
click at [607, 349] on button "Yes / OK" at bounding box center [616, 350] width 47 height 10
click at [607, 369] on button "Yes / OK" at bounding box center [616, 366] width 47 height 10
click at [655, 382] on button "Not Required" at bounding box center [664, 382] width 47 height 10
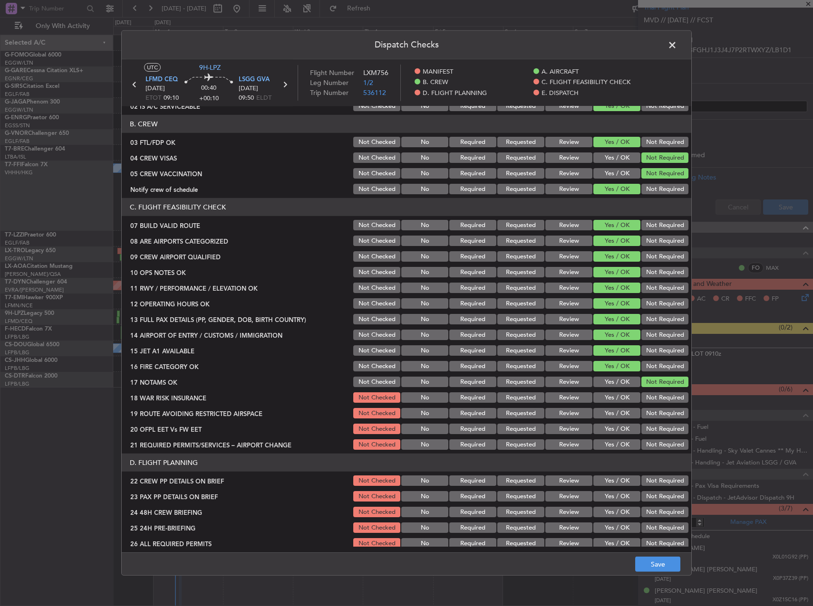
drag, startPoint x: 630, startPoint y: 395, endPoint x: 625, endPoint y: 399, distance: 5.4
click at [626, 398] on button "Yes / OK" at bounding box center [616, 397] width 47 height 10
click at [621, 415] on button "Yes / OK" at bounding box center [616, 413] width 47 height 10
click at [618, 430] on button "Yes / OK" at bounding box center [616, 429] width 47 height 10
click at [617, 441] on button "Yes / OK" at bounding box center [616, 445] width 47 height 10
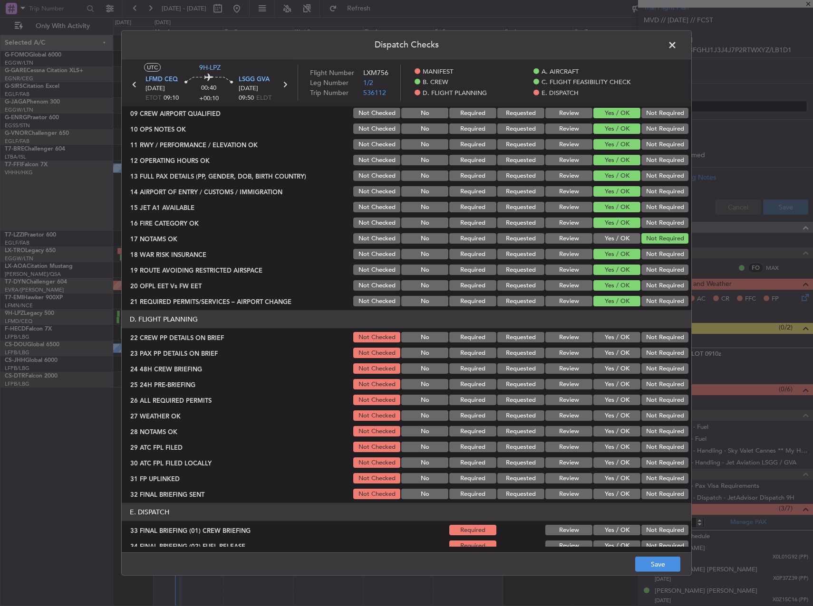
scroll to position [333, 0]
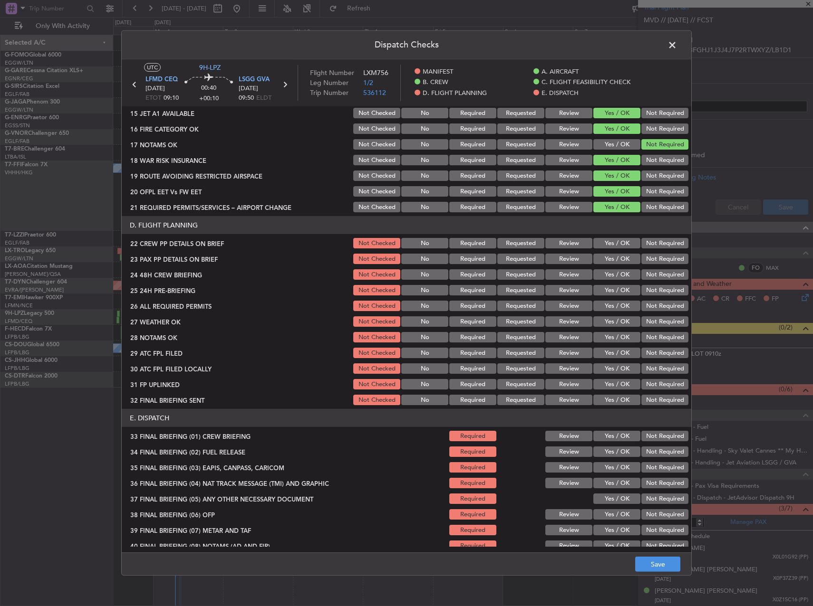
click at [617, 245] on button "Yes / OK" at bounding box center [616, 243] width 47 height 10
click at [611, 255] on button "Yes / OK" at bounding box center [616, 259] width 47 height 10
click at [609, 259] on button "Yes / OK" at bounding box center [616, 259] width 47 height 10
click at [608, 280] on div "Yes / OK" at bounding box center [616, 274] width 48 height 13
click at [609, 291] on button "Yes / OK" at bounding box center [616, 290] width 47 height 10
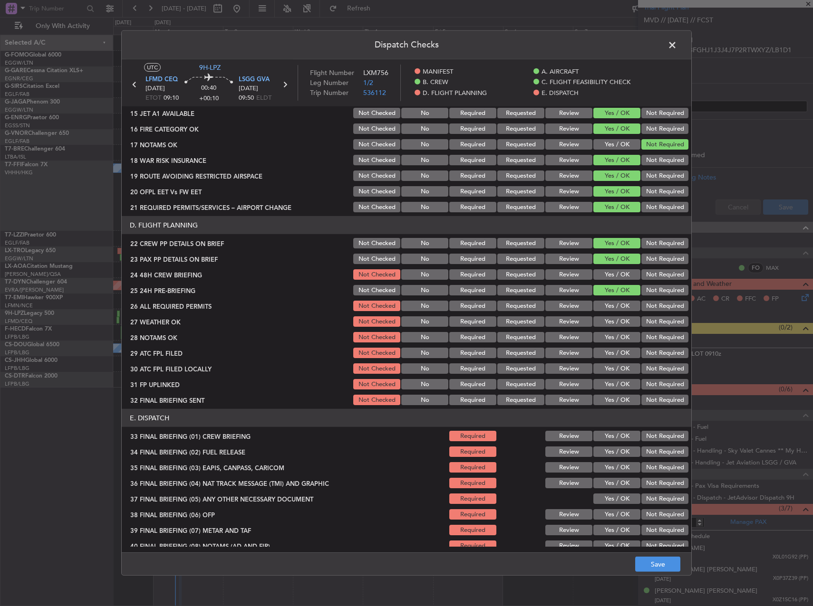
click at [608, 303] on button "Yes / OK" at bounding box center [616, 306] width 47 height 10
click at [609, 275] on button "Yes / OK" at bounding box center [616, 274] width 47 height 10
drag, startPoint x: 571, startPoint y: 323, endPoint x: 563, endPoint y: 334, distance: 14.0
click at [568, 323] on button "Review" at bounding box center [568, 321] width 47 height 10
click at [562, 335] on button "Review" at bounding box center [568, 337] width 47 height 10
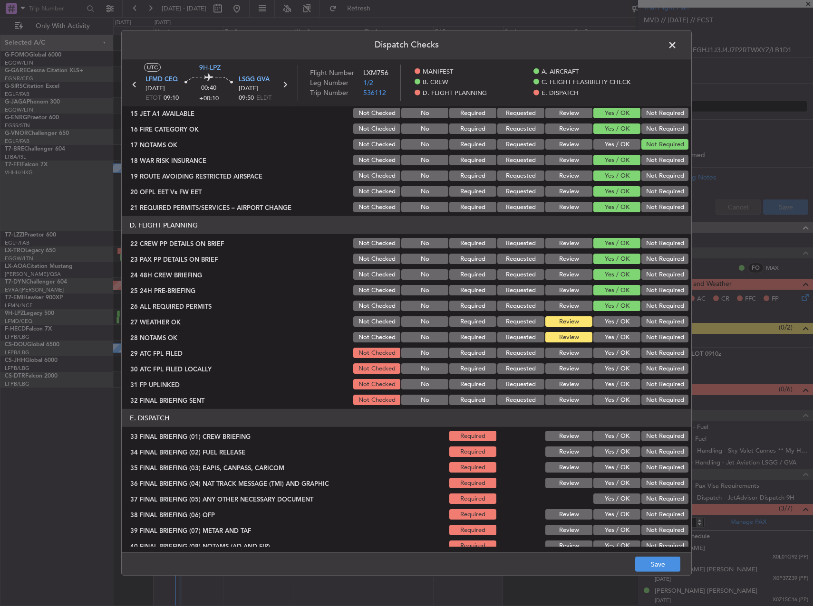
click at [601, 345] on section "D. FLIGHT PLANNING 22 CREW PP DETAILS ON BRIEF Not Checked No Required Requeste…" at bounding box center [406, 311] width 569 height 191
click at [603, 353] on button "Yes / OK" at bounding box center [616, 353] width 47 height 10
click at [641, 367] on button "Not Required" at bounding box center [664, 369] width 47 height 10
drag, startPoint x: 621, startPoint y: 383, endPoint x: 651, endPoint y: 390, distance: 31.1
click at [623, 383] on button "Yes / OK" at bounding box center [616, 384] width 47 height 10
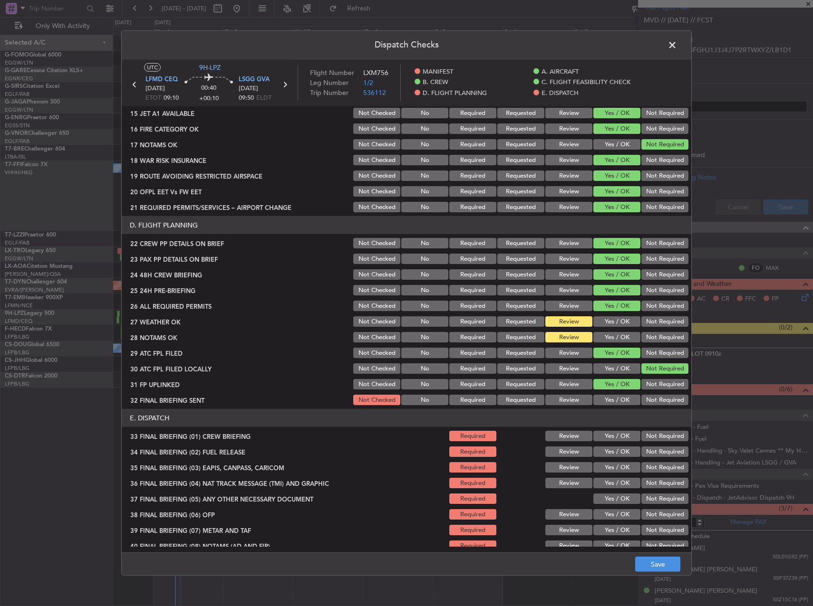
click at [664, 399] on button "Not Required" at bounding box center [664, 400] width 47 height 10
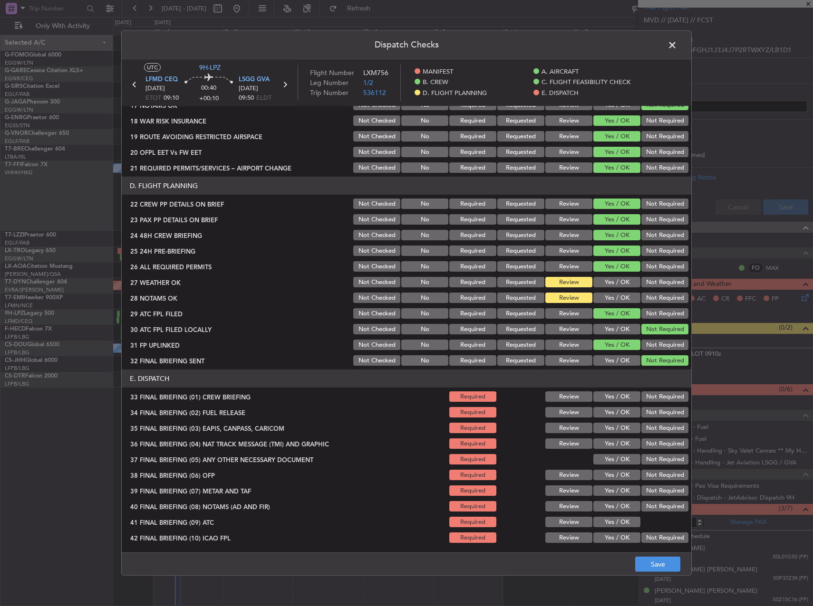
scroll to position [403, 0]
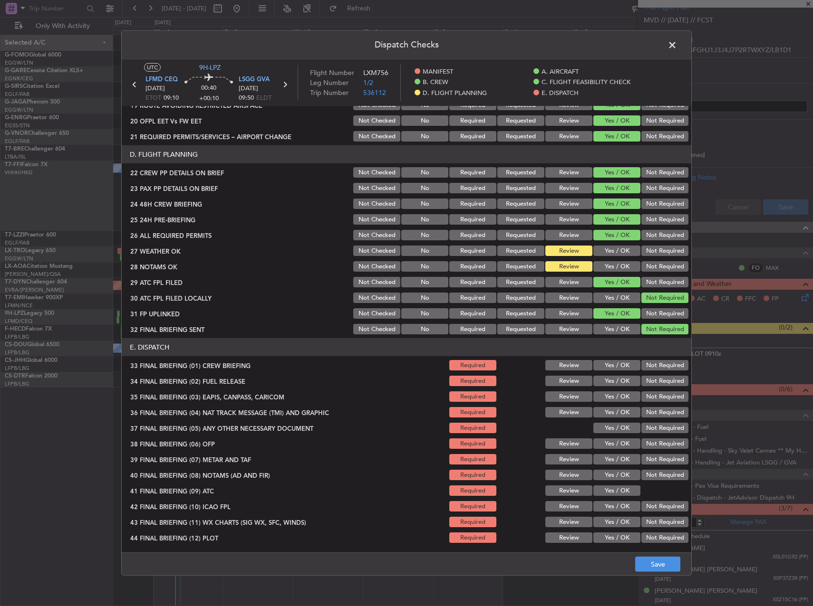
click at [616, 369] on button "Yes / OK" at bounding box center [616, 365] width 47 height 10
drag, startPoint x: 614, startPoint y: 380, endPoint x: 669, endPoint y: 394, distance: 56.6
click at [616, 380] on button "Yes / OK" at bounding box center [616, 381] width 47 height 10
click at [673, 394] on button "Not Required" at bounding box center [664, 397] width 47 height 10
click at [663, 408] on button "Not Required" at bounding box center [664, 412] width 47 height 10
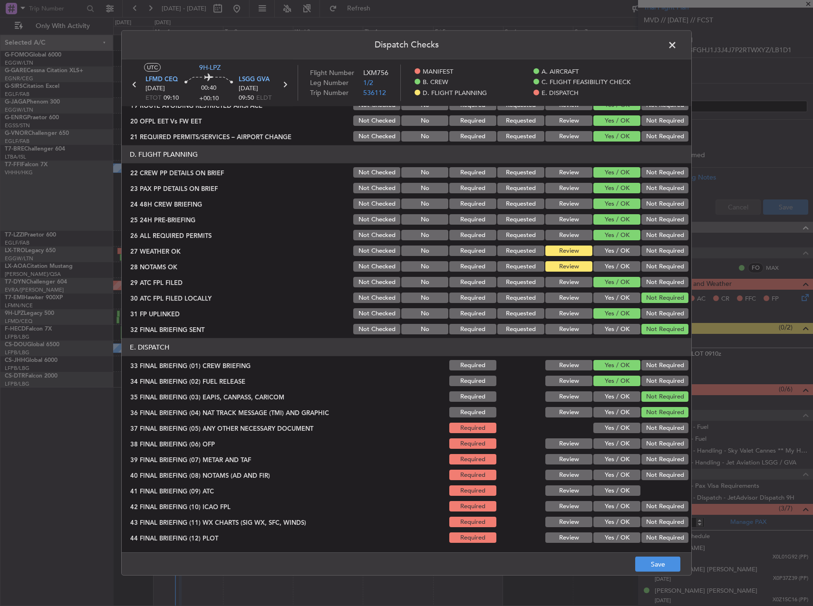
click at [659, 421] on section "E. DISPATCH 33 FINAL BRIEFING (01) CREW BRIEFING Required Review Yes / OK Not R…" at bounding box center [406, 441] width 569 height 206
click at [643, 429] on button "Not Required" at bounding box center [664, 428] width 47 height 10
click at [620, 441] on button "Yes / OK" at bounding box center [616, 444] width 47 height 10
drag, startPoint x: 614, startPoint y: 456, endPoint x: 613, endPoint y: 467, distance: 11.0
click at [613, 457] on button "Yes / OK" at bounding box center [616, 459] width 47 height 10
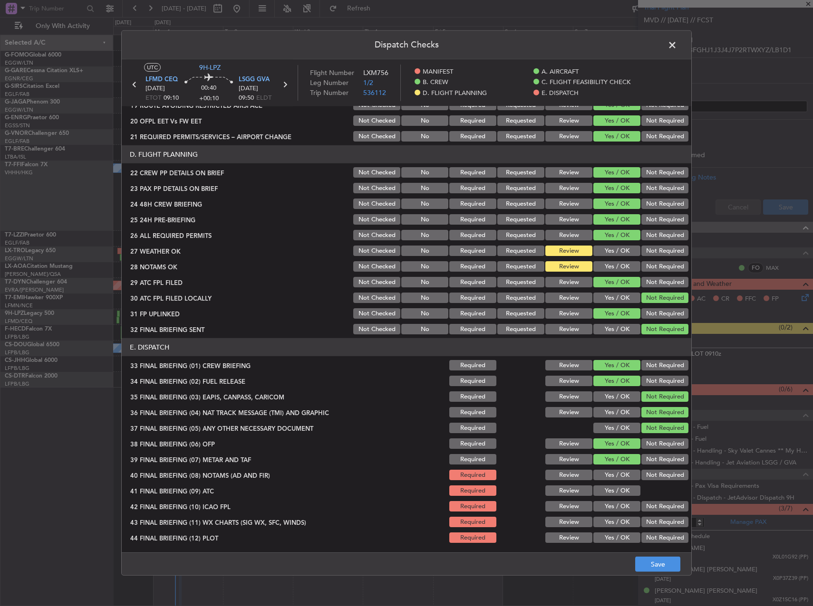
click at [613, 472] on button "Yes / OK" at bounding box center [616, 475] width 47 height 10
click at [612, 492] on button "Yes / OK" at bounding box center [616, 491] width 47 height 10
click at [612, 506] on button "Yes / OK" at bounding box center [616, 506] width 47 height 10
drag, startPoint x: 611, startPoint y: 515, endPoint x: 611, endPoint y: 524, distance: 9.0
click at [611, 516] on section "E. DISPATCH 33 FINAL BRIEFING (01) CREW BRIEFING Required Review Yes / OK Not R…" at bounding box center [406, 441] width 569 height 206
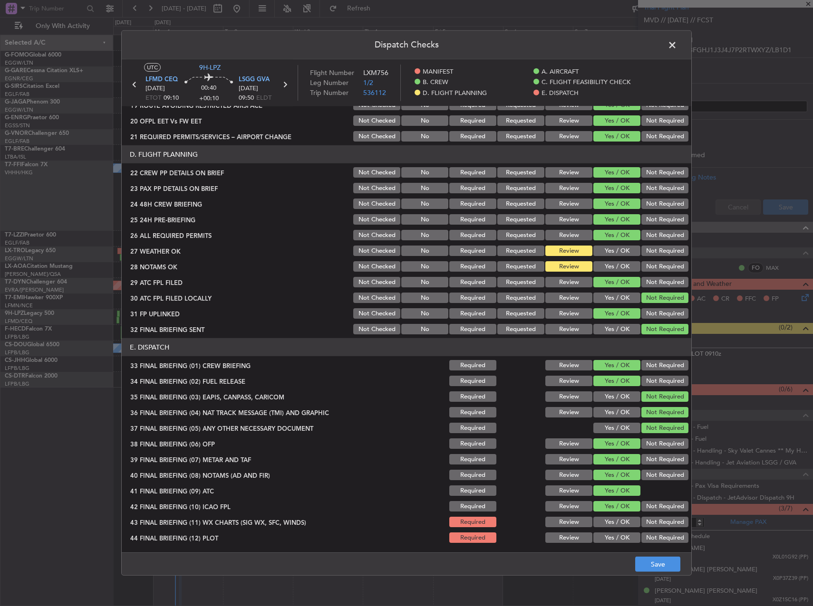
click at [611, 524] on button "Yes / OK" at bounding box center [616, 522] width 47 height 10
click at [610, 540] on button "Yes / OK" at bounding box center [616, 538] width 47 height 10
click at [644, 553] on footer "Save" at bounding box center [406, 564] width 569 height 23
click at [650, 558] on button "Save" at bounding box center [657, 564] width 45 height 15
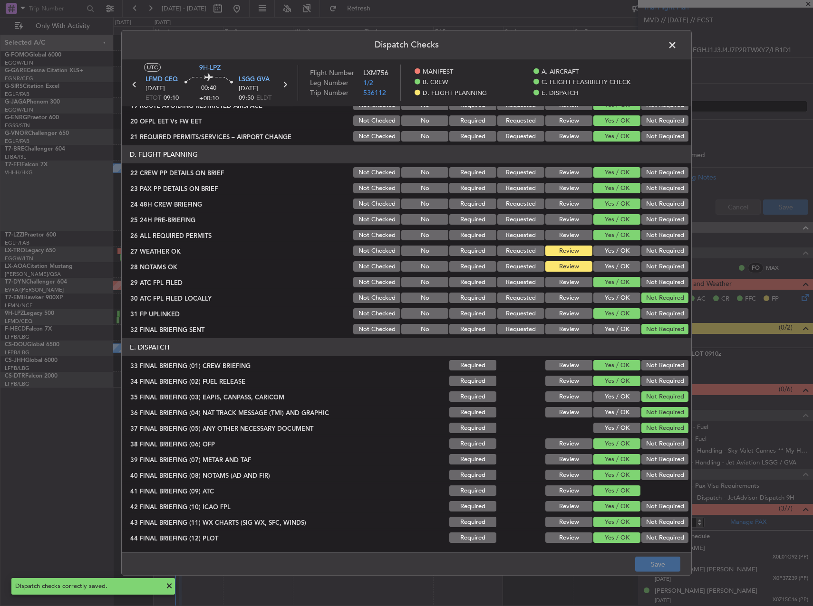
click at [677, 51] on span at bounding box center [677, 47] width 0 height 19
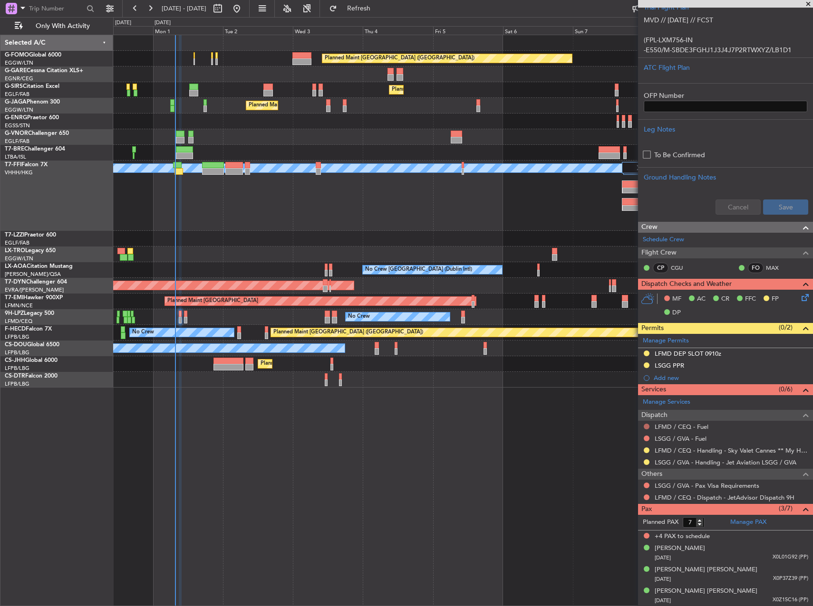
click at [648, 427] on div at bounding box center [646, 427] width 8 height 8
click at [647, 427] on button at bounding box center [646, 427] width 6 height 6
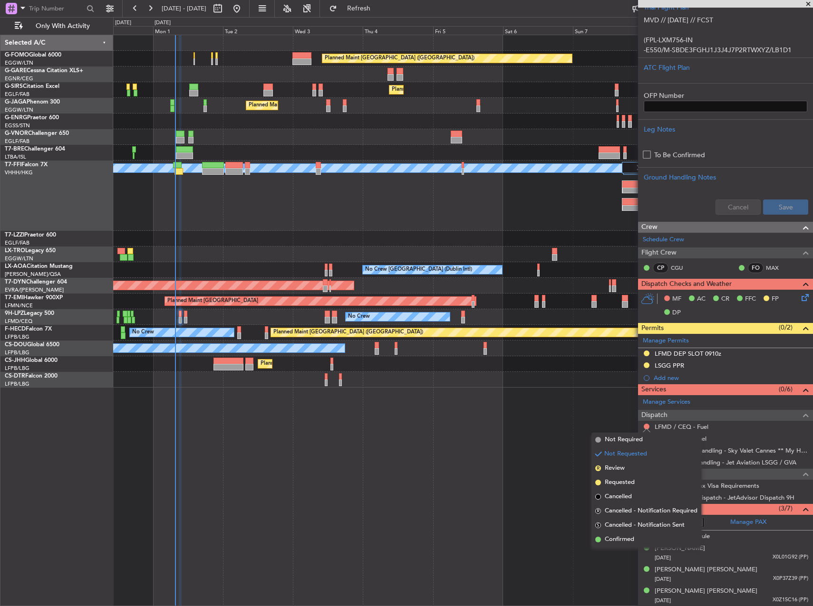
drag, startPoint x: 621, startPoint y: 440, endPoint x: 641, endPoint y: 447, distance: 21.6
click at [622, 440] on span "Not Required" at bounding box center [623, 440] width 38 height 10
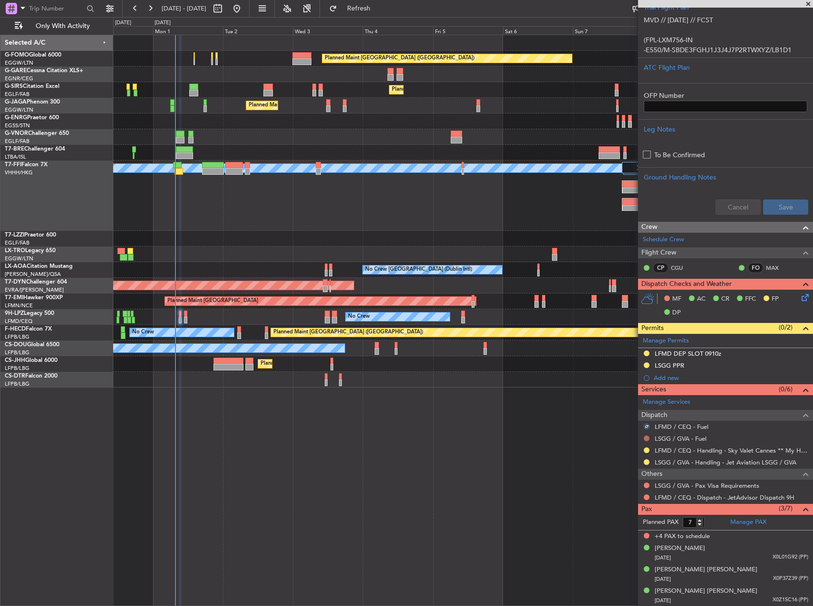
click at [645, 436] on button at bounding box center [646, 439] width 6 height 6
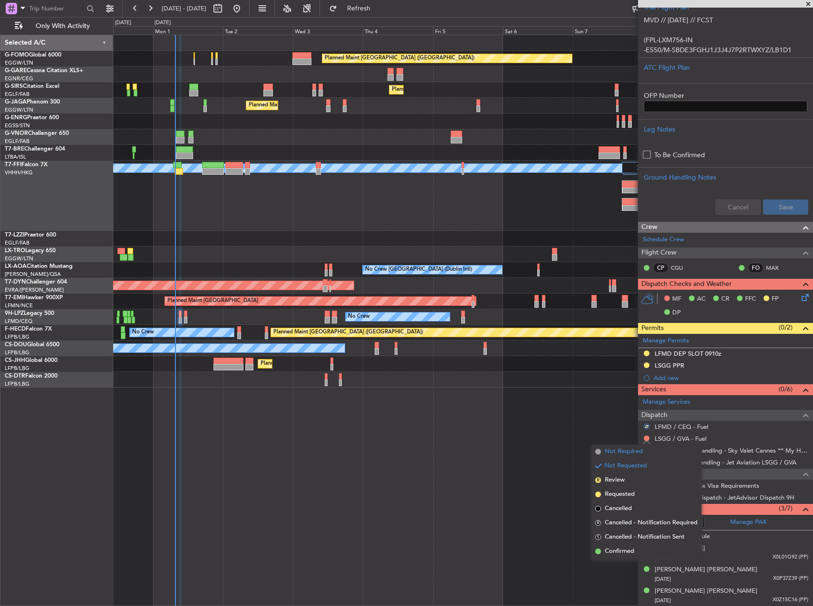
click at [628, 456] on span "Not Required" at bounding box center [623, 452] width 38 height 10
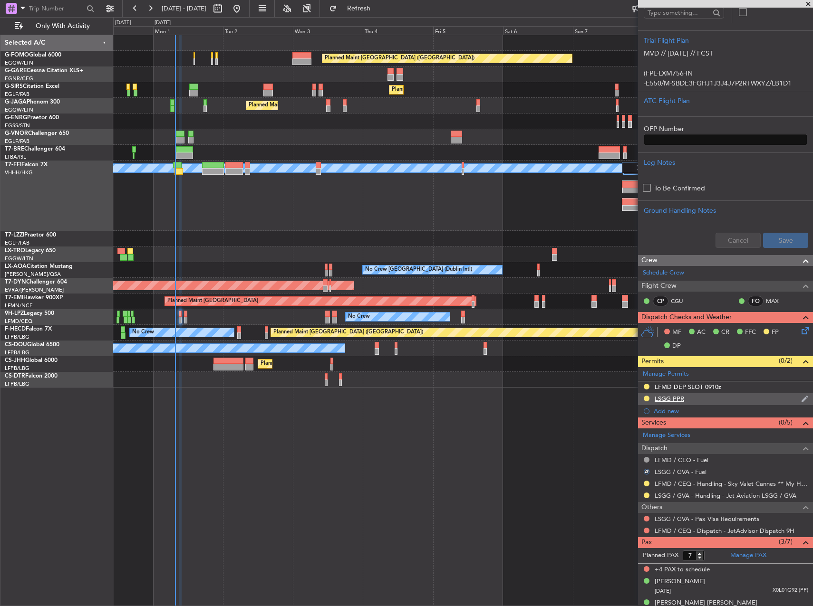
scroll to position [176, 0]
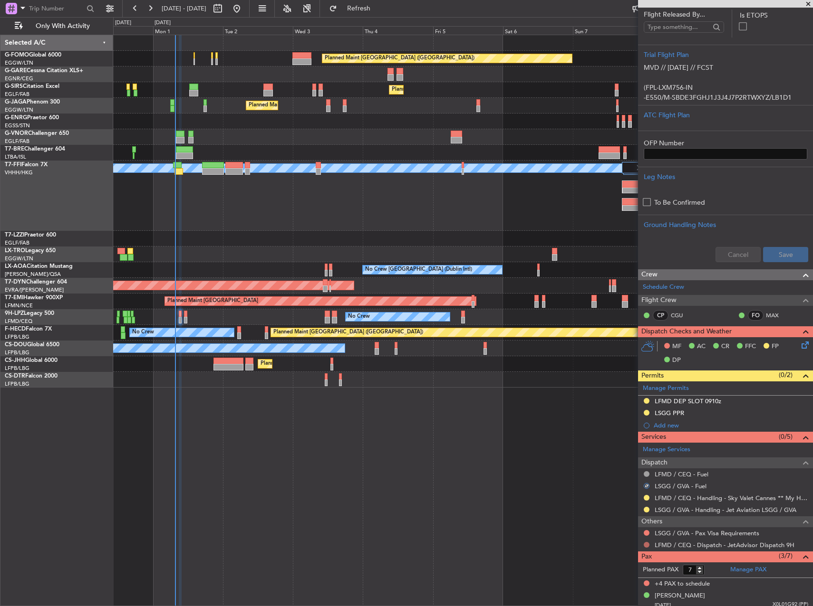
click at [645, 544] on button at bounding box center [646, 545] width 6 height 6
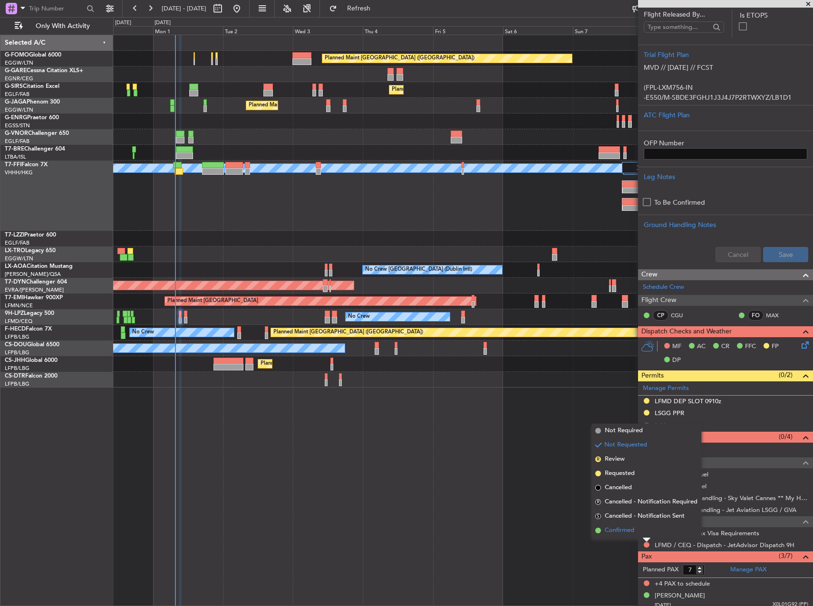
click at [616, 532] on span "Confirmed" at bounding box center [618, 531] width 29 height 10
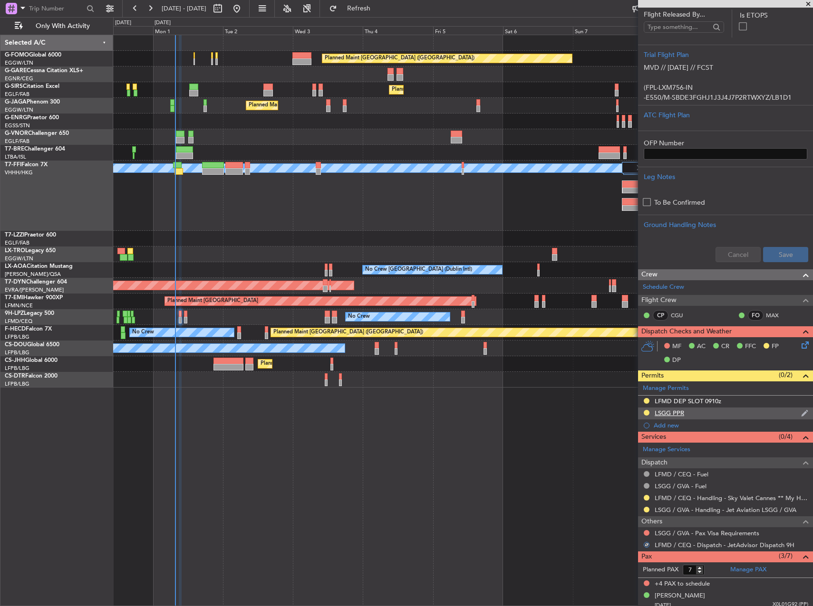
scroll to position [128, 0]
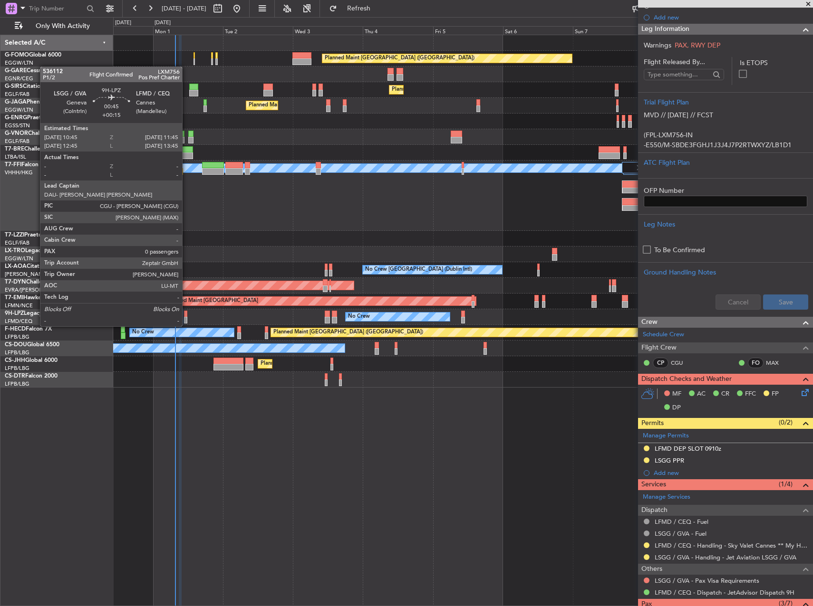
click at [186, 316] on div at bounding box center [185, 314] width 3 height 7
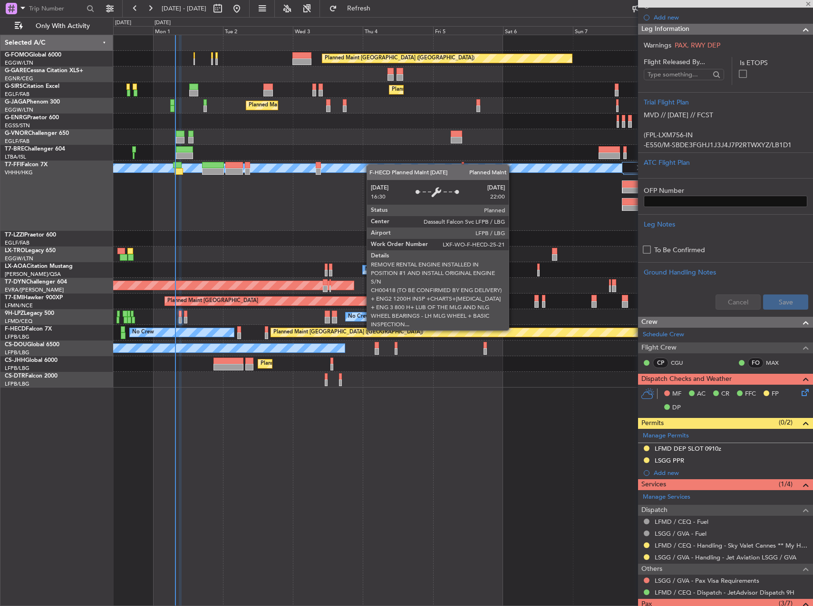
type input "+00:15"
type input "0"
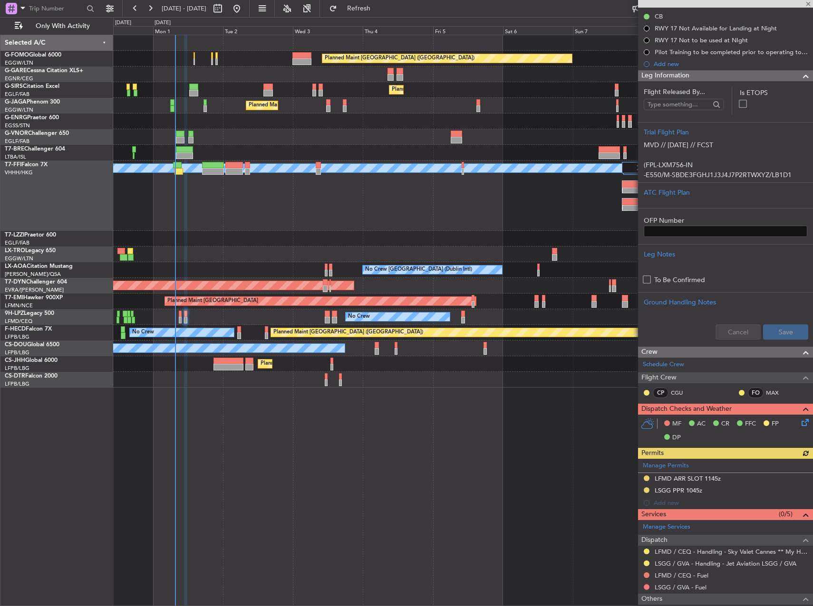
scroll to position [166, 0]
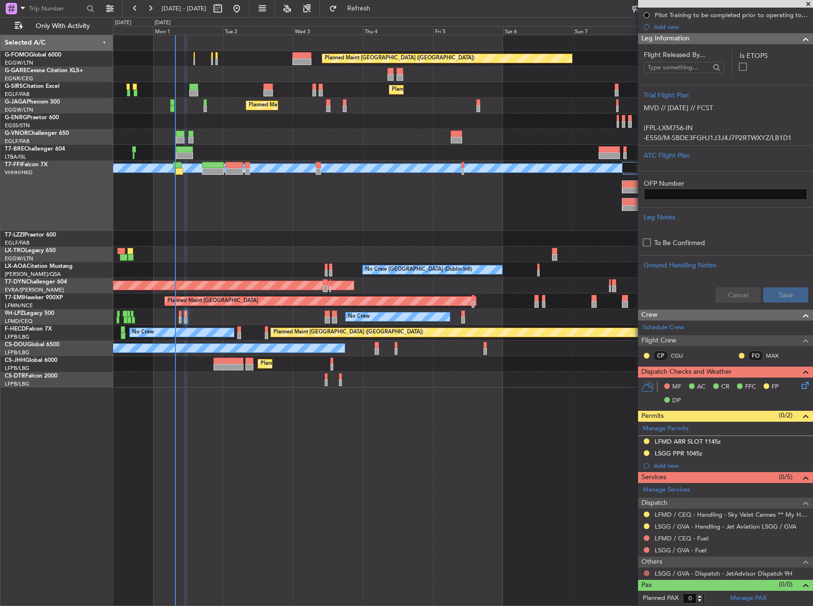
click at [647, 574] on button at bounding box center [646, 574] width 6 height 6
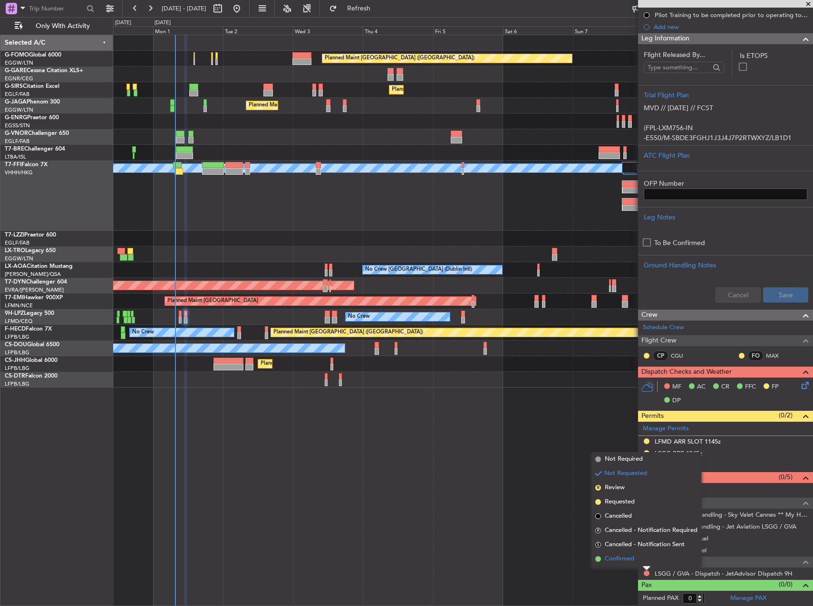
click at [633, 561] on span "Confirmed" at bounding box center [618, 560] width 29 height 10
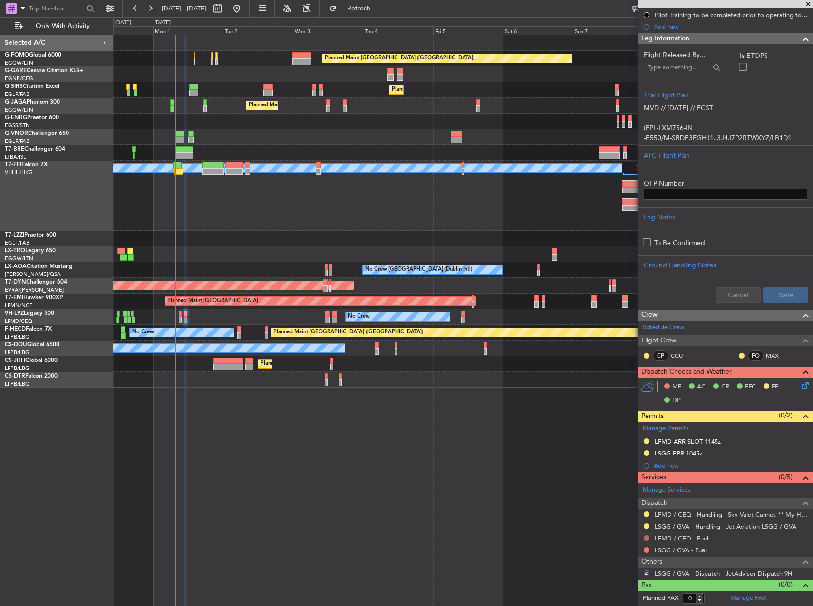
click at [646, 538] on button at bounding box center [646, 539] width 6 height 6
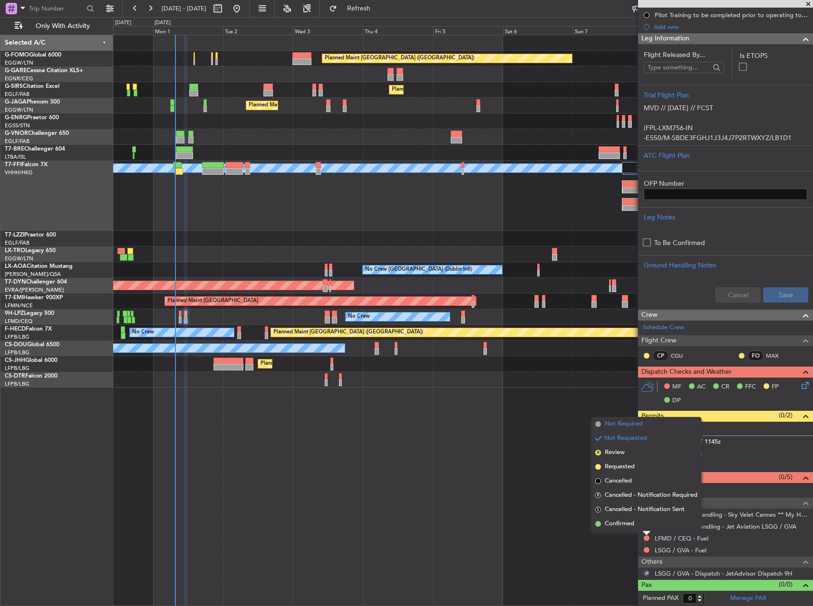
click at [619, 423] on span "Not Required" at bounding box center [623, 425] width 38 height 10
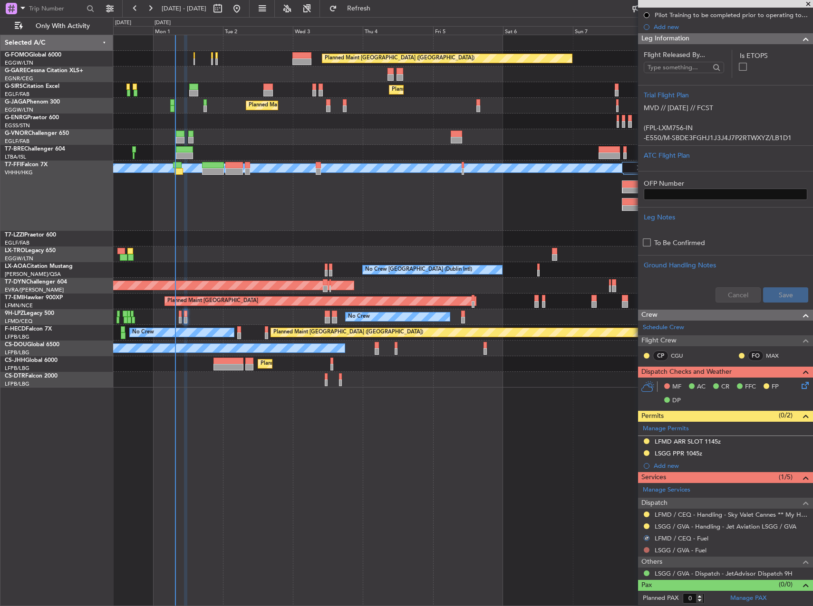
click at [646, 550] on button at bounding box center [646, 550] width 6 height 6
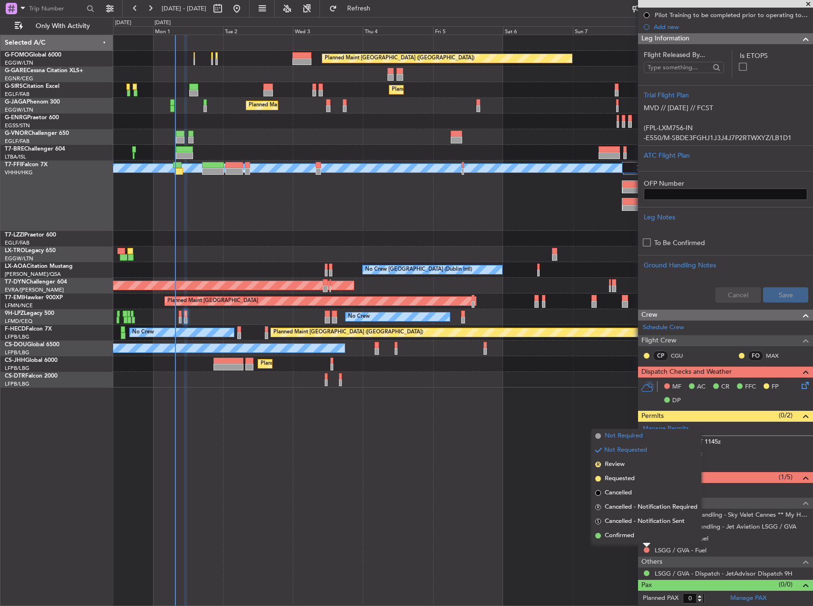
click at [618, 437] on span "Not Required" at bounding box center [623, 436] width 38 height 10
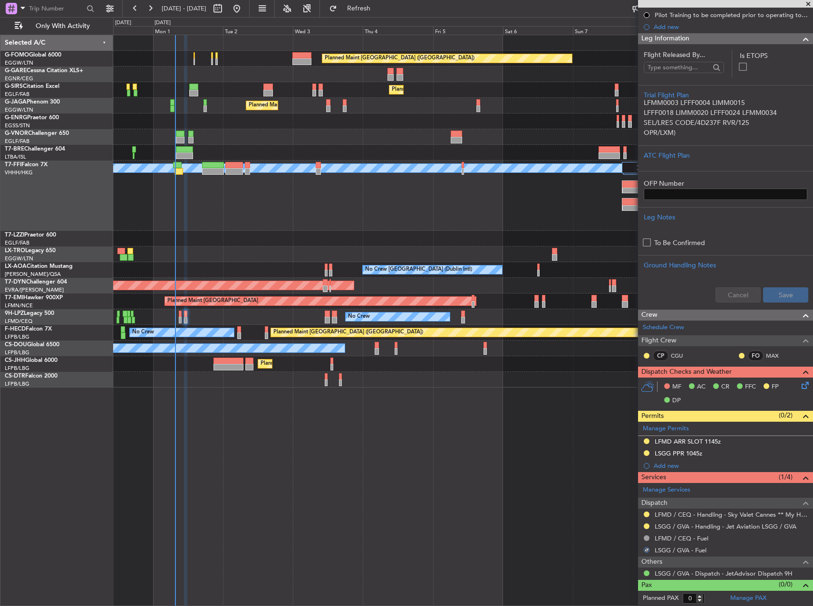
click at [799, 386] on icon at bounding box center [803, 384] width 8 height 8
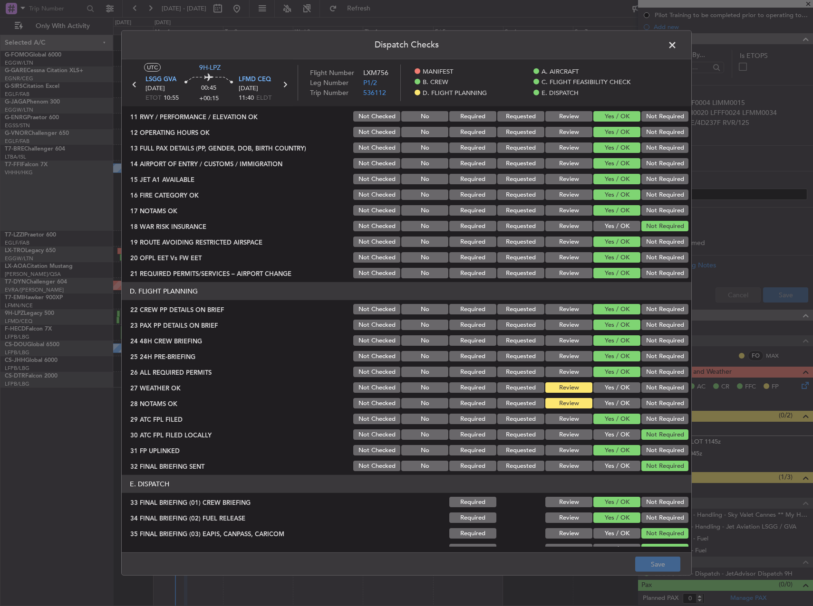
scroll to position [403, 0]
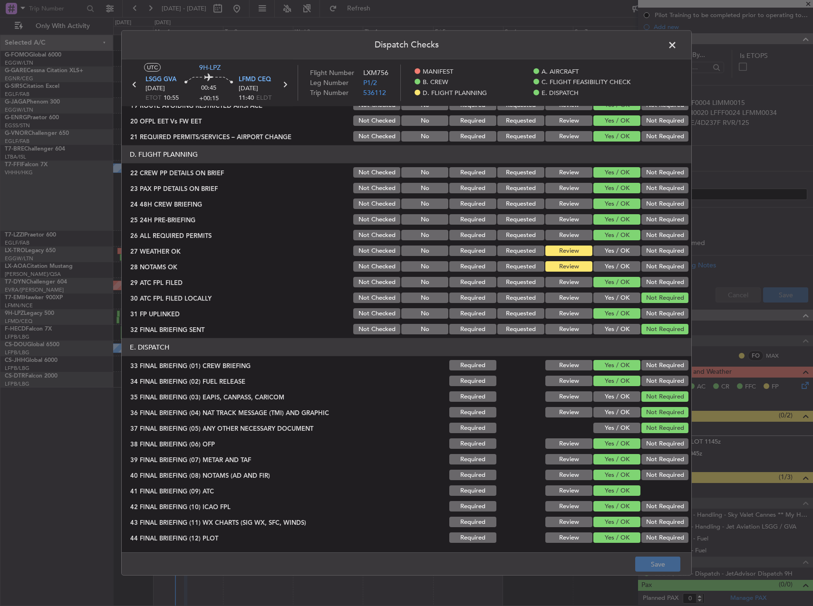
click at [610, 252] on button "Yes / OK" at bounding box center [616, 251] width 47 height 10
click at [608, 264] on button "Yes / OK" at bounding box center [616, 266] width 47 height 10
click at [661, 559] on button "Save" at bounding box center [657, 564] width 45 height 15
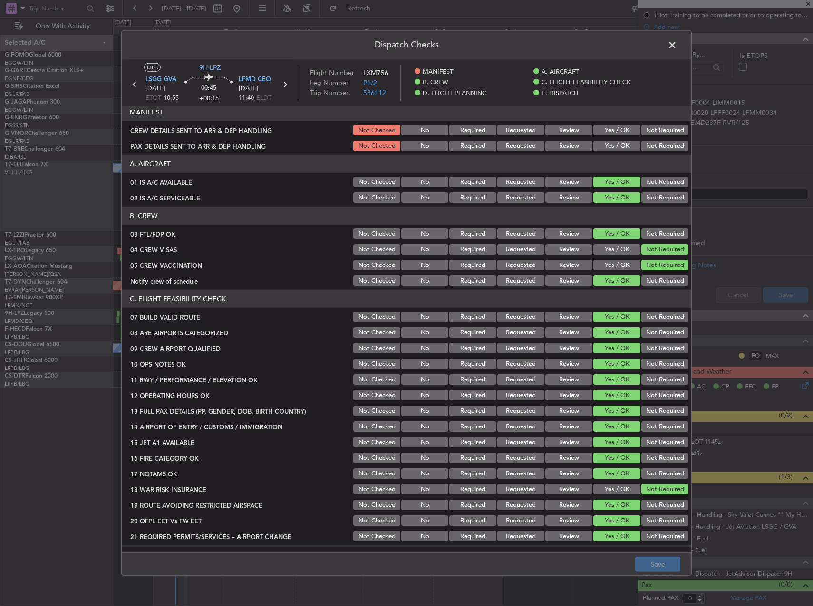
scroll to position [0, 0]
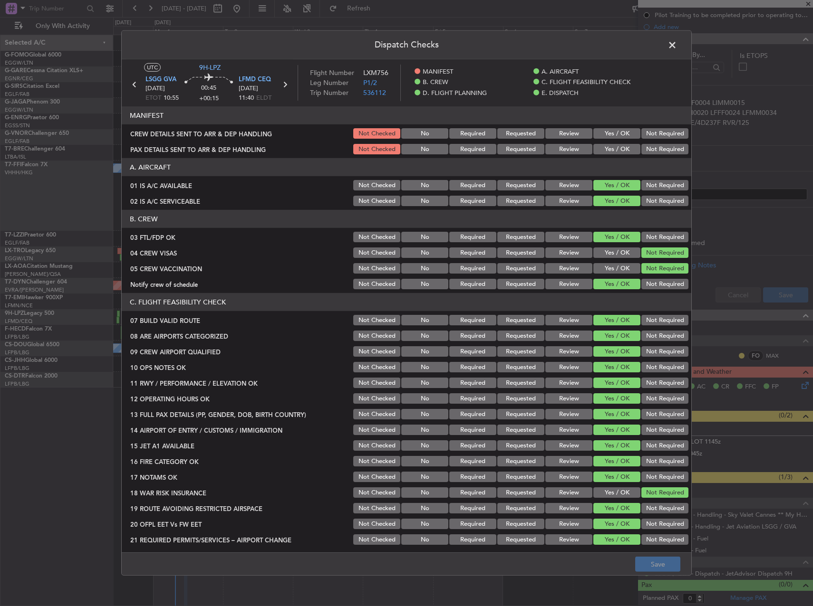
click at [677, 46] on span at bounding box center [677, 47] width 0 height 19
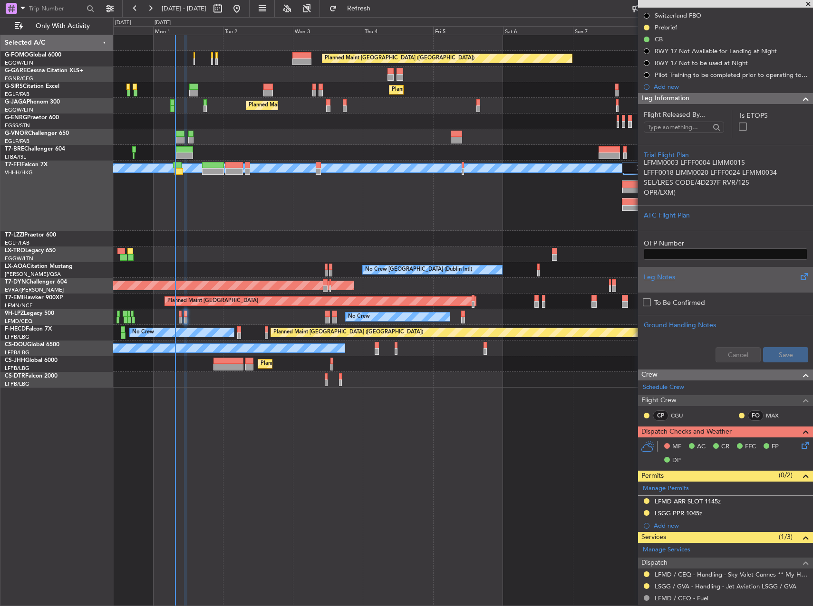
scroll to position [166, 0]
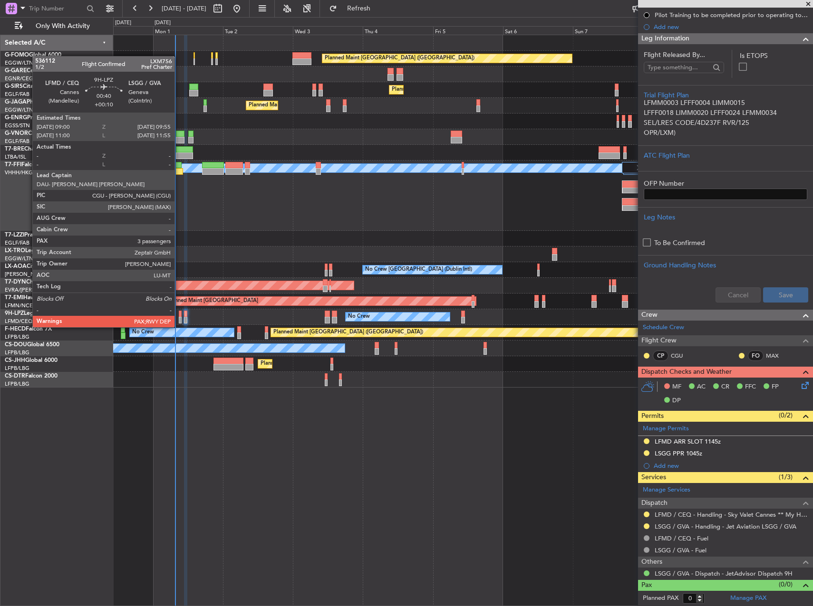
click at [179, 318] on div at bounding box center [180, 320] width 3 height 7
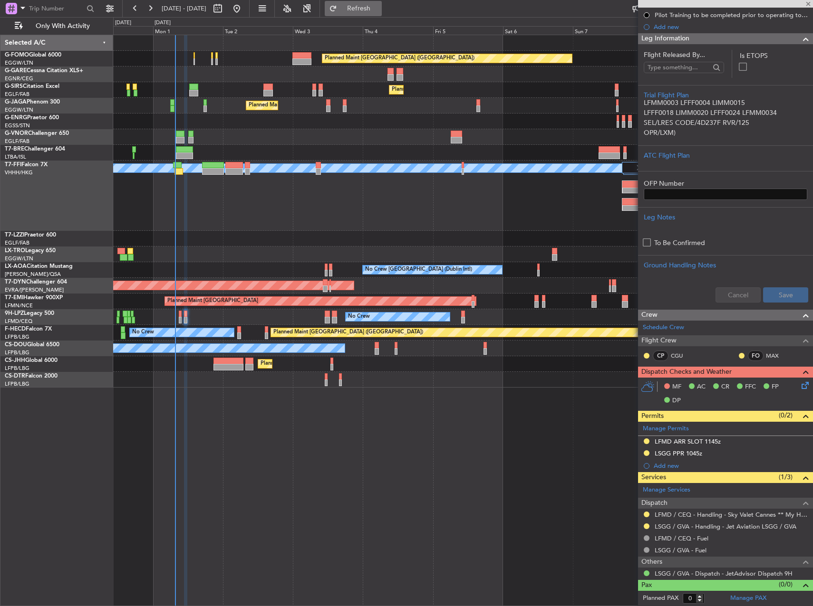
type input "+00:10"
type input "7"
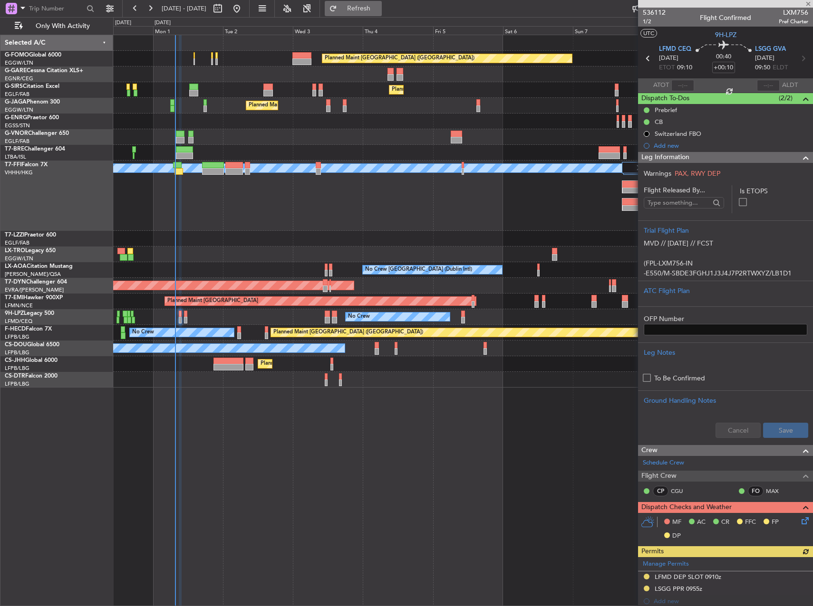
click at [379, 11] on span "Refresh" at bounding box center [359, 8] width 40 height 7
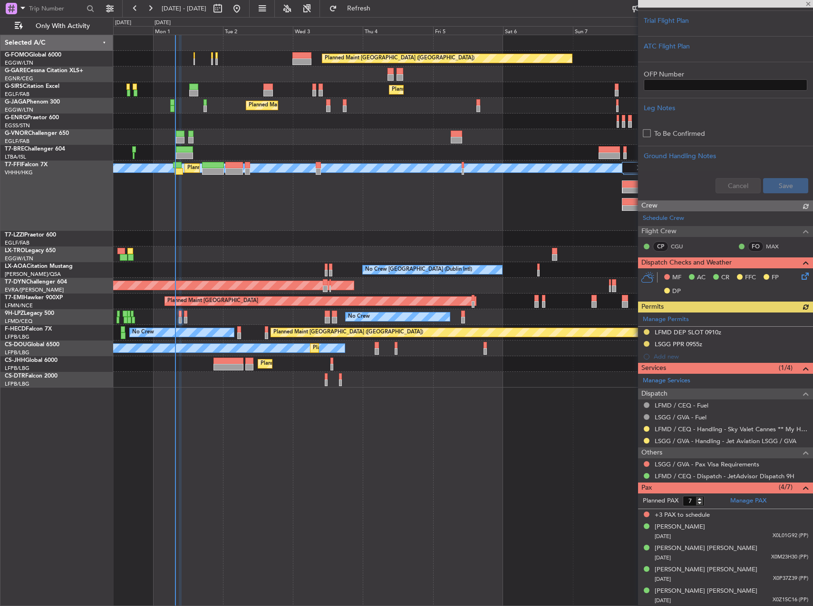
scroll to position [245, 0]
click at [370, 12] on button "Refresh" at bounding box center [353, 8] width 57 height 15
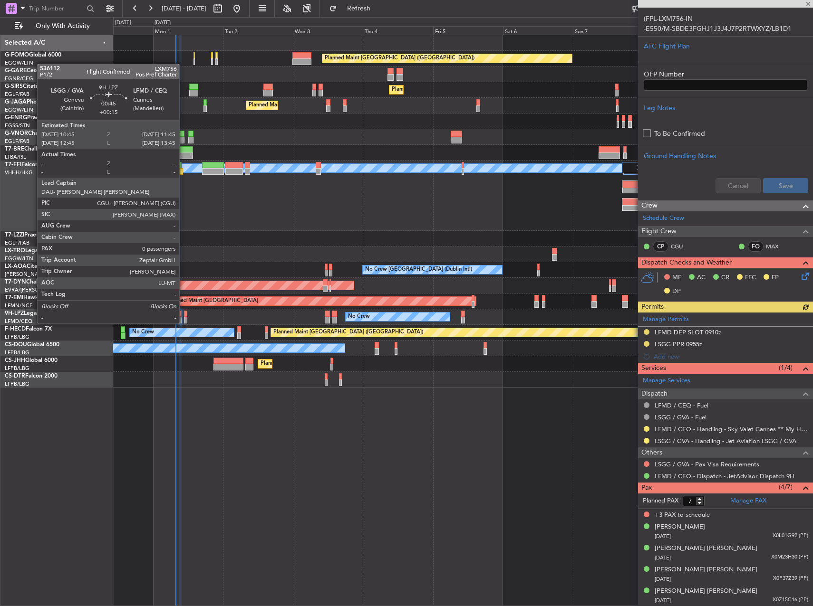
click at [184, 314] on div at bounding box center [185, 314] width 3 height 7
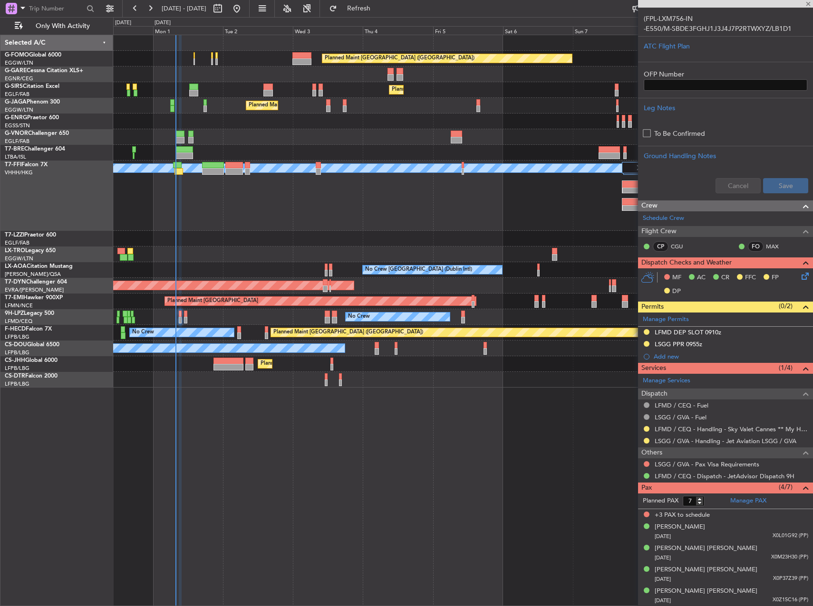
type input "+00:15"
type input "0"
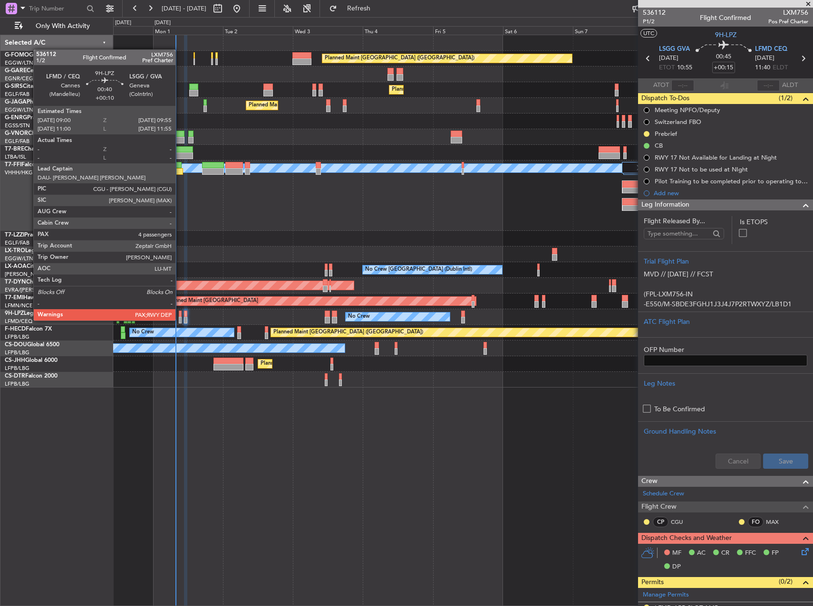
click at [180, 311] on div at bounding box center [180, 314] width 3 height 7
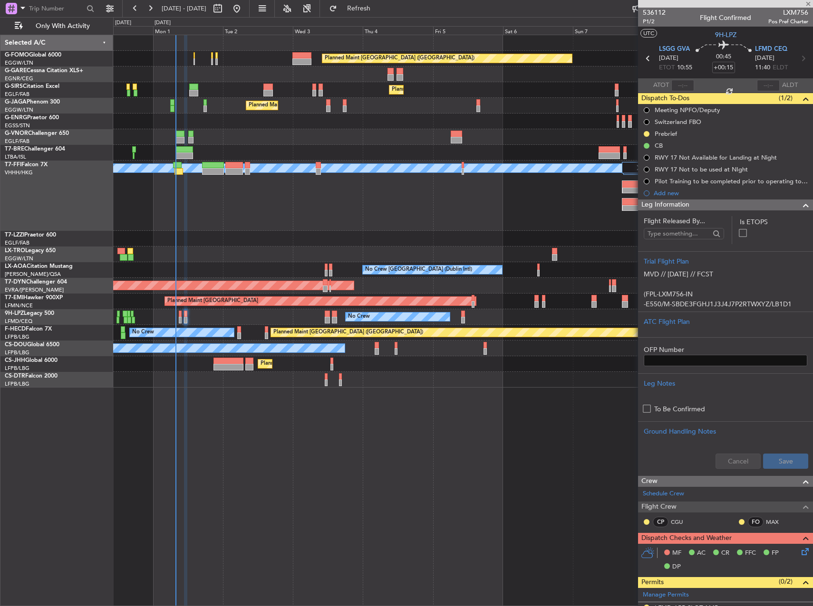
type input "+00:10"
type input "7"
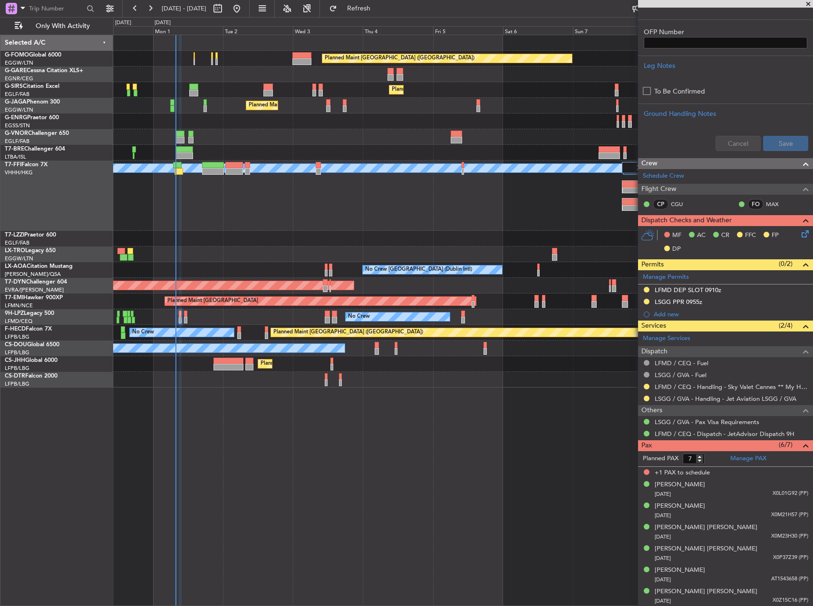
scroll to position [287, 0]
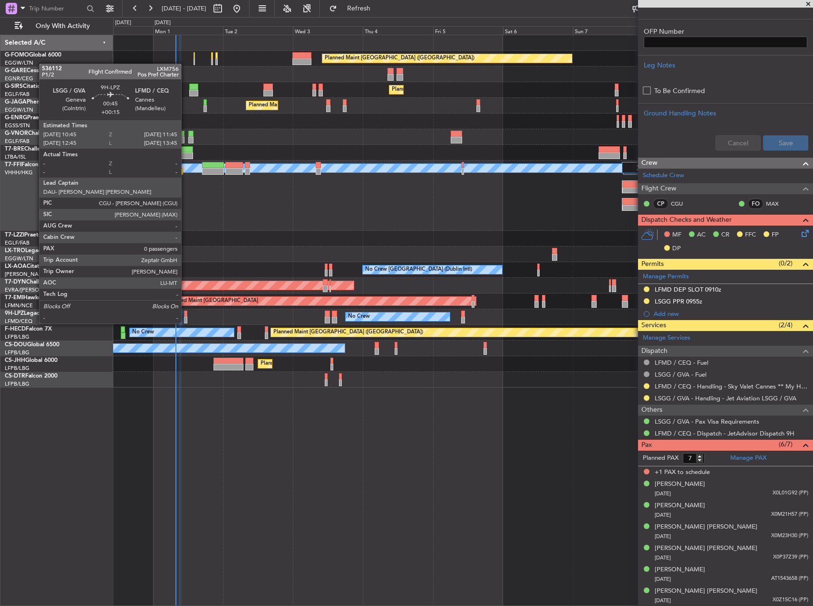
click at [185, 314] on div at bounding box center [185, 314] width 3 height 7
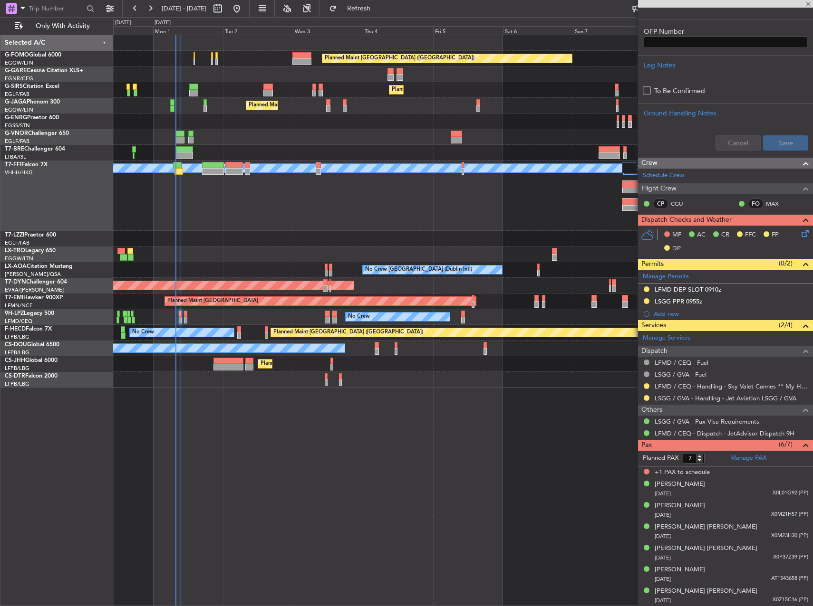
type input "+00:15"
type input "0"
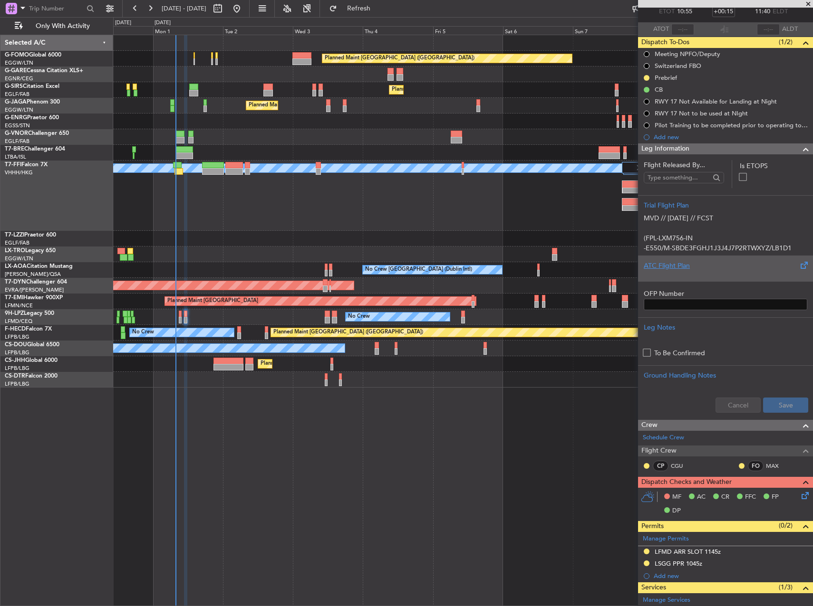
scroll to position [0, 0]
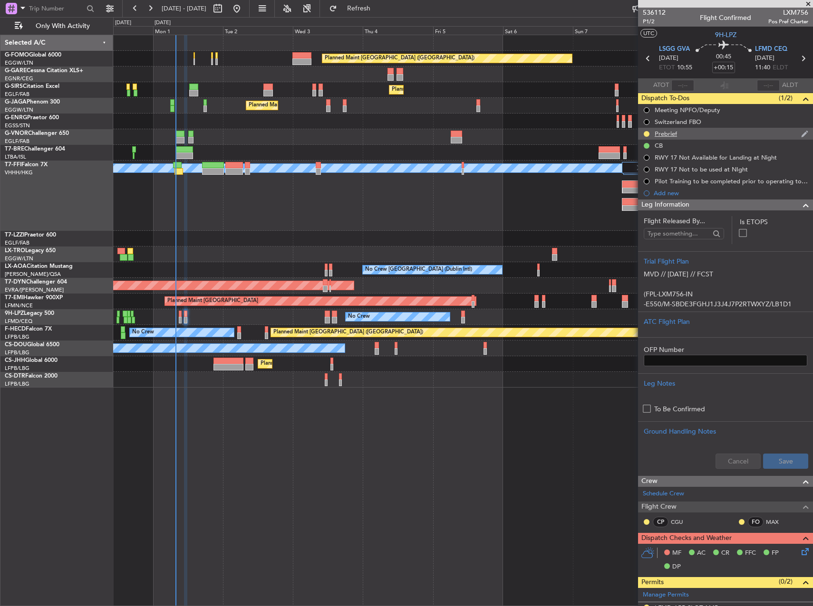
click at [655, 130] on div "Prebrief" at bounding box center [665, 134] width 22 height 8
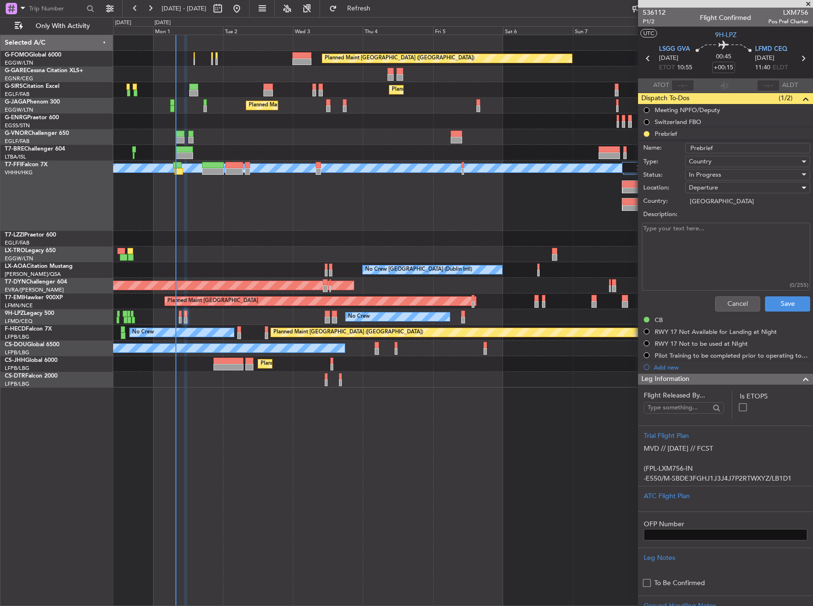
click at [713, 191] on span "Departure" at bounding box center [703, 187] width 29 height 9
click at [709, 249] on div at bounding box center [406, 303] width 813 height 606
click at [713, 174] on span "In Progress" at bounding box center [705, 175] width 32 height 9
click at [717, 219] on span "Completed" at bounding box center [742, 222] width 111 height 14
click at [779, 301] on button "Save" at bounding box center [787, 304] width 45 height 15
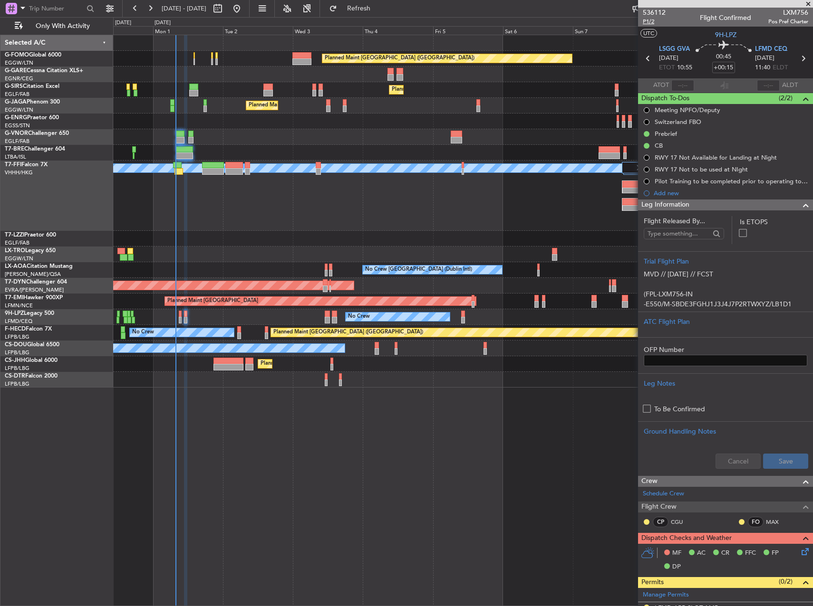
click at [654, 26] on div "536112 P1/2 Flight Confirmed LXM756 Pos Pref Charter" at bounding box center [725, 17] width 175 height 19
click at [647, 20] on span "P1/2" at bounding box center [653, 22] width 23 height 8
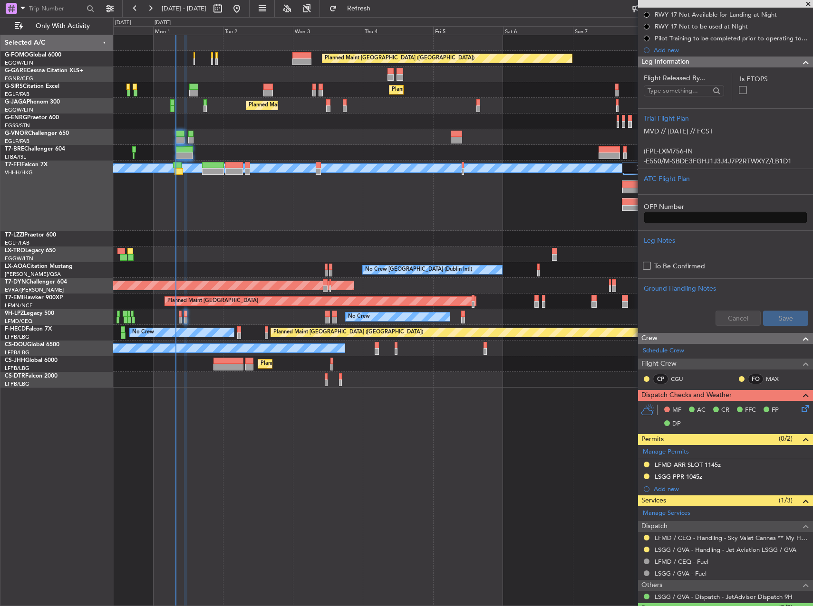
scroll to position [166, 0]
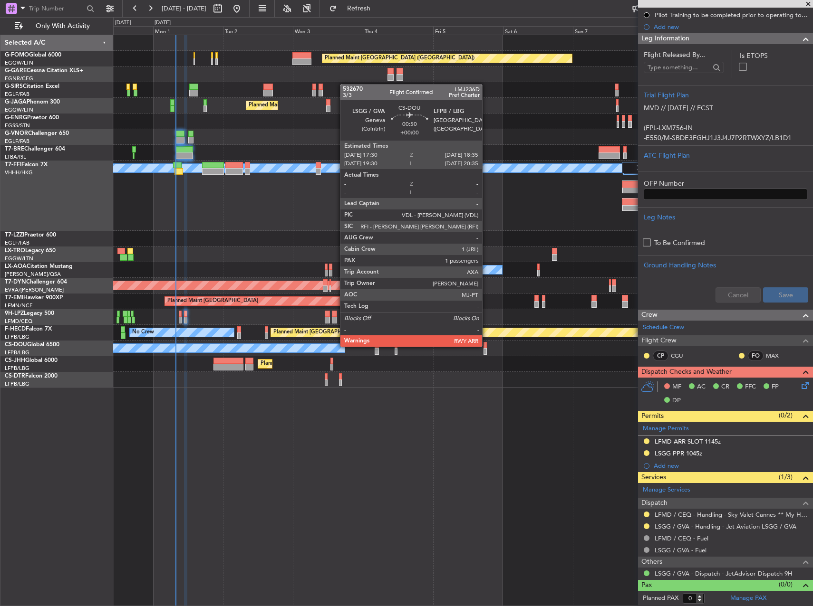
click at [486, 346] on div at bounding box center [484, 345] width 3 height 7
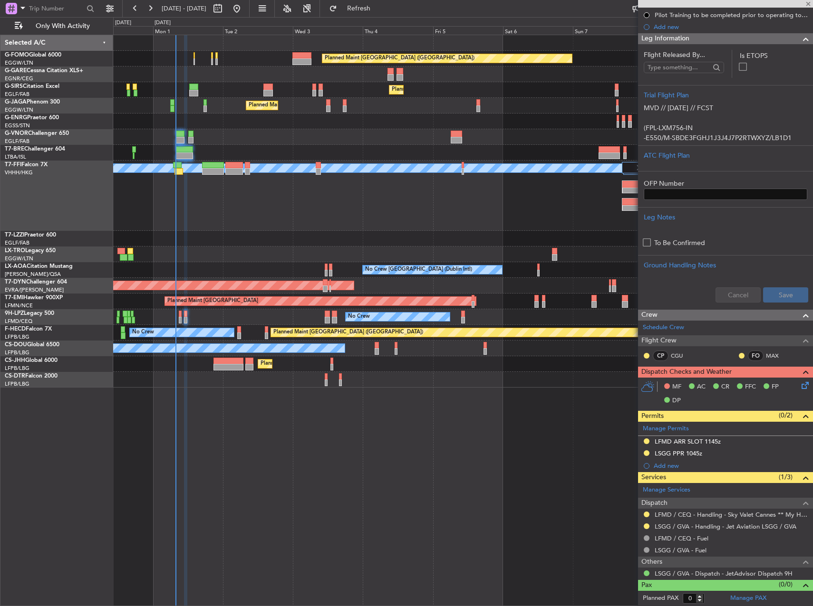
type input "1"
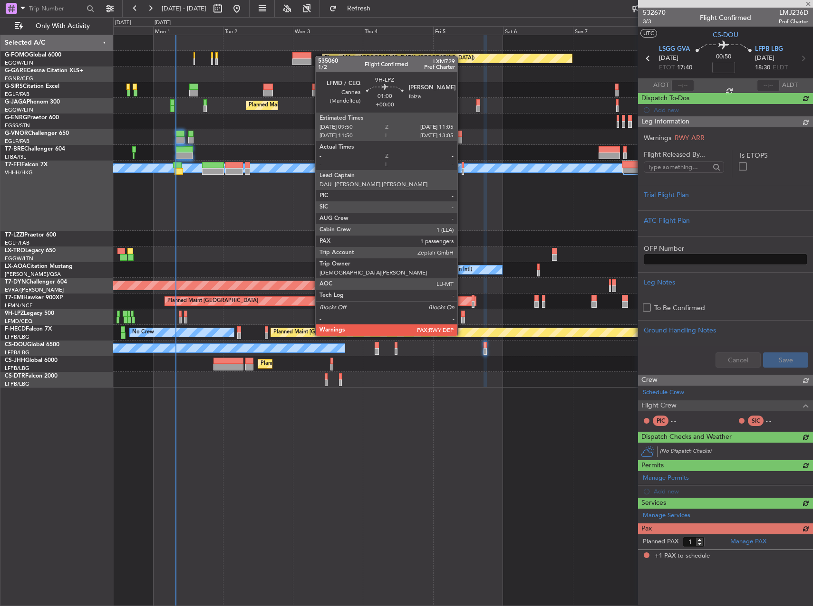
scroll to position [0, 0]
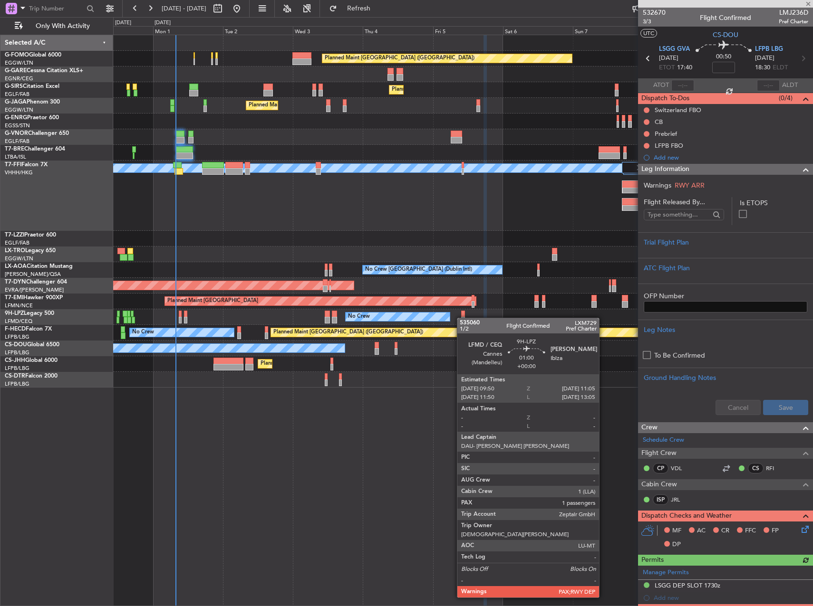
click at [461, 317] on div at bounding box center [463, 320] width 4 height 7
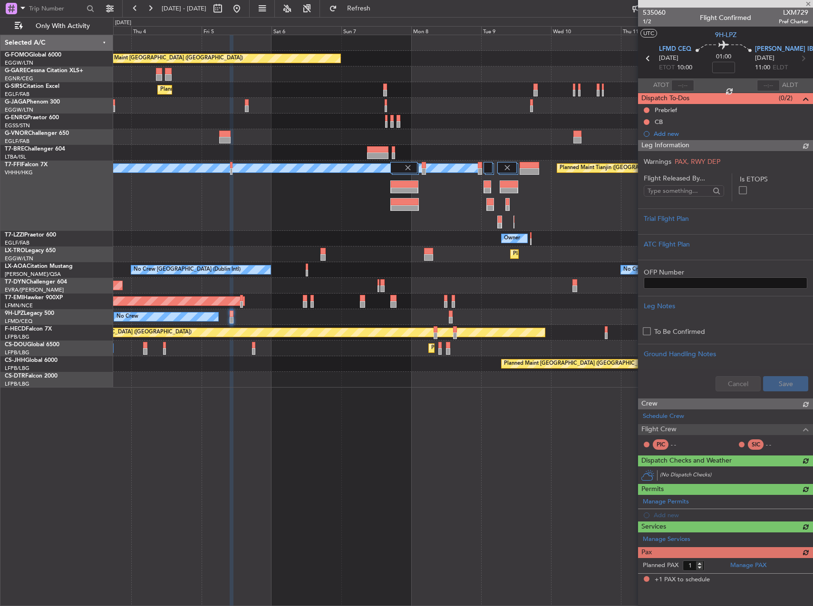
click at [291, 449] on div "Planned Maint London (Luton) Planned Maint London (Farnborough) Planned Maint L…" at bounding box center [462, 321] width 699 height 572
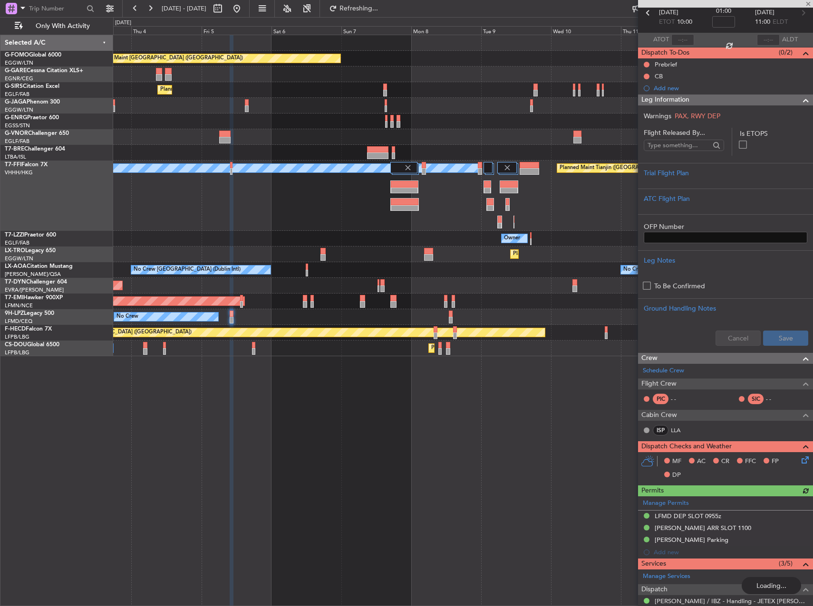
scroll to position [143, 0]
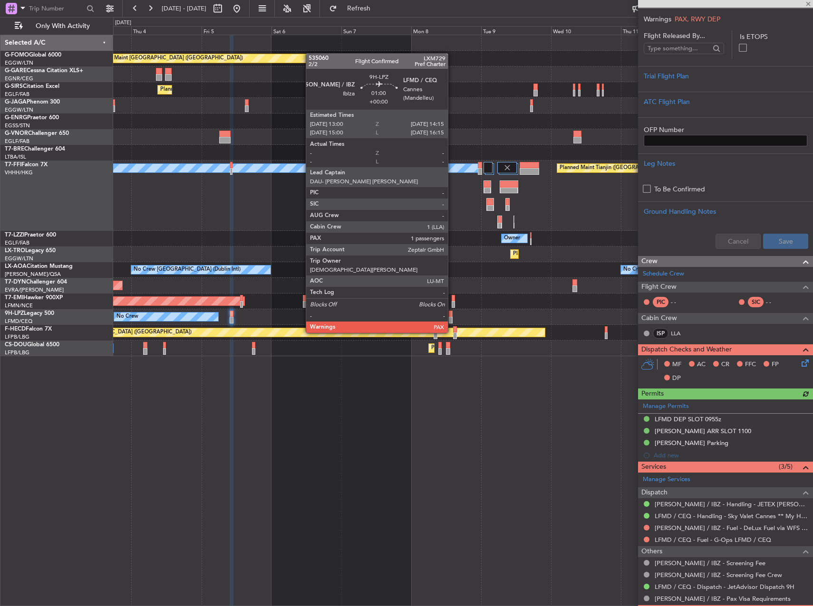
click at [452, 315] on div at bounding box center [451, 314] width 4 height 7
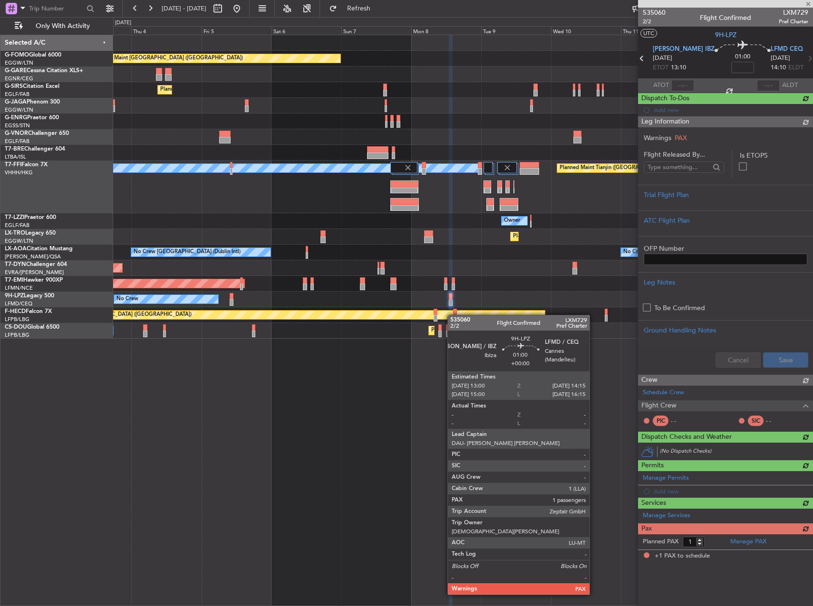
scroll to position [0, 0]
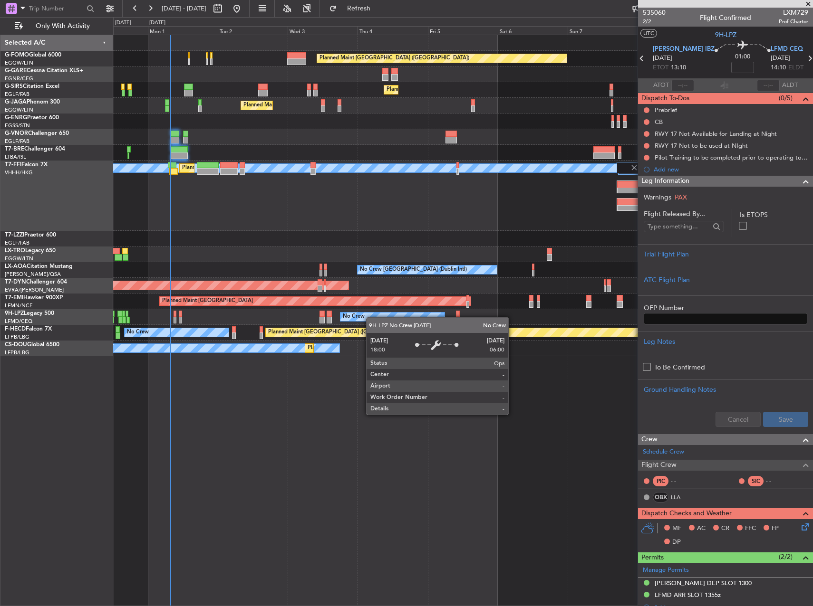
click at [438, 310] on div "Planned Maint London (Luton) Planned Maint London (Farnborough) Planned Maint L…" at bounding box center [462, 195] width 699 height 321
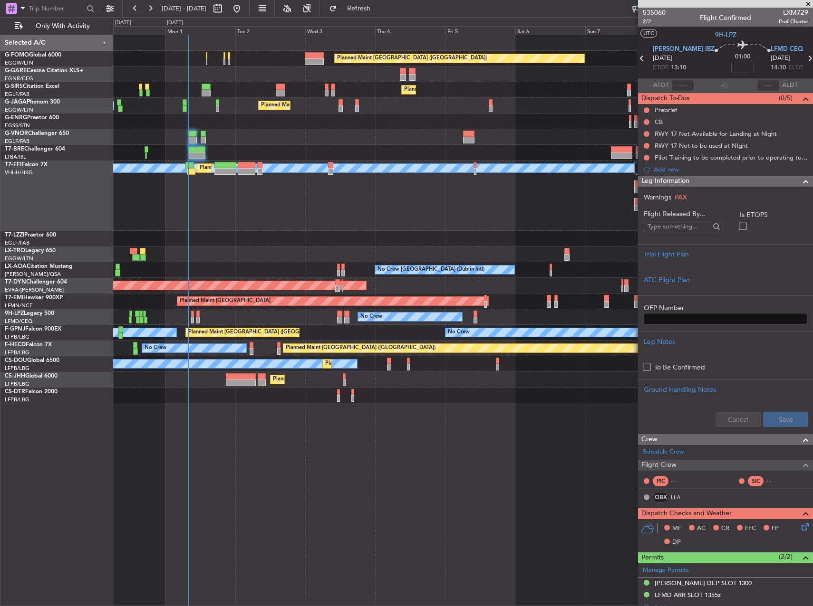
click at [195, 313] on div "No Crew No Crew" at bounding box center [462, 317] width 699 height 16
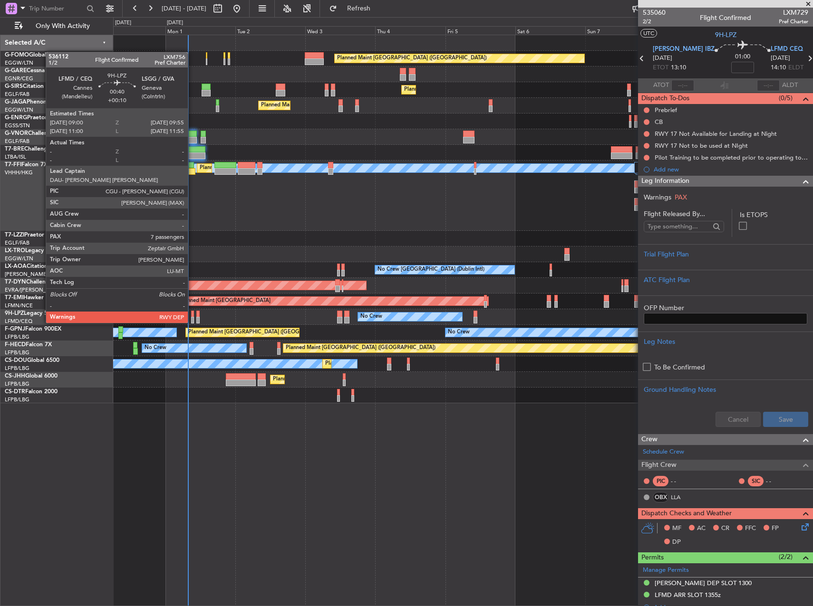
click at [191, 314] on div at bounding box center [192, 314] width 3 height 7
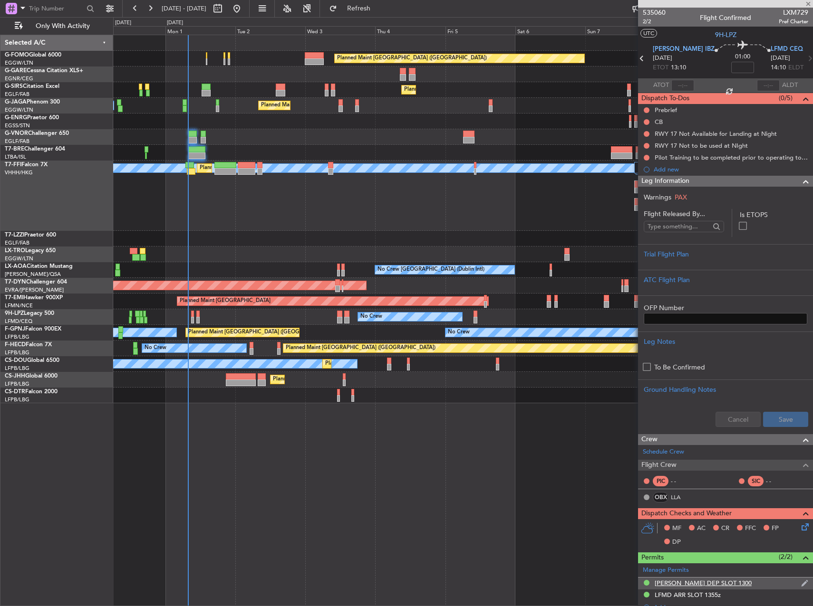
type input "+00:10"
type input "7"
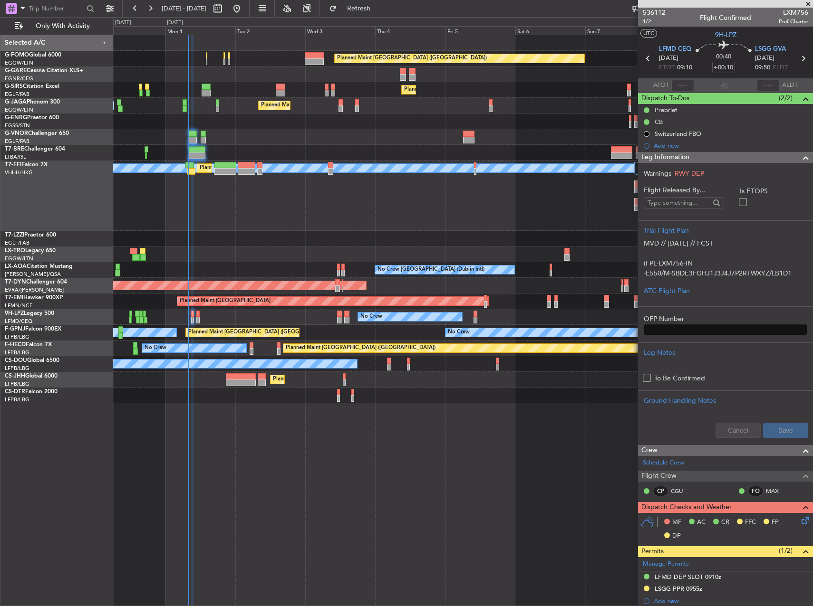
click at [189, 316] on div "No Crew No Crew" at bounding box center [462, 317] width 699 height 16
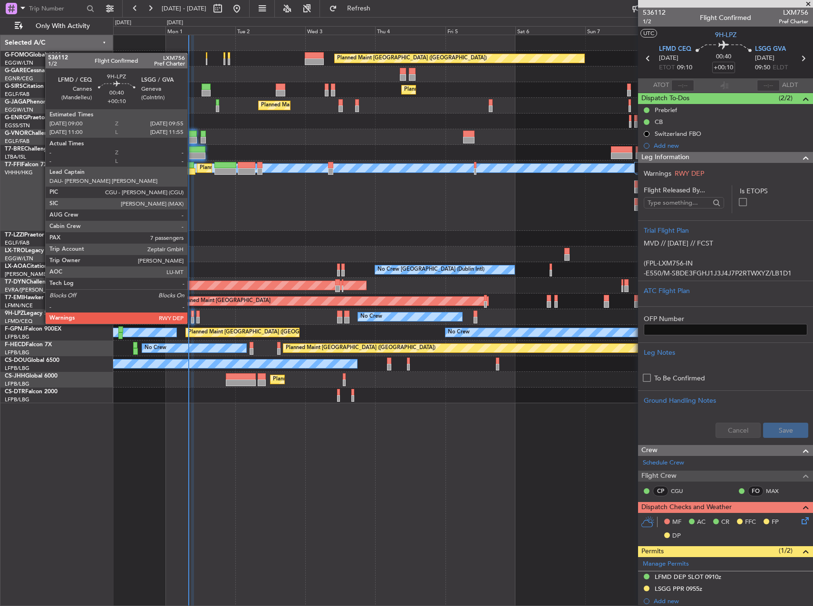
click at [191, 315] on div at bounding box center [192, 314] width 3 height 7
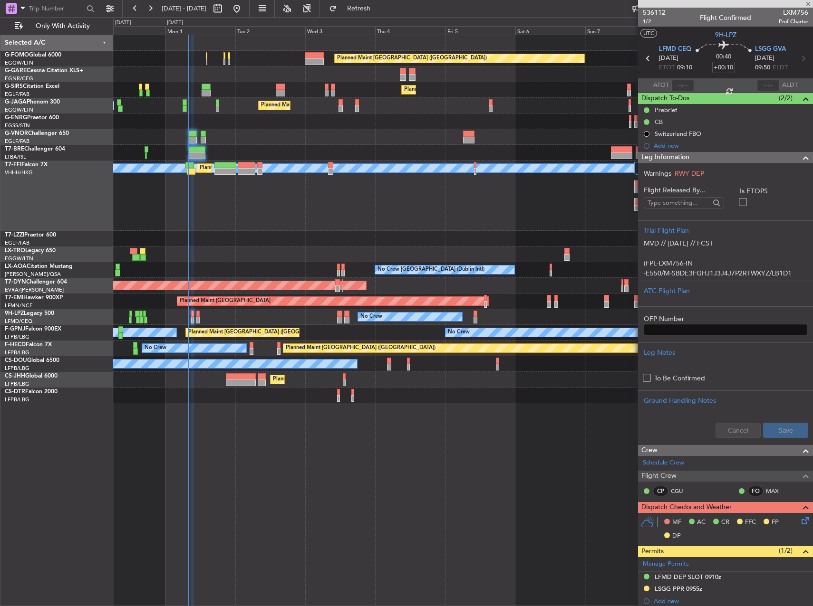
click at [398, 19] on div "0 0 Sun 31 Mon 1 Tue 2 [DATE] Thu 4 Fri 5 Sat 6 Sun 7 Mon 8 Tue 9 [DATE]" at bounding box center [463, 26] width 699 height 17
click at [379, 7] on span "Refresh" at bounding box center [359, 8] width 40 height 7
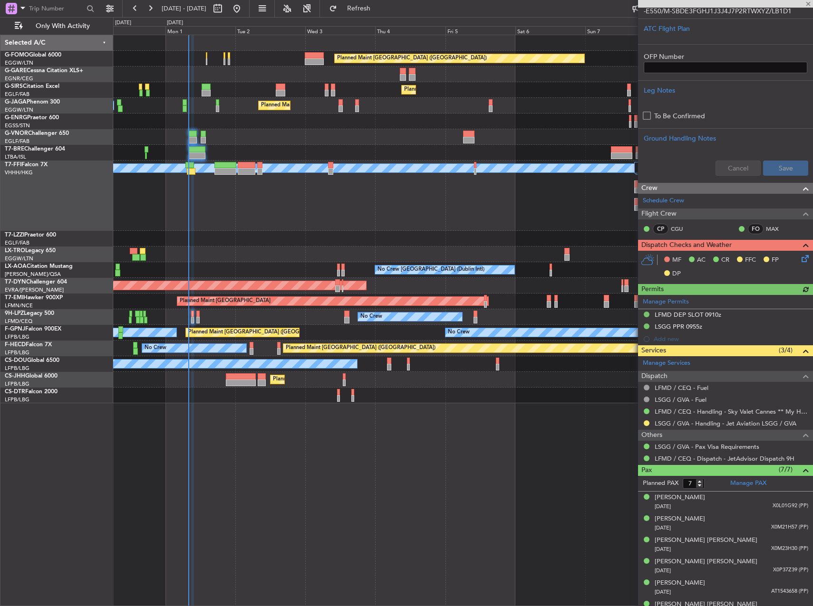
scroll to position [297, 0]
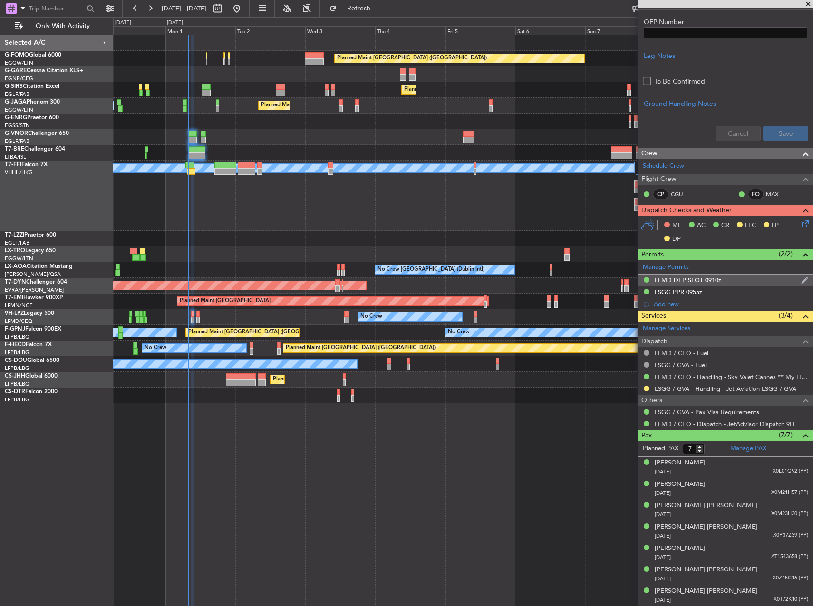
click at [729, 276] on div "LFMD DEP SLOT 0910z" at bounding box center [725, 281] width 175 height 12
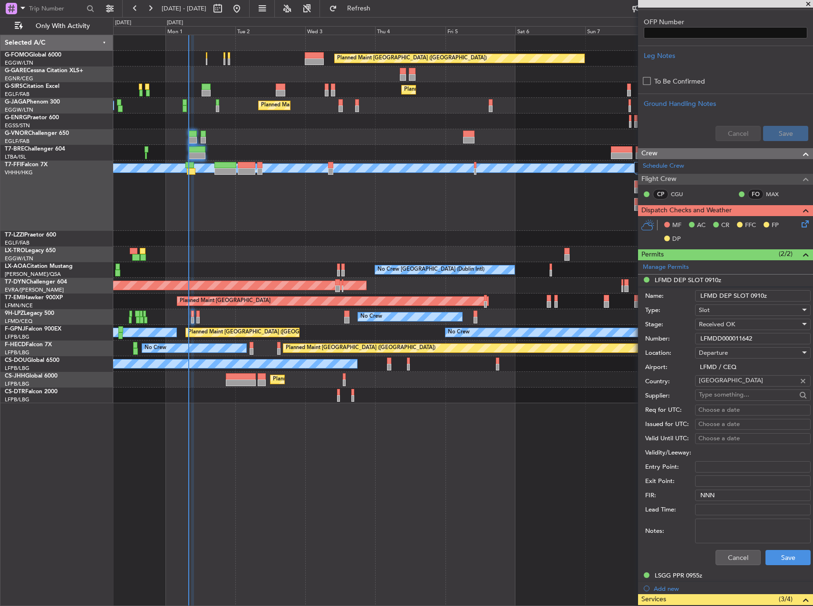
click at [740, 339] on input "LFMDD000011642" at bounding box center [752, 338] width 115 height 11
click at [738, 340] on input "LFMDD000011642" at bounding box center [752, 338] width 115 height 11
click at [738, 339] on input "LFMDD000011642" at bounding box center [752, 338] width 115 height 11
click at [735, 333] on input "LFMDD000011642" at bounding box center [752, 338] width 115 height 11
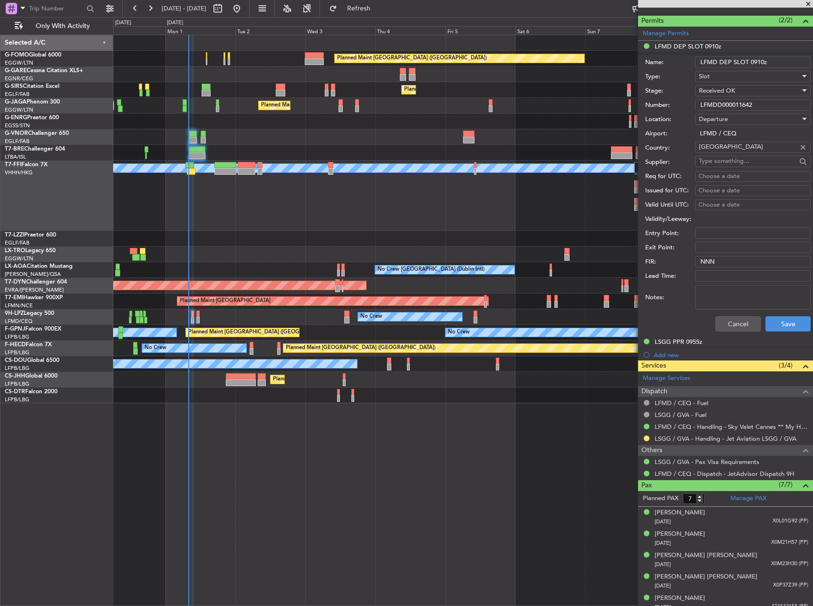
scroll to position [581, 0]
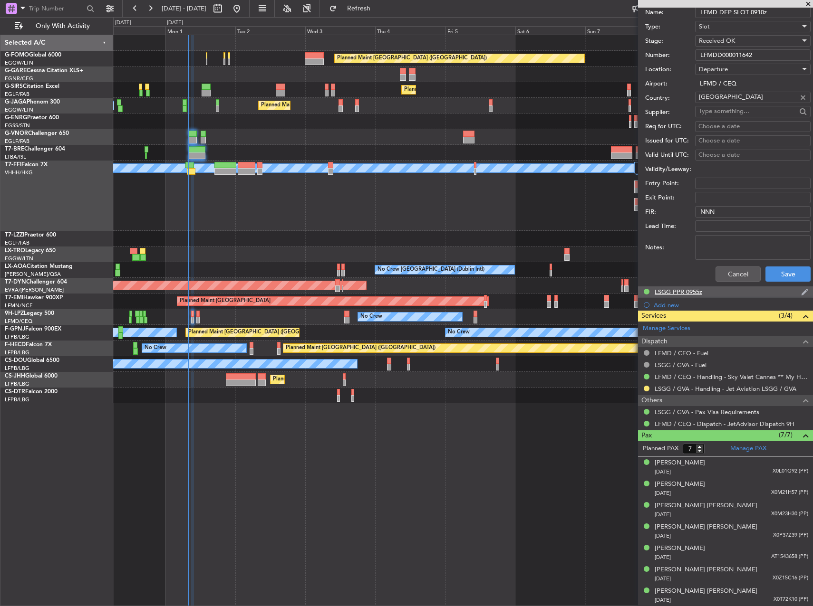
click at [688, 292] on div "LSGG PPR 0955z" at bounding box center [678, 292] width 48 height 8
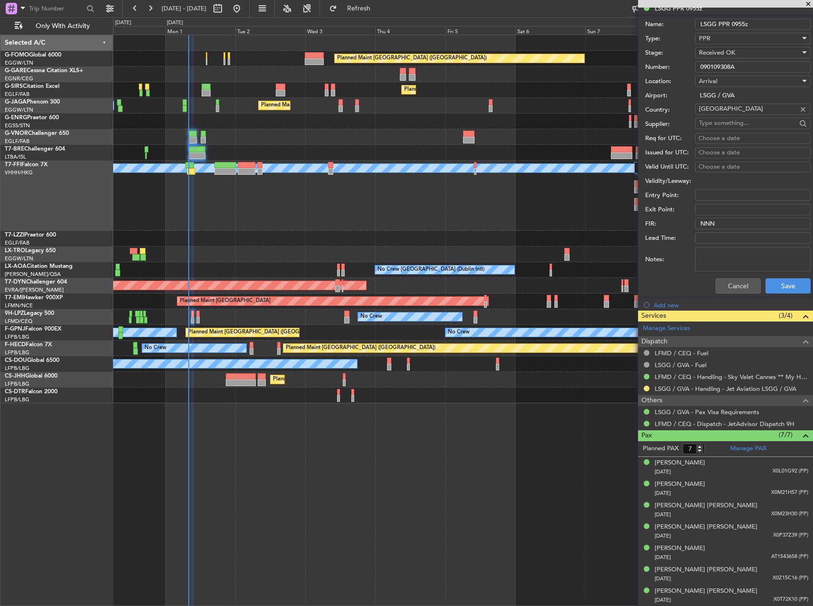
click at [727, 69] on input "090109308A" at bounding box center [752, 66] width 115 height 11
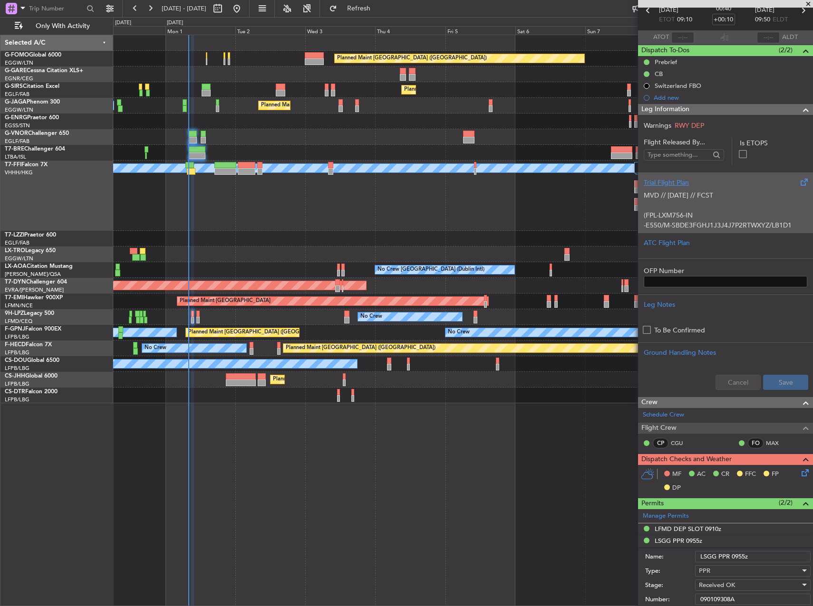
scroll to position [10, 0]
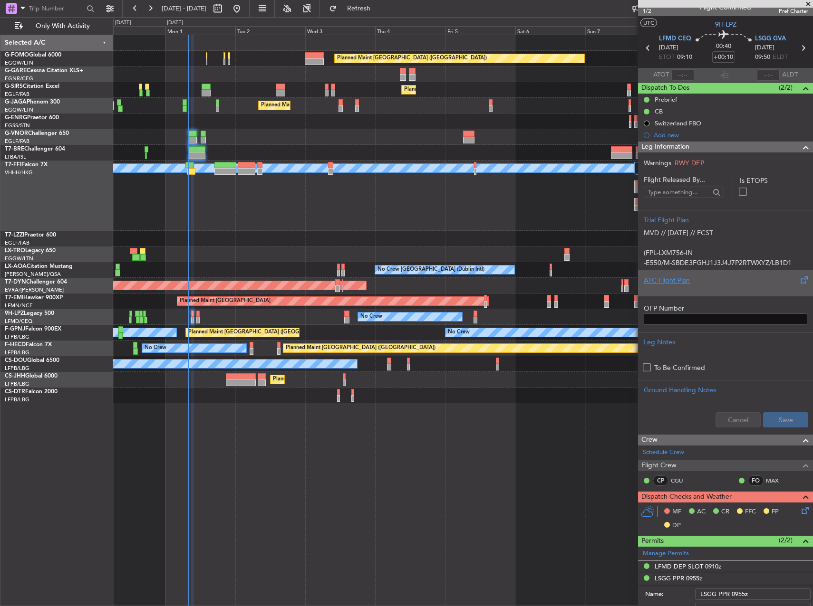
click at [725, 295] on div "ATC Flight Plan" at bounding box center [725, 283] width 175 height 26
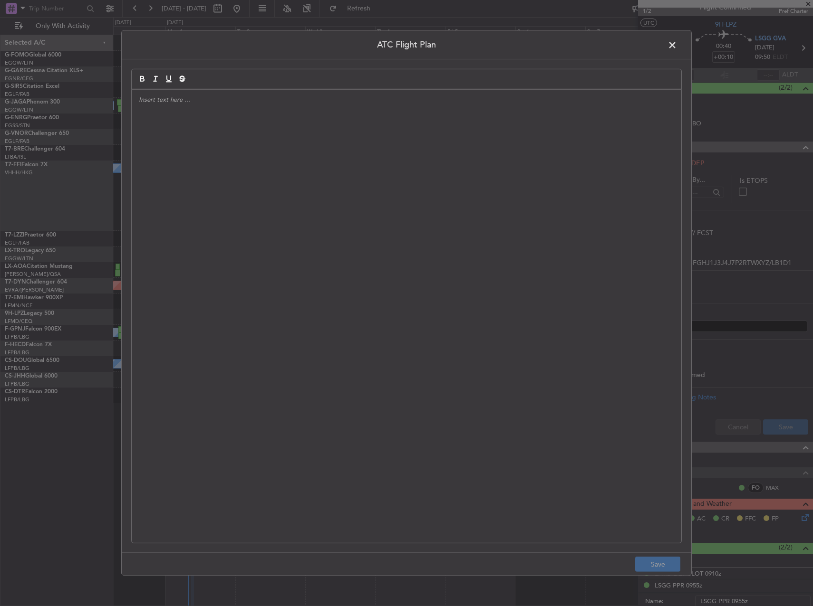
click at [541, 260] on div at bounding box center [406, 316] width 549 height 453
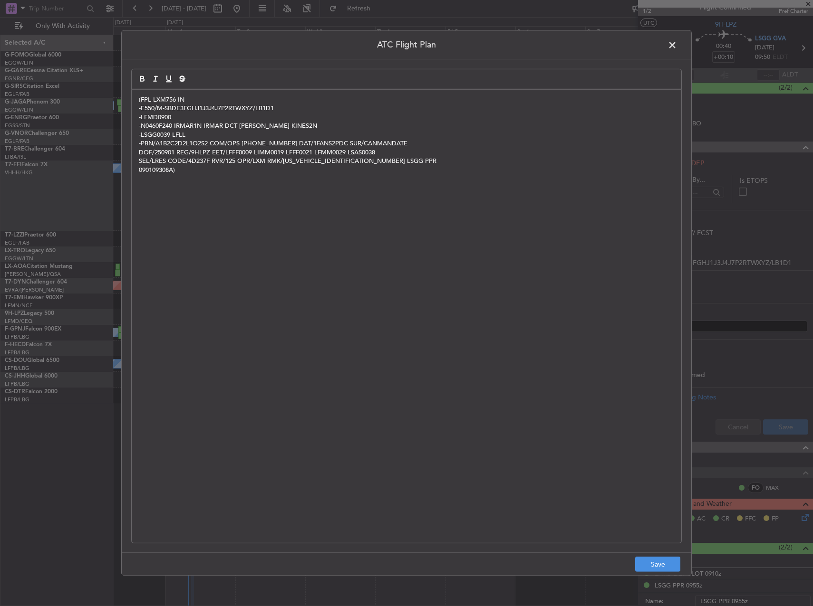
scroll to position [0, 0]
click at [638, 557] on button "Save" at bounding box center [657, 564] width 45 height 15
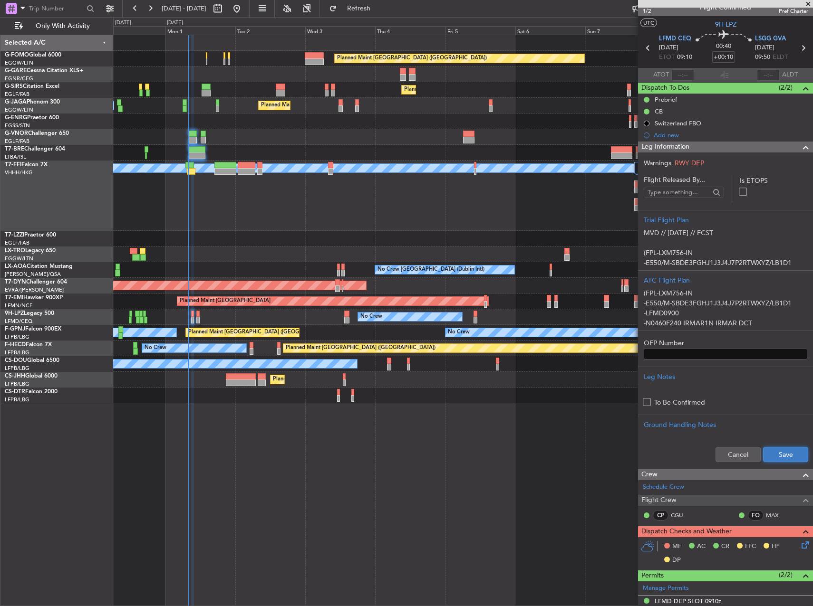
click at [763, 450] on button "Save" at bounding box center [785, 454] width 45 height 15
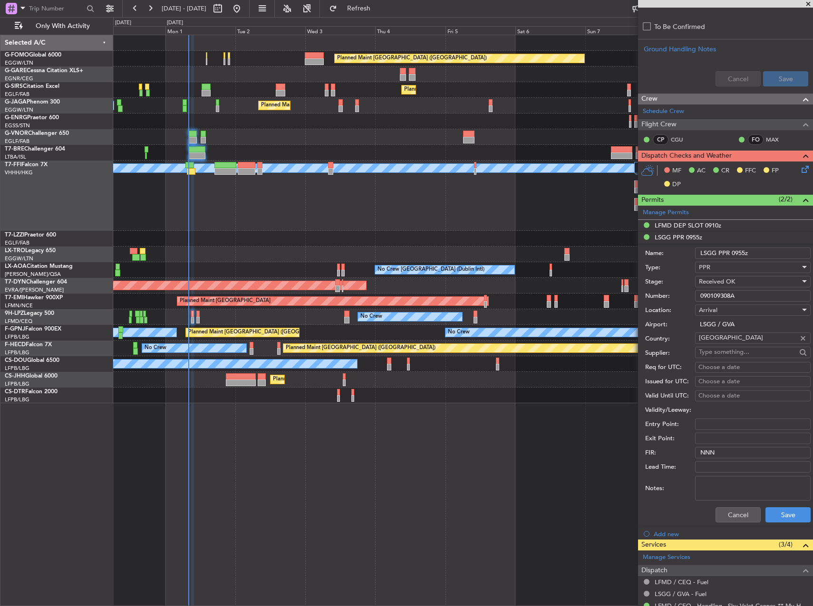
scroll to position [391, 0]
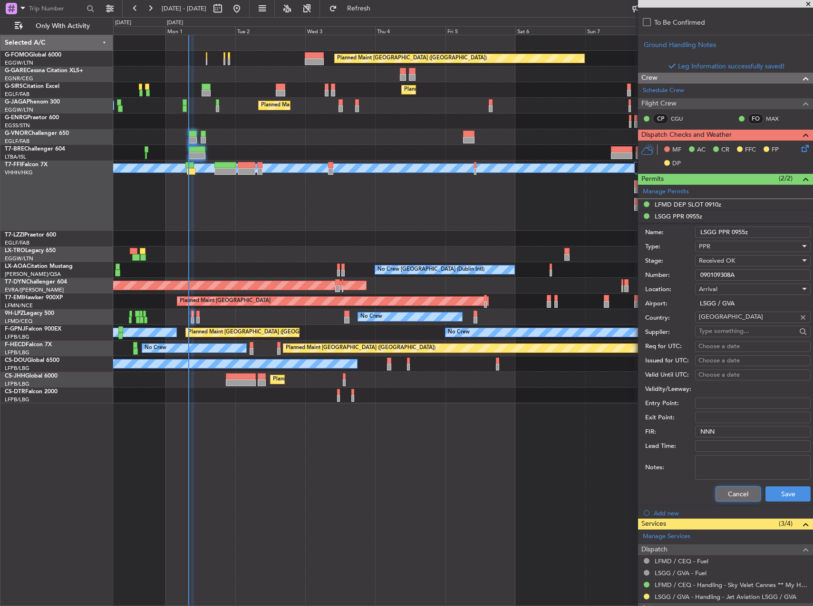
click at [730, 495] on button "Cancel" at bounding box center [737, 494] width 45 height 15
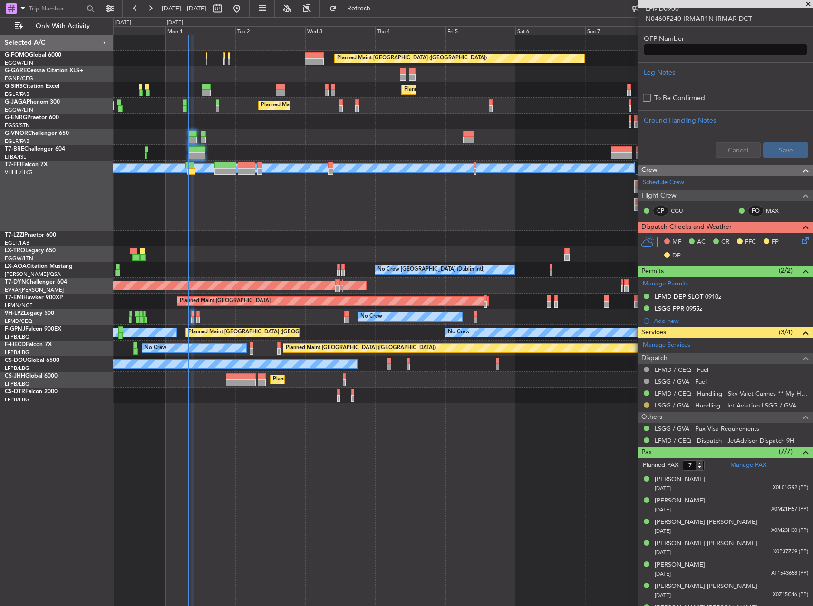
scroll to position [332, 0]
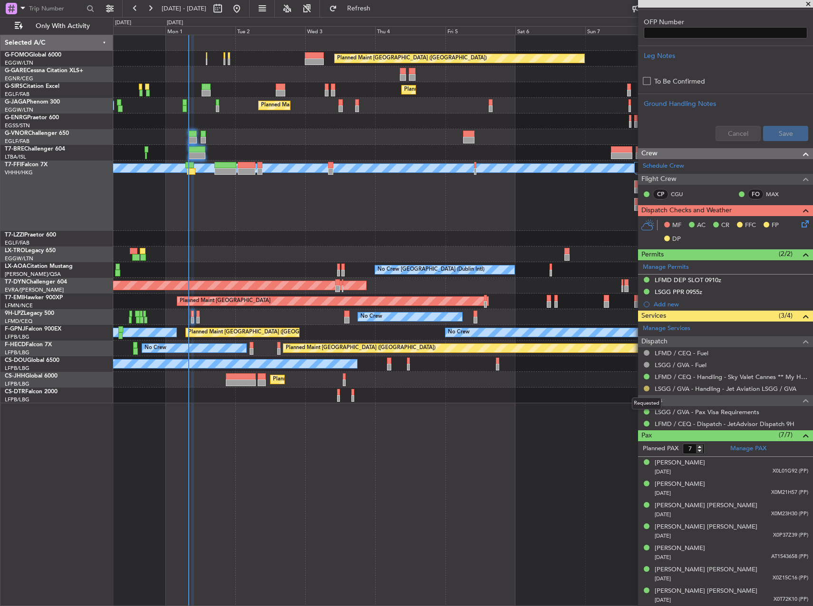
click at [645, 387] on button at bounding box center [646, 389] width 6 height 6
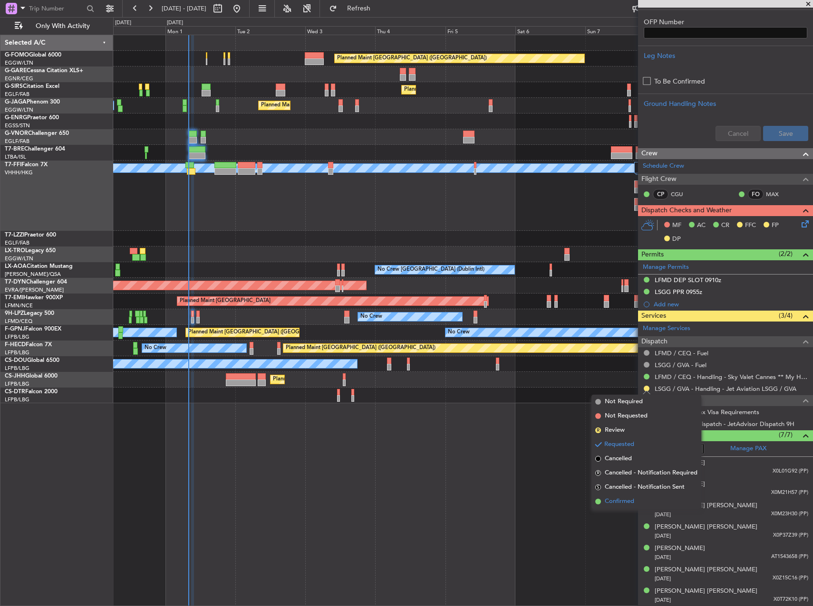
click at [626, 501] on span "Confirmed" at bounding box center [618, 502] width 29 height 10
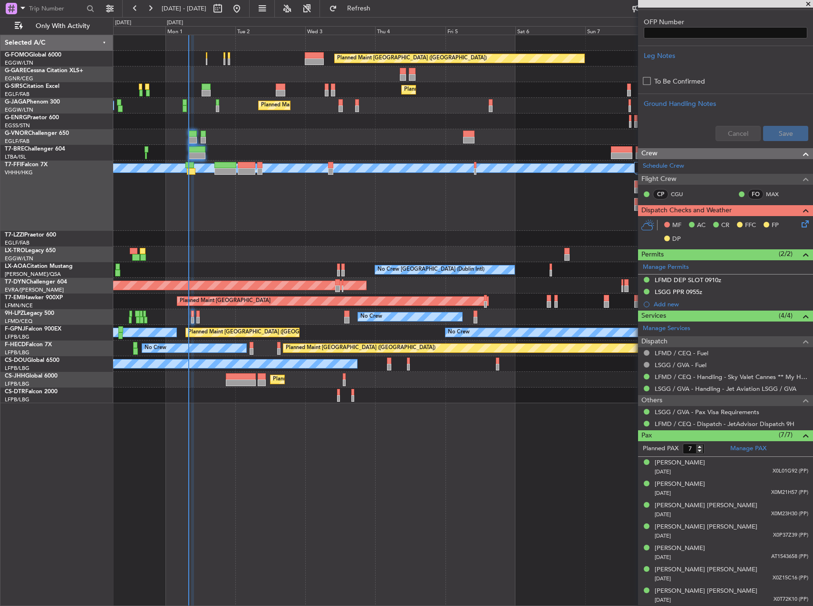
click at [799, 226] on icon at bounding box center [803, 223] width 8 height 8
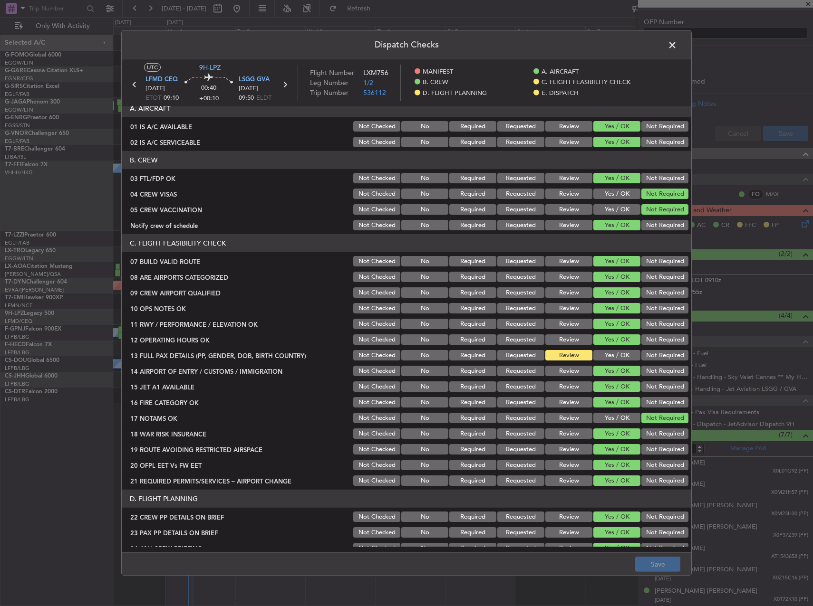
scroll to position [238, 0]
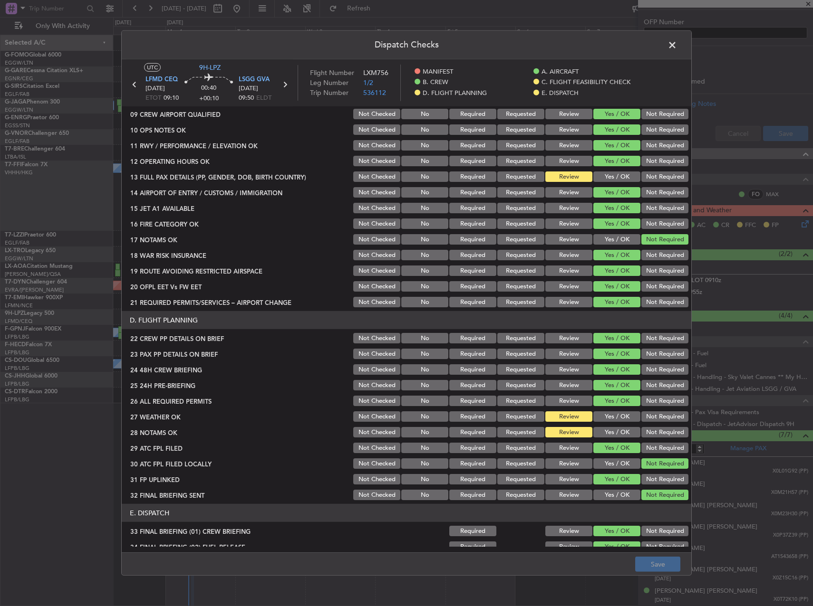
click at [612, 172] on button "Yes / OK" at bounding box center [616, 177] width 47 height 10
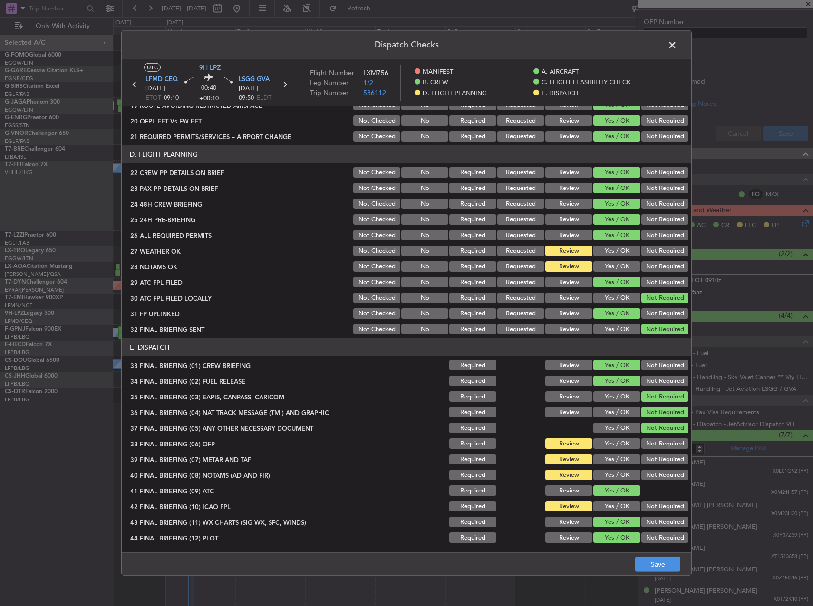
drag, startPoint x: 629, startPoint y: 436, endPoint x: 618, endPoint y: 439, distance: 11.2
click at [621, 438] on section "E. DISPATCH 33 FINAL BRIEFING (01) CREW BRIEFING Required Review Yes / OK Not R…" at bounding box center [406, 441] width 569 height 206
click at [618, 439] on button "Yes / OK" at bounding box center [616, 444] width 47 height 10
click at [619, 459] on button "Yes / OK" at bounding box center [616, 459] width 47 height 10
click at [608, 469] on div "Yes / OK" at bounding box center [616, 475] width 48 height 13
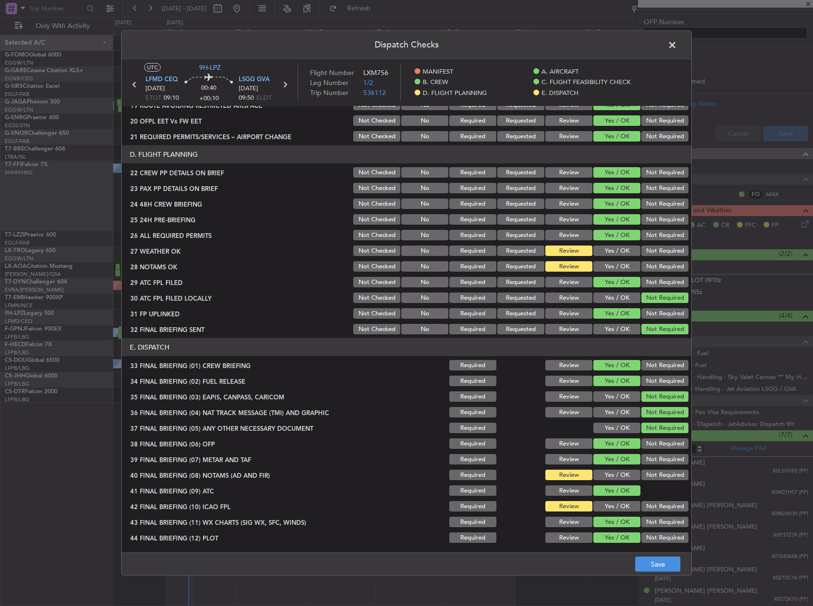
drag, startPoint x: 614, startPoint y: 473, endPoint x: 613, endPoint y: 486, distance: 12.9
click at [614, 473] on button "Yes / OK" at bounding box center [616, 475] width 47 height 10
click at [608, 514] on section "E. DISPATCH 33 FINAL BRIEFING (01) CREW BRIEFING Required Review Yes / OK Not R…" at bounding box center [406, 441] width 569 height 206
drag, startPoint x: 606, startPoint y: 521, endPoint x: 607, endPoint y: 508, distance: 13.3
click at [606, 521] on button "Yes / OK" at bounding box center [616, 522] width 47 height 10
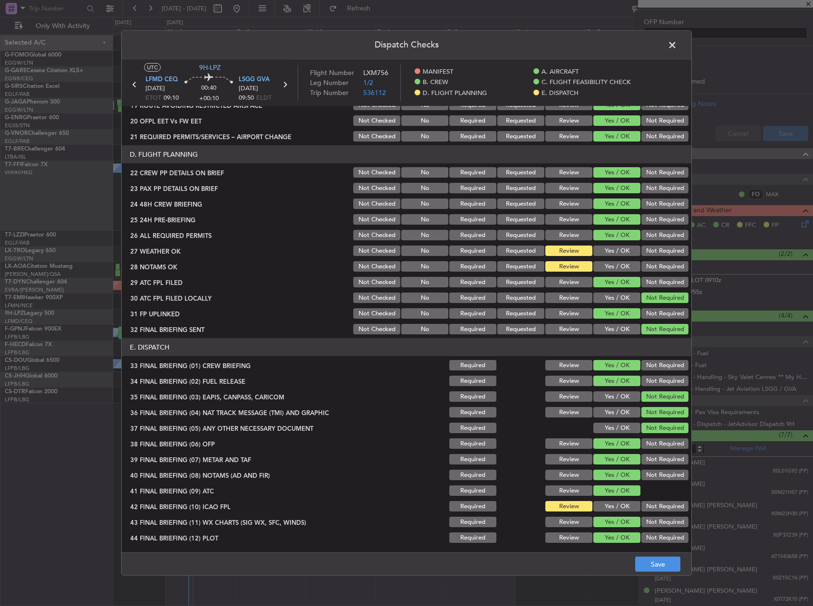
click at [604, 508] on button "Yes / OK" at bounding box center [616, 506] width 47 height 10
click at [656, 557] on button "Save" at bounding box center [657, 564] width 45 height 15
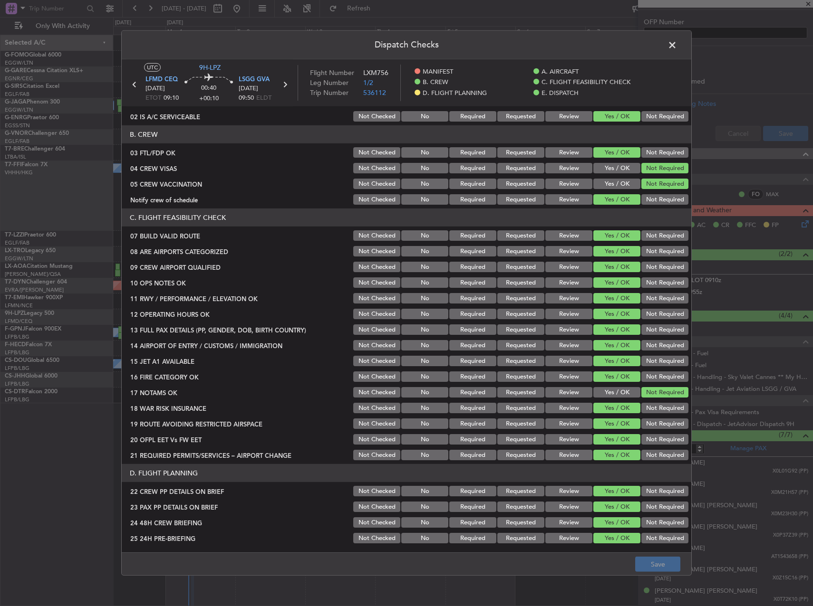
scroll to position [0, 0]
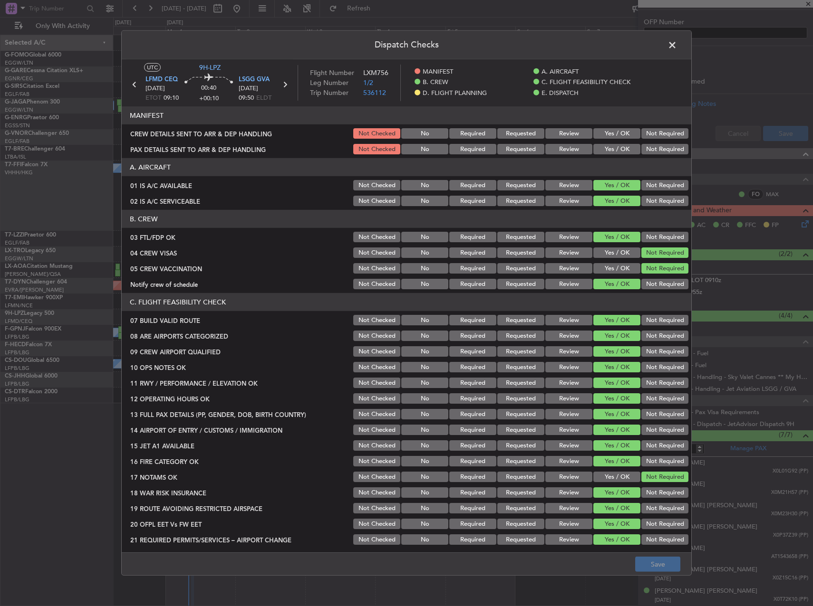
click at [677, 49] on span at bounding box center [677, 47] width 0 height 19
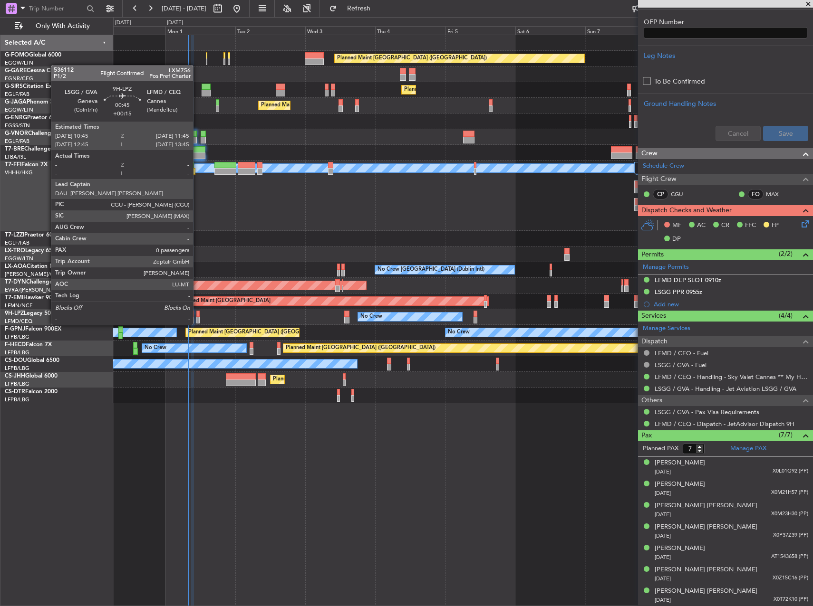
click at [197, 316] on div at bounding box center [197, 314] width 3 height 7
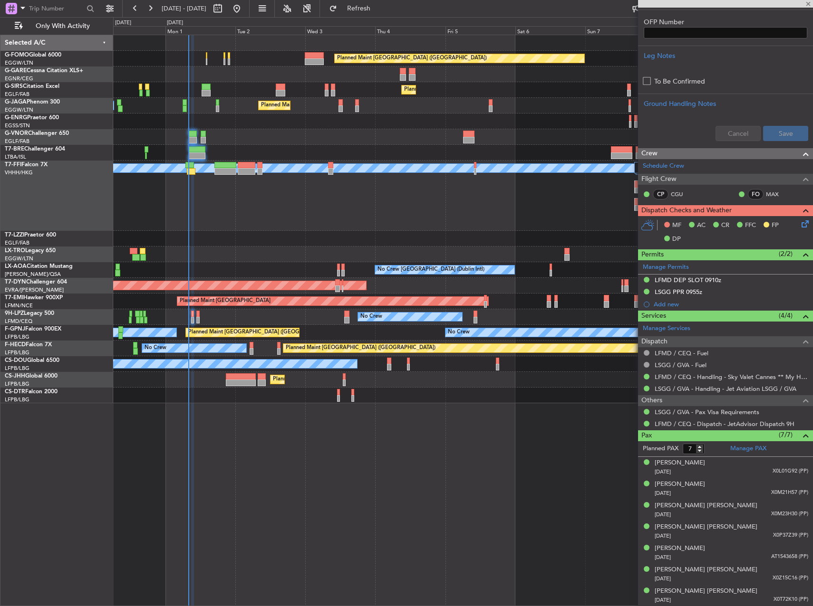
type input "+00:15"
type input "0"
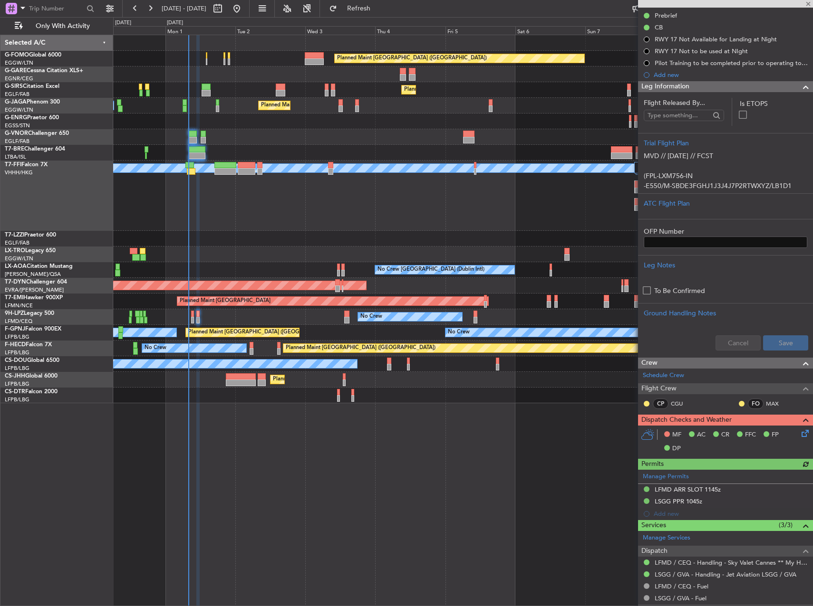
scroll to position [166, 0]
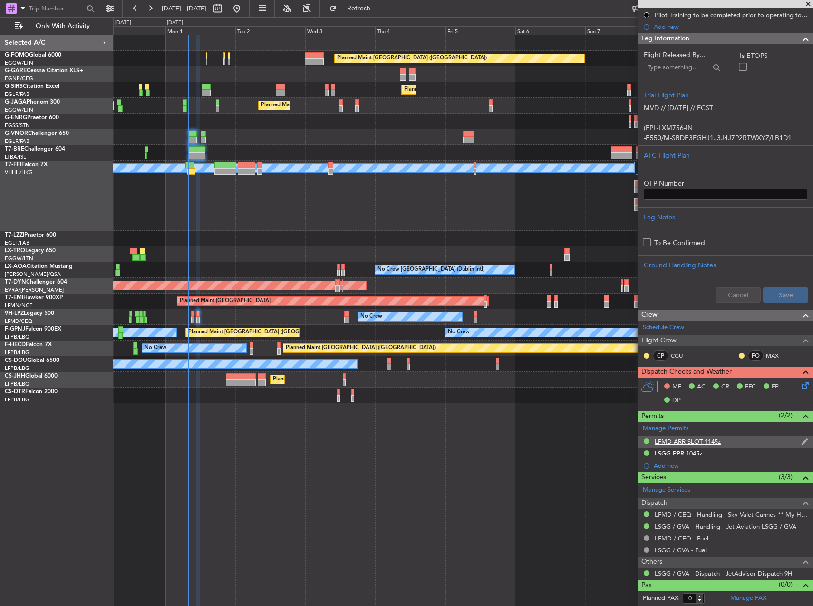
click at [723, 445] on div "LFMD ARR SLOT 1145z" at bounding box center [725, 442] width 175 height 12
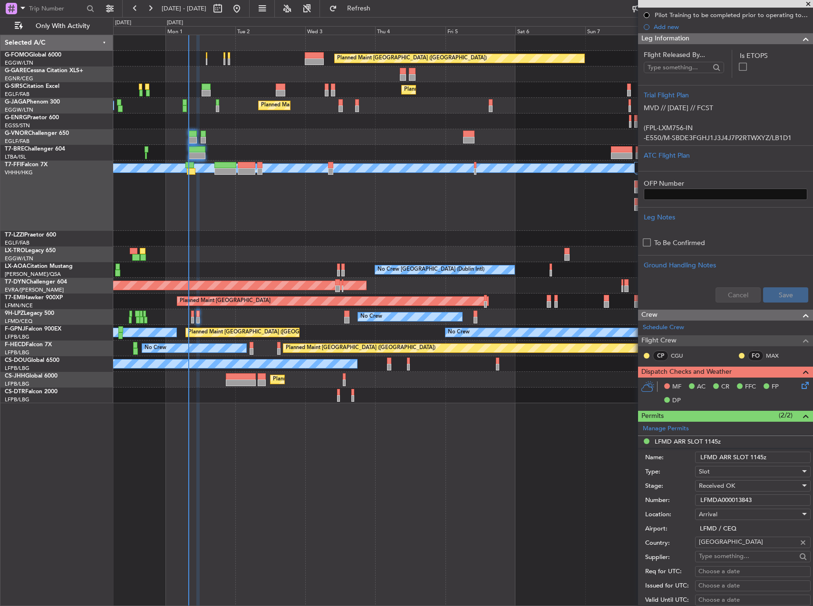
click at [721, 497] on input "LFMDA000013843" at bounding box center [752, 500] width 115 height 11
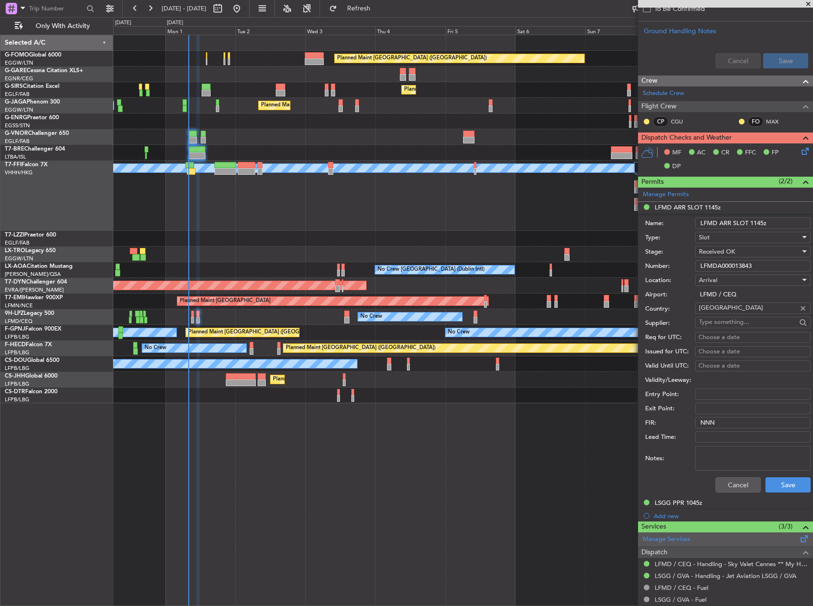
scroll to position [404, 0]
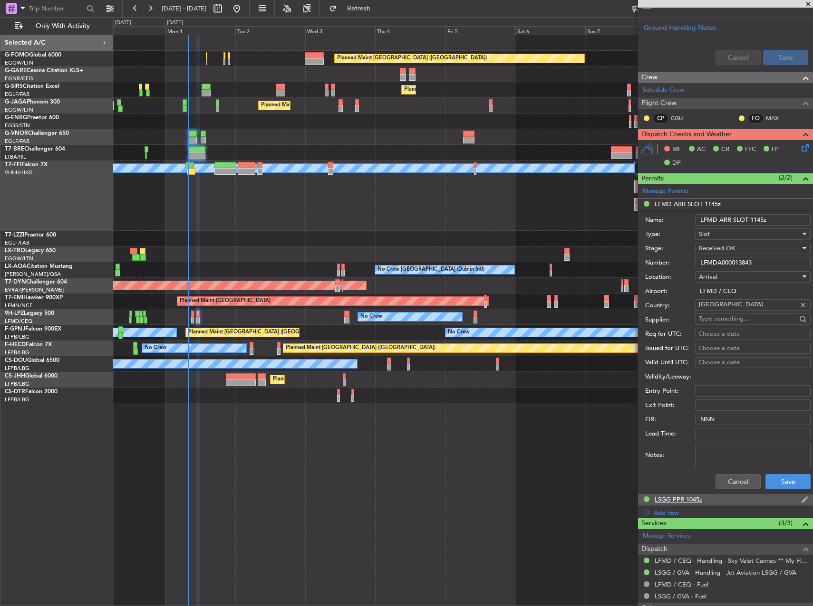
click at [692, 500] on div "LSGG PPR 1045z" at bounding box center [678, 500] width 48 height 8
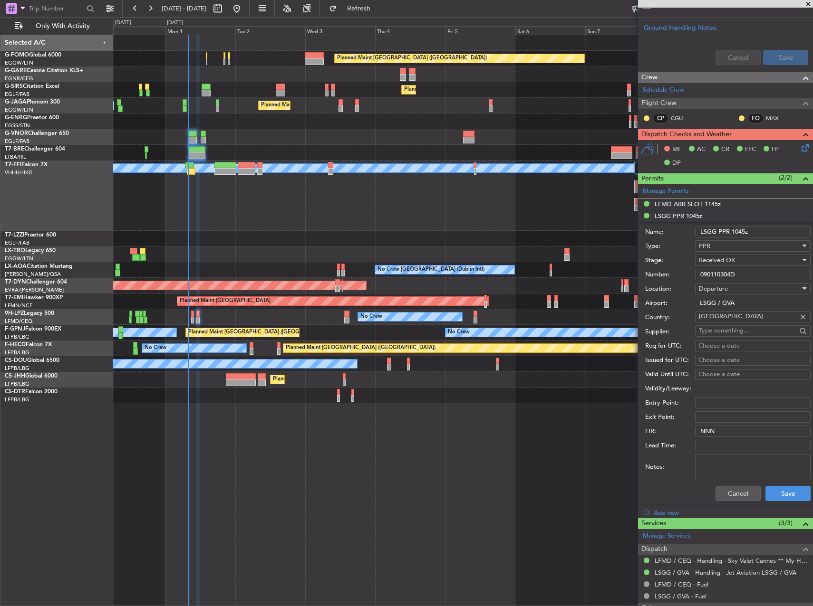
click at [714, 271] on input "090110304D" at bounding box center [752, 274] width 115 height 11
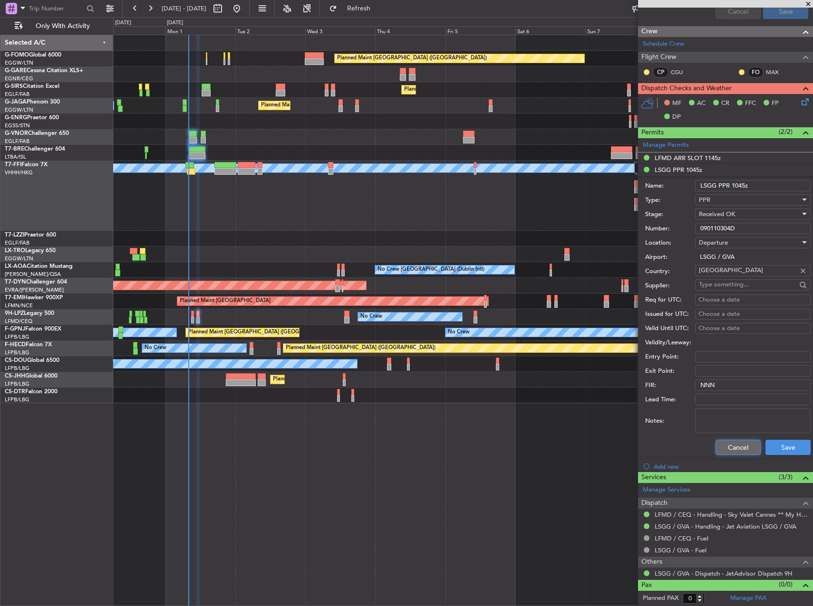
click at [742, 448] on button "Cancel" at bounding box center [737, 447] width 45 height 15
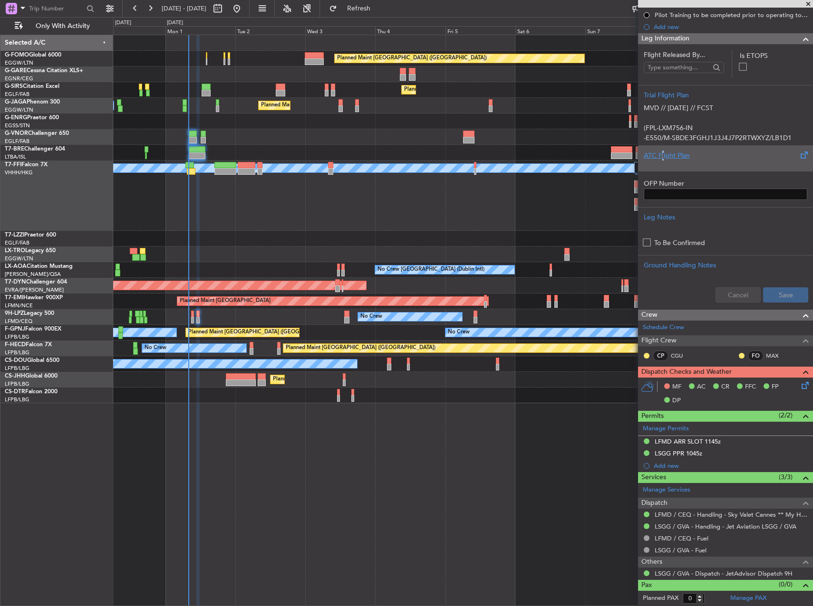
click at [663, 149] on div "ATC Flight Plan" at bounding box center [725, 158] width 175 height 26
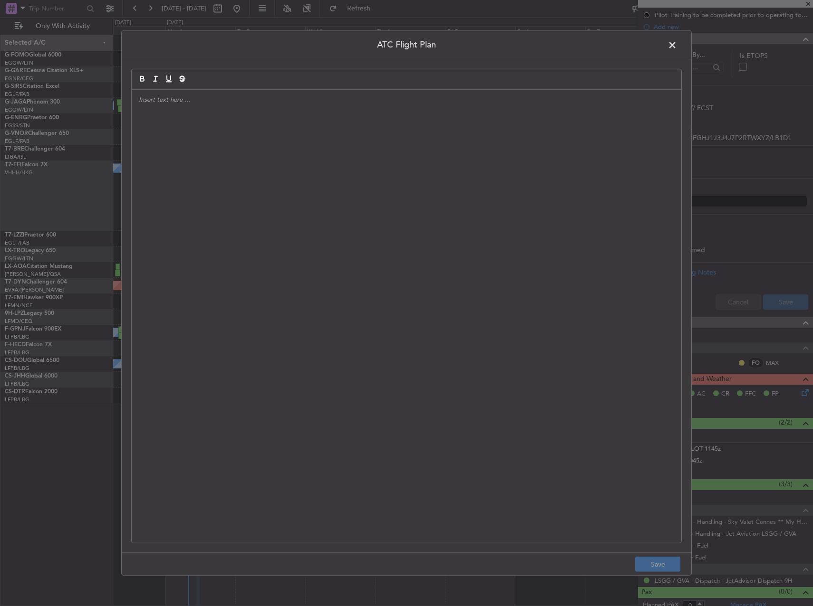
scroll to position [173, 0]
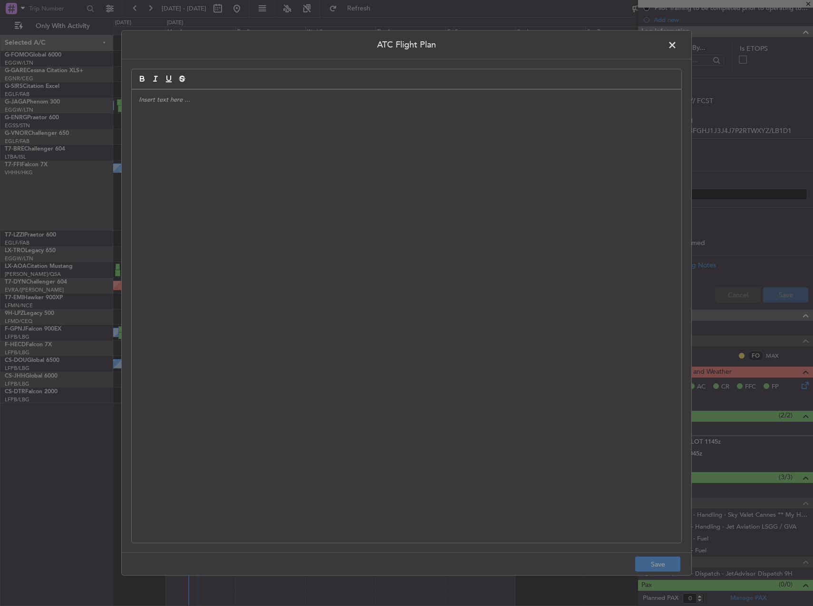
click at [457, 160] on div at bounding box center [406, 316] width 549 height 453
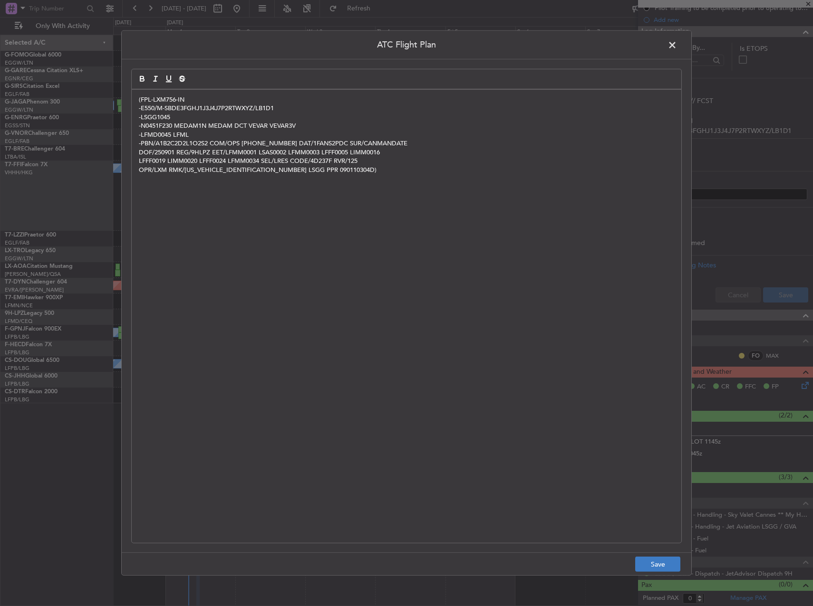
scroll to position [0, 0]
click at [660, 566] on button "Save" at bounding box center [657, 564] width 45 height 15
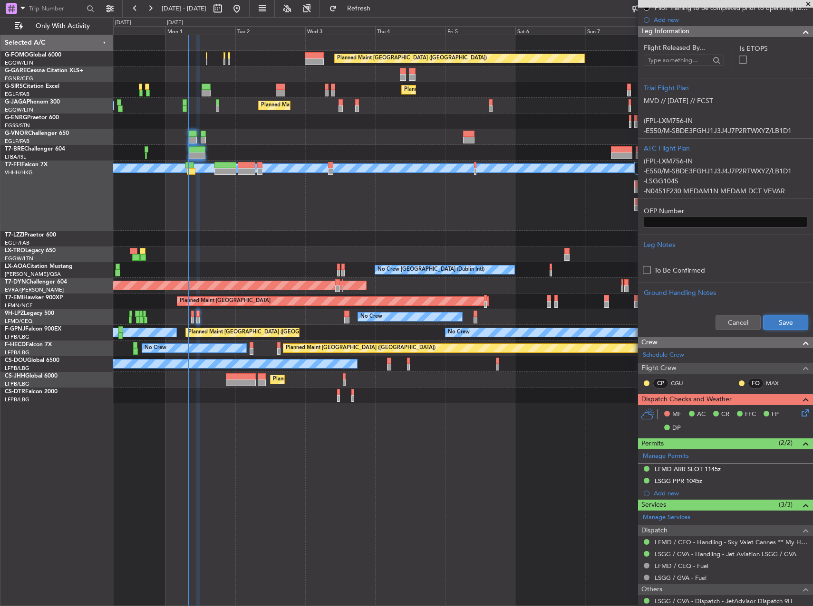
click at [781, 319] on button "Save" at bounding box center [785, 322] width 45 height 15
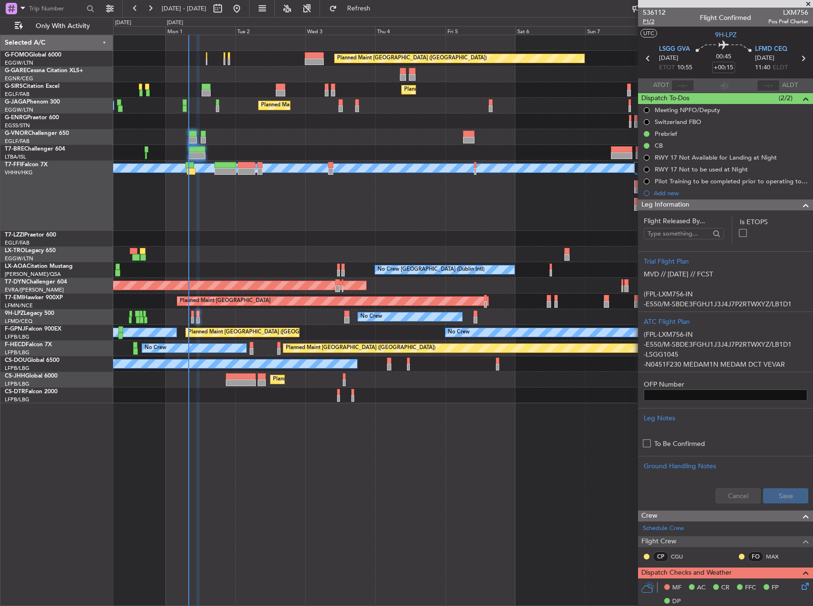
click at [650, 20] on span "P1/2" at bounding box center [653, 22] width 23 height 8
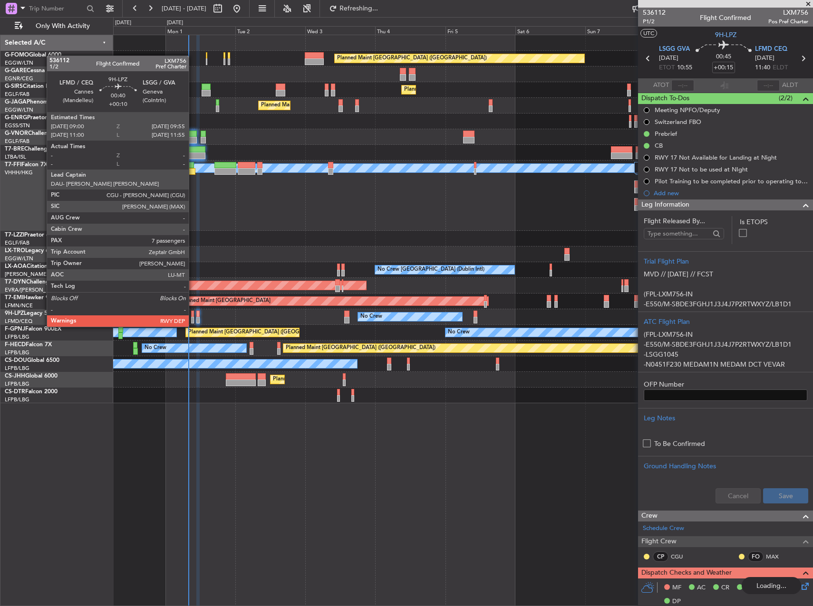
click at [193, 317] on div at bounding box center [192, 320] width 3 height 7
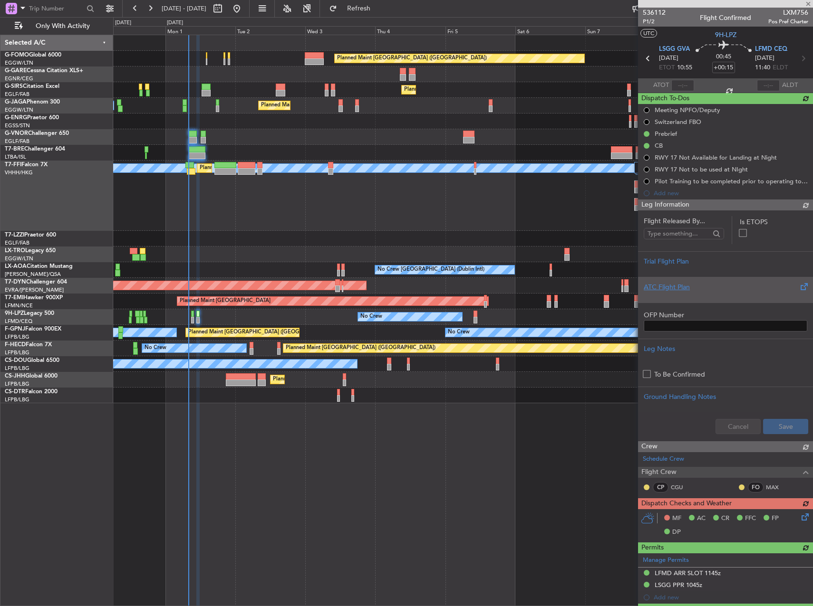
type input "+00:10"
type input "7"
